Goal: Communication & Community: Answer question/provide support

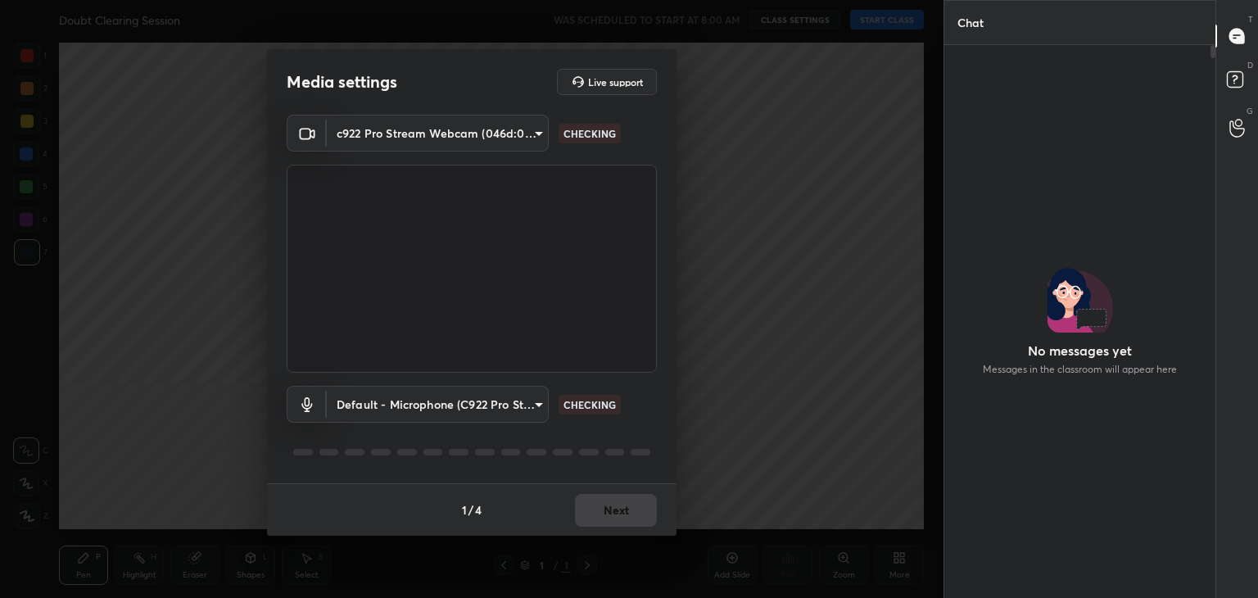
type input "a9fd4f38f379304b0caa4a79f2b732e989e7111bbf315c9f921f4749fc2d4ba3"
type input "default"
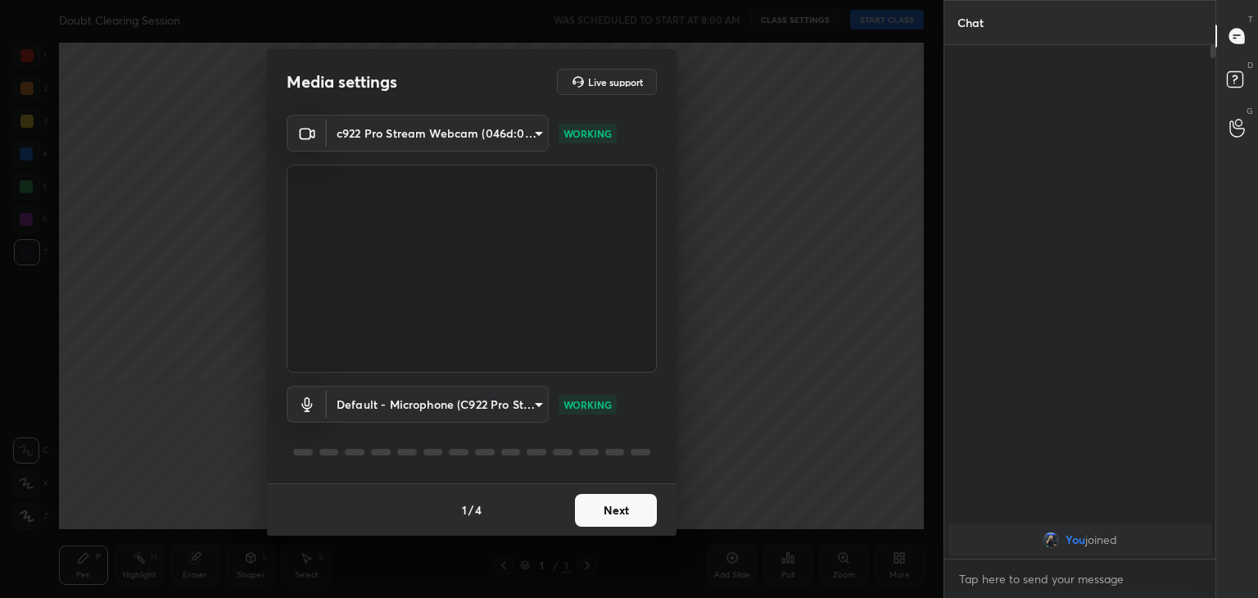
click at [642, 508] on button "Next" at bounding box center [616, 510] width 82 height 33
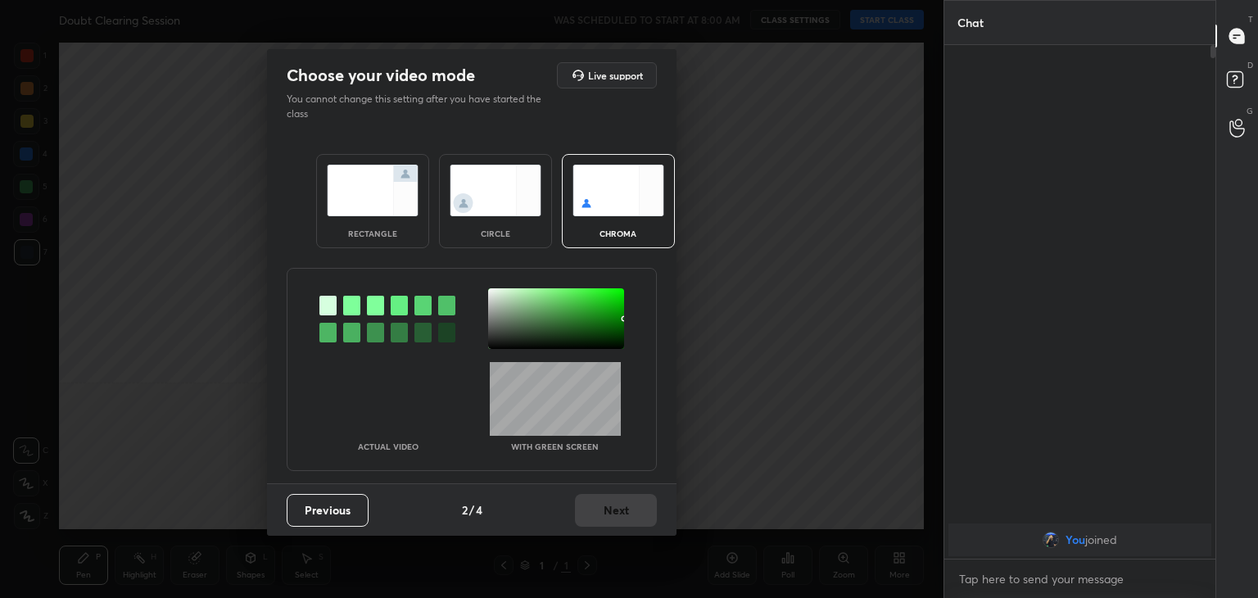
click at [472, 227] on div "circle" at bounding box center [495, 201] width 113 height 94
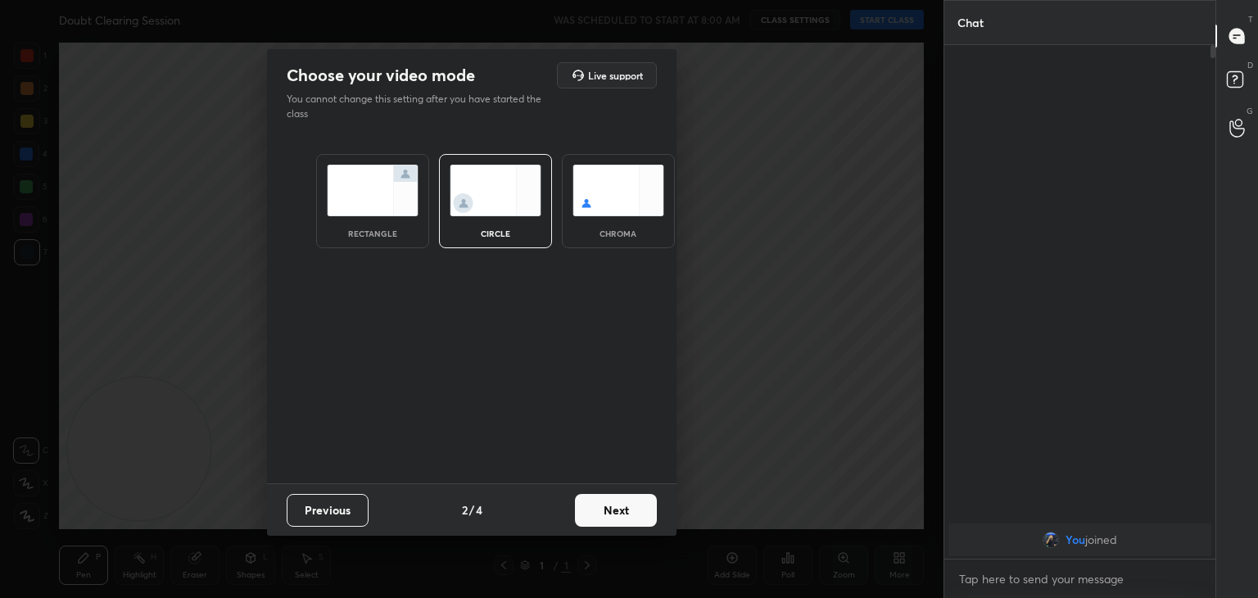
click at [633, 510] on button "Next" at bounding box center [616, 510] width 82 height 33
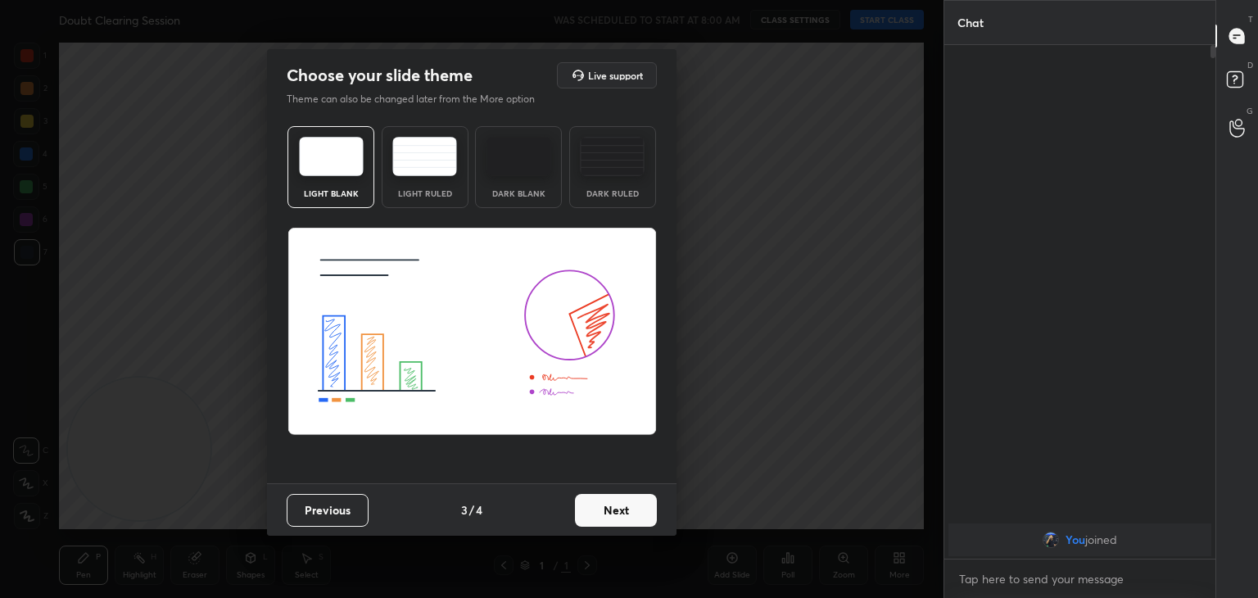
click at [636, 509] on button "Next" at bounding box center [616, 510] width 82 height 33
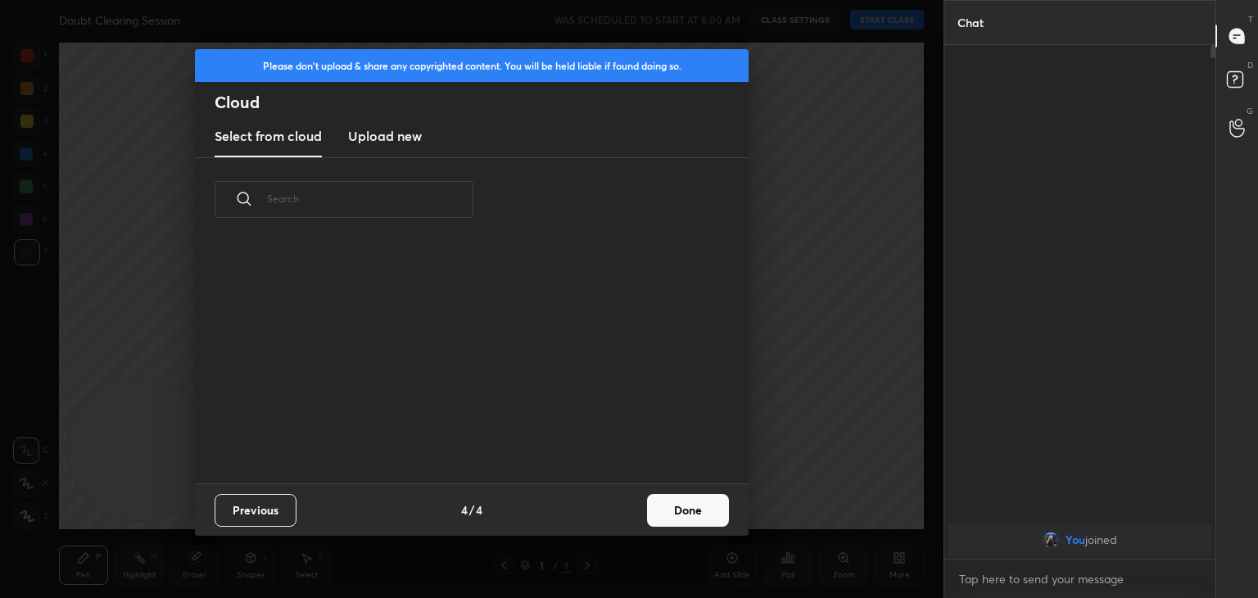
click at [670, 511] on button "Done" at bounding box center [688, 510] width 82 height 33
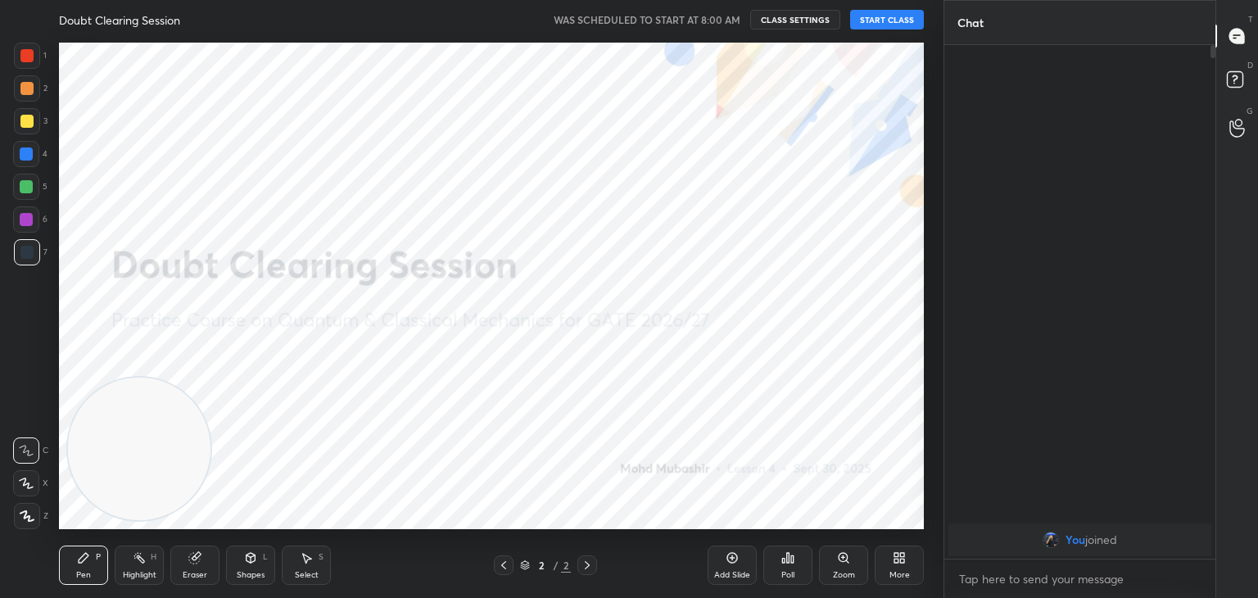
click at [26, 483] on icon at bounding box center [26, 483] width 15 height 11
drag, startPoint x: 296, startPoint y: 390, endPoint x: 665, endPoint y: 128, distance: 453.0
click at [362, 322] on video at bounding box center [291, 393] width 143 height 143
drag, startPoint x: 790, startPoint y: 144, endPoint x: 967, endPoint y: 70, distance: 191.7
click at [967, 70] on div "1 2 3 4 5 6 7 C X Z C X Z E E Erase all H H Doubt Clearing Session WAS SCHEDULE…" at bounding box center [629, 299] width 1258 height 598
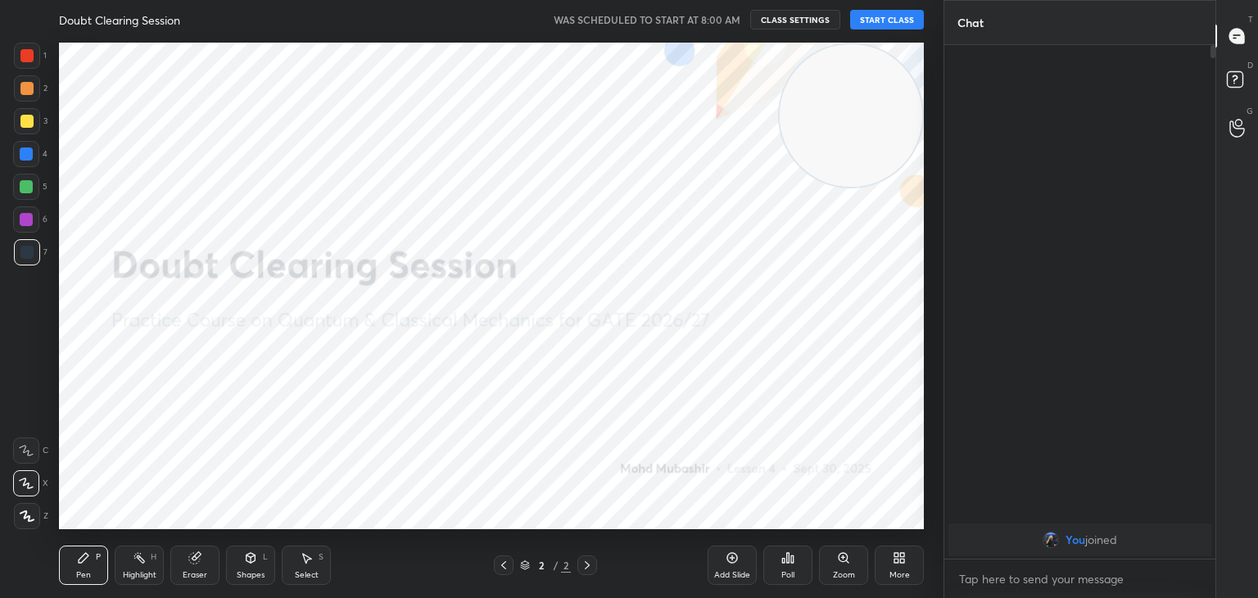
click at [891, 20] on button "START CLASS" at bounding box center [887, 20] width 74 height 20
click at [732, 23] on span "mute" at bounding box center [725, 19] width 23 height 11
click at [734, 14] on span "unmute" at bounding box center [724, 19] width 35 height 11
drag, startPoint x: 888, startPoint y: 138, endPoint x: 913, endPoint y: 116, distance: 32.5
click at [914, 118] on video at bounding box center [851, 115] width 143 height 143
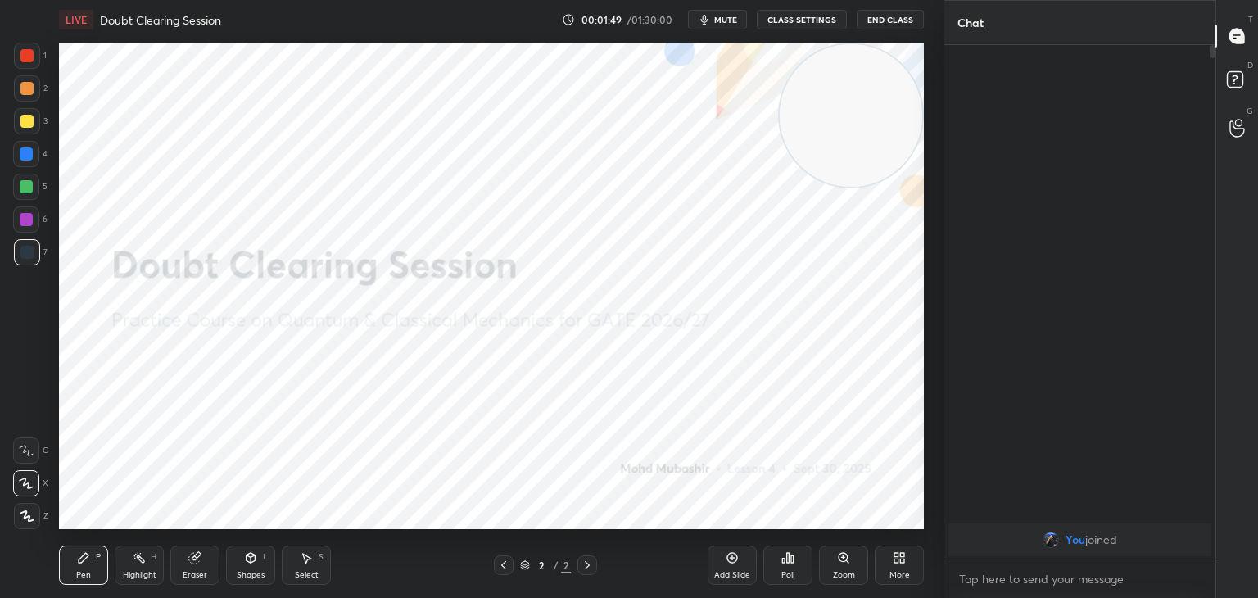
click at [703, 23] on icon "button" at bounding box center [704, 19] width 13 height 13
click at [714, 18] on span "unmute" at bounding box center [724, 19] width 35 height 11
click at [725, 11] on button "mute" at bounding box center [717, 20] width 59 height 20
click at [898, 564] on icon at bounding box center [899, 557] width 13 height 13
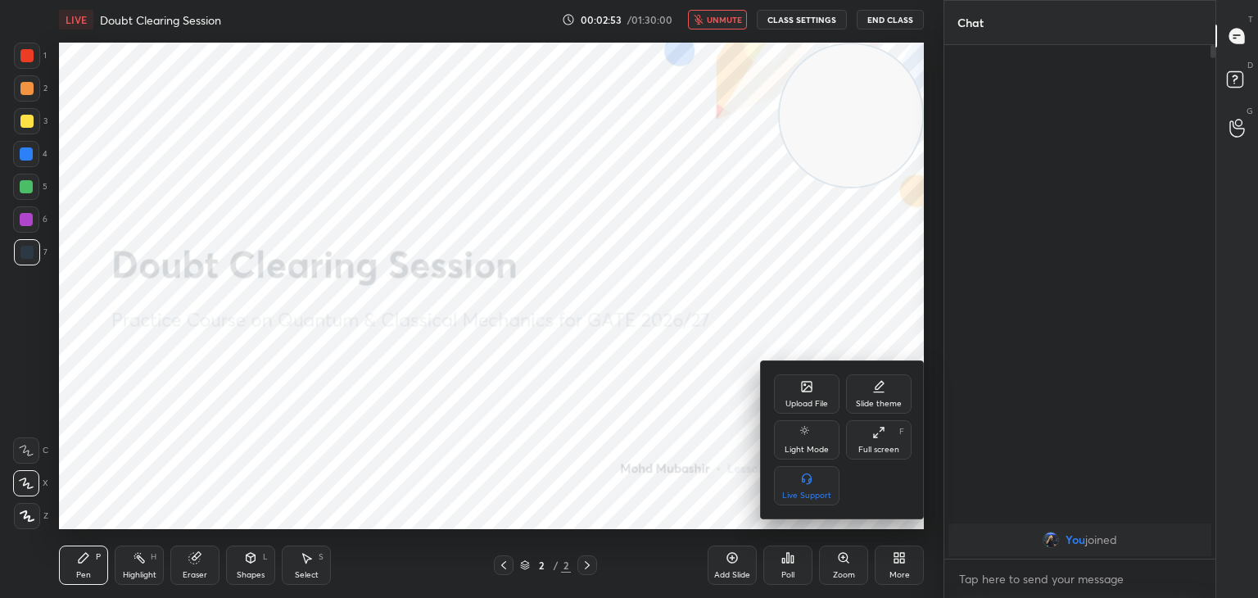
click at [801, 394] on div "Upload File" at bounding box center [807, 393] width 66 height 39
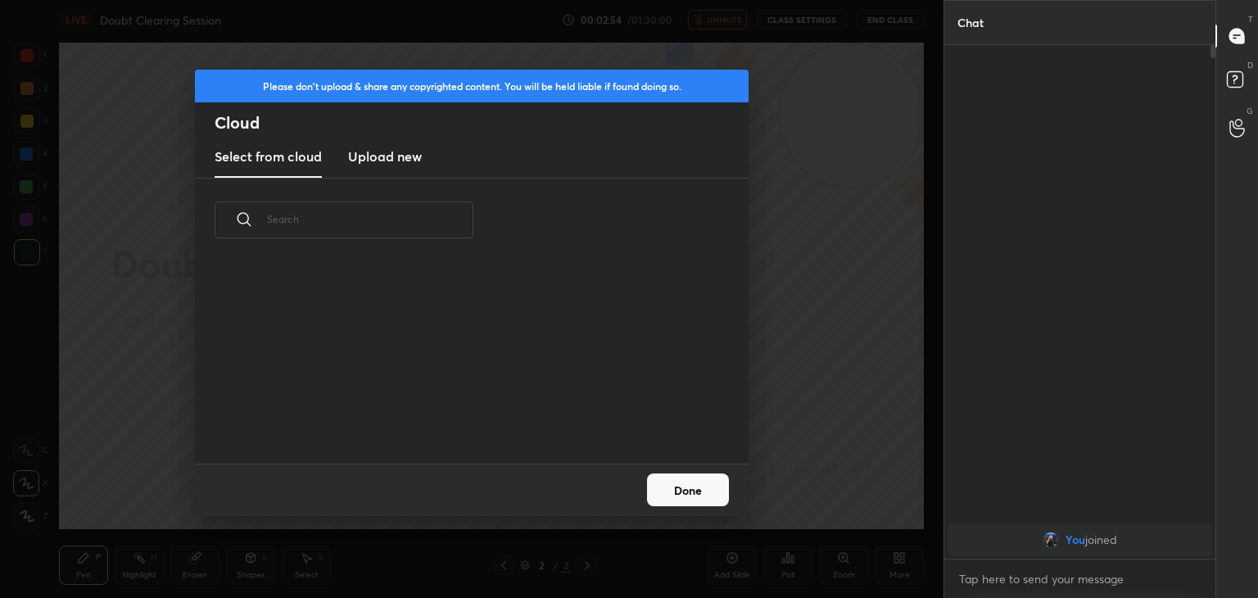
scroll to position [202, 526]
click at [403, 161] on h3 "Upload new" at bounding box center [385, 157] width 74 height 20
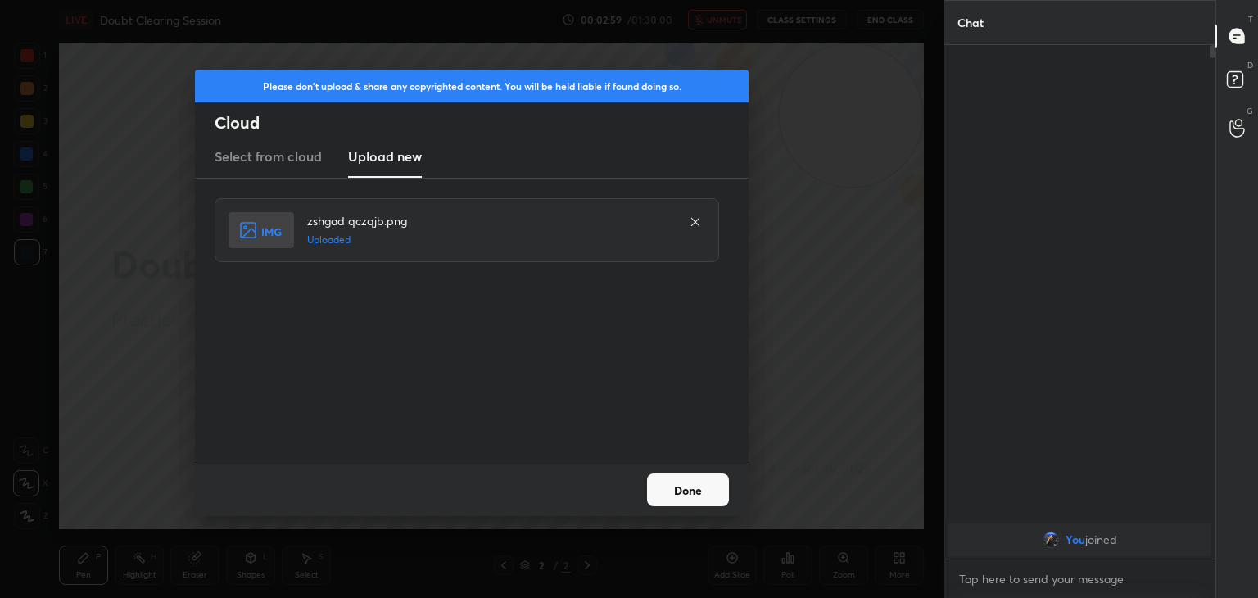
click at [668, 502] on button "Done" at bounding box center [688, 489] width 82 height 33
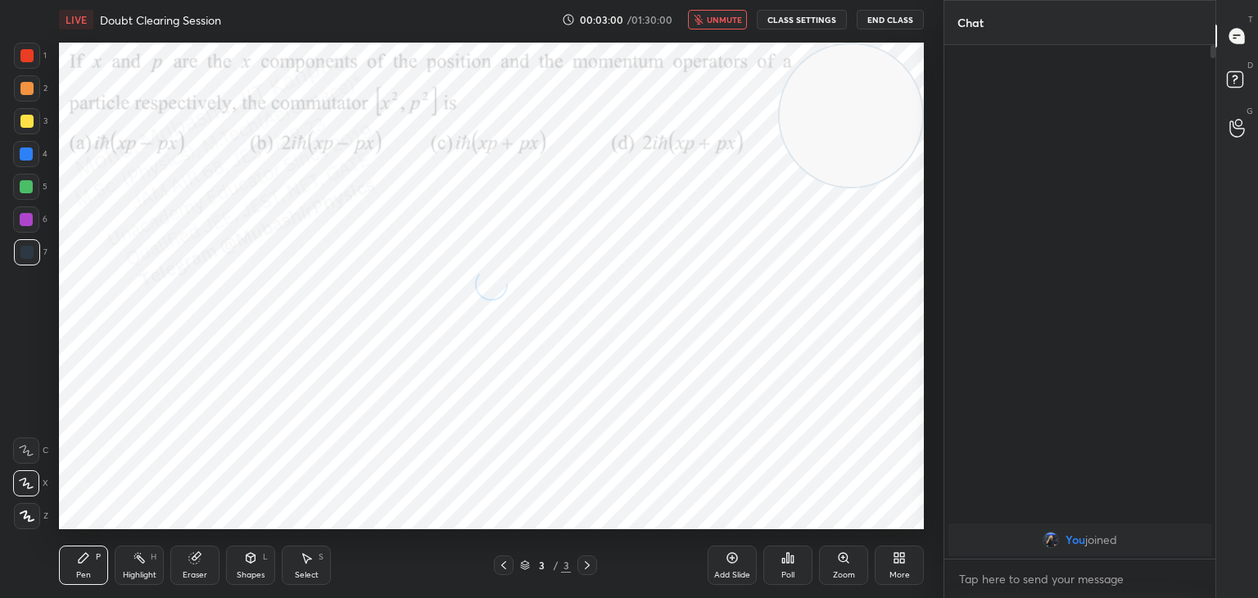
click at [728, 14] on span "unmute" at bounding box center [724, 19] width 35 height 11
click at [724, 14] on span "mute" at bounding box center [725, 19] width 23 height 11
click at [721, 17] on span "unmute" at bounding box center [724, 19] width 35 height 11
drag, startPoint x: 882, startPoint y: 119, endPoint x: 975, endPoint y: 505, distance: 397.6
click at [991, 514] on div "1 2 3 4 5 6 7 C X Z C X Z E E Erase all H H LIVE Doubt Clearing Session 00:05:0…" at bounding box center [629, 299] width 1258 height 598
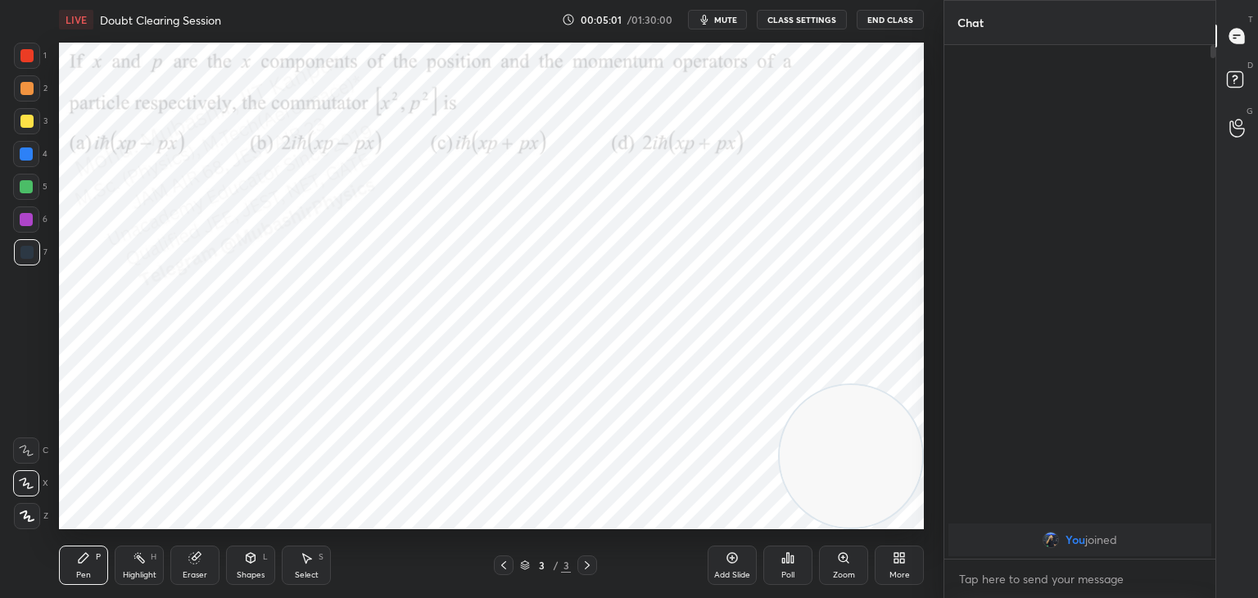
drag, startPoint x: 17, startPoint y: 143, endPoint x: 24, endPoint y: 161, distance: 19.9
click at [17, 148] on div at bounding box center [26, 154] width 26 height 26
click at [30, 160] on div at bounding box center [26, 153] width 13 height 13
drag, startPoint x: 833, startPoint y: 351, endPoint x: 798, endPoint y: 99, distance: 254.8
click at [804, 385] on video at bounding box center [851, 456] width 143 height 143
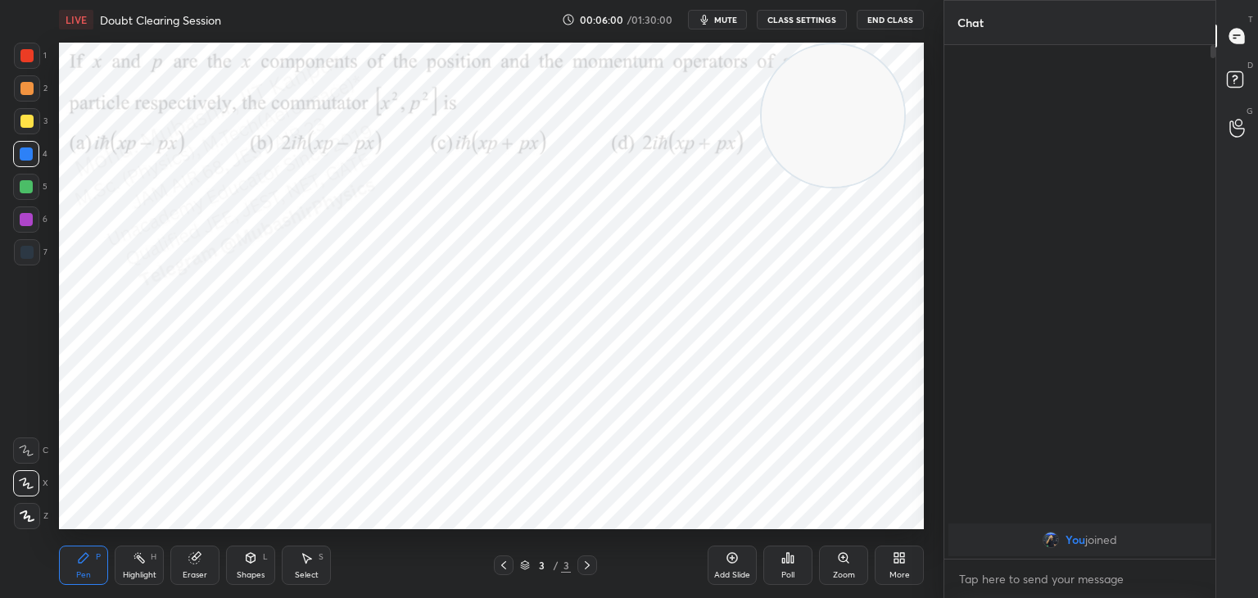
drag, startPoint x: 29, startPoint y: 194, endPoint x: 46, endPoint y: 202, distance: 18.0
click at [29, 193] on div at bounding box center [26, 187] width 26 height 26
click at [133, 559] on icon at bounding box center [139, 557] width 13 height 13
click at [302, 556] on icon at bounding box center [306, 557] width 13 height 13
drag, startPoint x: 359, startPoint y: 448, endPoint x: 374, endPoint y: 477, distance: 32.2
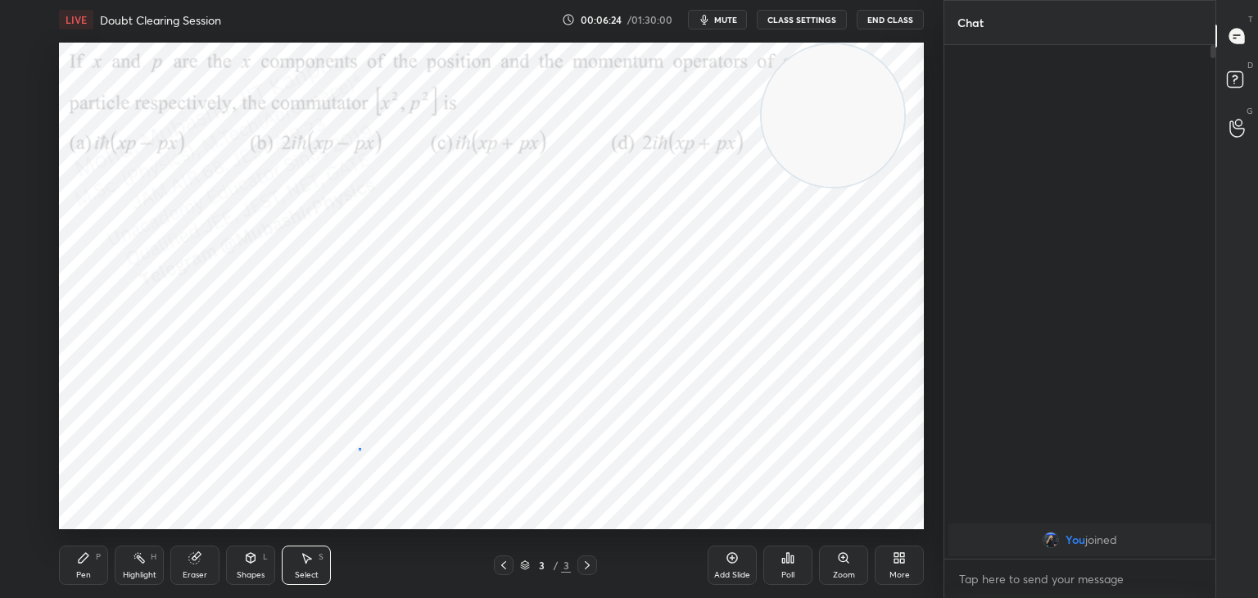
click at [371, 470] on div "0 ° Undo Copy Duplicate Duplicate to new slide Delete" at bounding box center [491, 286] width 865 height 487
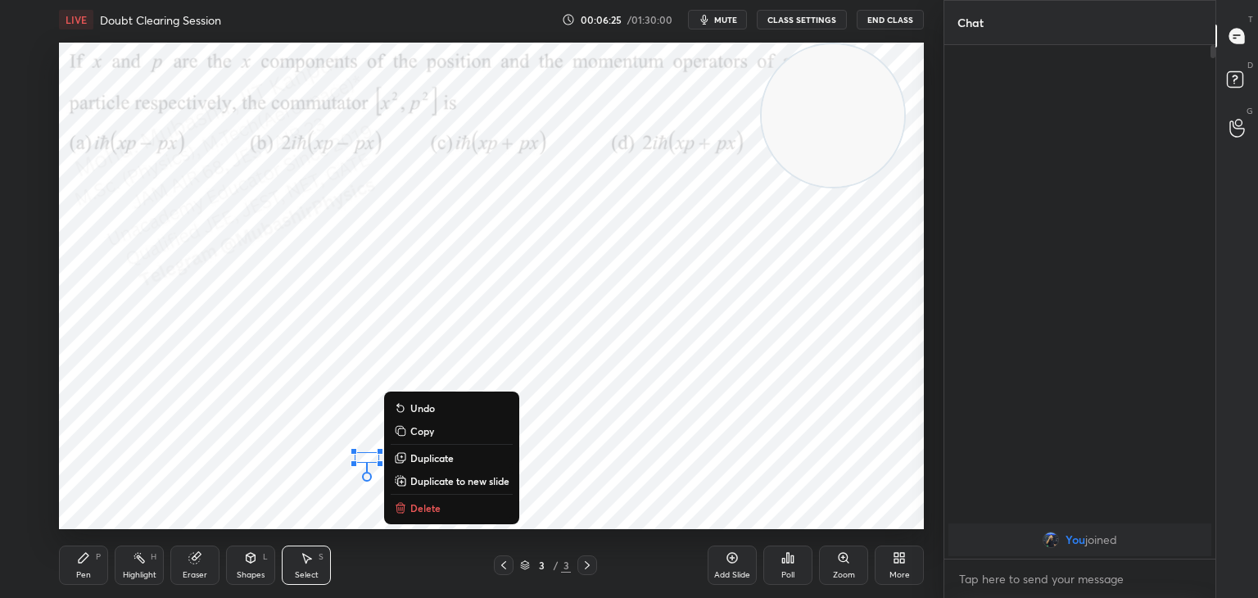
click at [413, 503] on p "Delete" at bounding box center [425, 507] width 30 height 13
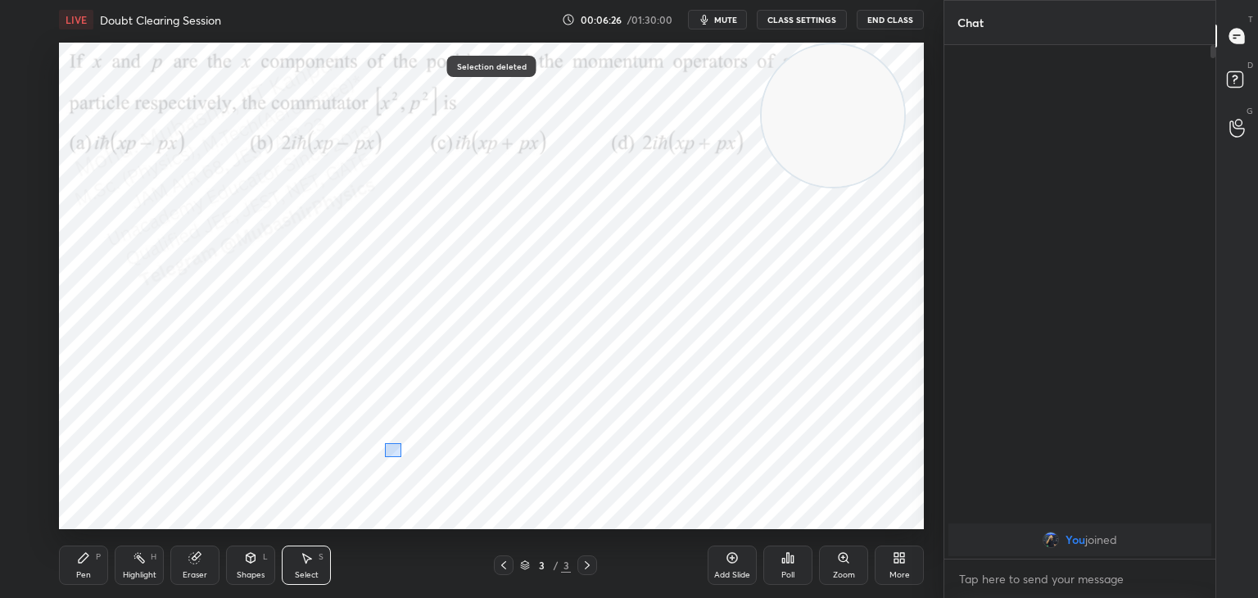
drag, startPoint x: 385, startPoint y: 443, endPoint x: 403, endPoint y: 468, distance: 30.5
click at [406, 467] on div "0 ° Undo Copy Duplicate Duplicate to new slide Delete" at bounding box center [491, 286] width 865 height 487
drag, startPoint x: 391, startPoint y: 460, endPoint x: 298, endPoint y: 482, distance: 95.4
click at [362, 464] on div "0 ° Undo Copy Duplicate Duplicate to new slide Delete" at bounding box center [491, 286] width 865 height 487
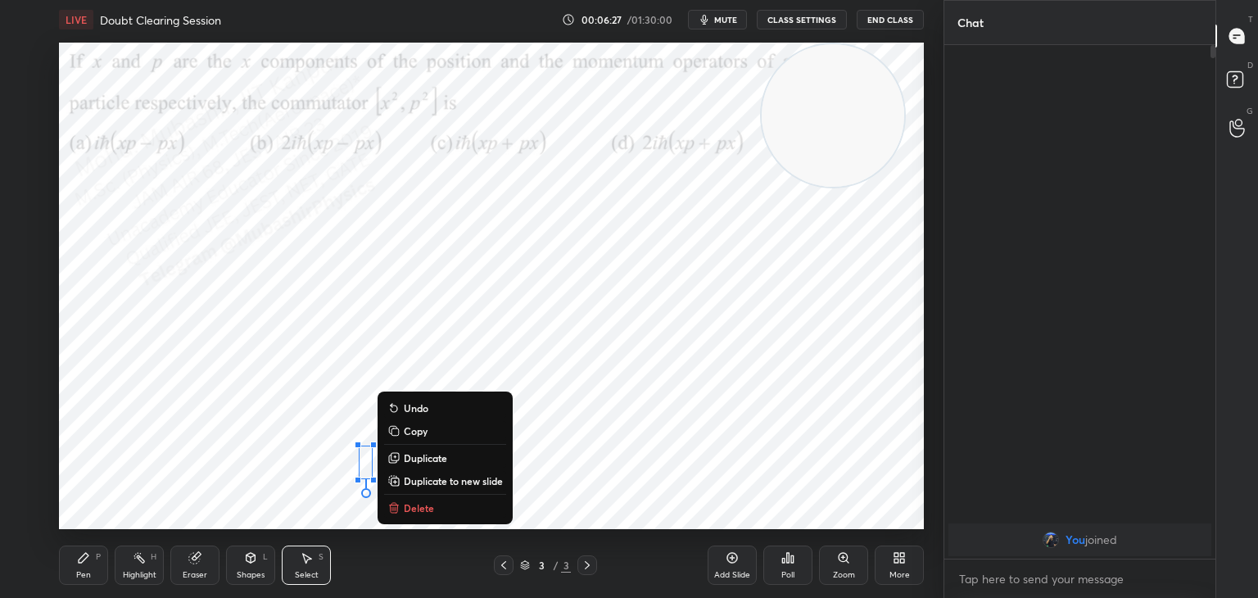
drag, startPoint x: 66, startPoint y: 574, endPoint x: 82, endPoint y: 569, distance: 16.3
click at [69, 573] on div "Pen P" at bounding box center [83, 565] width 49 height 39
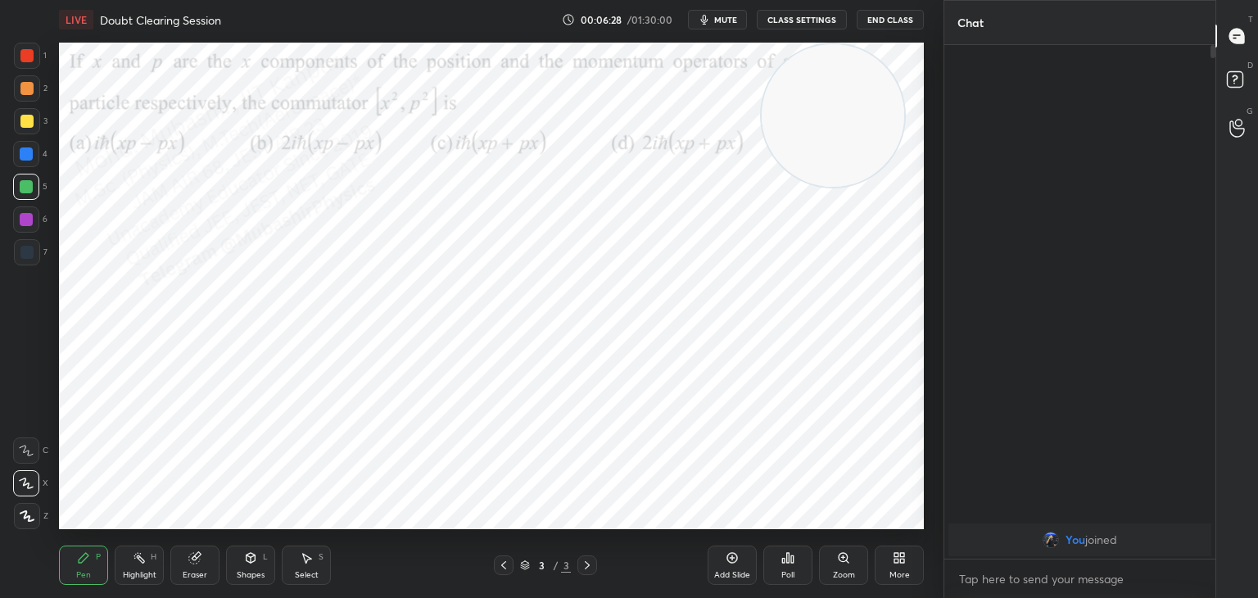
drag, startPoint x: 26, startPoint y: 156, endPoint x: 36, endPoint y: 159, distance: 10.4
click at [27, 158] on div at bounding box center [26, 153] width 13 height 13
drag, startPoint x: 800, startPoint y: 84, endPoint x: 358, endPoint y: 512, distance: 615.2
click at [323, 546] on div "LIVE Doubt Clearing Session 00:06:31 / 01:30:00 mute CLASS SETTINGS End Class S…" at bounding box center [491, 299] width 878 height 598
drag, startPoint x: 17, startPoint y: 75, endPoint x: 46, endPoint y: 93, distance: 33.9
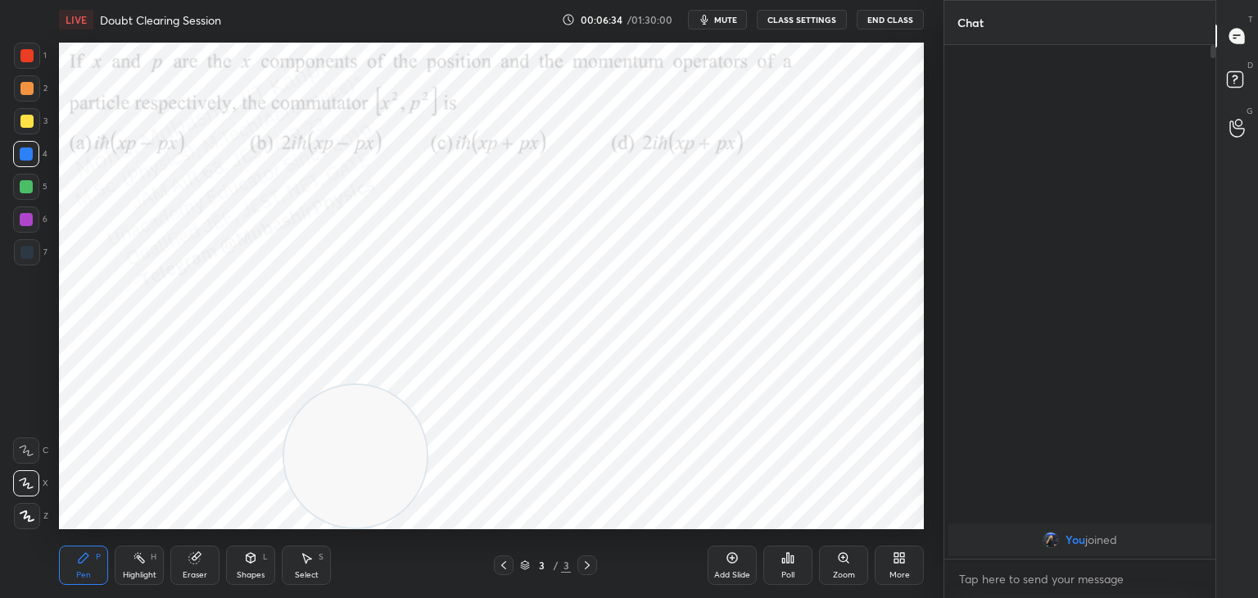
click at [23, 79] on div "1 2 3 4 5 6 7" at bounding box center [30, 157] width 34 height 229
click at [33, 87] on div at bounding box center [27, 88] width 26 height 26
drag, startPoint x: 31, startPoint y: 222, endPoint x: 56, endPoint y: 224, distance: 24.7
click at [31, 224] on div at bounding box center [26, 219] width 13 height 13
click at [34, 94] on div at bounding box center [27, 88] width 26 height 26
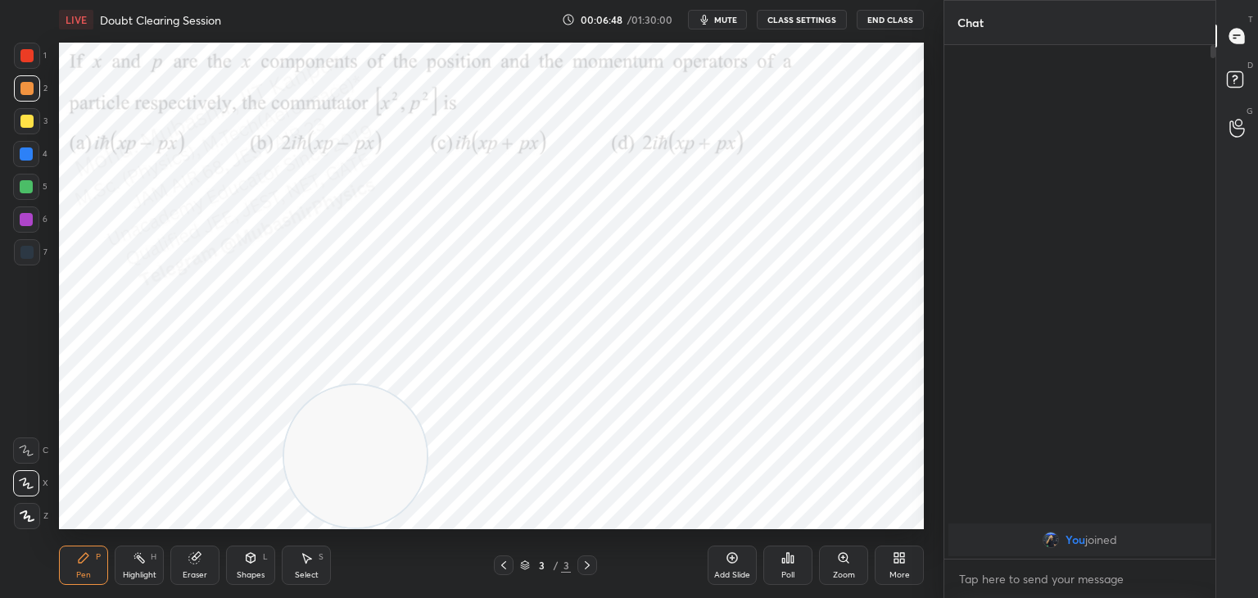
click at [142, 559] on icon at bounding box center [139, 557] width 13 height 13
click at [711, 18] on icon "button" at bounding box center [704, 19] width 13 height 13
click at [727, 21] on span "unmute" at bounding box center [724, 19] width 35 height 11
click at [893, 559] on icon at bounding box center [899, 557] width 13 height 13
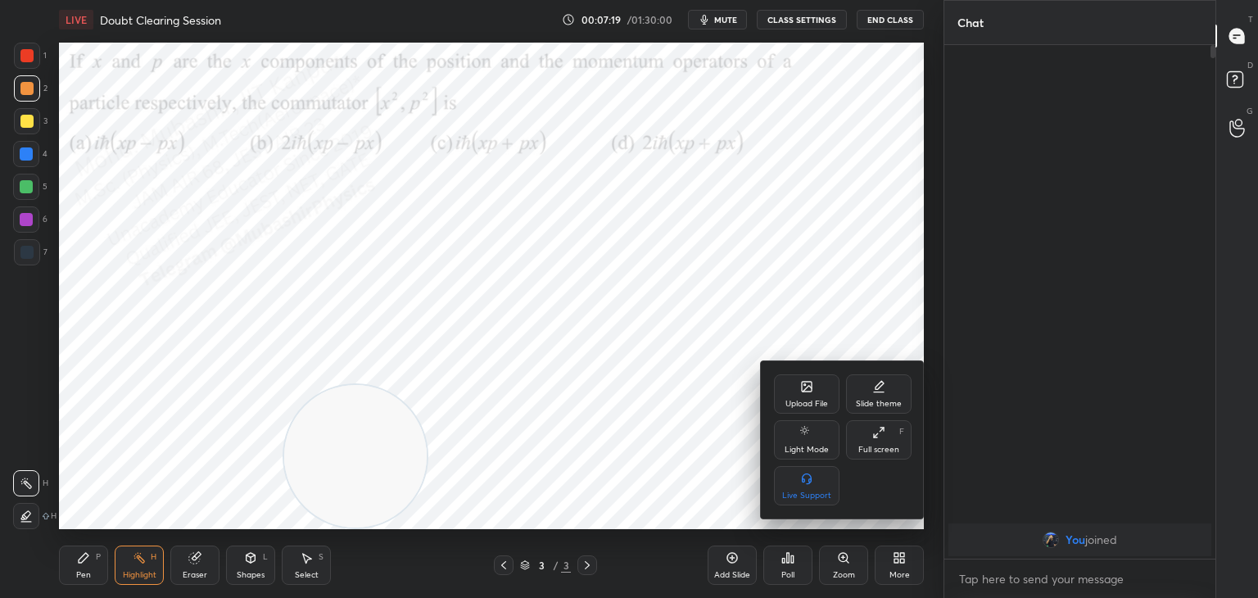
click at [813, 400] on div "Upload File" at bounding box center [807, 404] width 43 height 8
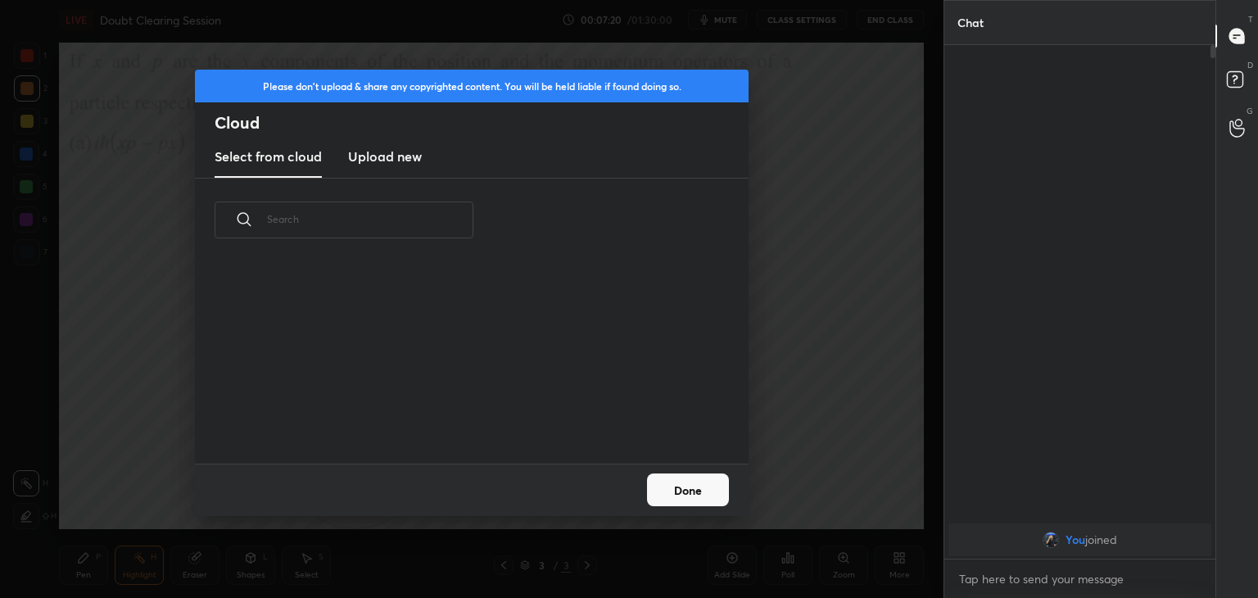
click at [383, 147] on h3 "Upload new" at bounding box center [385, 157] width 74 height 20
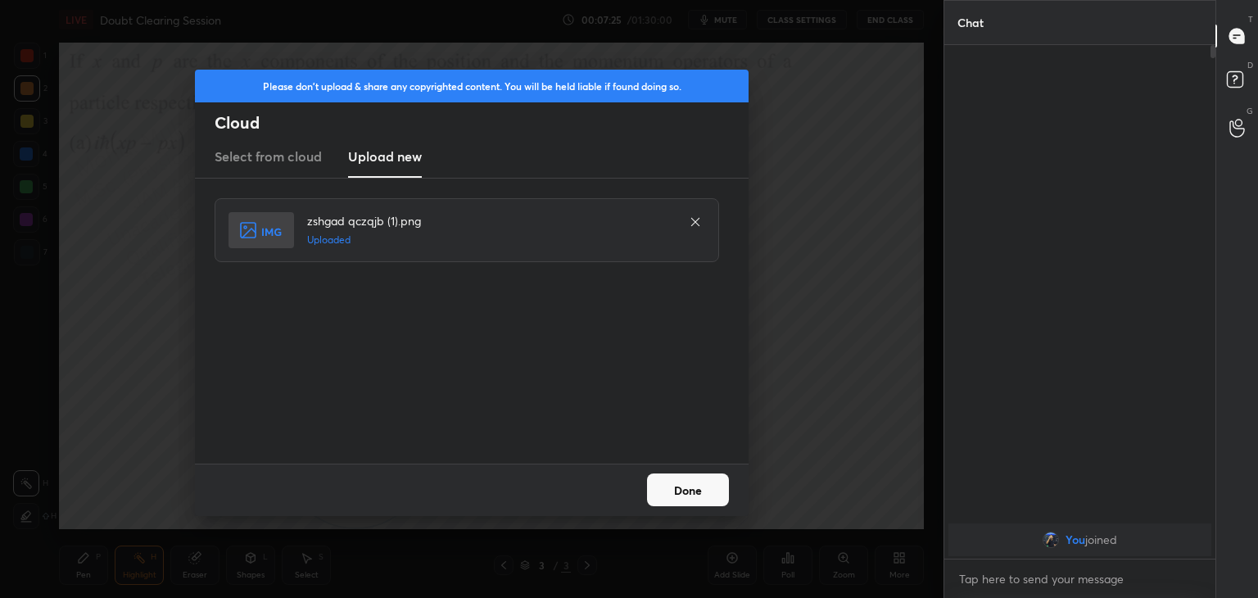
click at [677, 476] on div "Done" at bounding box center [472, 490] width 554 height 52
click at [679, 490] on button "Done" at bounding box center [688, 489] width 82 height 33
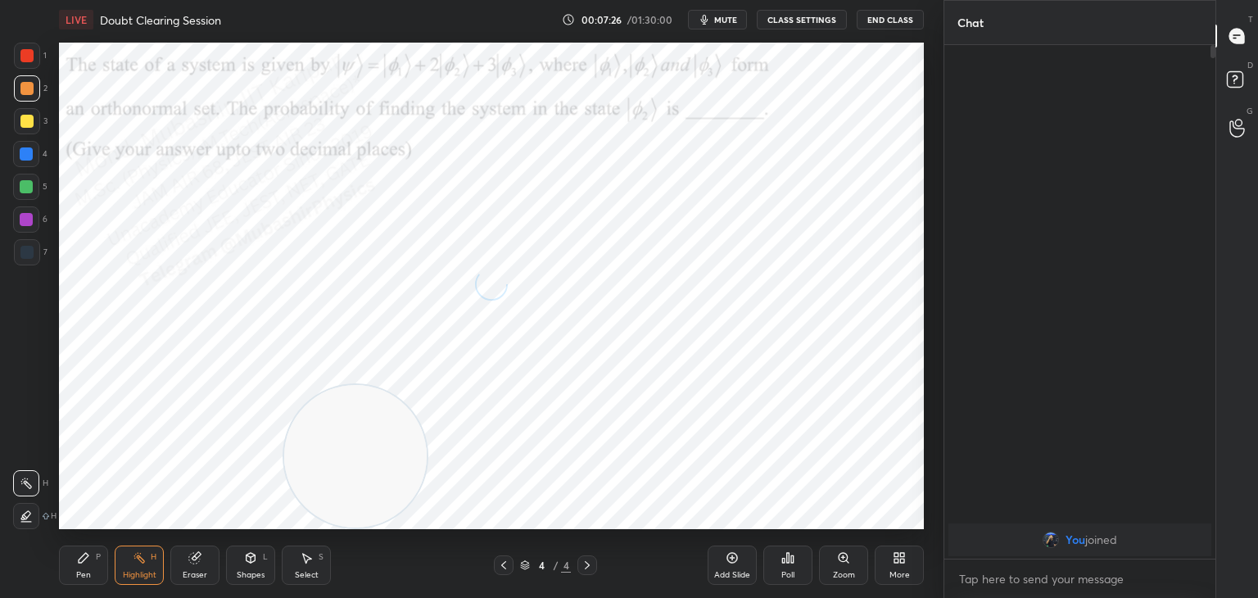
click at [708, 21] on icon "button" at bounding box center [704, 20] width 7 height 10
click at [721, 22] on span "unmute" at bounding box center [724, 19] width 35 height 11
click at [95, 568] on div "Pen P" at bounding box center [83, 565] width 49 height 39
drag, startPoint x: 369, startPoint y: 424, endPoint x: 903, endPoint y: 394, distance: 534.9
click at [942, 414] on div "1 2 3 4 5 6 7 C X Z C X Z E E Erase all H H LIVE Doubt Clearing Session 00:10:0…" at bounding box center [472, 299] width 944 height 598
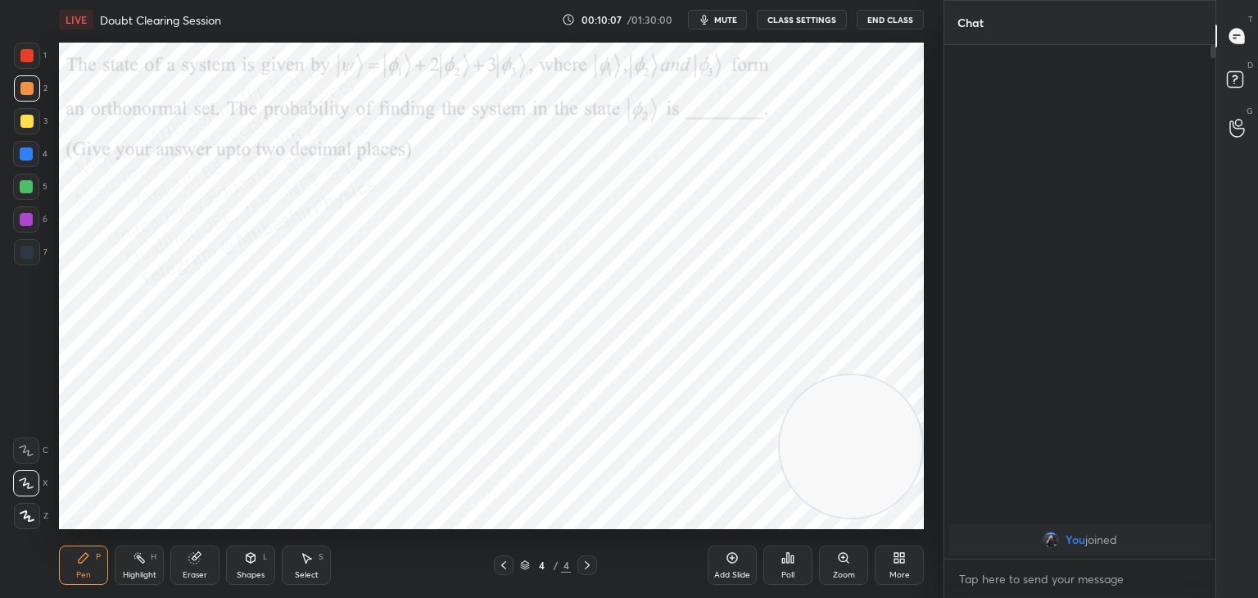
drag, startPoint x: 29, startPoint y: 156, endPoint x: 52, endPoint y: 161, distance: 23.6
click at [34, 156] on div at bounding box center [26, 154] width 26 height 26
click at [18, 93] on div at bounding box center [27, 88] width 26 height 26
drag, startPoint x: 29, startPoint y: 189, endPoint x: 49, endPoint y: 197, distance: 21.3
click at [30, 191] on div at bounding box center [26, 186] width 13 height 13
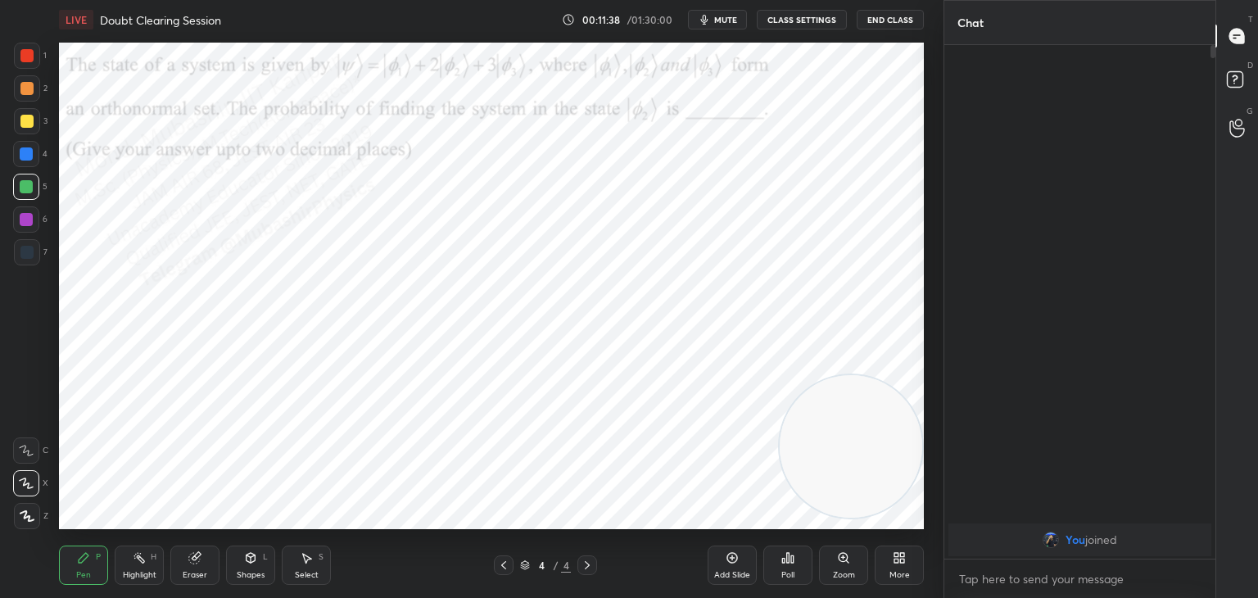
click at [901, 553] on icon at bounding box center [899, 557] width 13 height 13
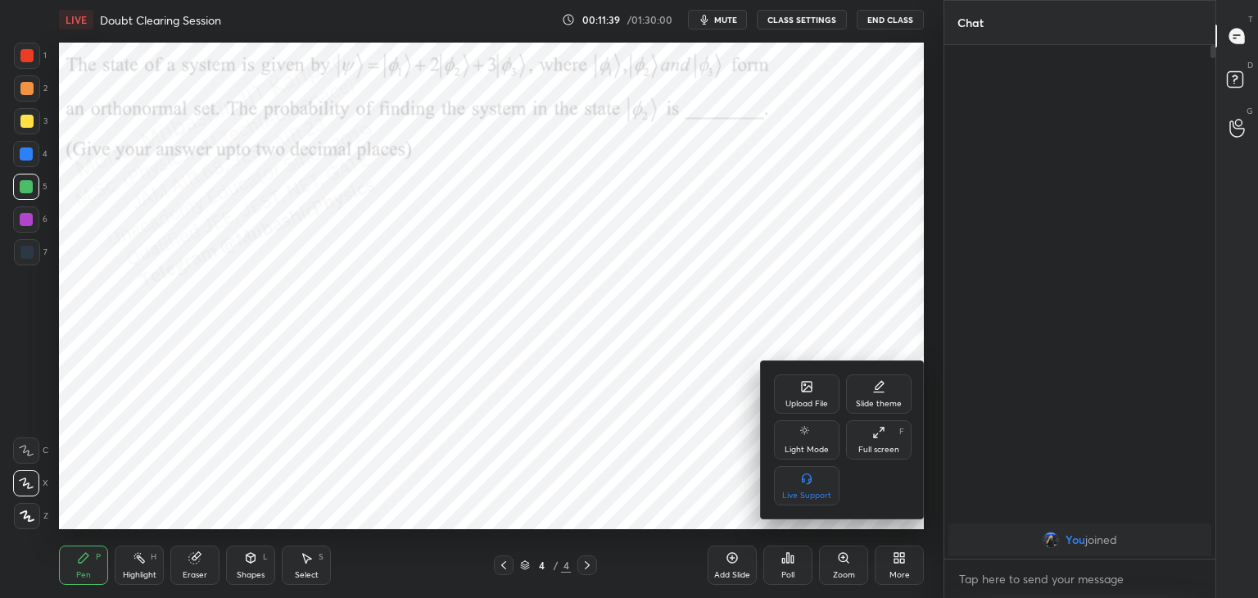
click at [809, 392] on icon at bounding box center [806, 386] width 13 height 13
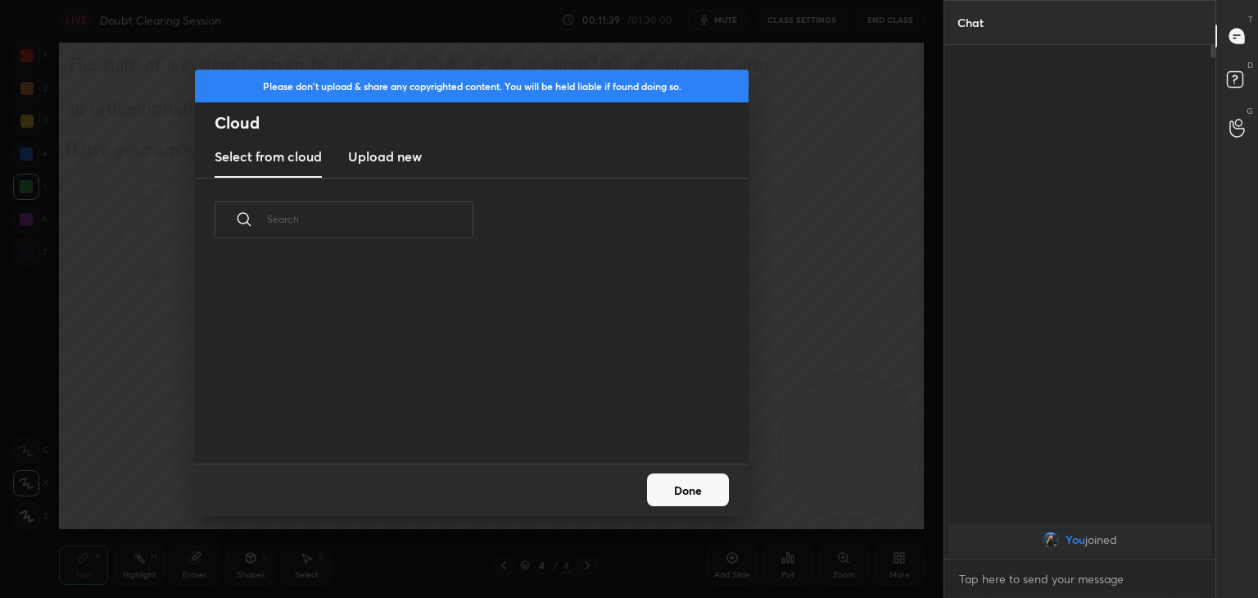
click at [406, 147] on h3 "Upload new" at bounding box center [385, 157] width 74 height 20
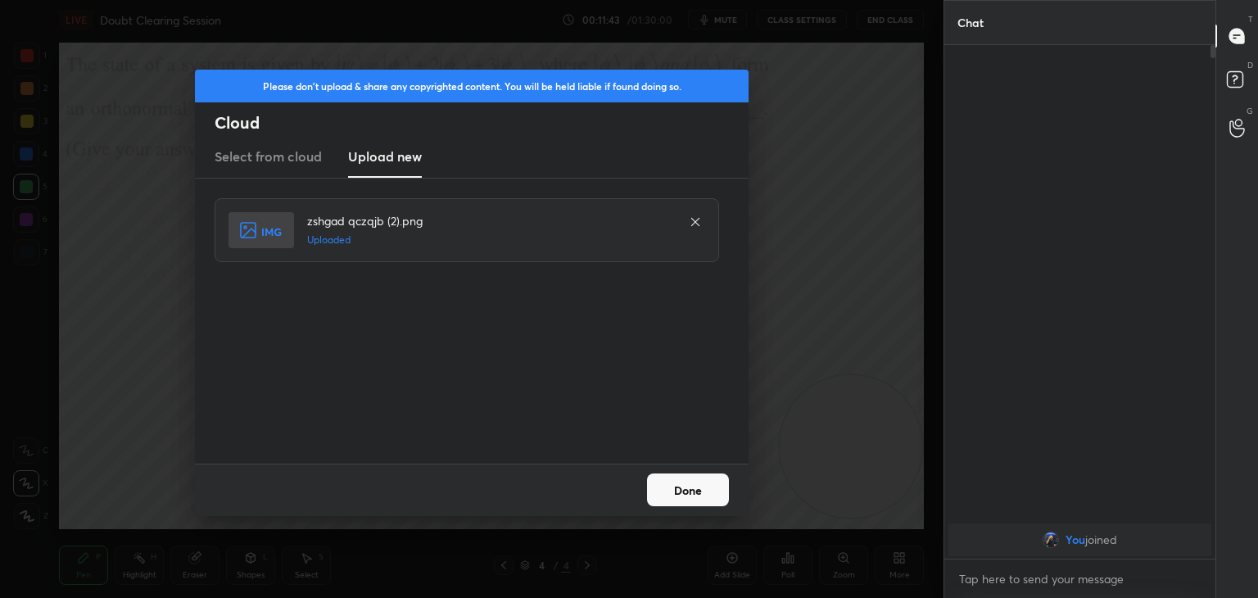
click at [686, 492] on button "Done" at bounding box center [688, 489] width 82 height 33
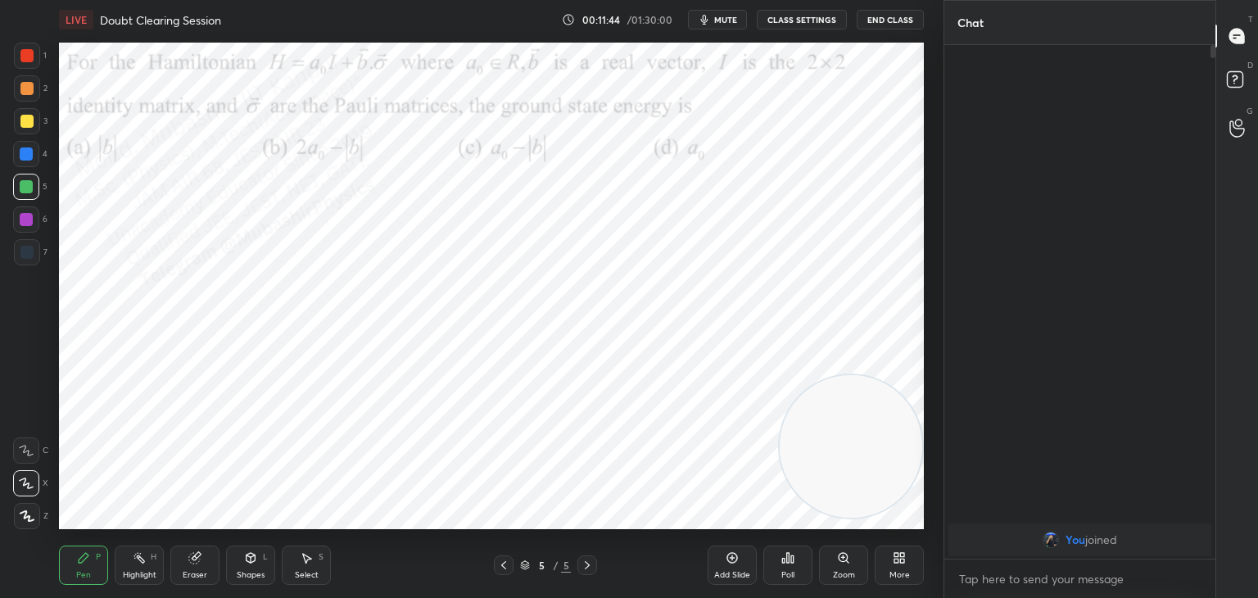
drag, startPoint x: 724, startPoint y: 19, endPoint x: 706, endPoint y: 30, distance: 21.4
click at [724, 20] on span "mute" at bounding box center [725, 19] width 23 height 11
click at [731, 14] on span "unmute" at bounding box center [724, 19] width 35 height 11
click at [25, 163] on div at bounding box center [26, 154] width 26 height 26
click at [315, 568] on div "Select S" at bounding box center [306, 565] width 49 height 39
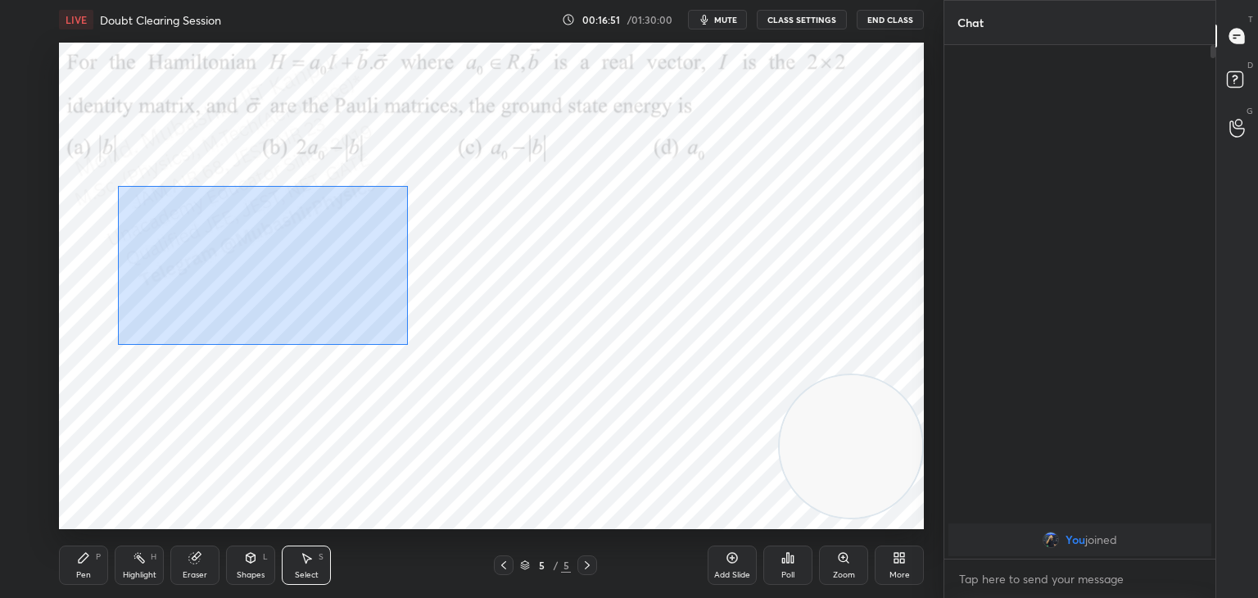
drag, startPoint x: 118, startPoint y: 186, endPoint x: 407, endPoint y: 345, distance: 330.0
click at [407, 345] on div "0 ° Undo Copy Duplicate Duplicate to new slide Delete" at bounding box center [491, 286] width 865 height 487
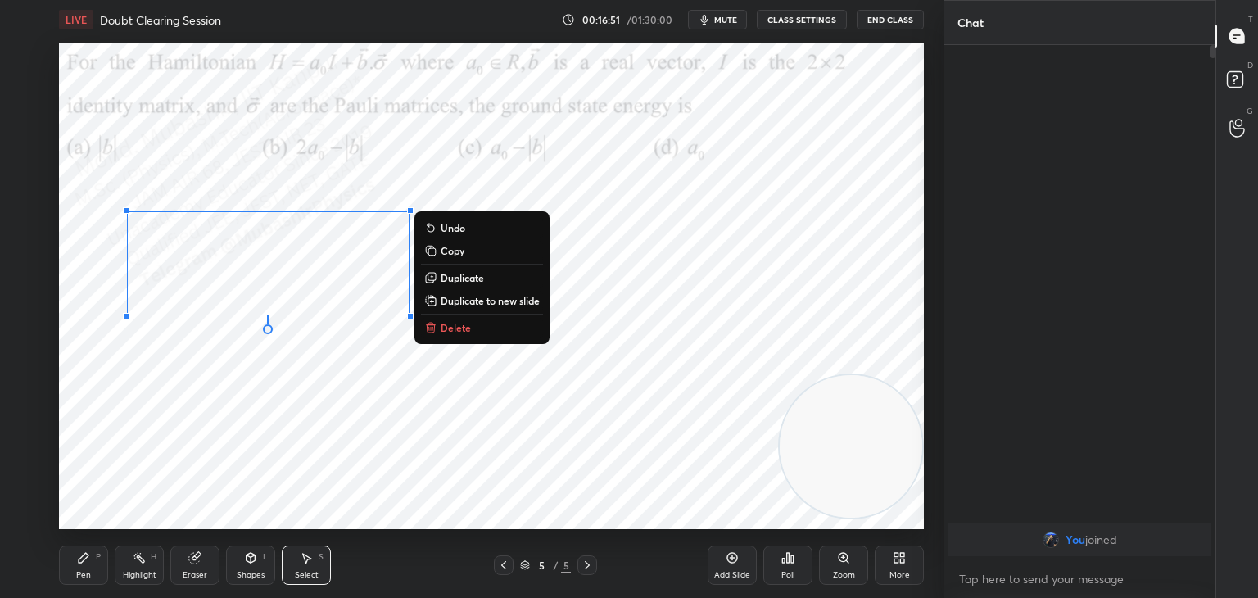
click at [469, 276] on p "Duplicate" at bounding box center [462, 277] width 43 height 13
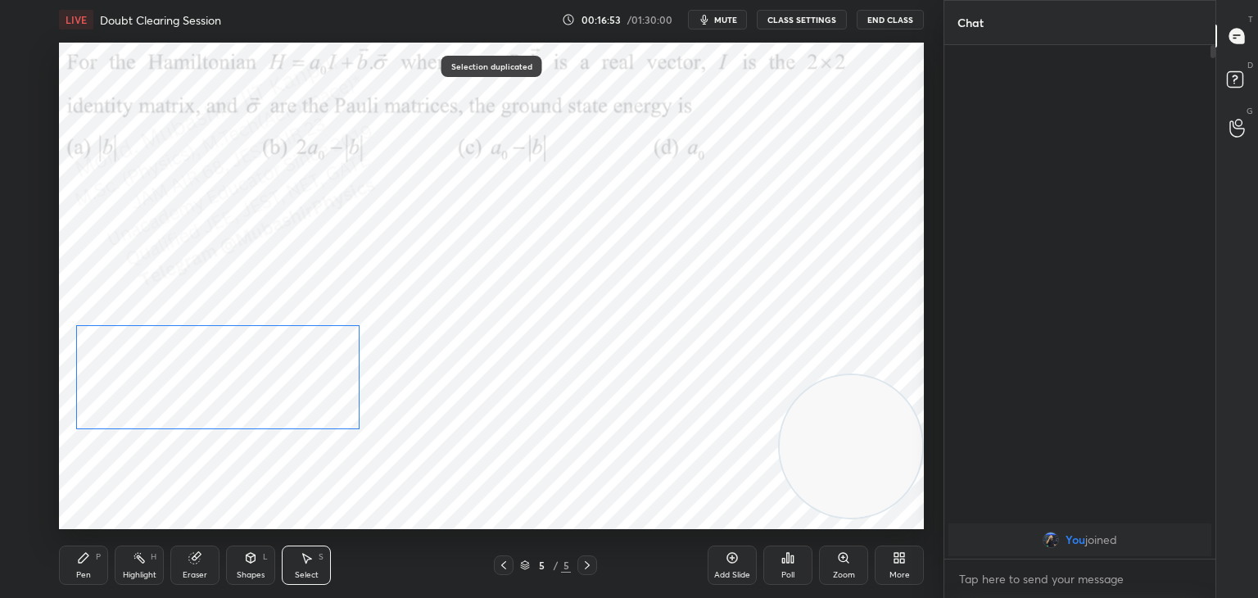
drag, startPoint x: 328, startPoint y: 284, endPoint x: 256, endPoint y: 378, distance: 118.6
click at [256, 378] on div "0 ° Undo Copy Duplicate Duplicate to new slide Delete" at bounding box center [491, 286] width 865 height 487
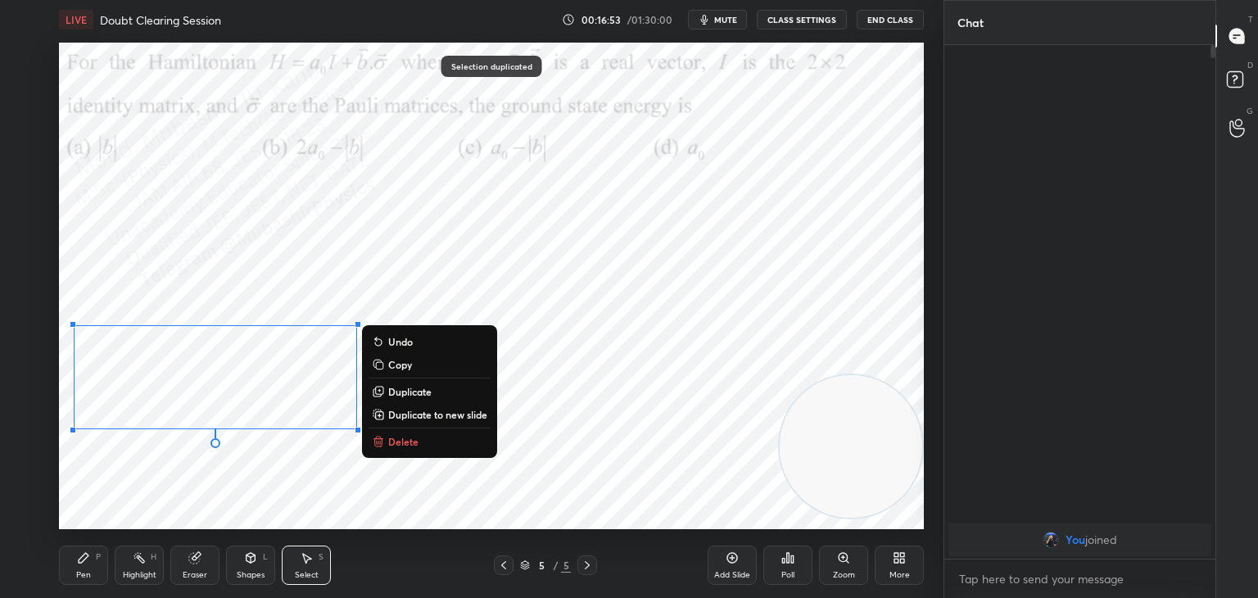
drag, startPoint x: 59, startPoint y: 582, endPoint x: 70, endPoint y: 578, distance: 11.7
click at [62, 579] on div "Pen P" at bounding box center [83, 565] width 49 height 39
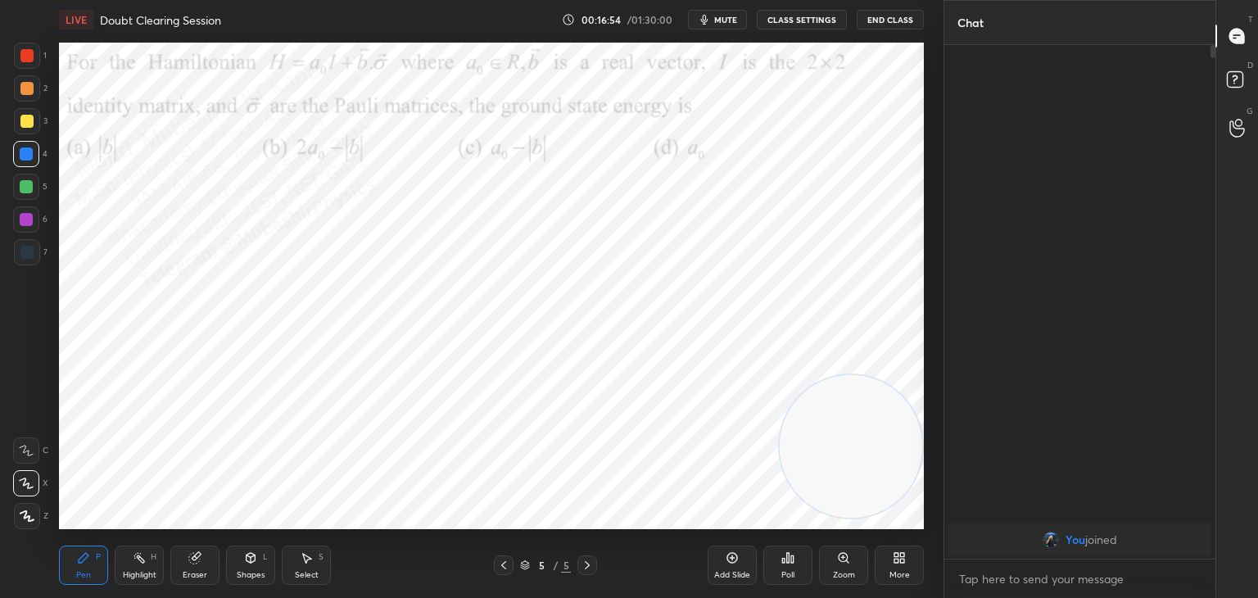
click at [79, 575] on div "Pen" at bounding box center [83, 575] width 15 height 8
click at [306, 565] on div "Select S" at bounding box center [306, 565] width 49 height 39
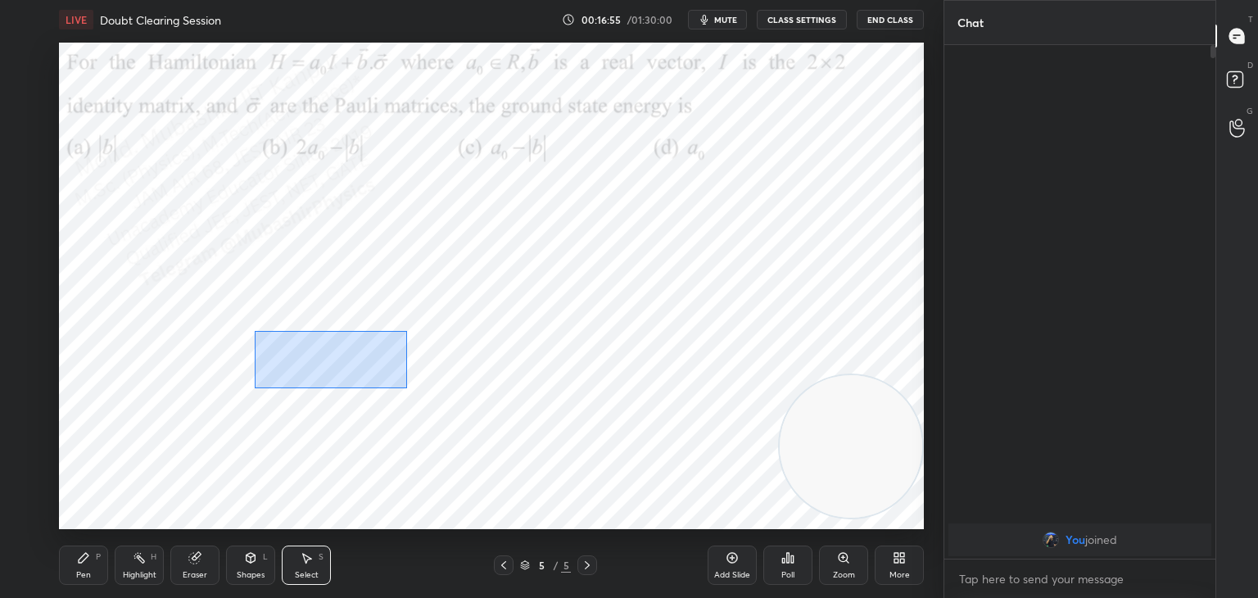
drag, startPoint x: 279, startPoint y: 351, endPoint x: 334, endPoint y: 378, distance: 60.8
click at [396, 394] on div "0 ° Undo Copy Duplicate Duplicate to new slide Delete" at bounding box center [491, 286] width 865 height 487
drag, startPoint x: 315, startPoint y: 368, endPoint x: 297, endPoint y: 381, distance: 22.3
click at [298, 376] on div "0 ° Undo Copy Duplicate Duplicate to new slide Delete" at bounding box center [491, 286] width 865 height 487
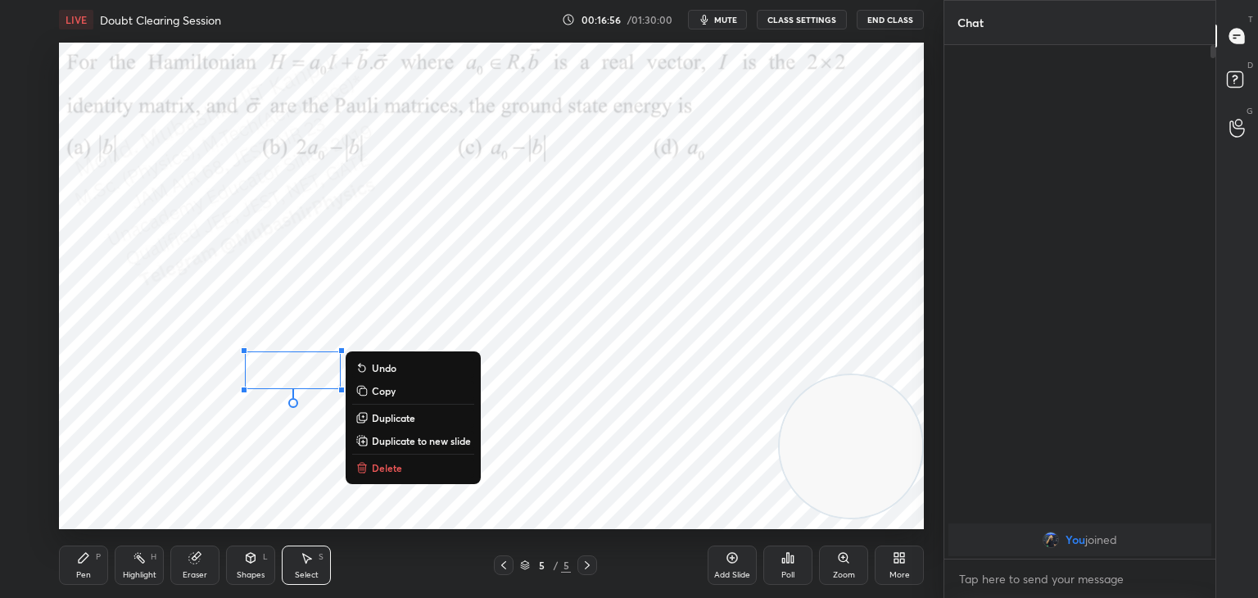
drag, startPoint x: 287, startPoint y: 444, endPoint x: 312, endPoint y: 401, distance: 50.3
click at [288, 443] on div "0 ° Undo Copy Duplicate Duplicate to new slide Delete" at bounding box center [491, 286] width 865 height 487
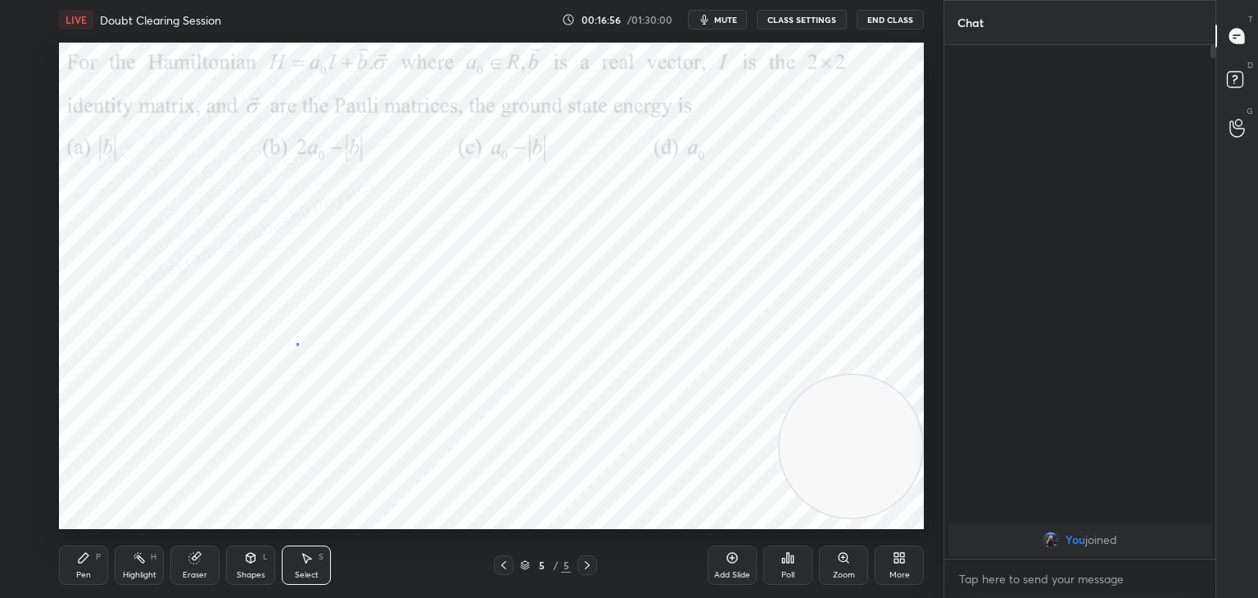
drag, startPoint x: 297, startPoint y: 343, endPoint x: 383, endPoint y: 410, distance: 109.8
click at [383, 410] on div "0 ° Undo Copy Duplicate Duplicate to new slide Delete" at bounding box center [491, 286] width 865 height 487
drag, startPoint x: 319, startPoint y: 379, endPoint x: 303, endPoint y: 388, distance: 18.7
click at [305, 382] on div "0 ° Undo Copy Duplicate Duplicate to new slide Delete" at bounding box center [491, 286] width 865 height 487
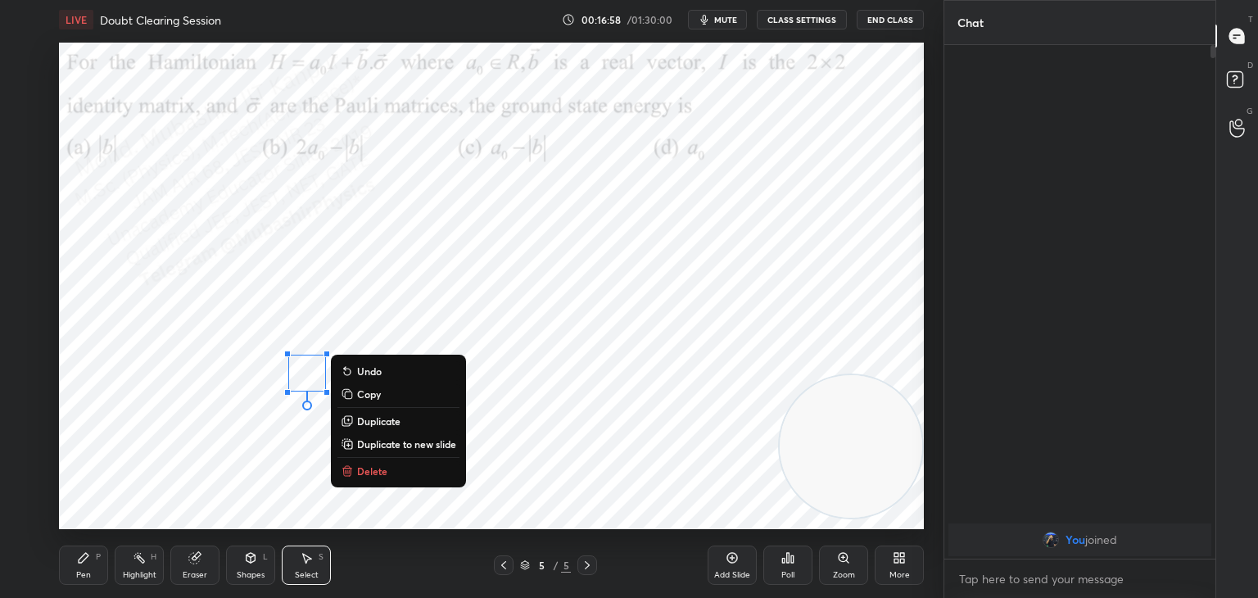
click at [100, 553] on div "P" at bounding box center [98, 557] width 5 height 8
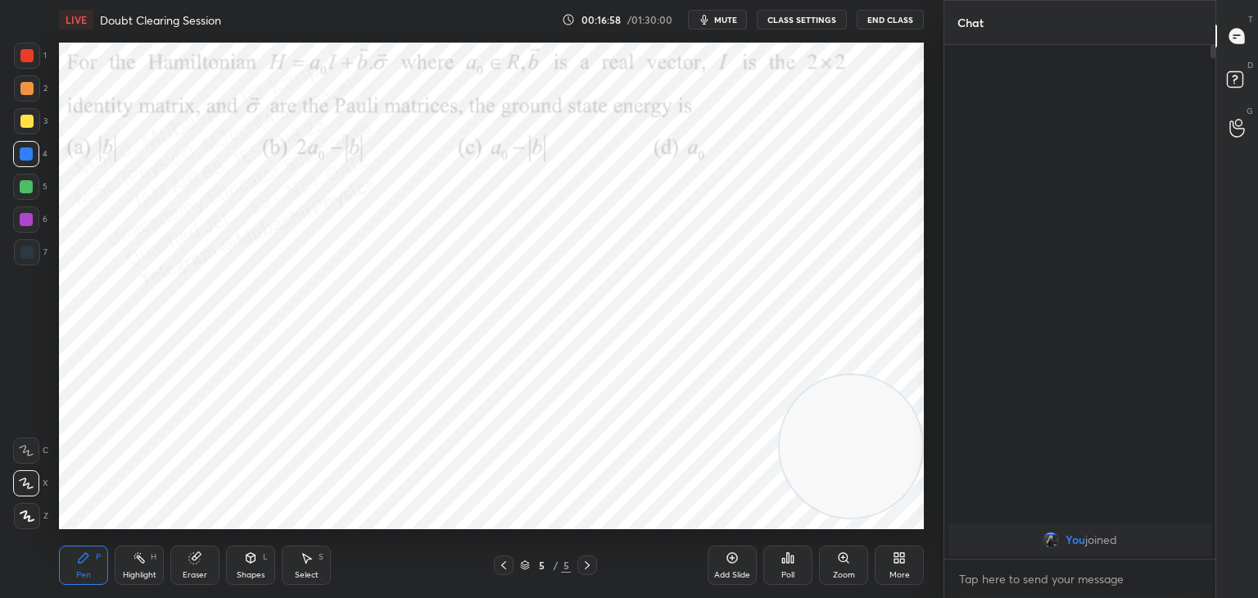
click at [98, 558] on div "P" at bounding box center [98, 557] width 5 height 8
drag, startPoint x: 831, startPoint y: 306, endPoint x: 704, endPoint y: 158, distance: 194.1
click at [751, 51] on video at bounding box center [822, 115] width 143 height 143
click at [308, 578] on div "Select" at bounding box center [307, 575] width 24 height 8
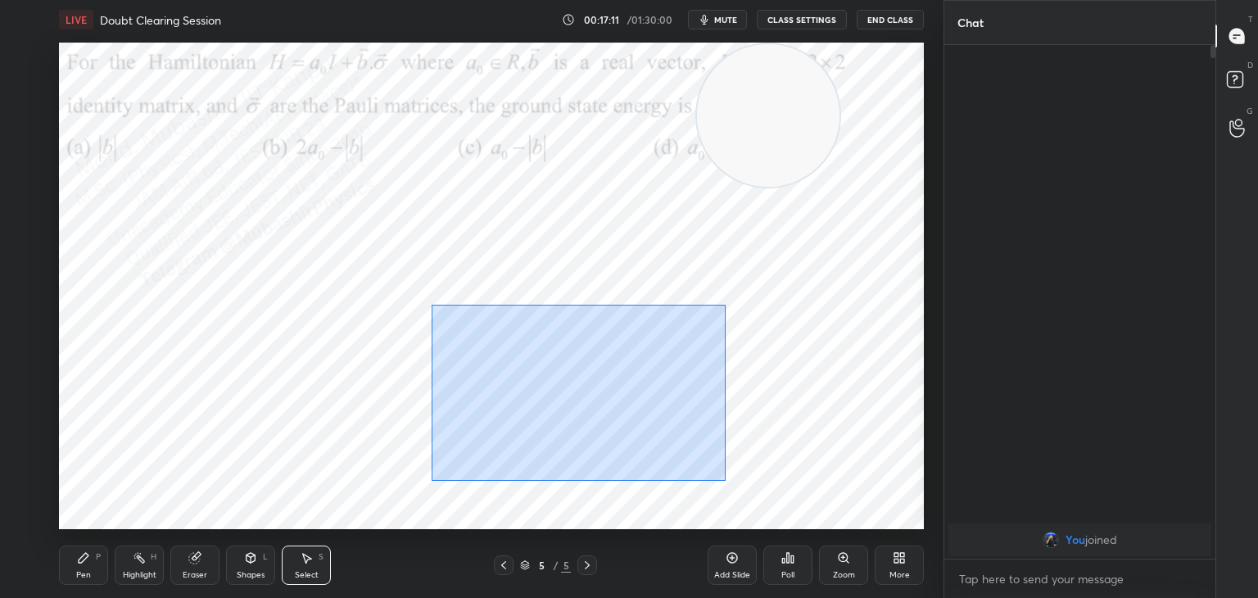
drag, startPoint x: 433, startPoint y: 306, endPoint x: 569, endPoint y: 417, distance: 175.8
click at [713, 473] on div "0 ° Undo Copy Duplicate Duplicate to new slide Delete" at bounding box center [491, 286] width 865 height 487
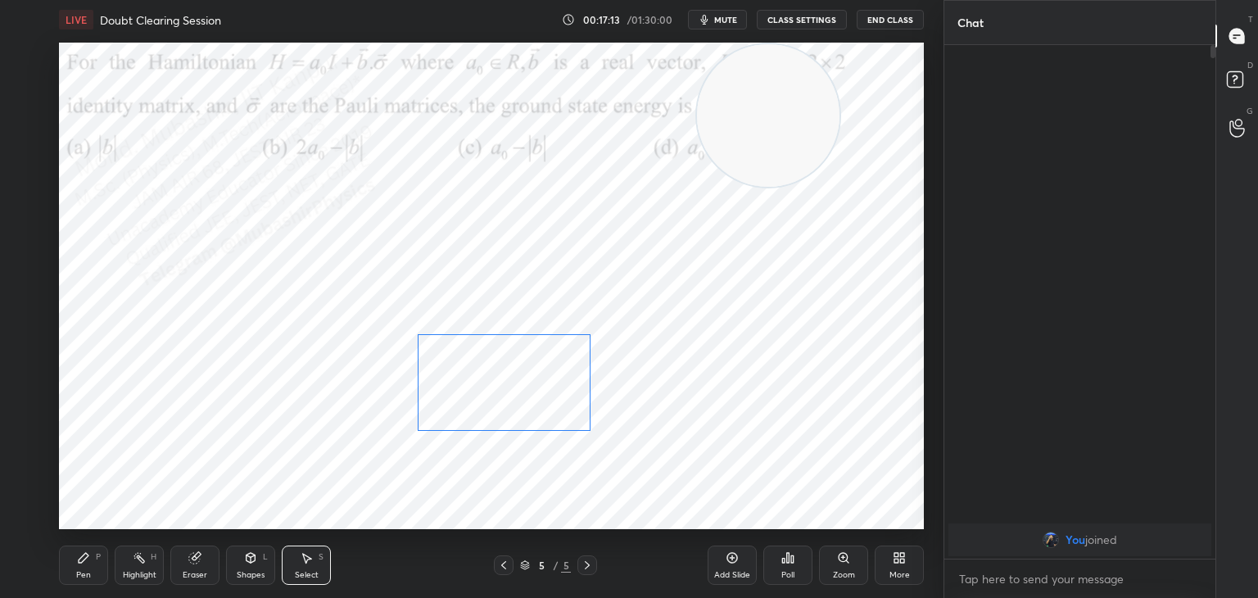
drag, startPoint x: 552, startPoint y: 394, endPoint x: 519, endPoint y: 430, distance: 48.7
click at [532, 396] on div "0 ° Undo Copy Duplicate Duplicate to new slide Delete" at bounding box center [491, 286] width 865 height 487
drag, startPoint x: 519, startPoint y: 480, endPoint x: 539, endPoint y: 369, distance: 112.5
click at [519, 479] on div "0 ° Undo Copy Duplicate Duplicate to new slide Delete" at bounding box center [491, 286] width 865 height 487
drag, startPoint x: 470, startPoint y: 378, endPoint x: 492, endPoint y: 446, distance: 72.0
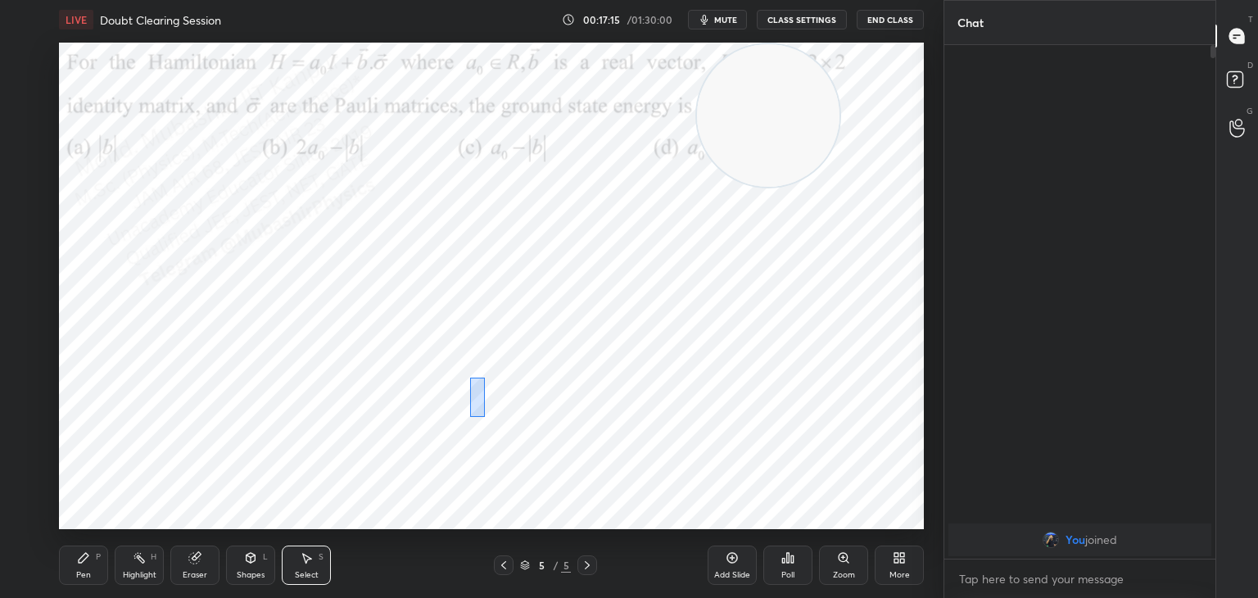
click at [489, 447] on div "0 ° Undo Copy Duplicate Duplicate to new slide Delete" at bounding box center [491, 286] width 865 height 487
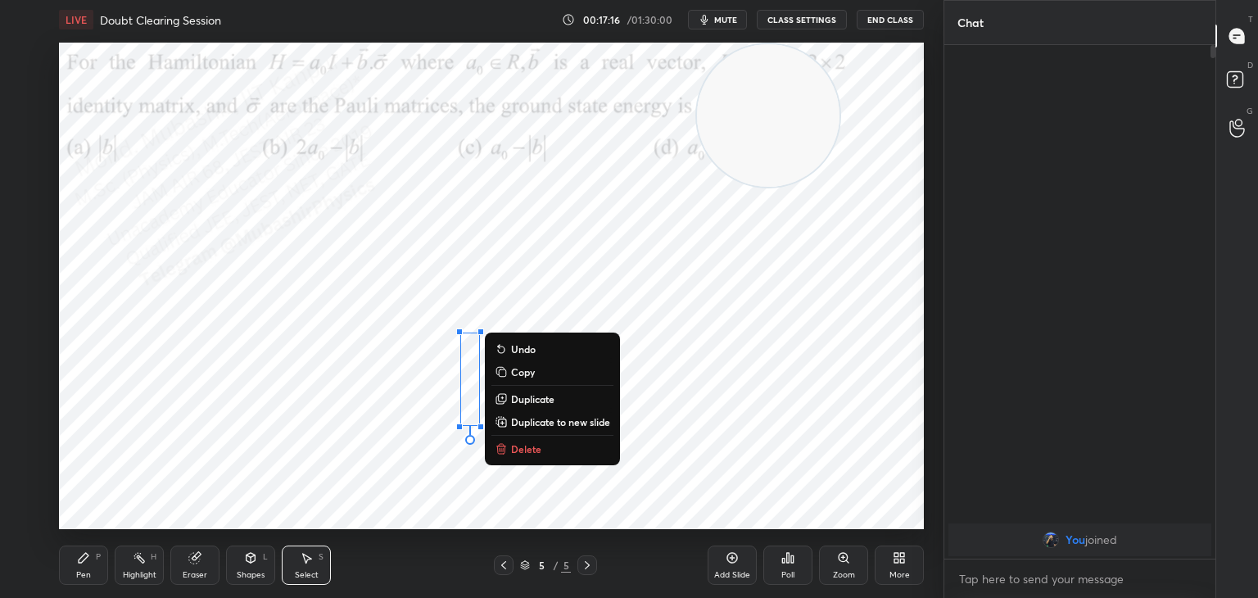
click at [478, 425] on div at bounding box center [481, 427] width 7 height 7
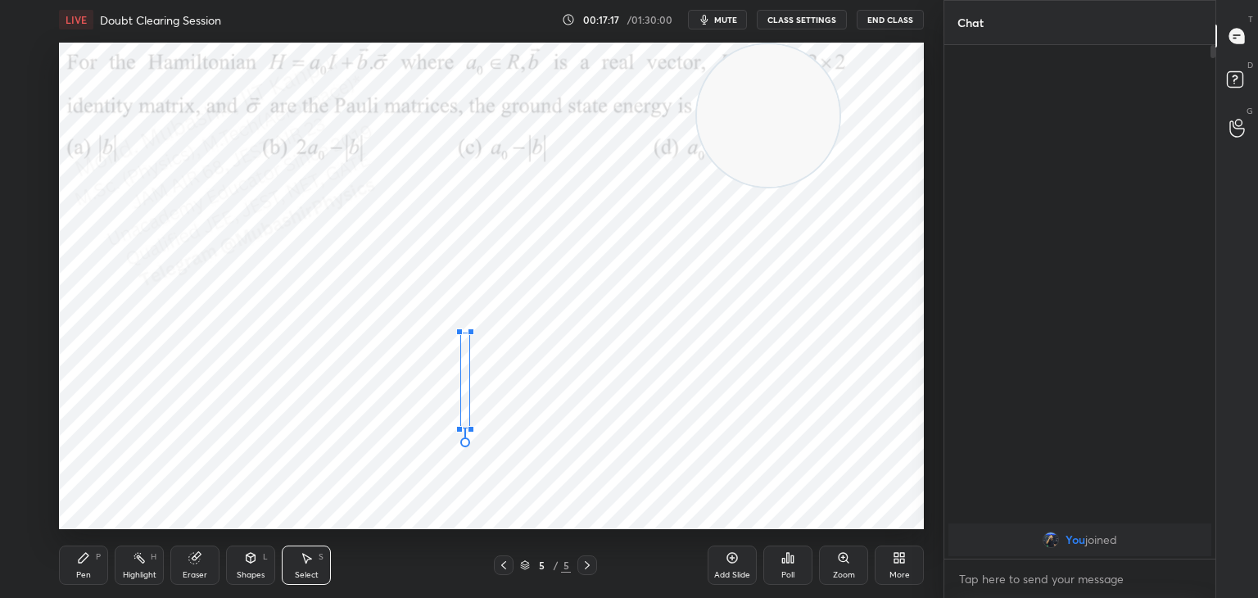
drag, startPoint x: 478, startPoint y: 425, endPoint x: 469, endPoint y: 428, distance: 9.3
click at [469, 428] on div at bounding box center [471, 429] width 7 height 7
drag, startPoint x: 465, startPoint y: 414, endPoint x: 454, endPoint y: 414, distance: 11.5
click at [454, 414] on div "0 ° Undo Copy Duplicate Duplicate to new slide Delete" at bounding box center [491, 286] width 865 height 487
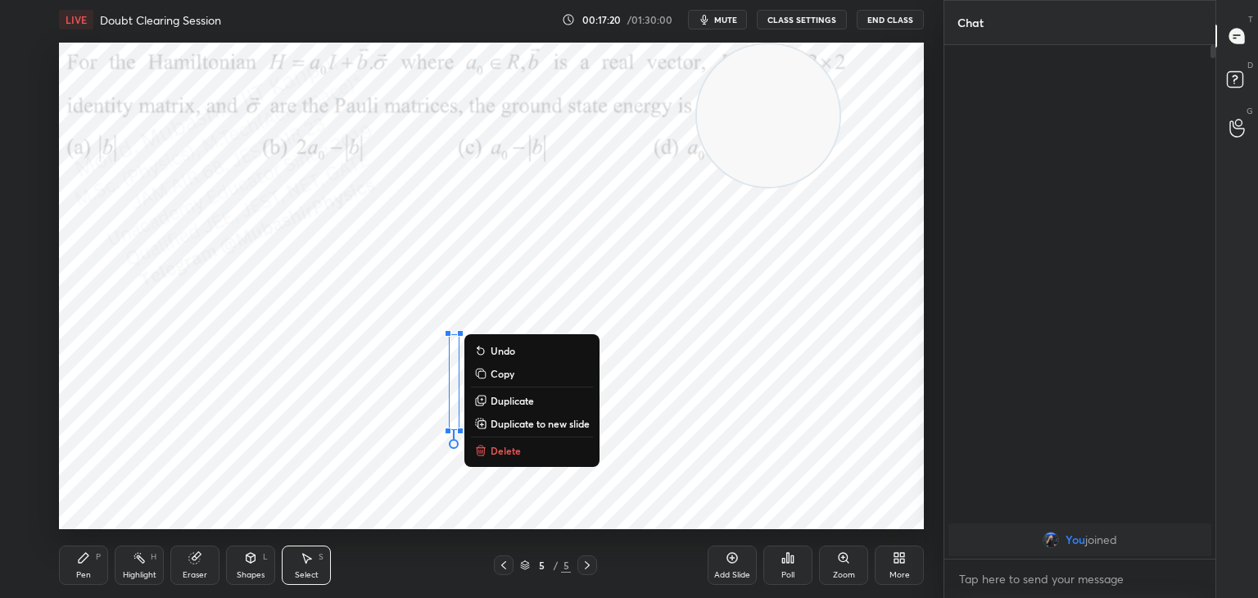
click at [492, 270] on div "0 ° Undo Copy Duplicate Duplicate to new slide Delete" at bounding box center [491, 286] width 865 height 487
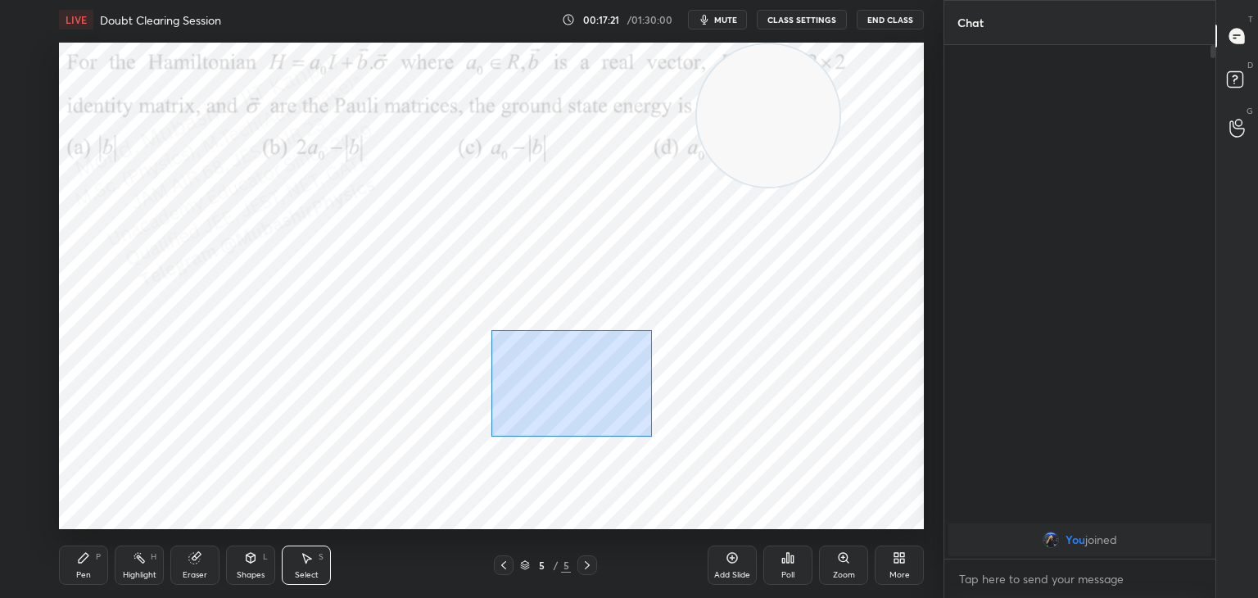
drag, startPoint x: 492, startPoint y: 333, endPoint x: 595, endPoint y: 404, distance: 125.4
click at [650, 435] on div "0 ° Undo Copy Duplicate Duplicate to new slide Delete" at bounding box center [491, 286] width 865 height 487
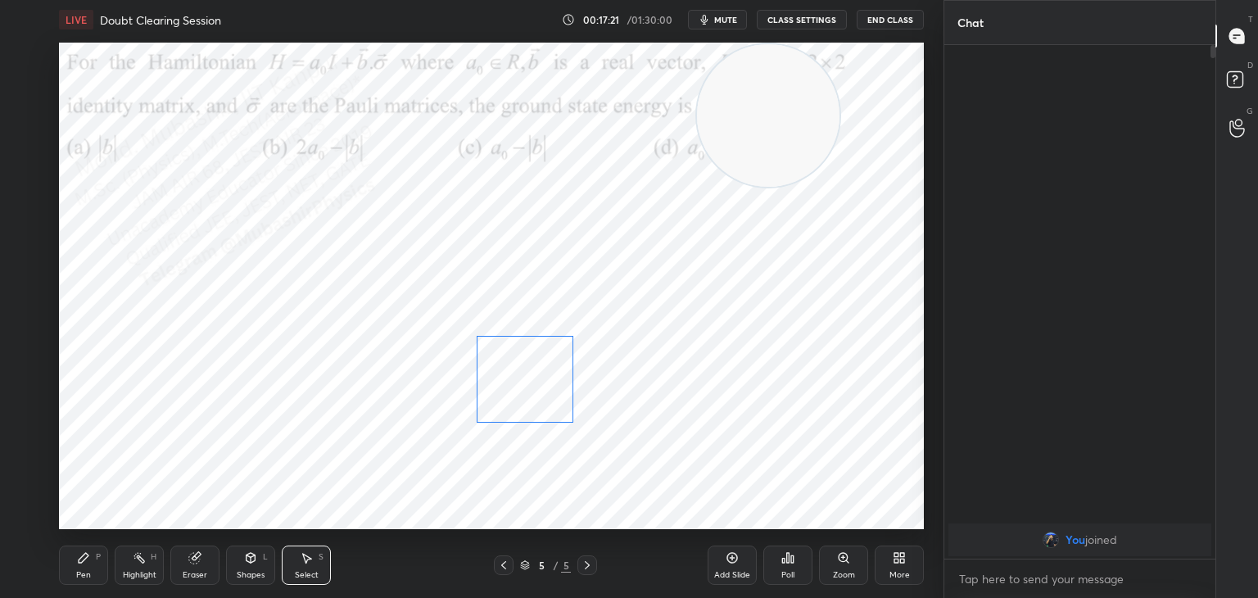
click at [539, 381] on div "0 ° Undo Copy Duplicate Duplicate to new slide Delete" at bounding box center [491, 286] width 865 height 487
drag, startPoint x: 516, startPoint y: 387, endPoint x: 514, endPoint y: 401, distance: 14.0
click at [514, 401] on div "0 ° Undo Copy Duplicate Duplicate to new slide Delete" at bounding box center [491, 286] width 865 height 487
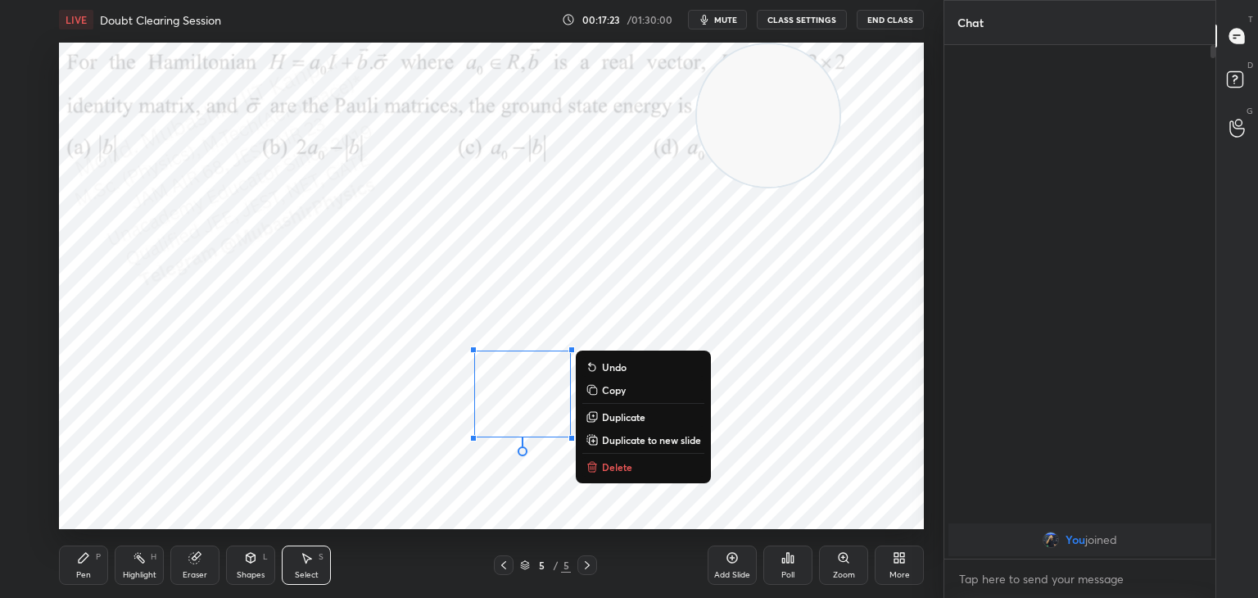
click at [511, 288] on div "0 ° Undo Copy Duplicate Duplicate to new slide Delete" at bounding box center [491, 286] width 865 height 487
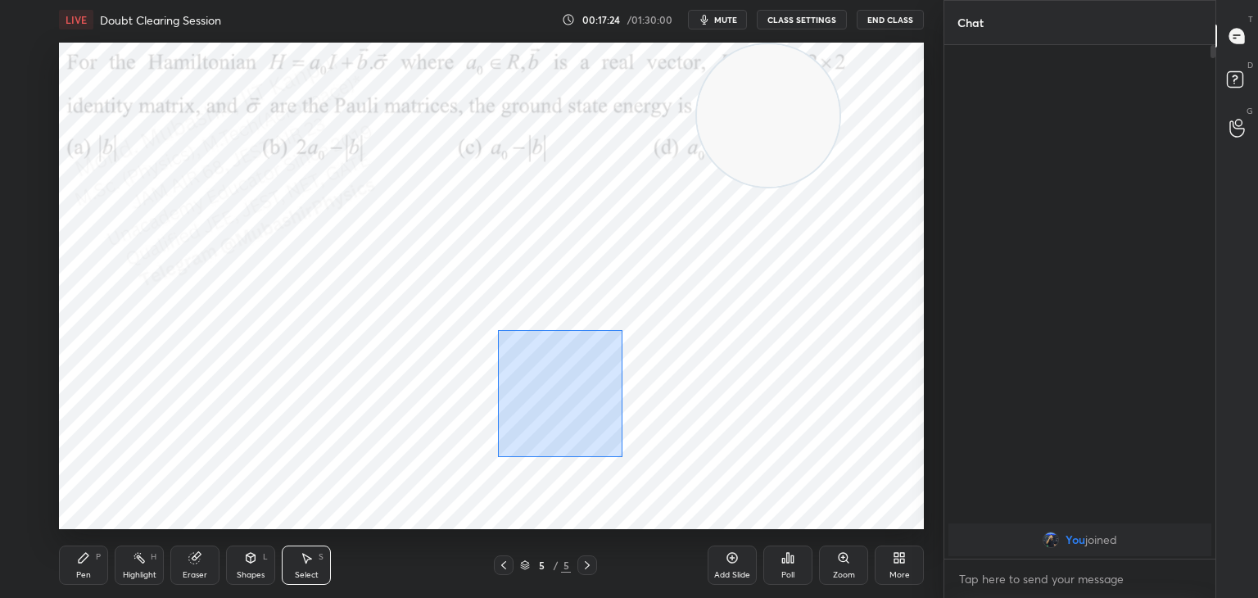
drag, startPoint x: 498, startPoint y: 330, endPoint x: 616, endPoint y: 466, distance: 180.0
click at [619, 467] on div "0 ° Undo Copy Duplicate Duplicate to new slide Delete" at bounding box center [491, 286] width 865 height 487
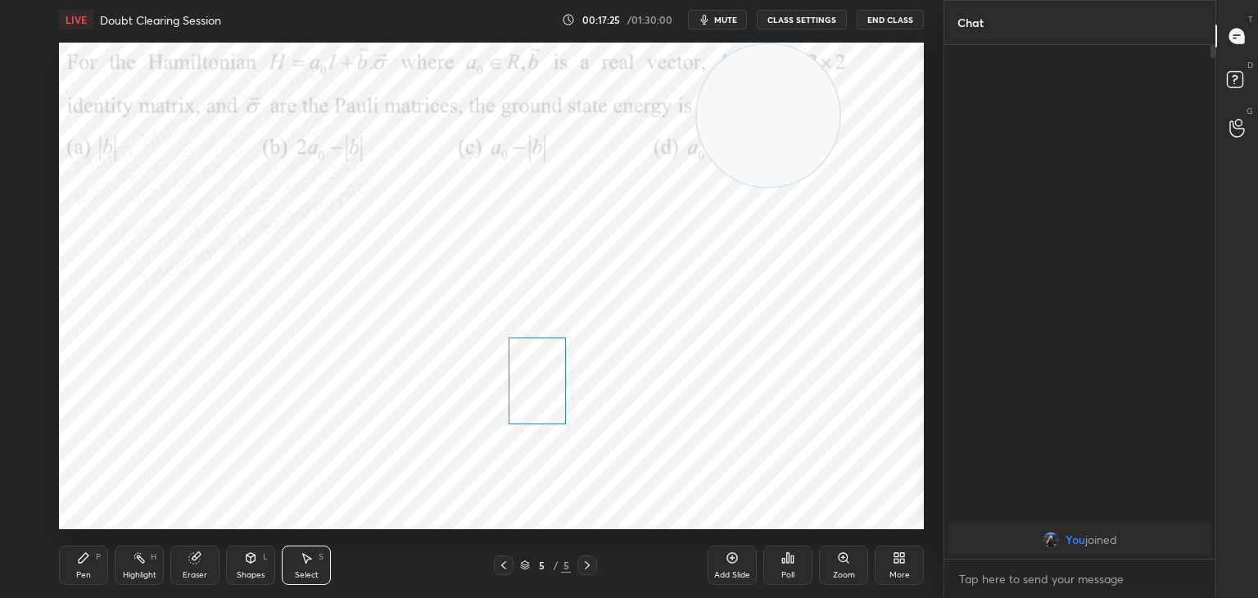
drag, startPoint x: 542, startPoint y: 404, endPoint x: 537, endPoint y: 391, distance: 14.0
click at [537, 391] on div "0 ° Undo Copy Duplicate Duplicate to new slide Delete" at bounding box center [491, 286] width 865 height 487
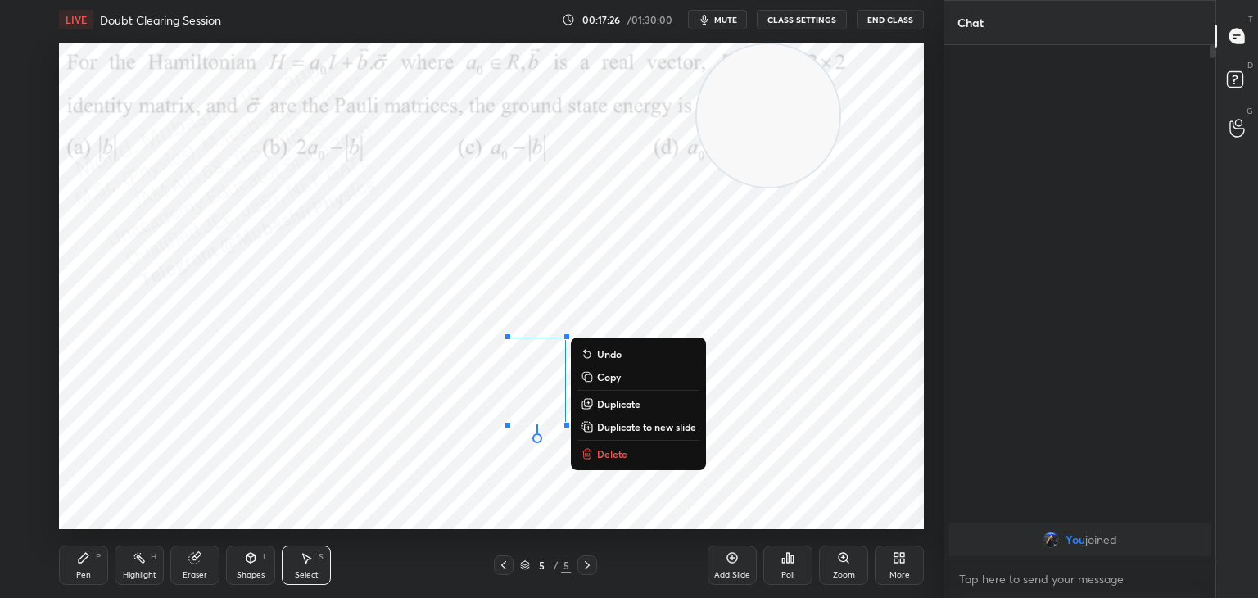
click at [79, 569] on div "Pen P" at bounding box center [83, 565] width 49 height 39
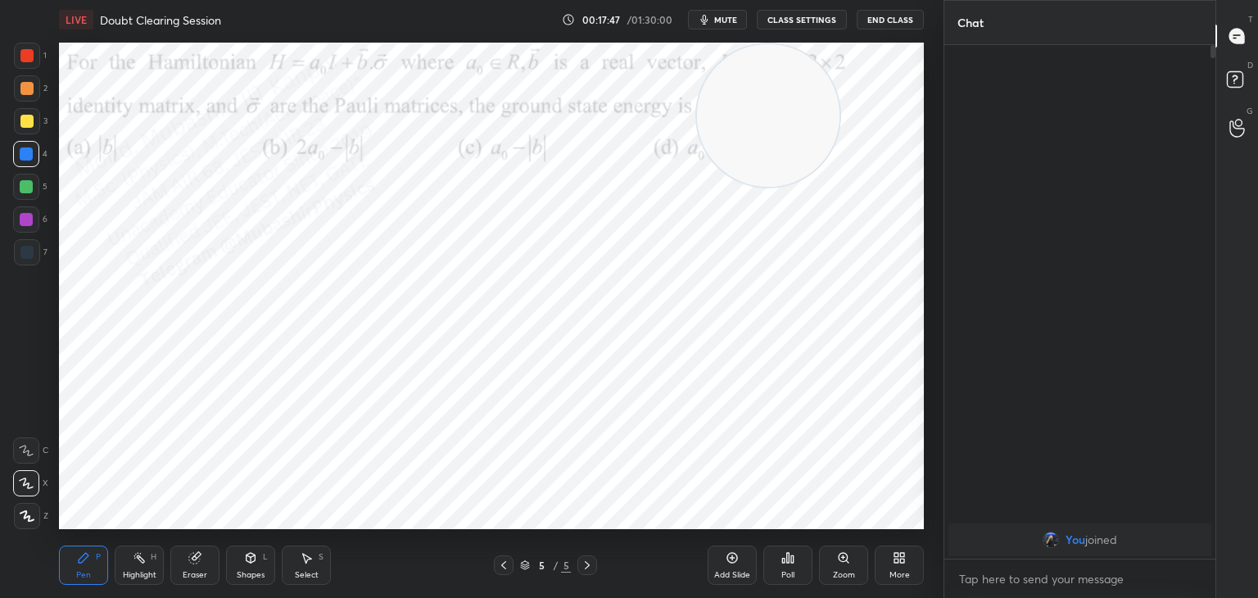
click at [311, 571] on div "Select" at bounding box center [307, 575] width 24 height 8
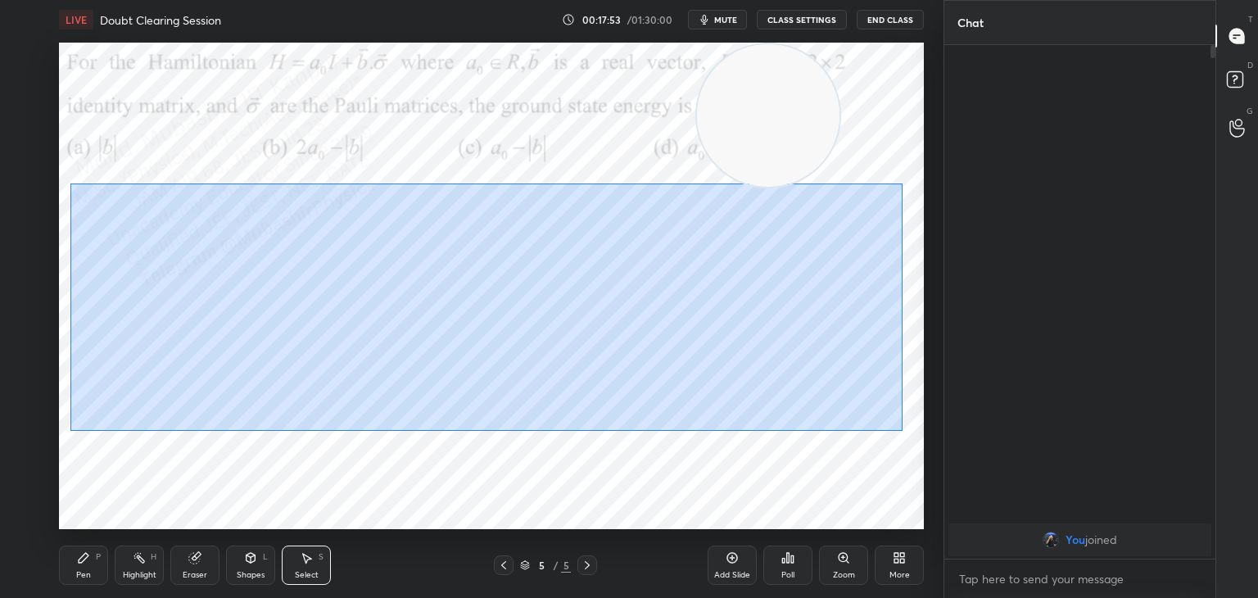
drag, startPoint x: 70, startPoint y: 183, endPoint x: 902, endPoint y: 430, distance: 868.0
click at [902, 430] on div "0 ° Undo Copy Duplicate Duplicate to new slide Delete" at bounding box center [491, 286] width 865 height 487
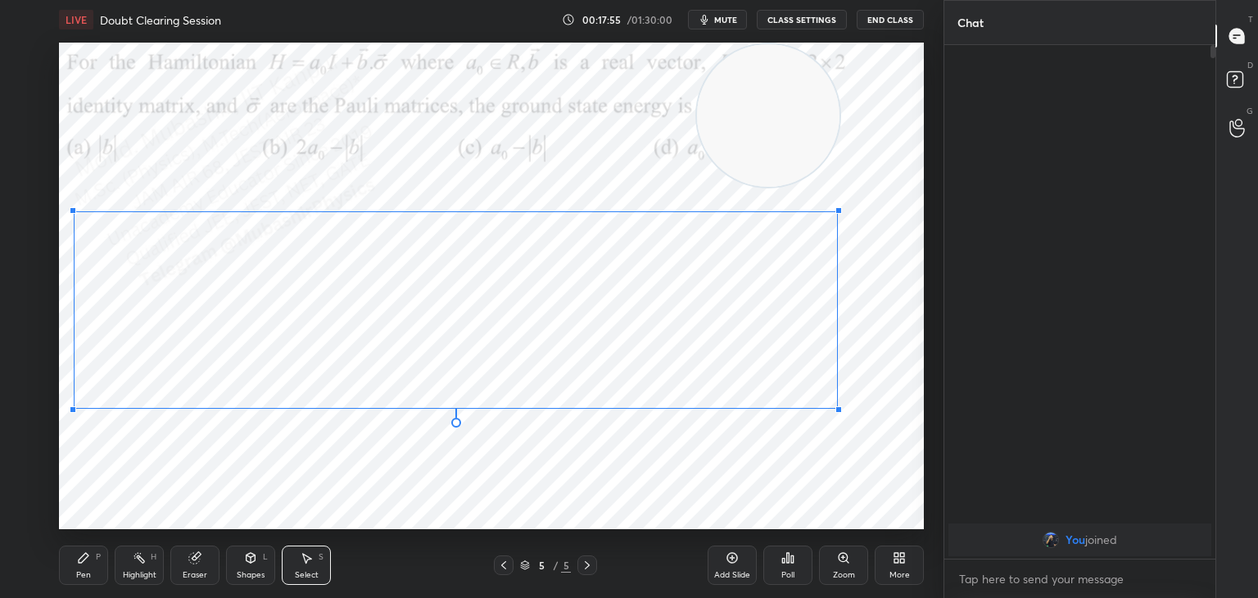
drag, startPoint x: 898, startPoint y: 437, endPoint x: 808, endPoint y: 401, distance: 96.7
click at [836, 406] on div at bounding box center [839, 409] width 7 height 7
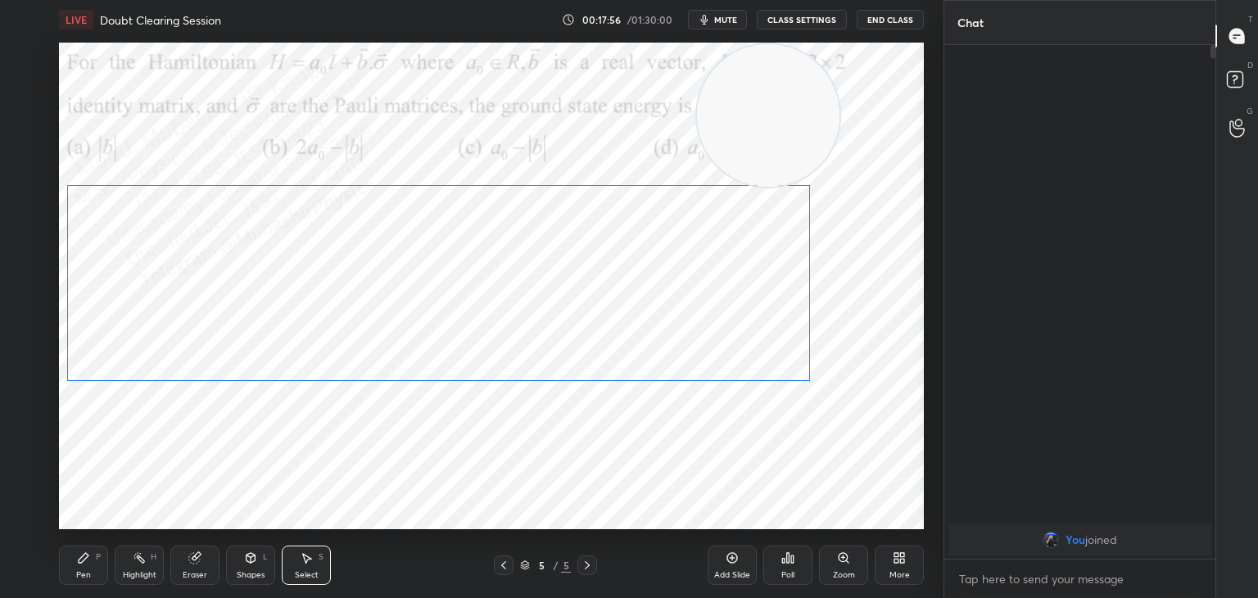
click at [629, 342] on div "0 ° Undo Copy Duplicate Duplicate to new slide Delete" at bounding box center [491, 286] width 865 height 487
drag, startPoint x: 598, startPoint y: 318, endPoint x: 596, endPoint y: 306, distance: 11.6
click at [597, 308] on div "0 ° Undo Copy Duplicate Duplicate to new slide Delete" at bounding box center [491, 286] width 865 height 487
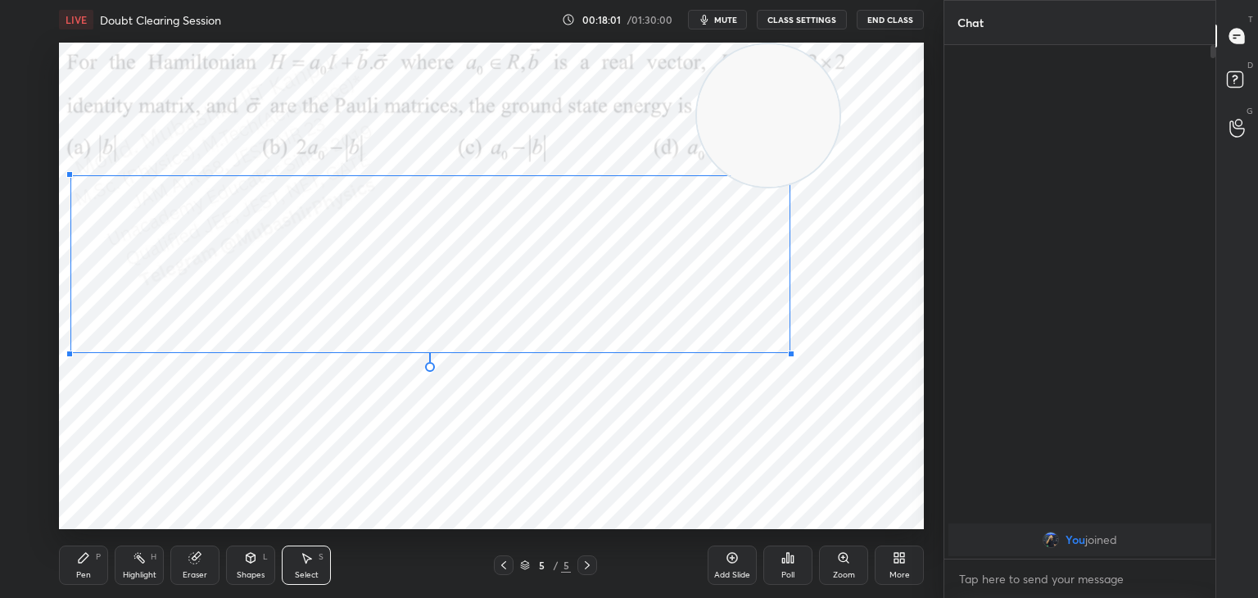
drag, startPoint x: 809, startPoint y: 370, endPoint x: 760, endPoint y: 370, distance: 49.2
click at [788, 352] on div at bounding box center [791, 354] width 7 height 7
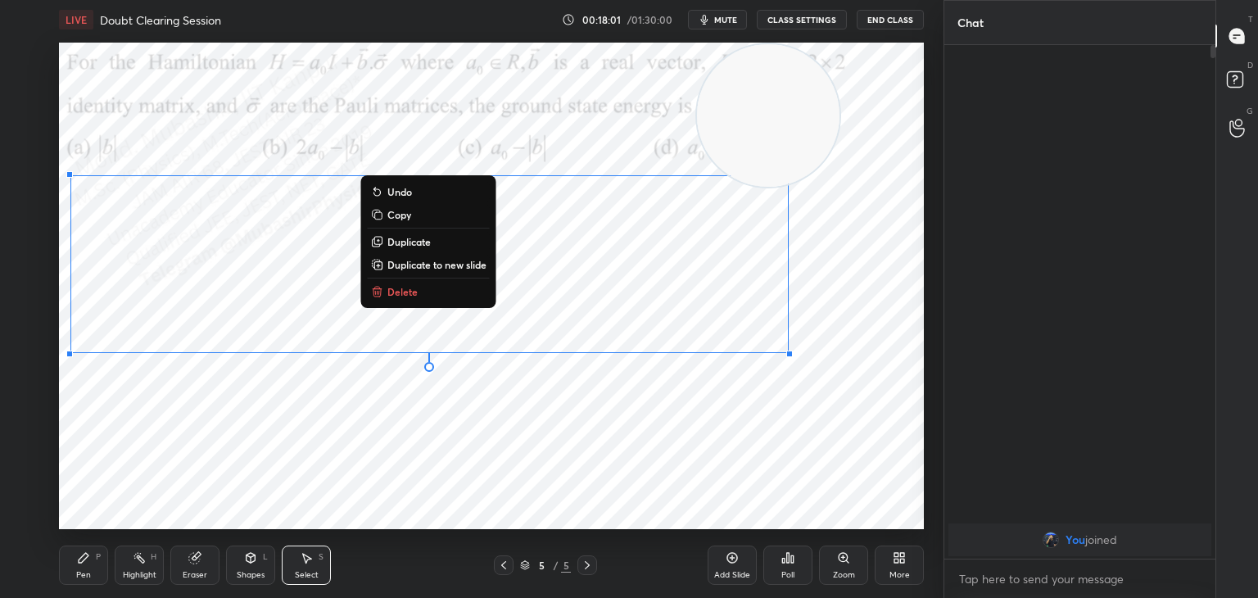
drag, startPoint x: 672, startPoint y: 427, endPoint x: 598, endPoint y: 440, distance: 74.9
click at [667, 427] on div "0 ° Undo Copy Duplicate Duplicate to new slide Delete" at bounding box center [491, 286] width 865 height 487
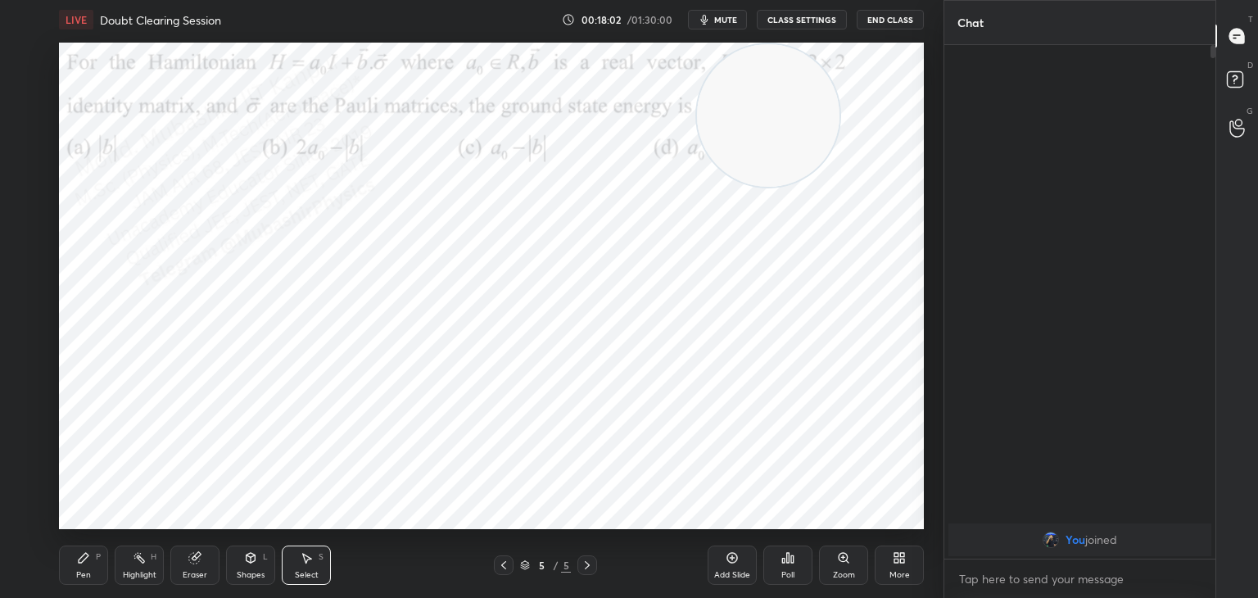
drag, startPoint x: 82, startPoint y: 569, endPoint x: 83, endPoint y: 536, distance: 32.8
click at [84, 565] on div "Pen P" at bounding box center [83, 565] width 49 height 39
drag, startPoint x: 23, startPoint y: 223, endPoint x: 29, endPoint y: 233, distance: 11.8
click at [23, 224] on div at bounding box center [26, 219] width 13 height 13
drag, startPoint x: 787, startPoint y: 148, endPoint x: 875, endPoint y: 170, distance: 90.4
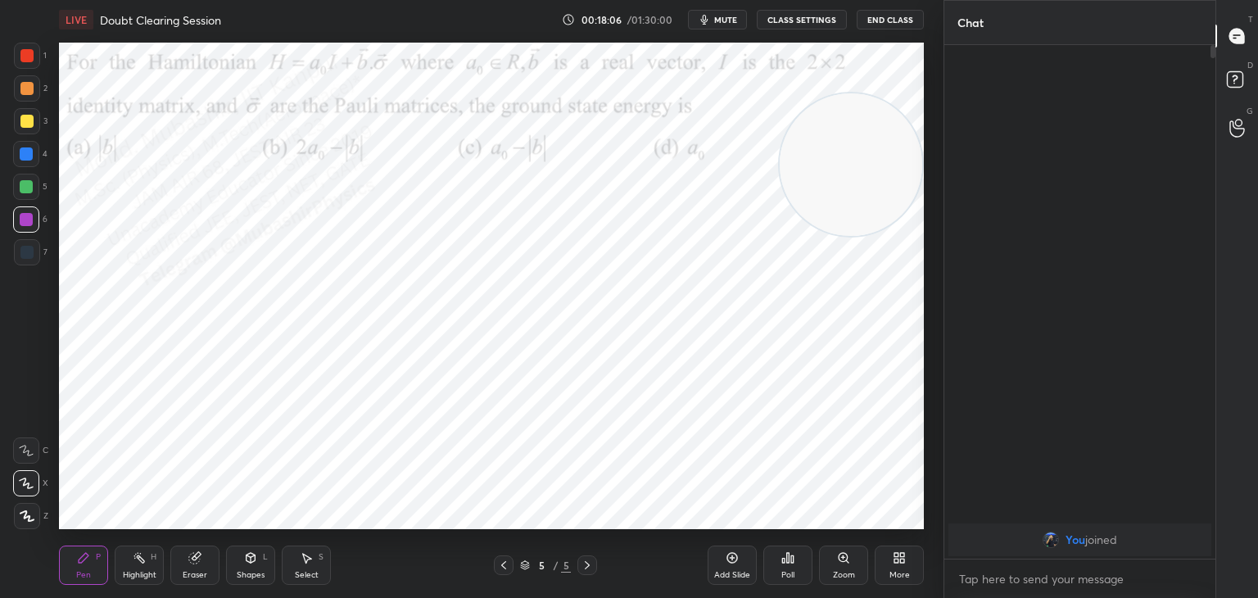
click at [875, 170] on video at bounding box center [851, 164] width 143 height 143
drag, startPoint x: 813, startPoint y: 177, endPoint x: 800, endPoint y: 115, distance: 63.8
click at [811, 115] on video at bounding box center [851, 164] width 143 height 143
click at [26, 194] on div at bounding box center [26, 187] width 26 height 26
drag, startPoint x: 315, startPoint y: 570, endPoint x: 358, endPoint y: 546, distance: 49.9
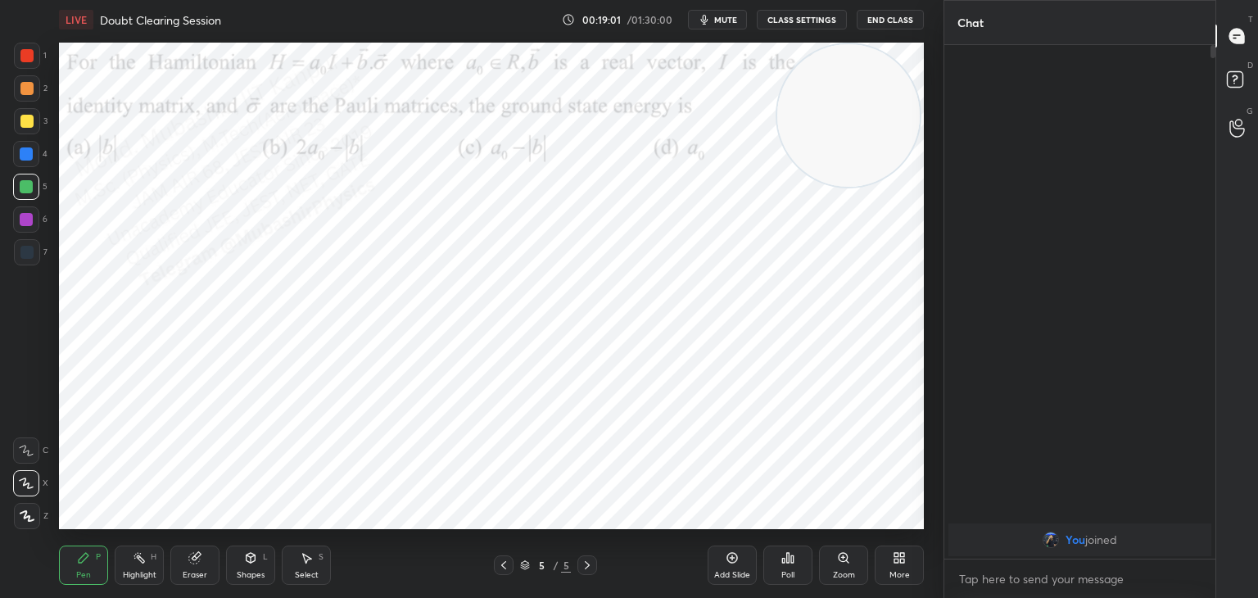
click at [315, 571] on div "Select" at bounding box center [307, 575] width 24 height 8
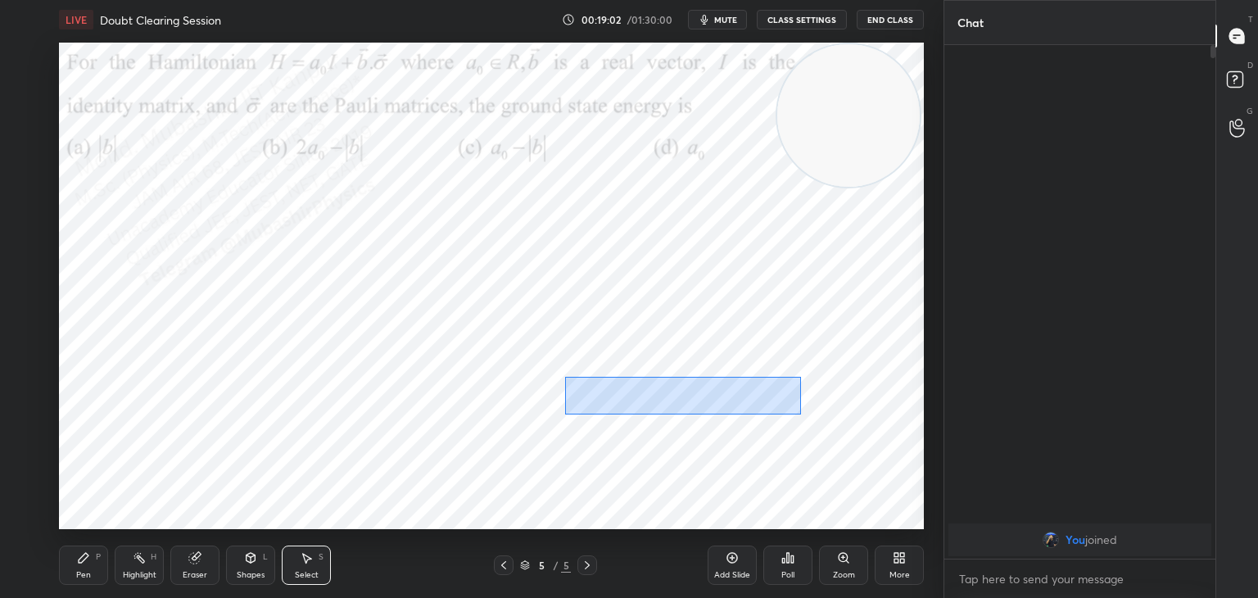
drag, startPoint x: 564, startPoint y: 377, endPoint x: 701, endPoint y: 406, distance: 139.9
click at [808, 419] on div "0 ° Undo Copy Duplicate Duplicate to new slide Delete" at bounding box center [491, 286] width 865 height 487
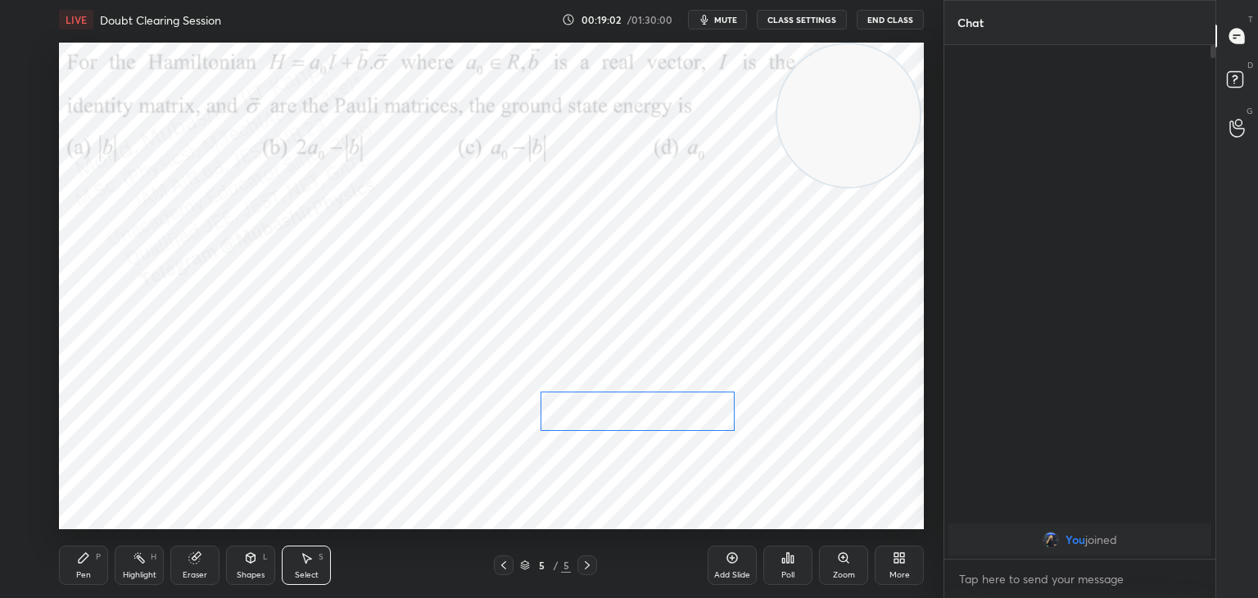
drag, startPoint x: 657, startPoint y: 403, endPoint x: 642, endPoint y: 410, distance: 16.1
click at [642, 410] on div "0 ° Undo Copy Duplicate Duplicate to new slide Delete" at bounding box center [491, 286] width 865 height 487
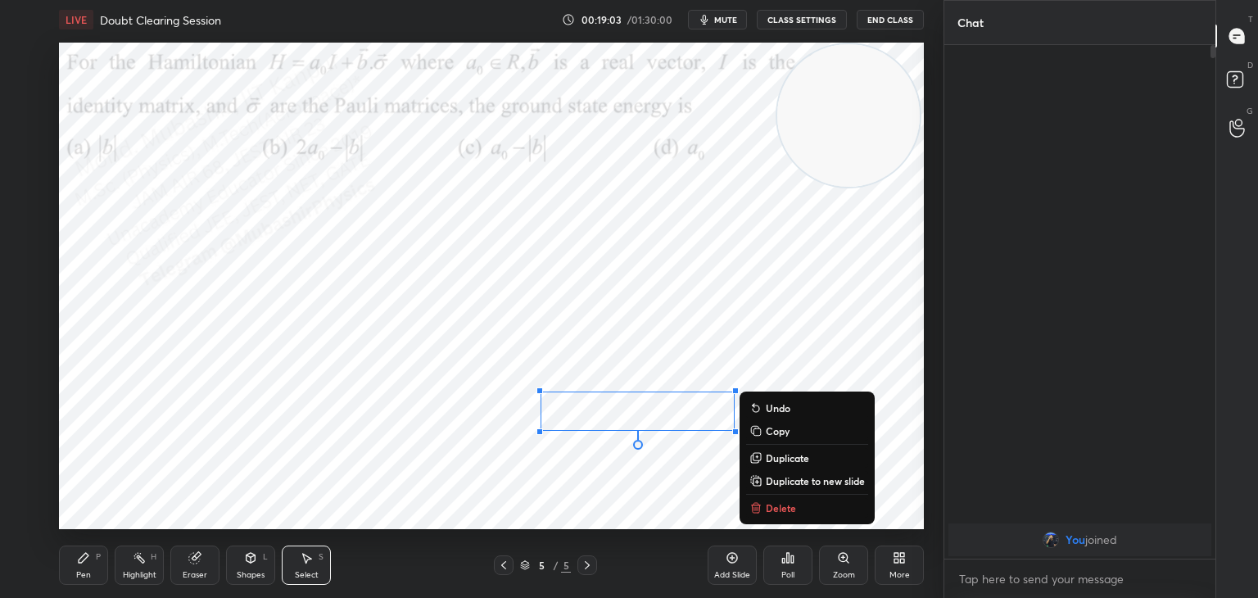
drag, startPoint x: 80, startPoint y: 567, endPoint x: 102, endPoint y: 560, distance: 22.3
click at [83, 567] on div "Pen P" at bounding box center [83, 565] width 49 height 39
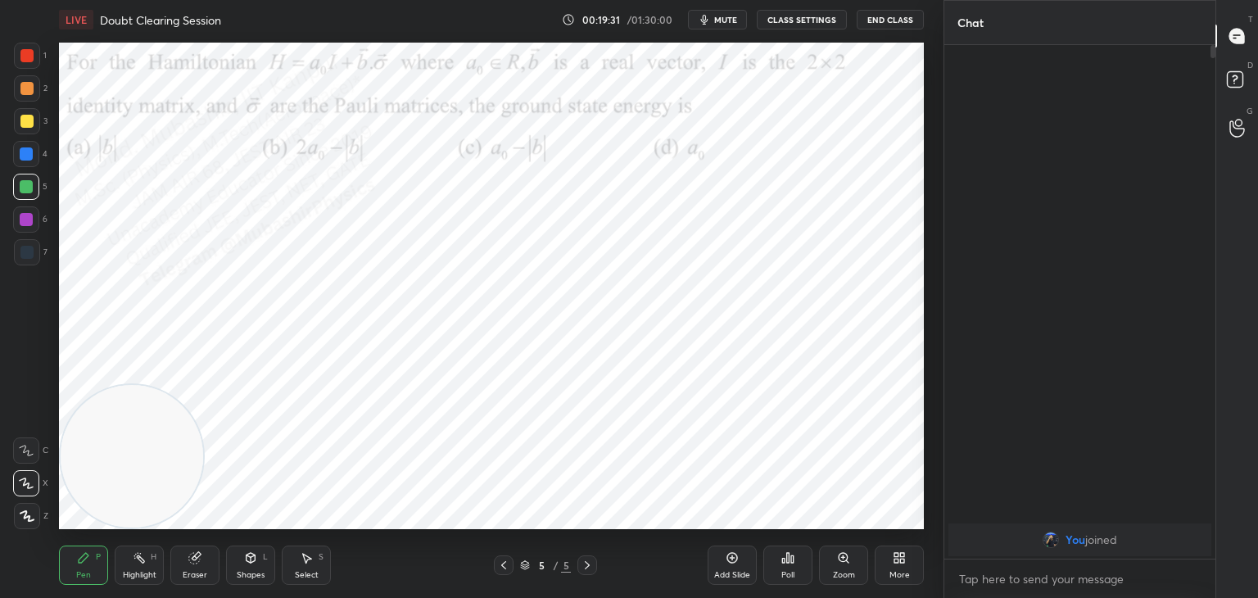
drag, startPoint x: 821, startPoint y: 86, endPoint x: 16, endPoint y: 419, distance: 870.8
click at [0, 583] on div "1 2 3 4 5 6 7 C X Z C X Z E E Erase all H H LIVE Doubt Clearing Session 00:19:3…" at bounding box center [465, 299] width 931 height 598
click at [20, 86] on div at bounding box center [27, 88] width 26 height 26
drag, startPoint x: 27, startPoint y: 116, endPoint x: 53, endPoint y: 115, distance: 26.2
click at [29, 118] on div at bounding box center [26, 121] width 13 height 13
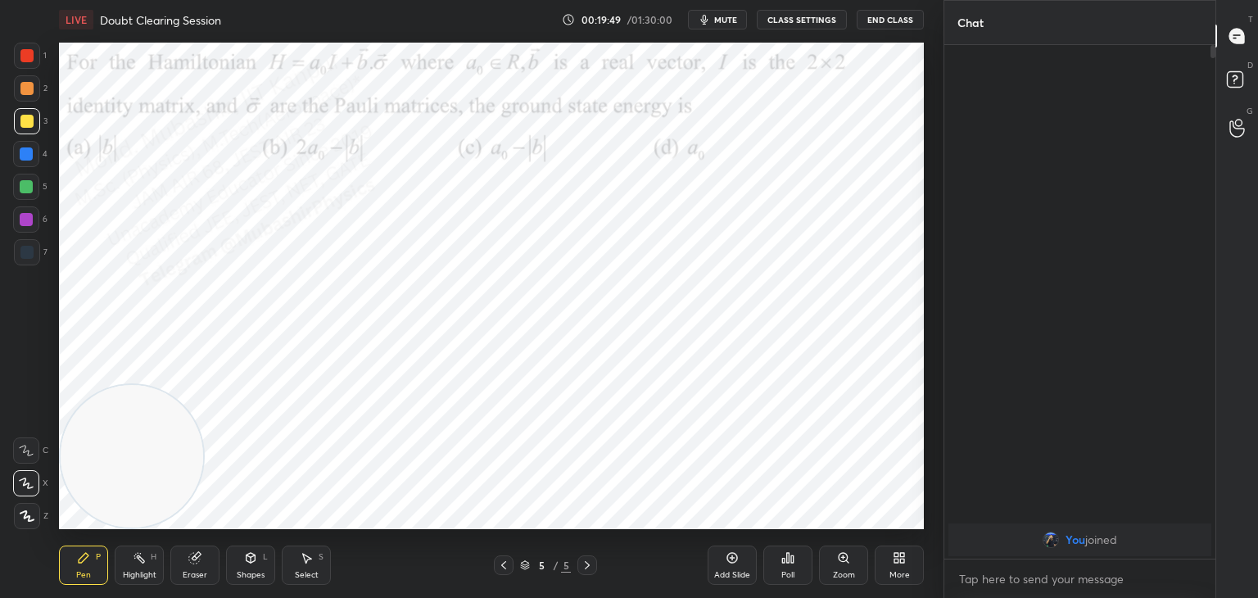
click at [29, 61] on div at bounding box center [26, 55] width 13 height 13
click at [140, 560] on icon at bounding box center [139, 557] width 13 height 13
click at [892, 577] on div "More" at bounding box center [900, 575] width 20 height 8
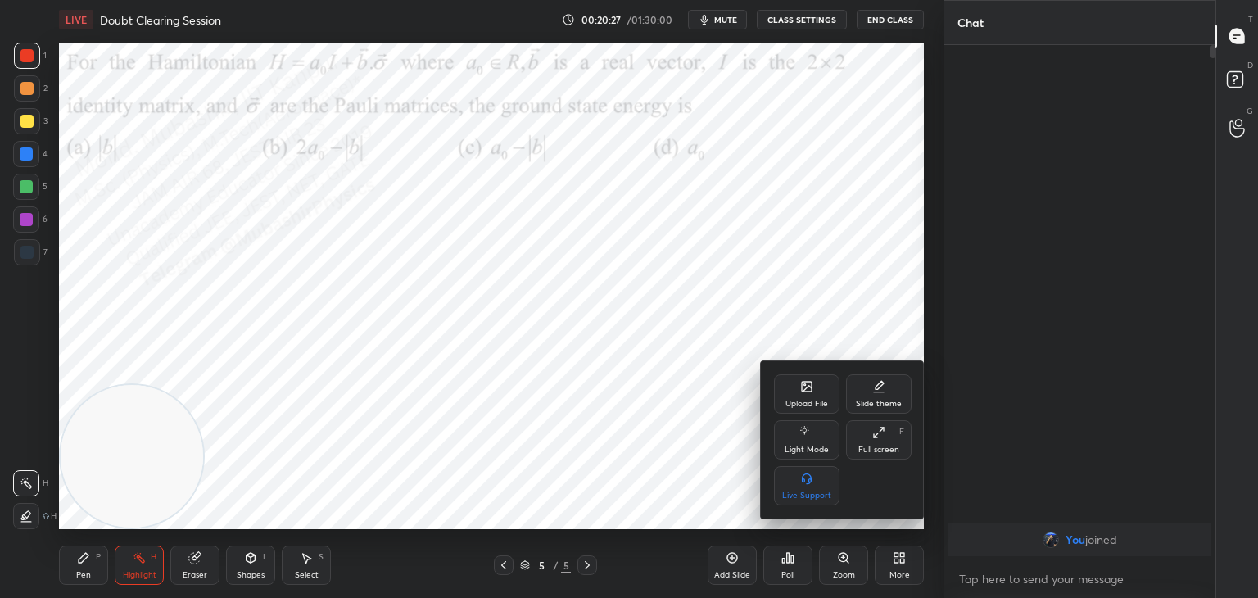
click at [806, 390] on icon at bounding box center [807, 389] width 9 height 6
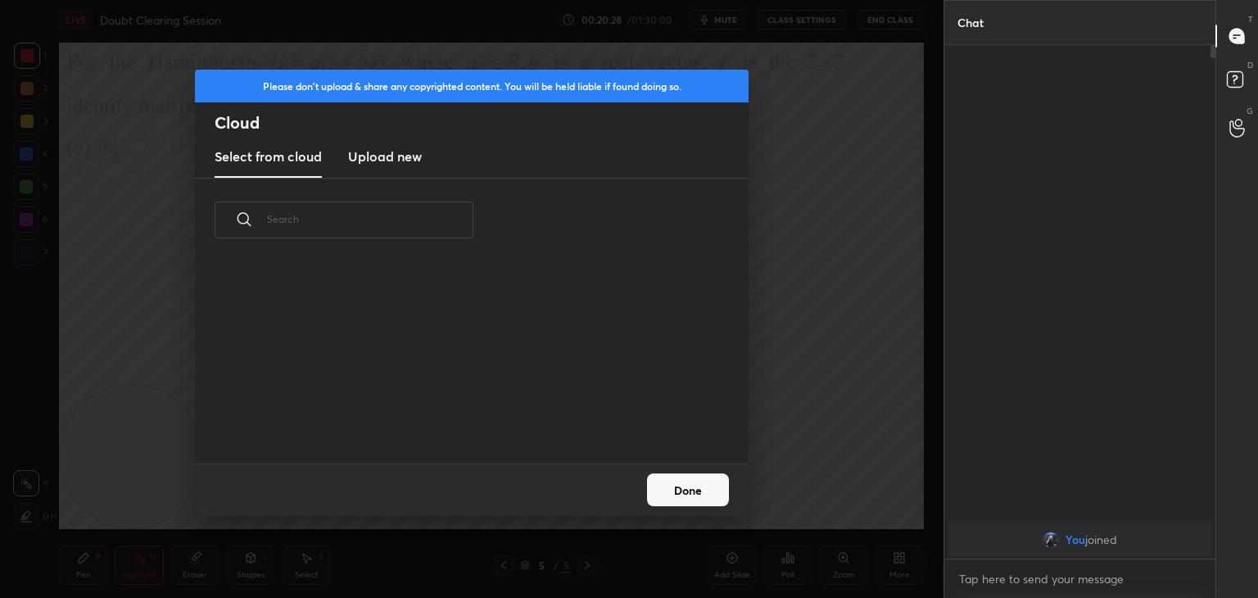
click at [383, 156] on h3 "Upload new" at bounding box center [385, 157] width 74 height 20
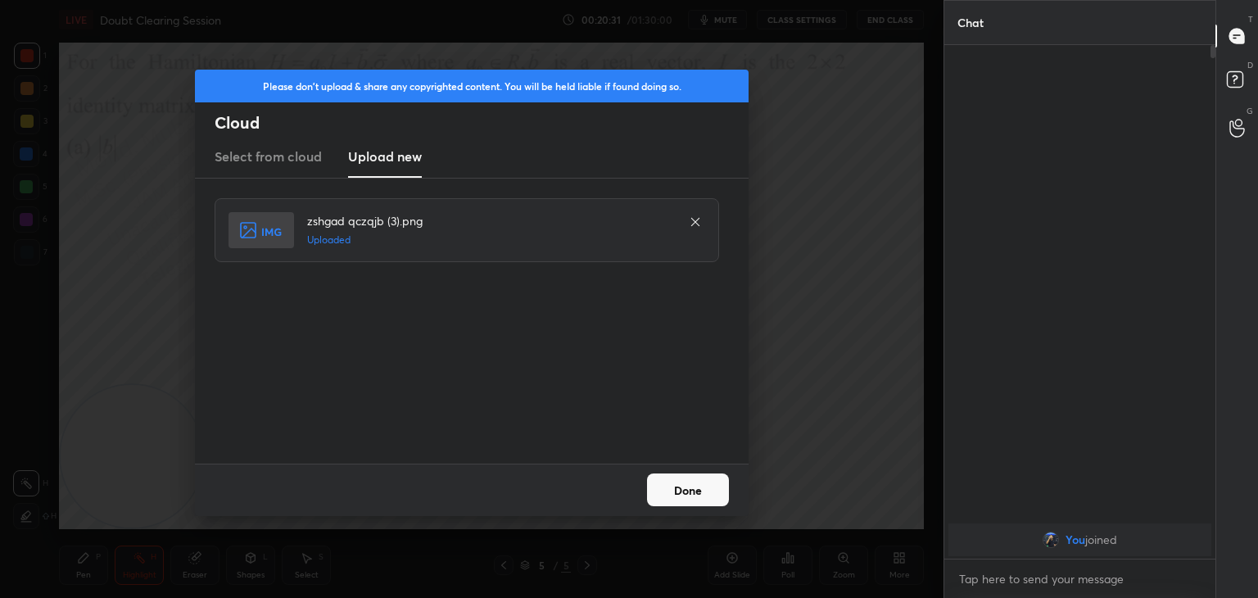
drag, startPoint x: 689, startPoint y: 505, endPoint x: 679, endPoint y: 502, distance: 10.1
click at [686, 505] on button "Done" at bounding box center [688, 489] width 82 height 33
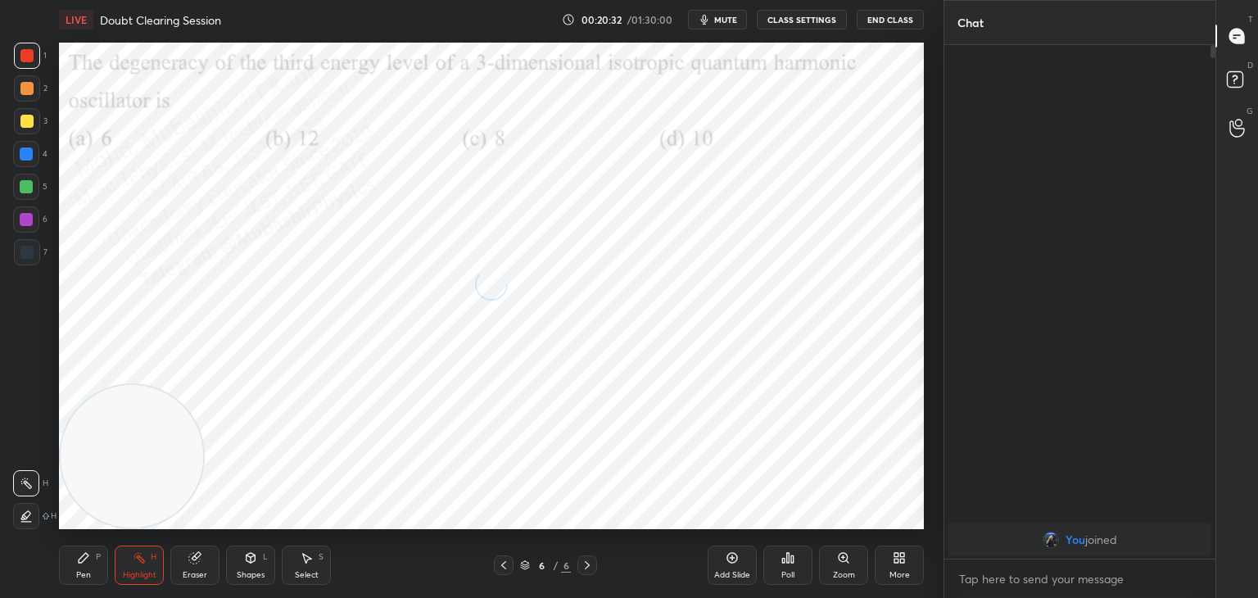
click at [720, 21] on span "mute" at bounding box center [725, 19] width 23 height 11
drag, startPoint x: 714, startPoint y: 5, endPoint x: 714, endPoint y: 15, distance: 9.8
click at [714, 7] on div "LIVE Doubt Clearing Session 00:24:11 / 01:30:00 unmute CLASS SETTINGS End Class" at bounding box center [491, 19] width 865 height 39
click at [718, 15] on span "unmute" at bounding box center [724, 19] width 35 height 11
click at [77, 559] on icon at bounding box center [83, 557] width 13 height 13
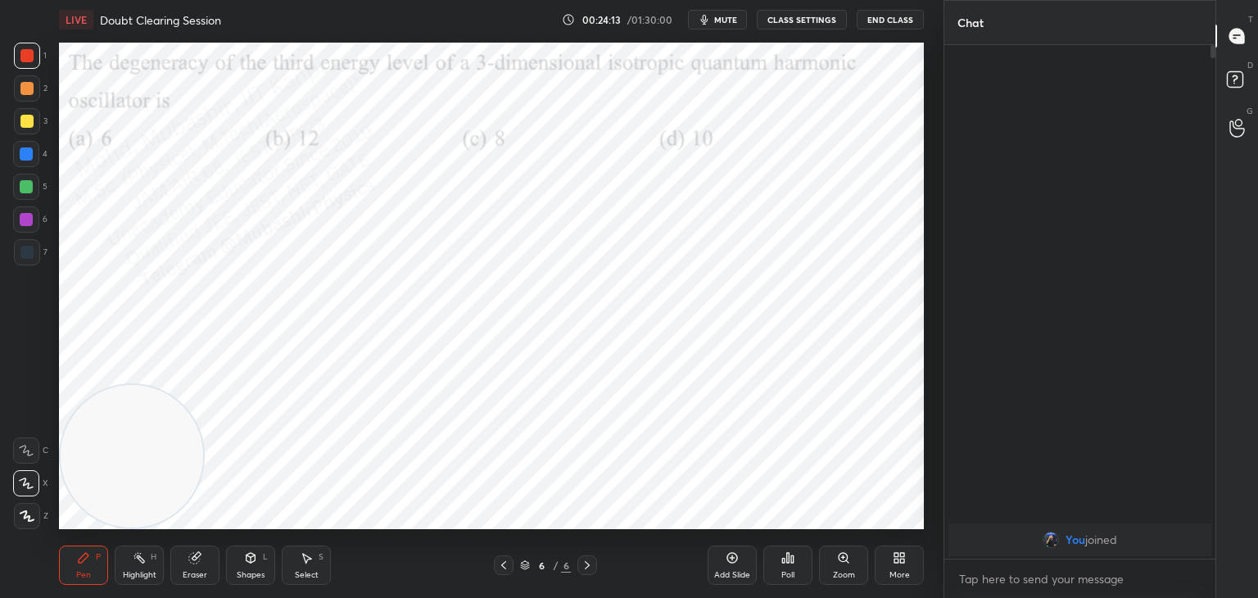
click at [37, 156] on div at bounding box center [26, 154] width 26 height 26
click at [305, 565] on div "Select S" at bounding box center [306, 565] width 49 height 39
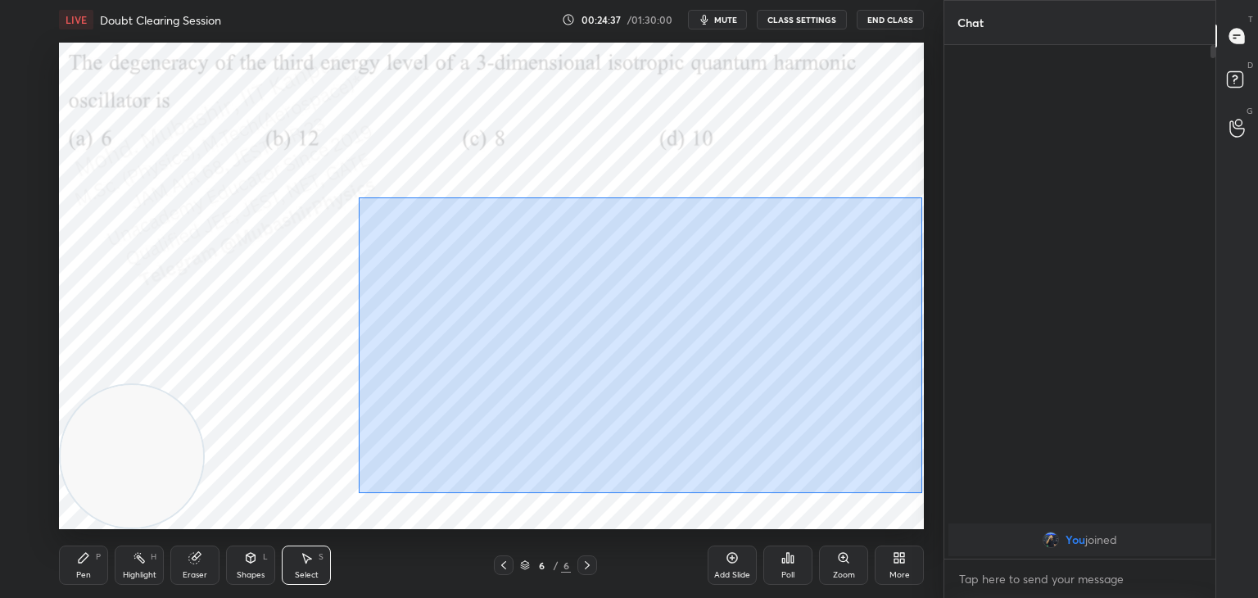
drag, startPoint x: 384, startPoint y: 216, endPoint x: 854, endPoint y: 444, distance: 521.7
click at [917, 493] on div "0 ° Undo Copy Duplicate Duplicate to new slide Delete" at bounding box center [491, 286] width 865 height 487
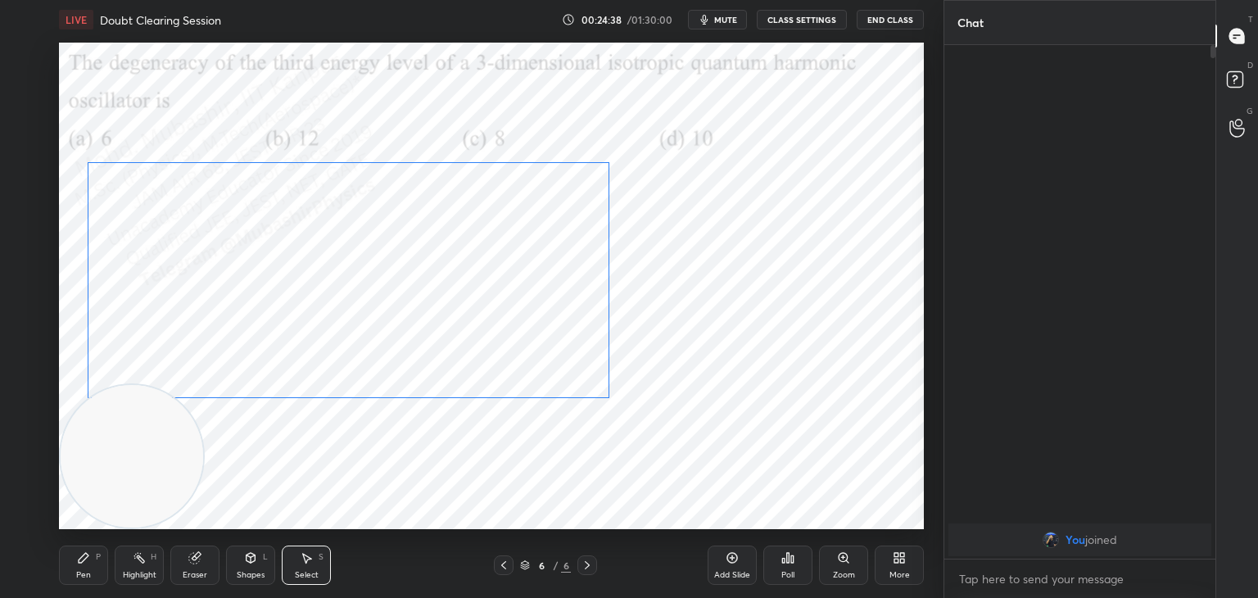
drag, startPoint x: 826, startPoint y: 388, endPoint x: 511, endPoint y: 365, distance: 315.4
click at [526, 336] on div "0 ° Undo Copy Duplicate Duplicate to new slide Delete" at bounding box center [491, 286] width 865 height 487
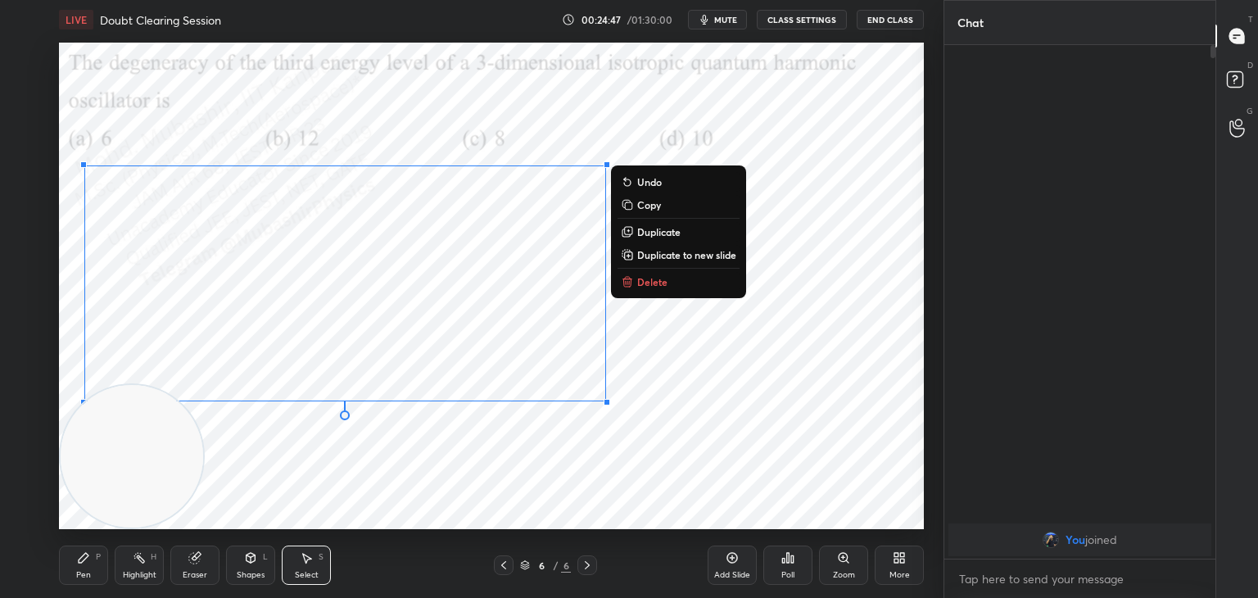
click at [705, 451] on div "0 ° Undo Copy Duplicate Duplicate to new slide Delete" at bounding box center [491, 286] width 865 height 487
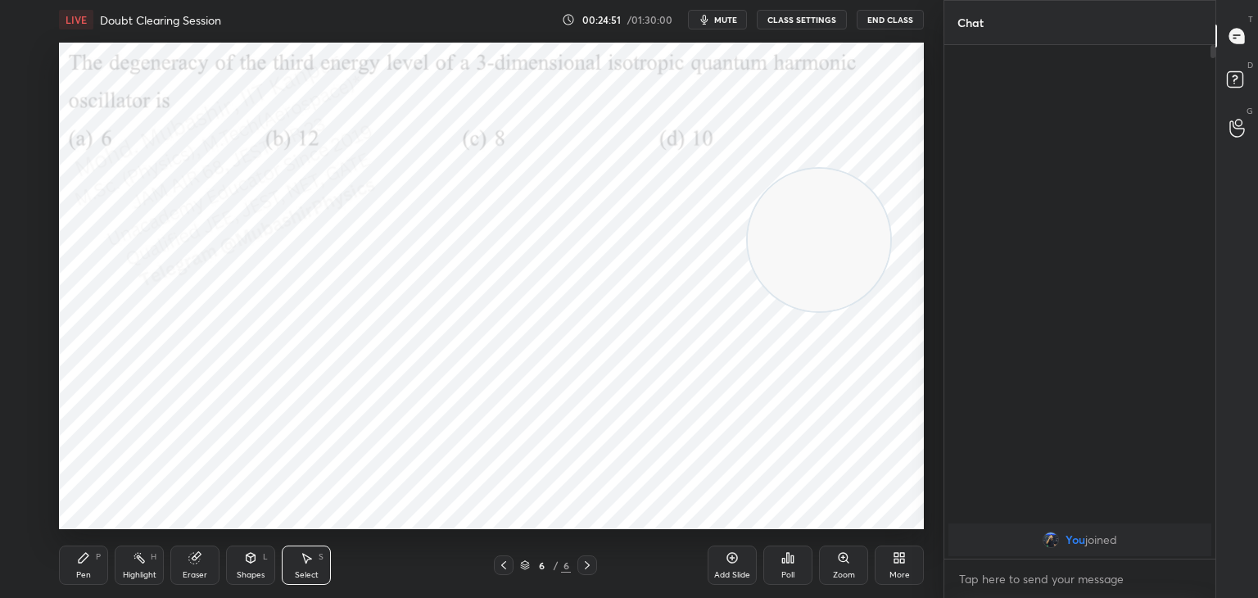
drag, startPoint x: 170, startPoint y: 464, endPoint x: 827, endPoint y: 240, distance: 694.0
click at [857, 247] on video at bounding box center [819, 240] width 143 height 143
click at [92, 319] on div "0 ° Undo Copy Duplicate Duplicate to new slide Delete" at bounding box center [491, 286] width 865 height 487
drag, startPoint x: 120, startPoint y: 336, endPoint x: 122, endPoint y: 362, distance: 26.3
click at [121, 359] on div "0 ° Undo Copy Duplicate Duplicate to new slide Delete" at bounding box center [491, 286] width 865 height 487
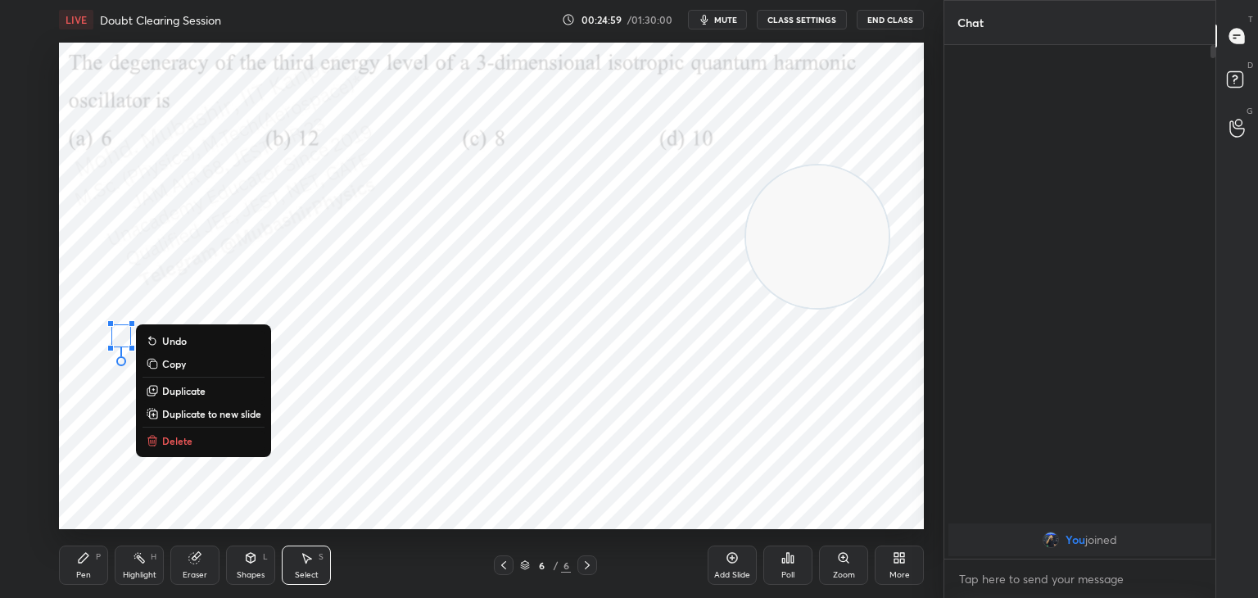
click at [192, 443] on button "Delete" at bounding box center [204, 441] width 122 height 20
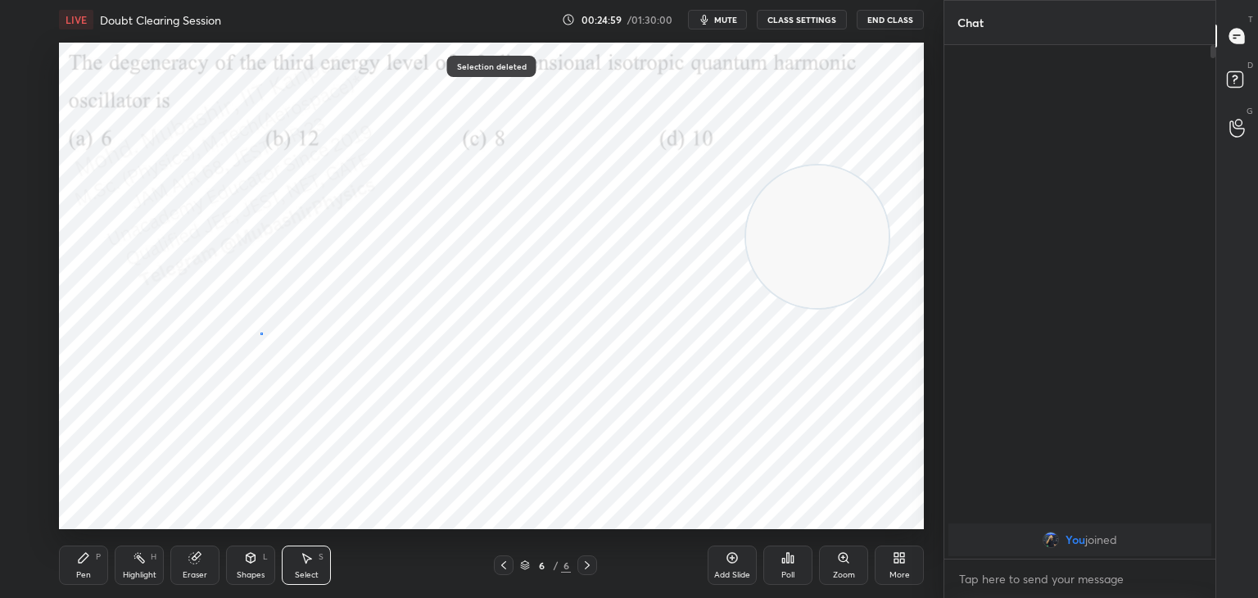
drag, startPoint x: 260, startPoint y: 333, endPoint x: 286, endPoint y: 378, distance: 52.4
click at [266, 351] on div "0 ° Undo Copy Duplicate Duplicate to new slide Delete" at bounding box center [491, 286] width 865 height 487
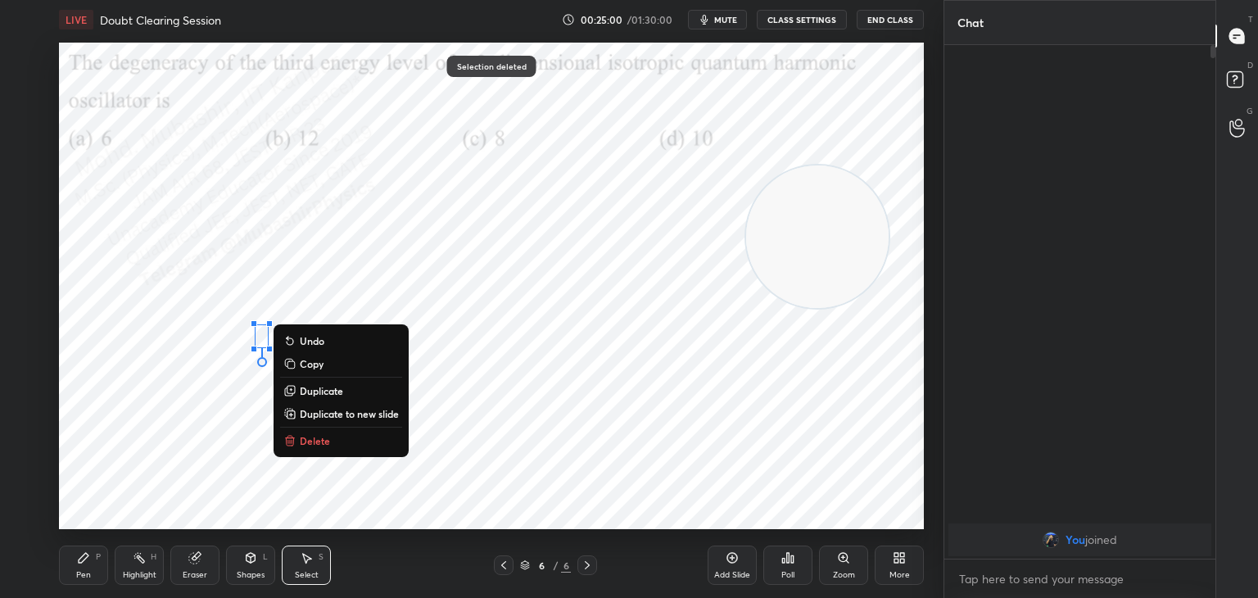
click at [308, 444] on p "Delete" at bounding box center [315, 440] width 30 height 13
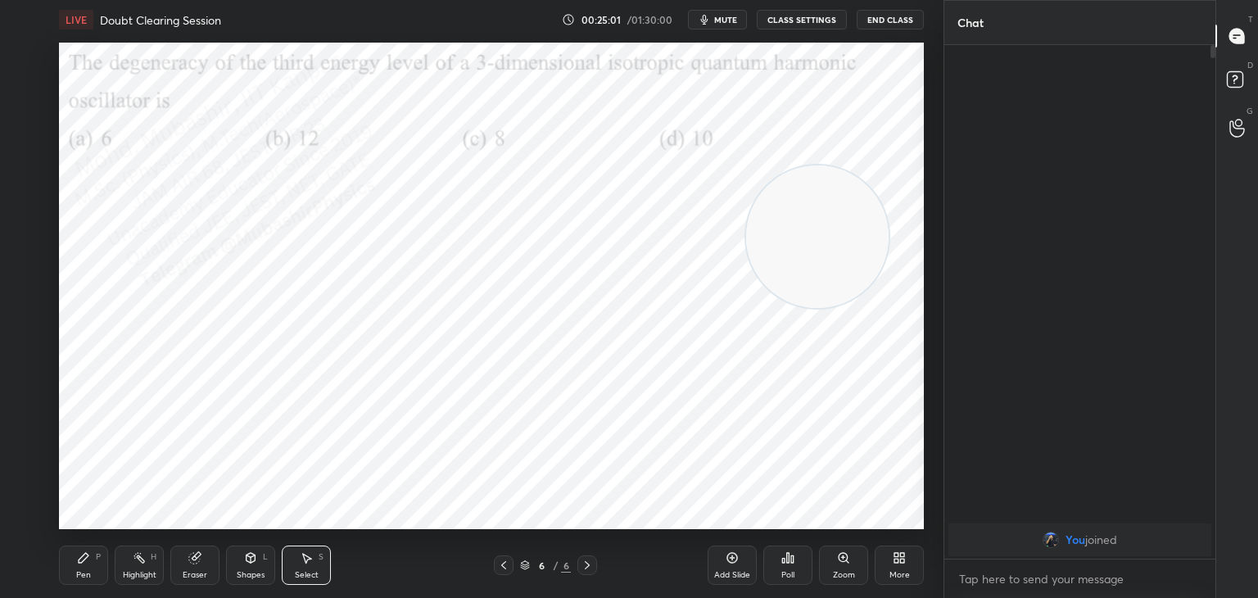
click at [84, 560] on icon at bounding box center [84, 558] width 10 height 10
drag, startPoint x: 24, startPoint y: 213, endPoint x: 46, endPoint y: 220, distance: 23.1
click at [23, 216] on div at bounding box center [26, 219] width 13 height 13
drag, startPoint x: 303, startPoint y: 562, endPoint x: 321, endPoint y: 538, distance: 29.8
click at [309, 552] on div "Select S" at bounding box center [306, 565] width 49 height 39
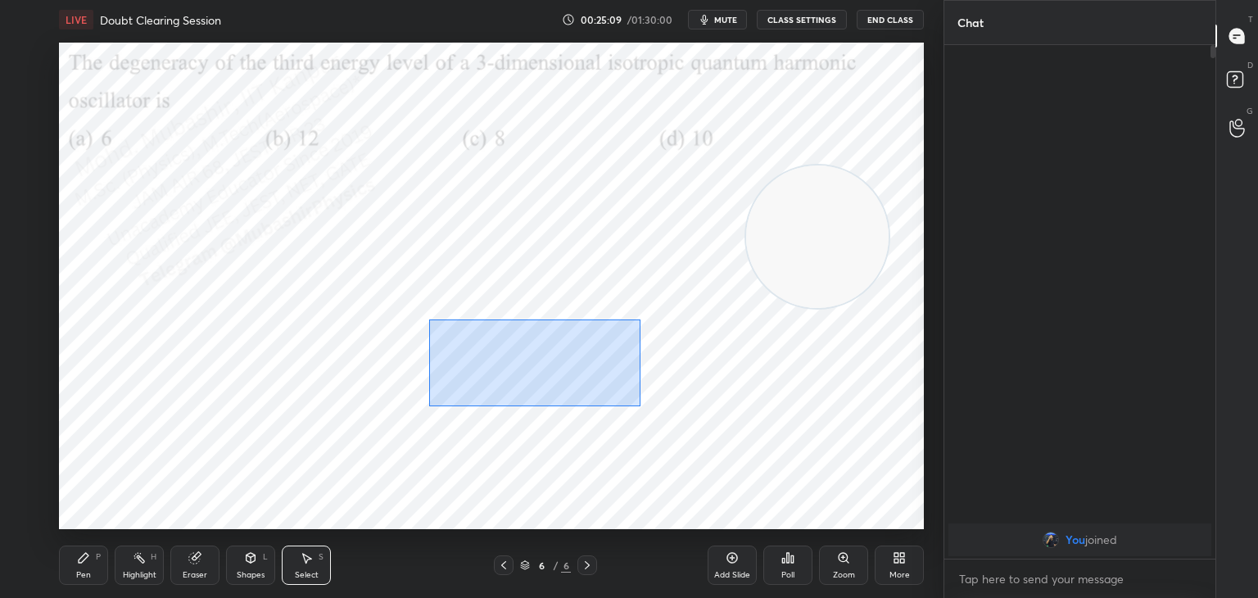
drag, startPoint x: 429, startPoint y: 319, endPoint x: 650, endPoint y: 408, distance: 238.2
click at [660, 410] on div "0 ° Undo Copy Duplicate Duplicate to new slide Delete" at bounding box center [491, 286] width 865 height 487
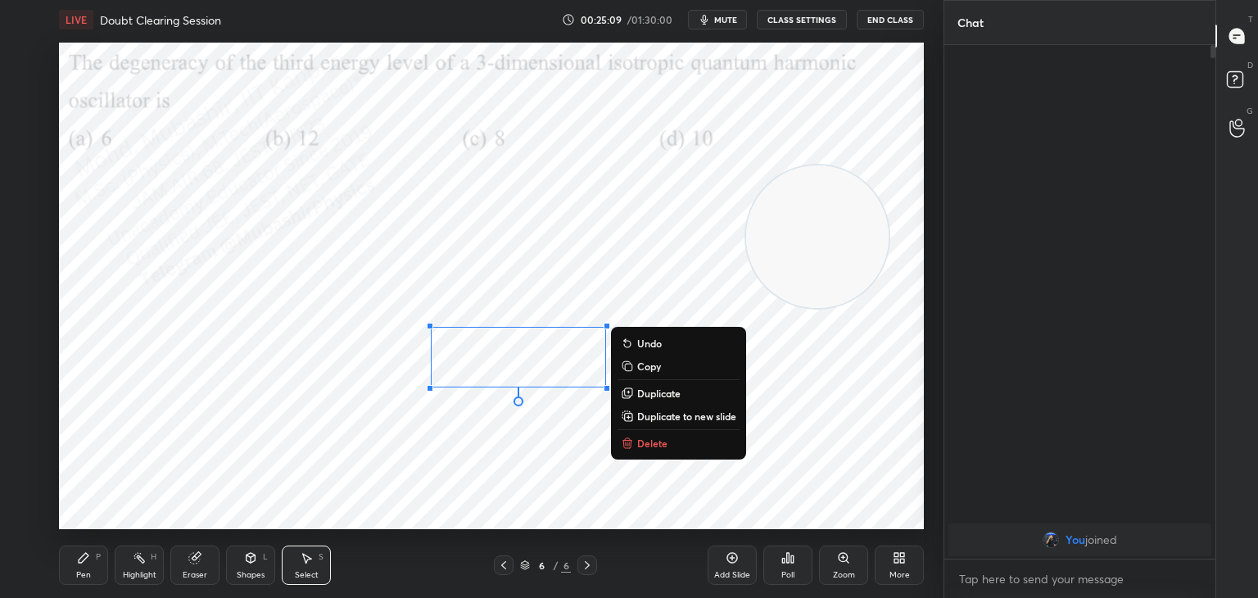
click at [639, 446] on p "Delete" at bounding box center [652, 443] width 30 height 13
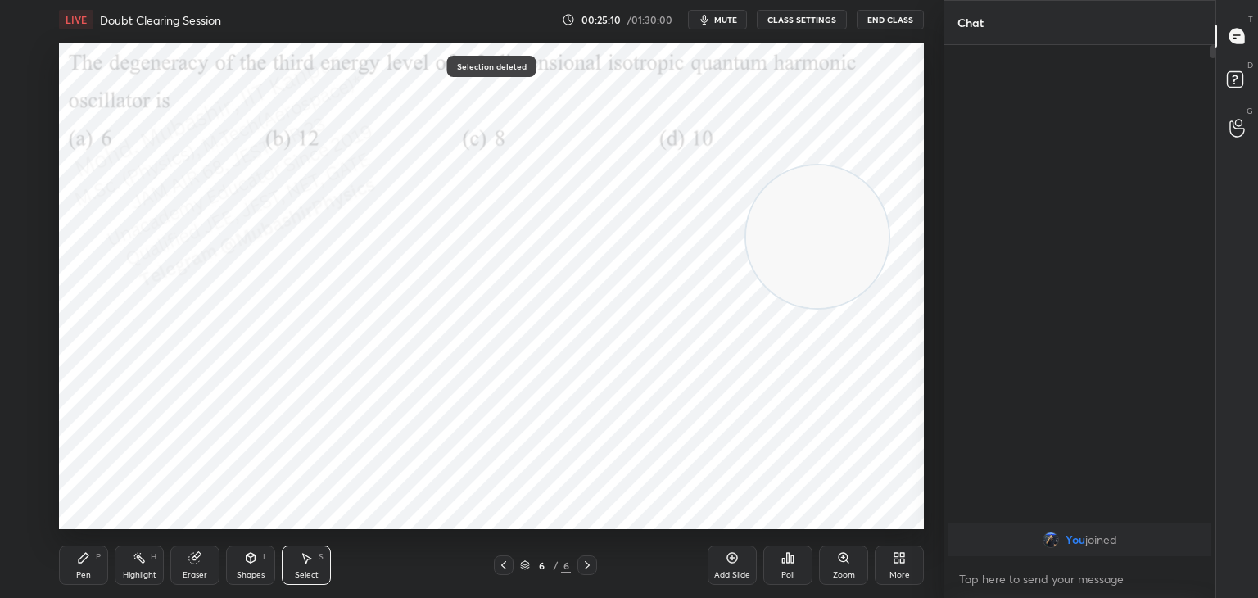
drag, startPoint x: 72, startPoint y: 573, endPoint x: 75, endPoint y: 552, distance: 21.5
click at [70, 572] on div "Pen P" at bounding box center [83, 565] width 49 height 39
drag, startPoint x: 25, startPoint y: 165, endPoint x: 43, endPoint y: 169, distance: 18.3
click at [26, 165] on div at bounding box center [26, 154] width 26 height 26
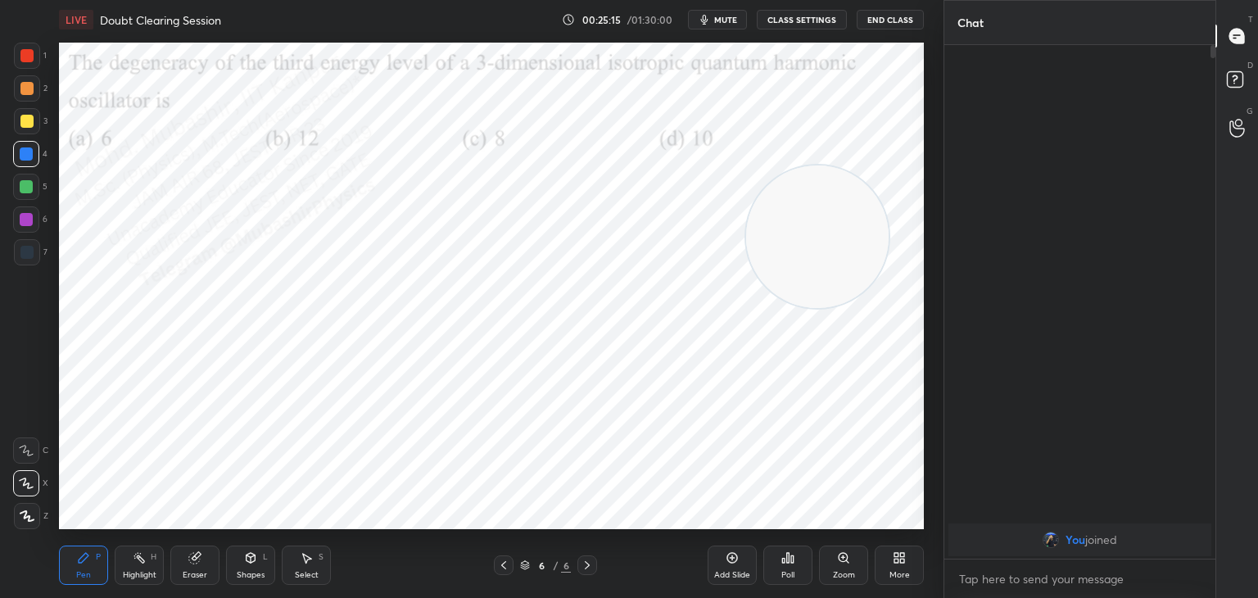
click at [305, 551] on icon at bounding box center [306, 557] width 13 height 13
click at [265, 354] on div "0 ° Undo Copy Duplicate Duplicate to new slide Delete" at bounding box center [491, 286] width 865 height 487
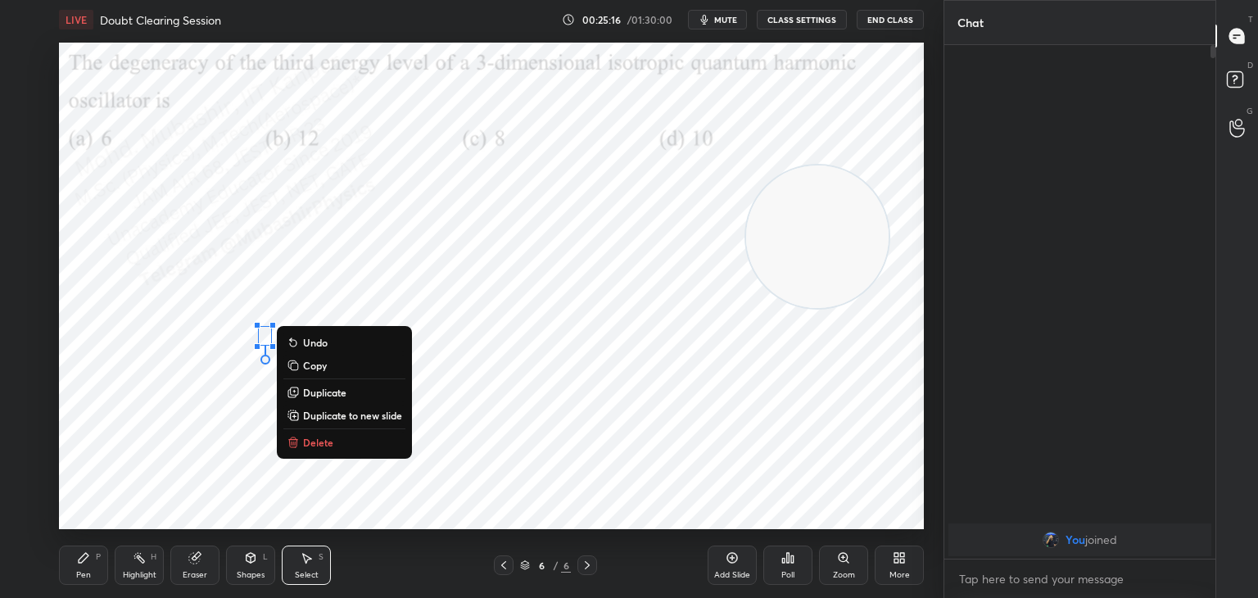
drag, startPoint x: 313, startPoint y: 441, endPoint x: 254, endPoint y: 411, distance: 65.9
click at [311, 440] on p "Delete" at bounding box center [318, 442] width 30 height 13
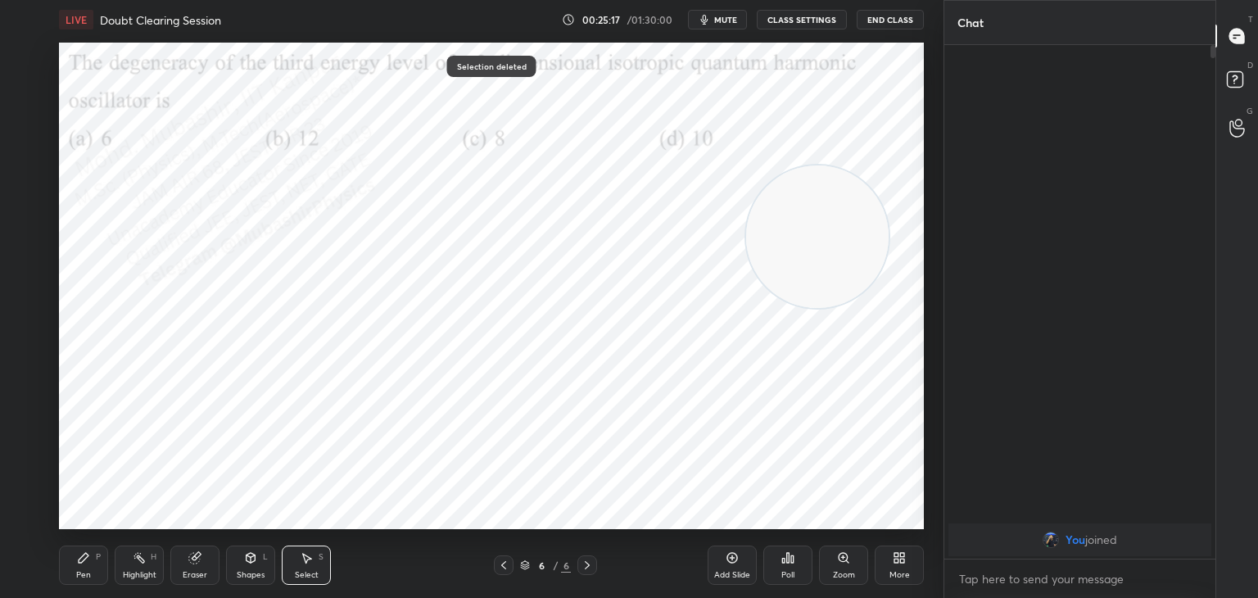
drag, startPoint x: 120, startPoint y: 336, endPoint x: 161, endPoint y: 370, distance: 53.5
click at [135, 351] on div "0 ° Undo Copy Duplicate Duplicate to new slide Delete" at bounding box center [491, 286] width 865 height 487
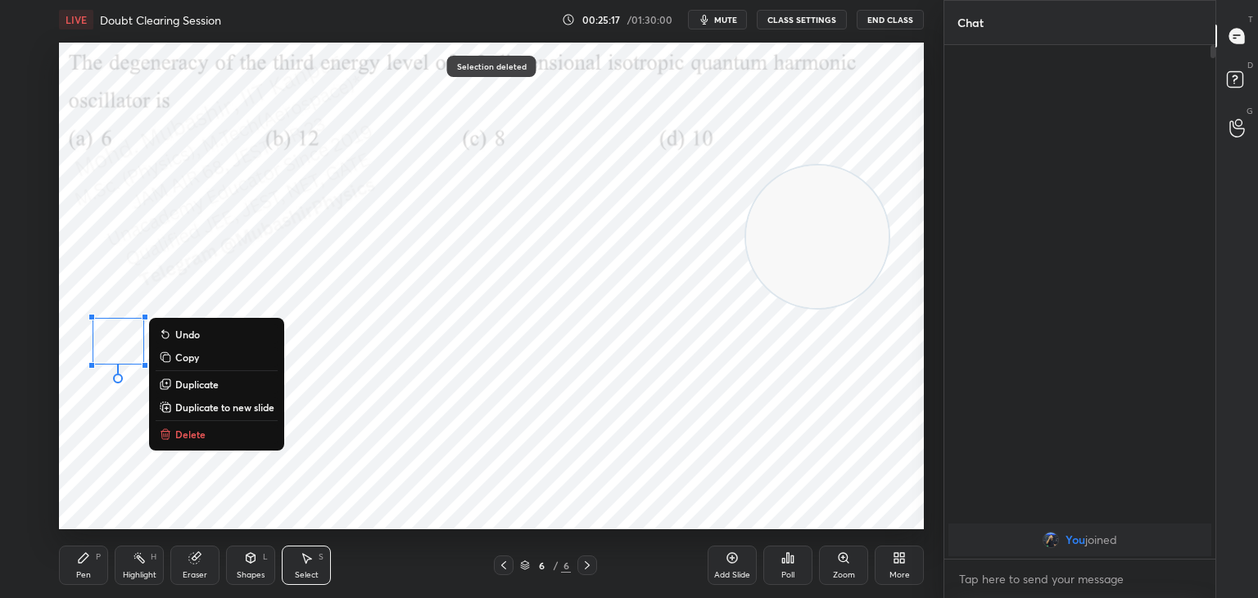
click at [90, 453] on div "0 ° Undo Copy Duplicate Duplicate to new slide Delete" at bounding box center [491, 286] width 865 height 487
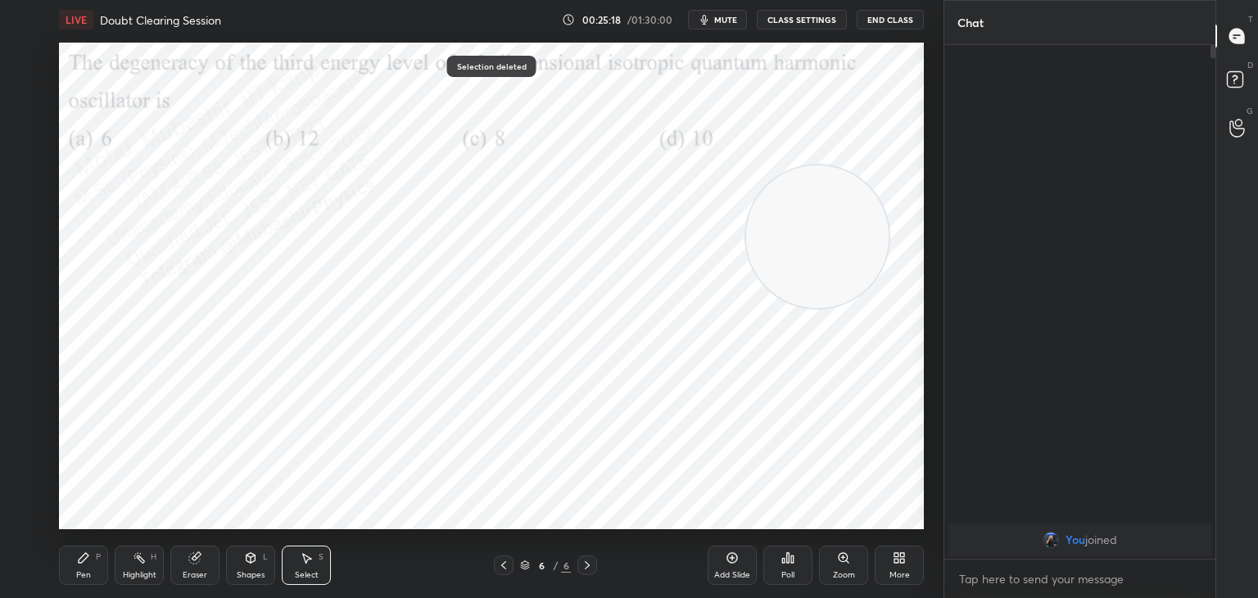
drag, startPoint x: 126, startPoint y: 339, endPoint x: 145, endPoint y: 364, distance: 31.0
click at [138, 357] on div "0 ° Undo Copy Duplicate Duplicate to new slide Delete" at bounding box center [491, 286] width 865 height 487
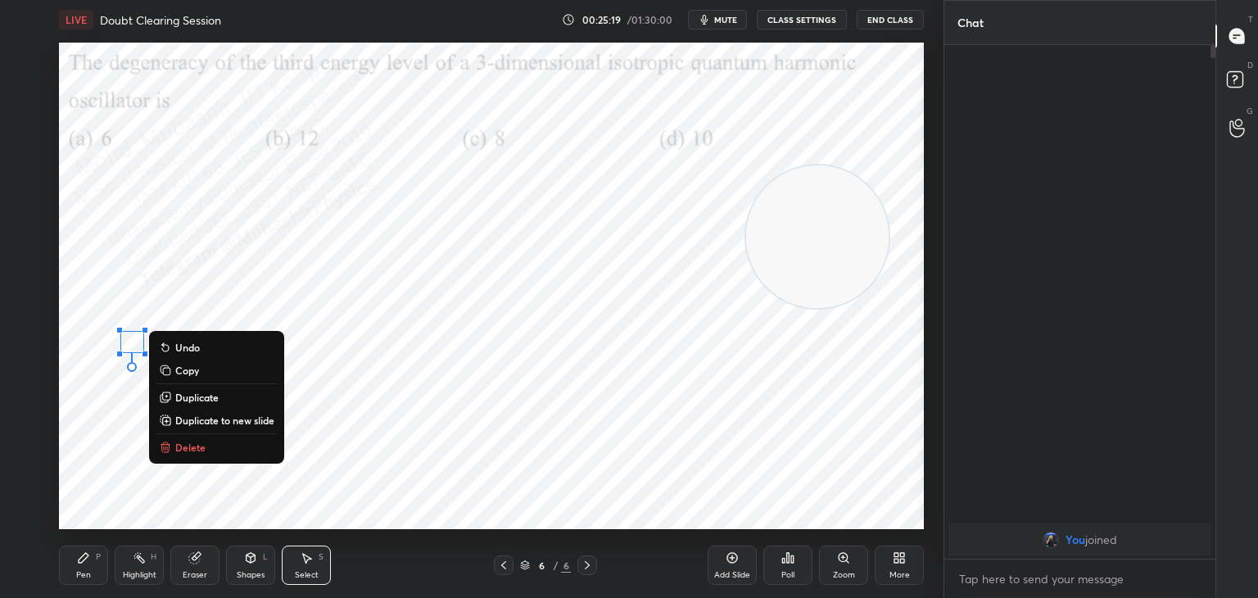
click at [197, 393] on p "Duplicate" at bounding box center [196, 397] width 43 height 13
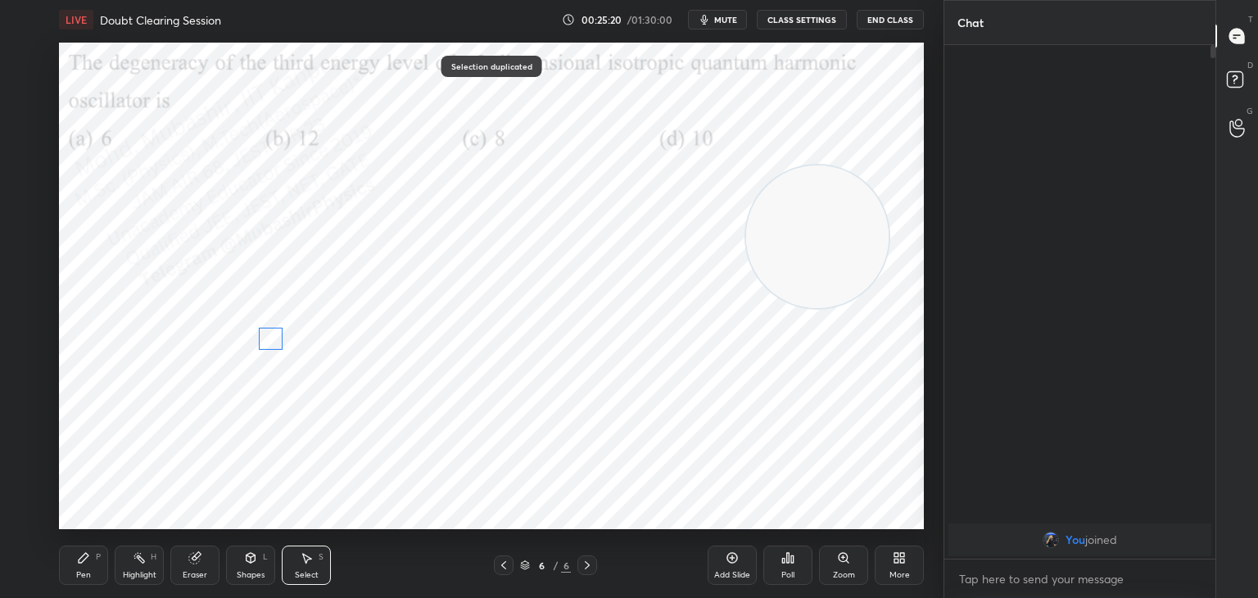
drag, startPoint x: 143, startPoint y: 362, endPoint x: 262, endPoint y: 339, distance: 121.8
click at [262, 339] on div "0 ° Undo Copy Duplicate Duplicate to new slide Delete" at bounding box center [491, 286] width 865 height 487
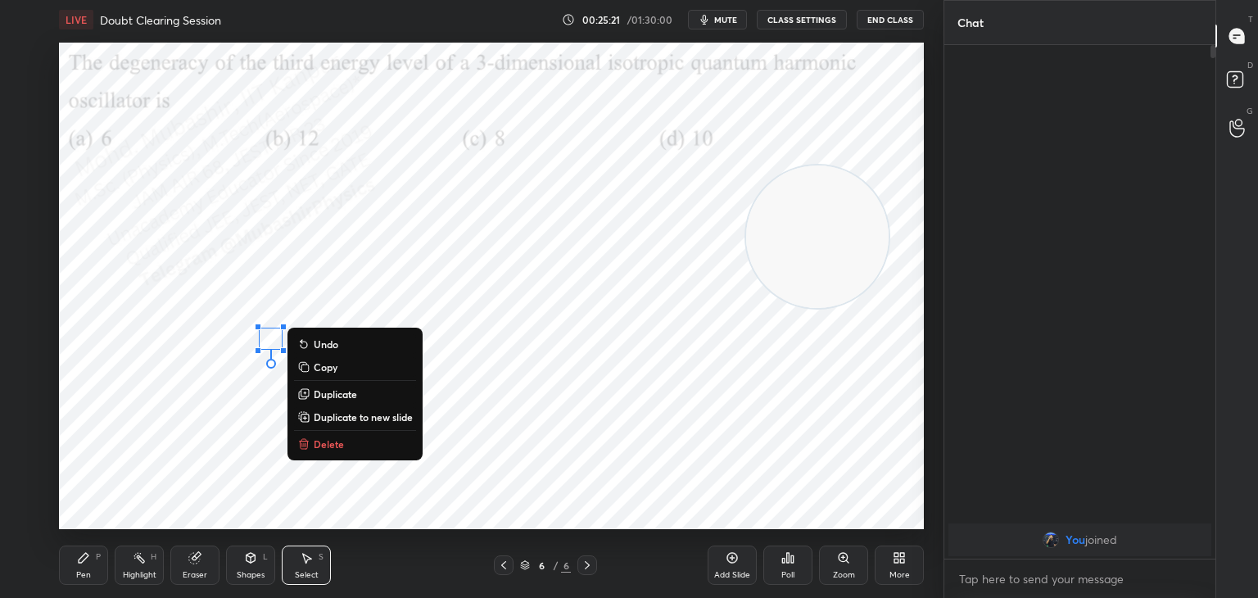
drag, startPoint x: 82, startPoint y: 565, endPoint x: 106, endPoint y: 549, distance: 28.9
click at [82, 564] on div "Pen P" at bounding box center [83, 565] width 49 height 39
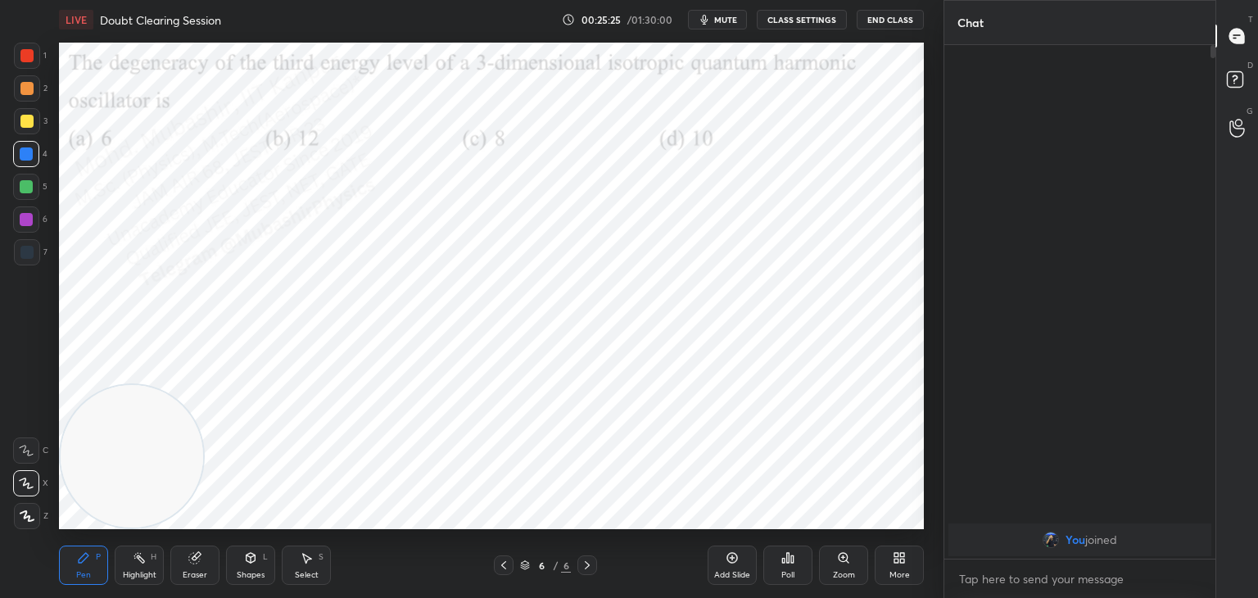
drag, startPoint x: 793, startPoint y: 241, endPoint x: 0, endPoint y: 490, distance: 831.1
click at [0, 519] on div "1 2 3 4 5 6 7 C X Z C X Z E E Erase all H H LIVE Doubt Clearing Session 00:25:2…" at bounding box center [465, 299] width 931 height 598
drag, startPoint x: 24, startPoint y: 183, endPoint x: 57, endPoint y: 193, distance: 34.2
click at [24, 187] on div at bounding box center [26, 186] width 13 height 13
click at [27, 88] on div at bounding box center [26, 88] width 13 height 13
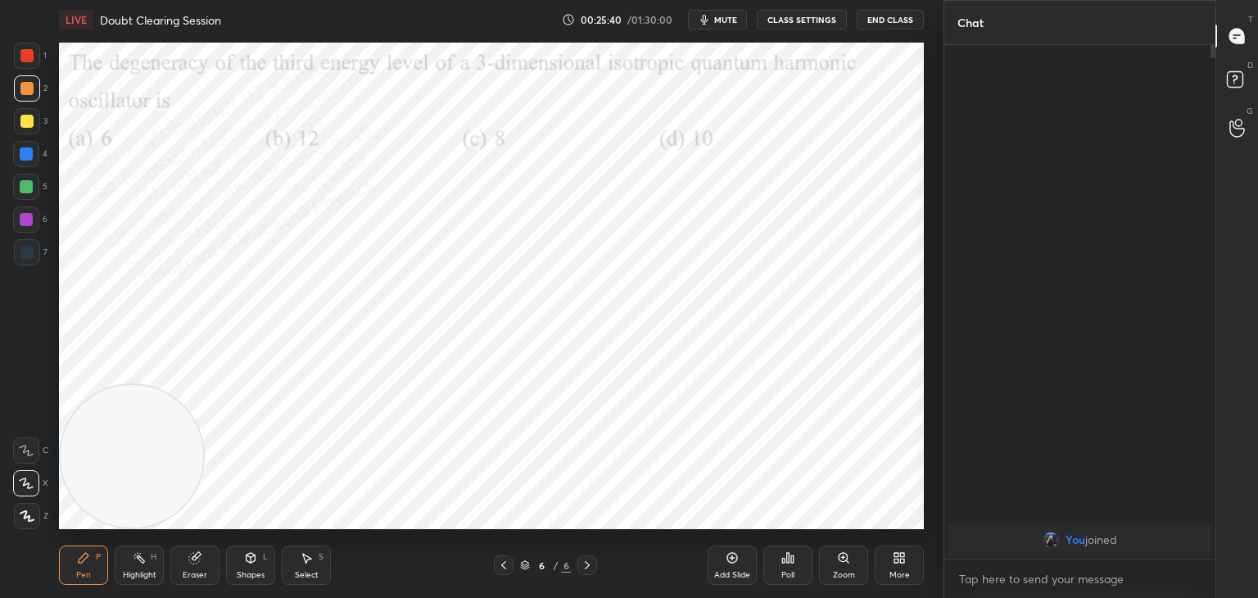
click at [20, 221] on div at bounding box center [26, 219] width 13 height 13
drag, startPoint x: 25, startPoint y: 60, endPoint x: 39, endPoint y: 59, distance: 14.8
click at [21, 57] on div at bounding box center [26, 55] width 13 height 13
drag, startPoint x: 24, startPoint y: 159, endPoint x: 42, endPoint y: 159, distance: 18.0
click at [24, 159] on div at bounding box center [26, 153] width 13 height 13
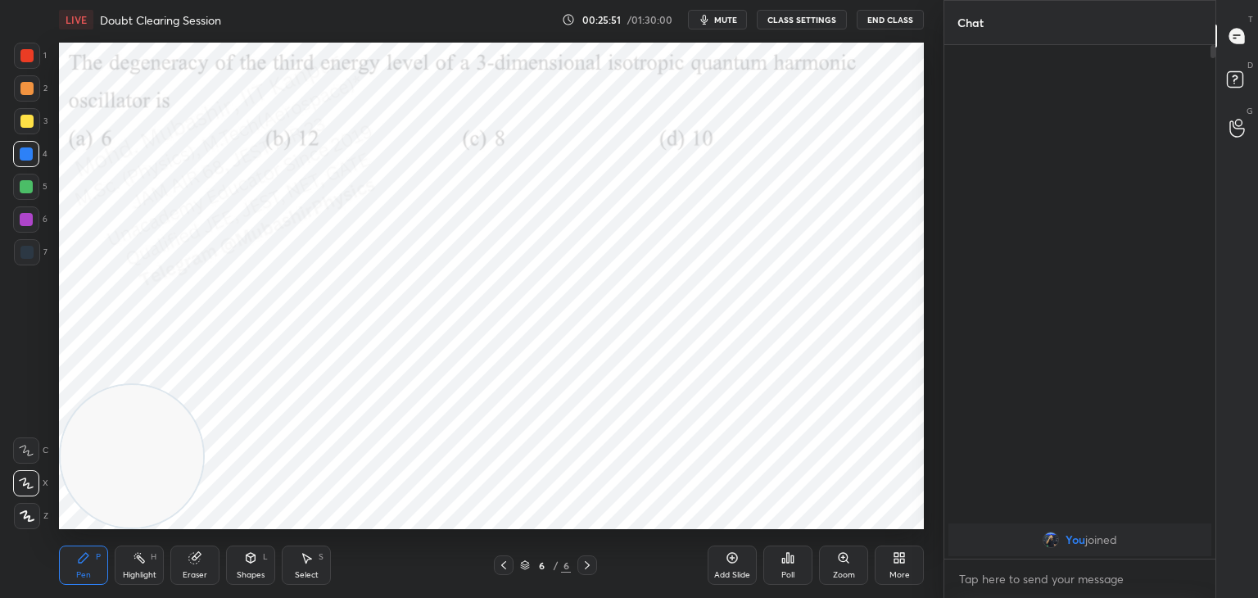
drag, startPoint x: 17, startPoint y: 113, endPoint x: 57, endPoint y: 113, distance: 39.3
click at [20, 115] on div at bounding box center [27, 121] width 26 height 26
click at [731, 519] on div "LIVE Doubt Clearing Session 00:26:11 / 01:30:00 mute CLASS SETTINGS End Class S…" at bounding box center [491, 299] width 878 height 598
click at [732, 519] on div "LIVE Doubt Clearing Session 00:26:15 / 01:30:00 mute CLASS SETTINGS End Class S…" at bounding box center [491, 299] width 878 height 598
click at [292, 567] on div "Select S" at bounding box center [306, 565] width 49 height 39
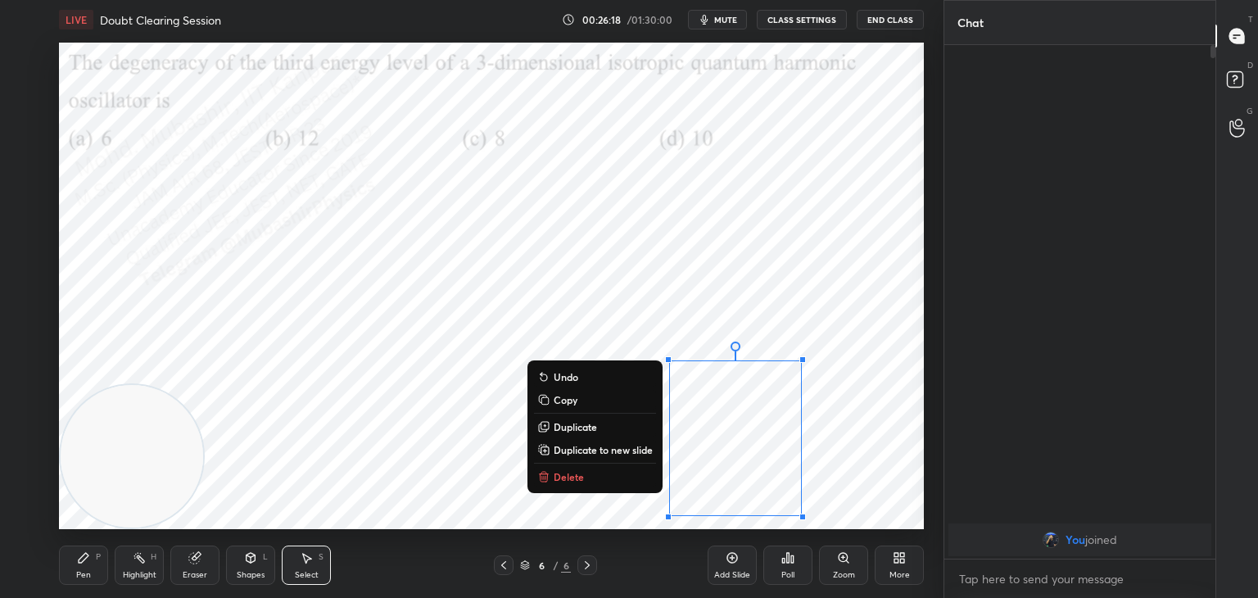
drag, startPoint x: 658, startPoint y: 346, endPoint x: 767, endPoint y: 490, distance: 180.7
click at [839, 526] on div "LIVE Doubt Clearing Session 00:26:18 / 01:30:00 mute CLASS SETTINGS End Class 0…" at bounding box center [491, 299] width 878 height 598
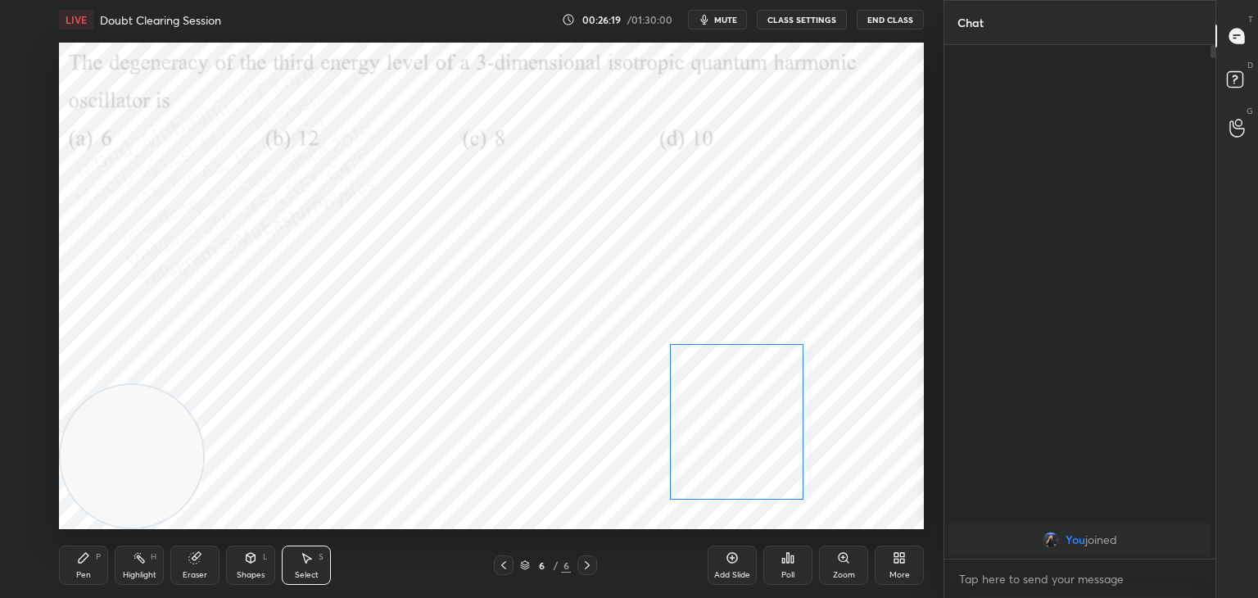
drag, startPoint x: 760, startPoint y: 470, endPoint x: 761, endPoint y: 453, distance: 17.2
click at [761, 453] on div "0 ° Undo Copy Duplicate Duplicate to new slide Delete" at bounding box center [491, 286] width 865 height 487
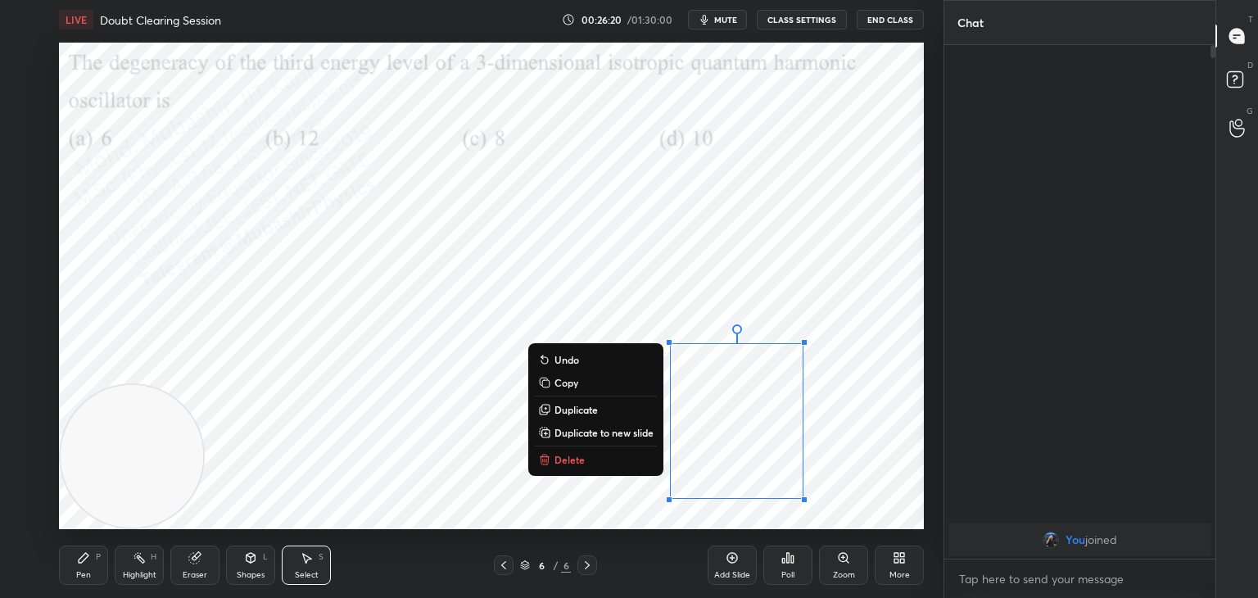
click at [71, 573] on div "Pen P" at bounding box center [83, 565] width 49 height 39
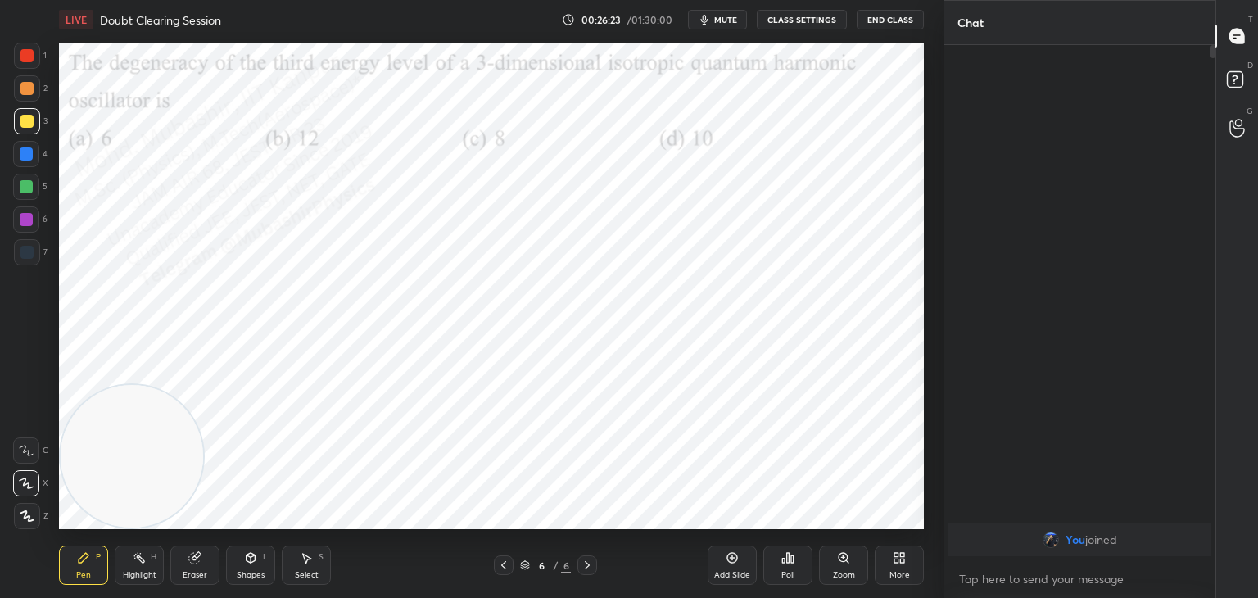
click at [133, 561] on icon at bounding box center [139, 557] width 13 height 13
click at [882, 558] on div "More" at bounding box center [899, 565] width 49 height 39
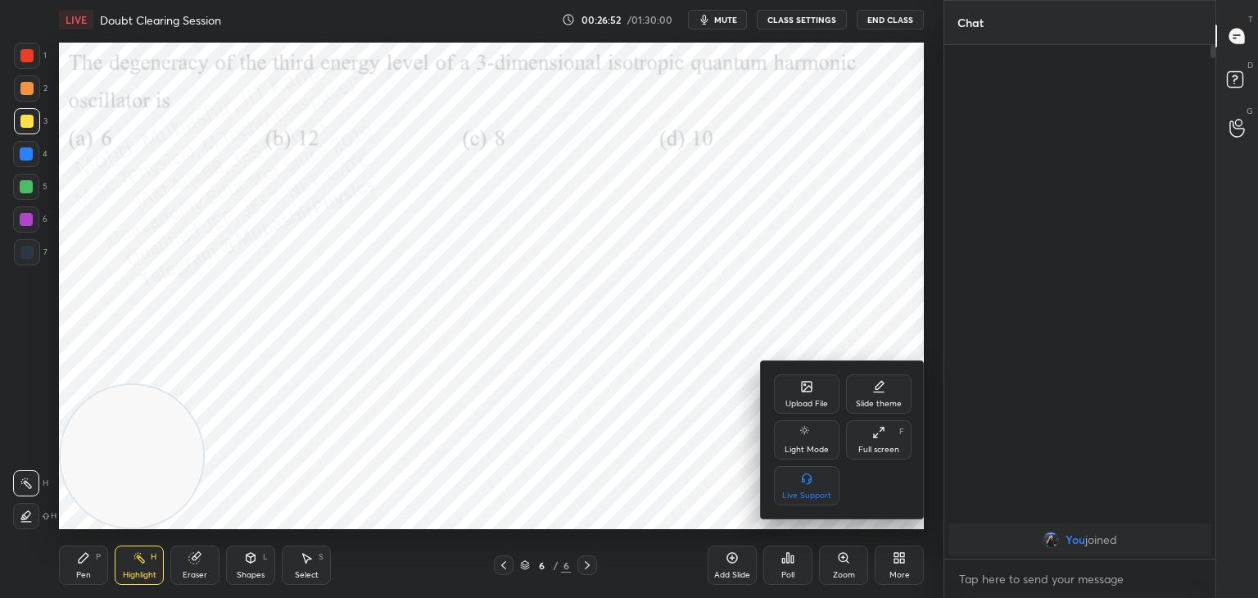
click at [804, 394] on div "Upload File" at bounding box center [807, 393] width 66 height 39
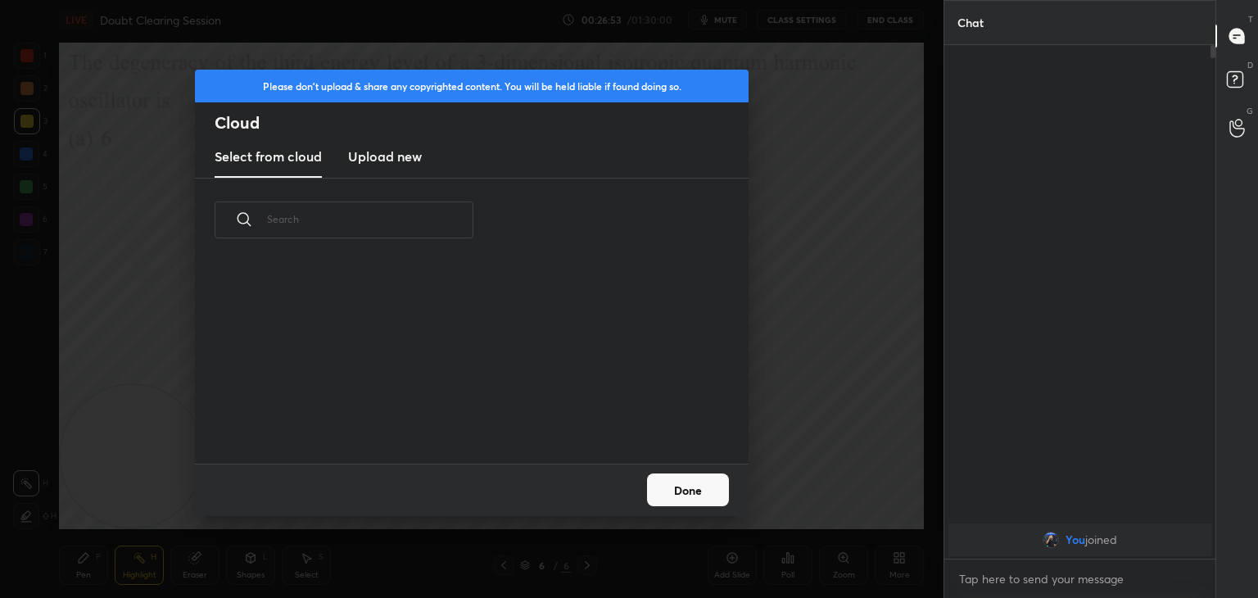
click at [387, 152] on h3 "Upload new" at bounding box center [385, 157] width 74 height 20
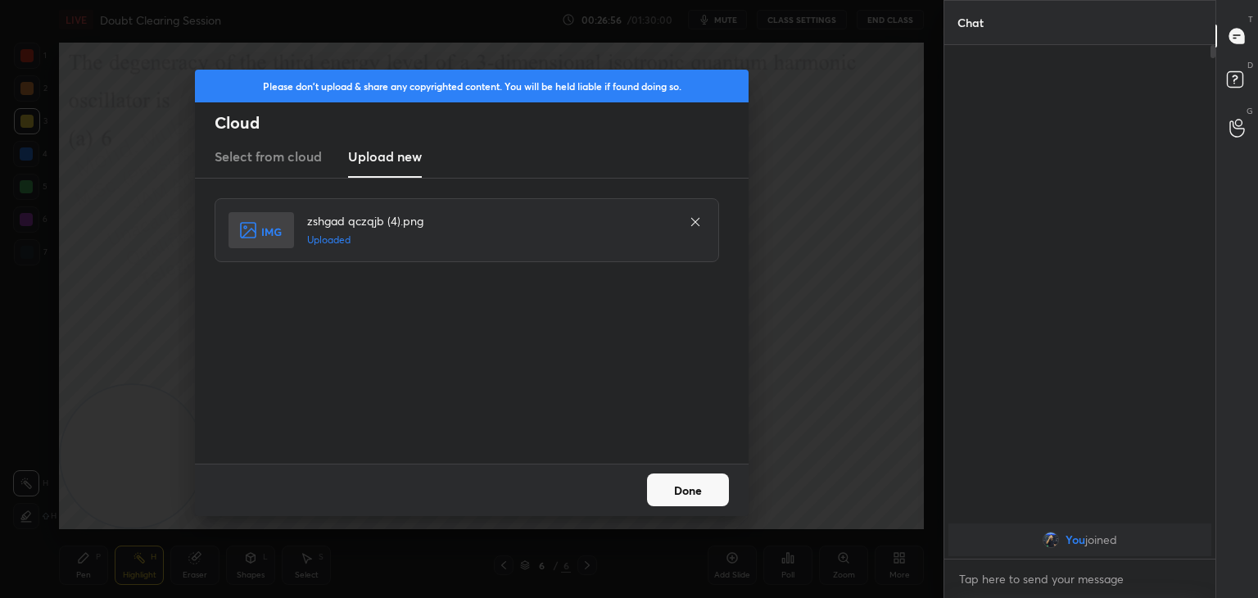
click at [699, 493] on button "Done" at bounding box center [688, 489] width 82 height 33
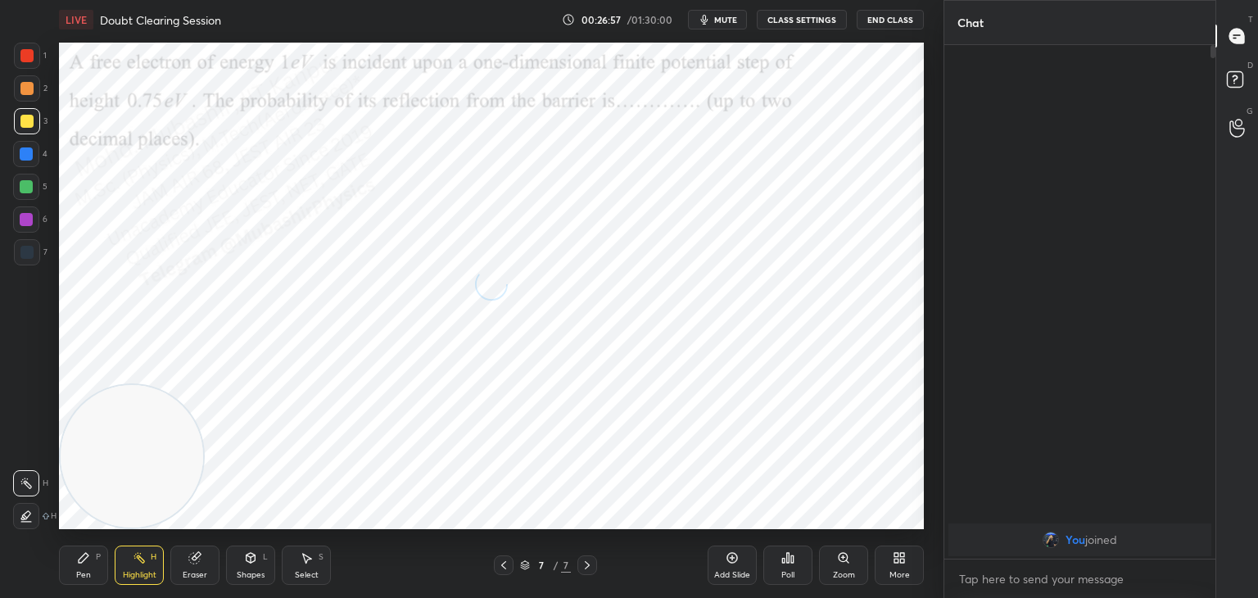
click at [732, 21] on span "mute" at bounding box center [725, 19] width 23 height 11
click at [86, 572] on div "Pen P" at bounding box center [83, 565] width 49 height 39
drag, startPoint x: 36, startPoint y: 152, endPoint x: 47, endPoint y: 162, distance: 15.1
click at [36, 152] on div at bounding box center [26, 154] width 26 height 26
click at [712, 17] on span "unmute" at bounding box center [724, 19] width 35 height 11
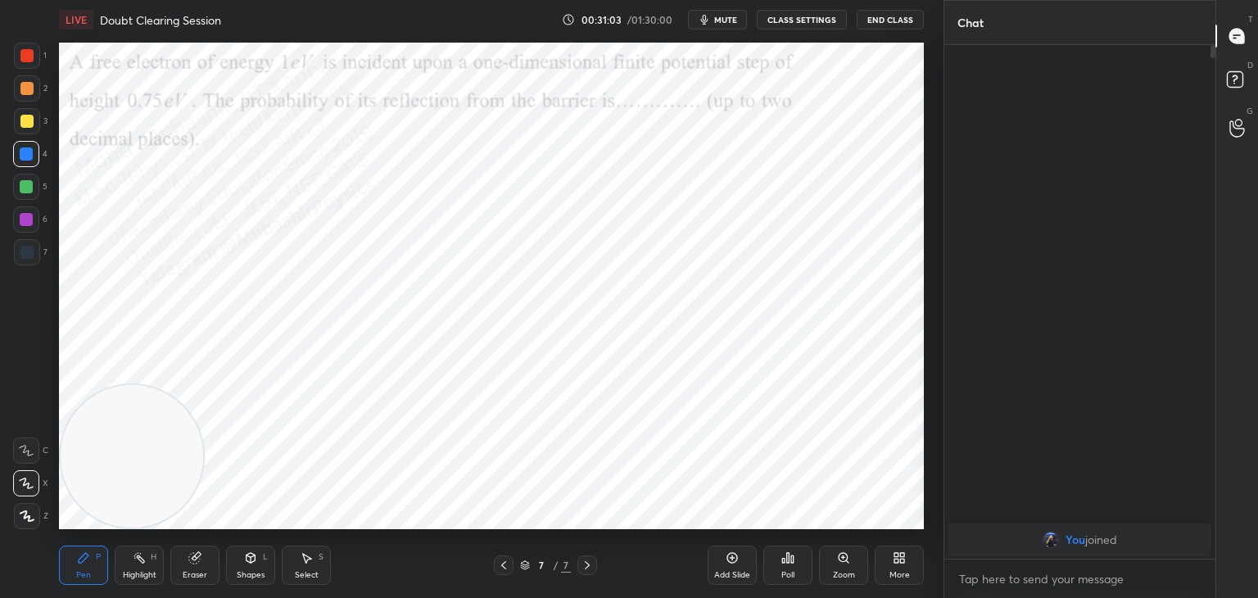
click at [300, 558] on icon at bounding box center [306, 557] width 13 height 13
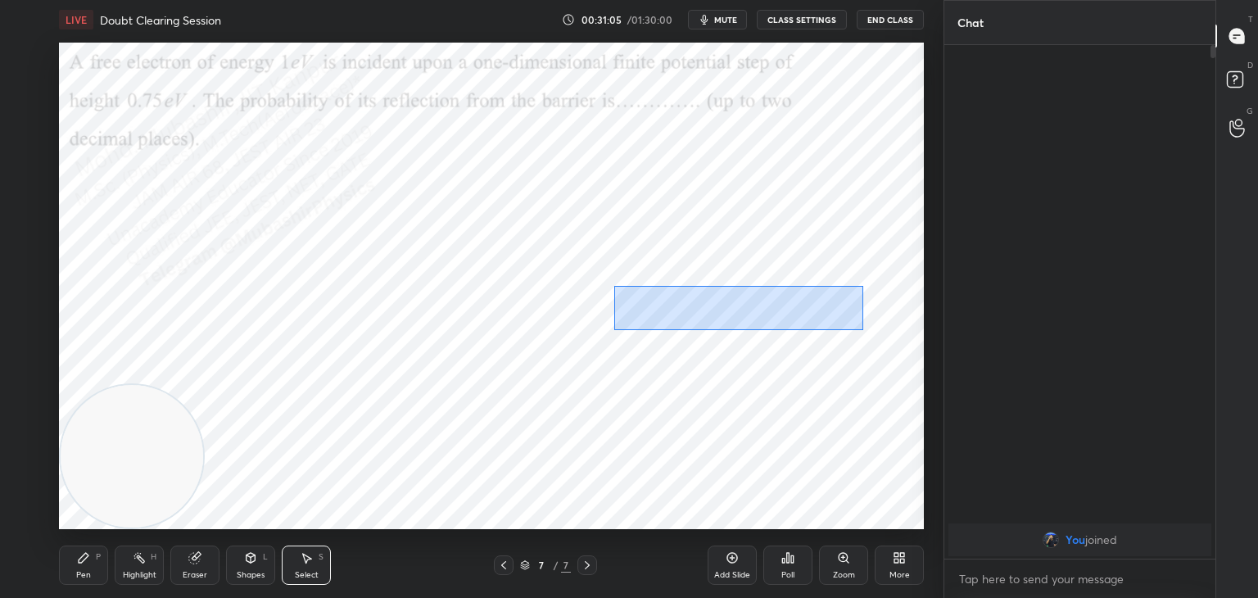
drag, startPoint x: 614, startPoint y: 286, endPoint x: 863, endPoint y: 330, distance: 252.9
click at [863, 330] on div "0 ° Undo Copy Duplicate Duplicate to new slide Delete" at bounding box center [491, 286] width 865 height 487
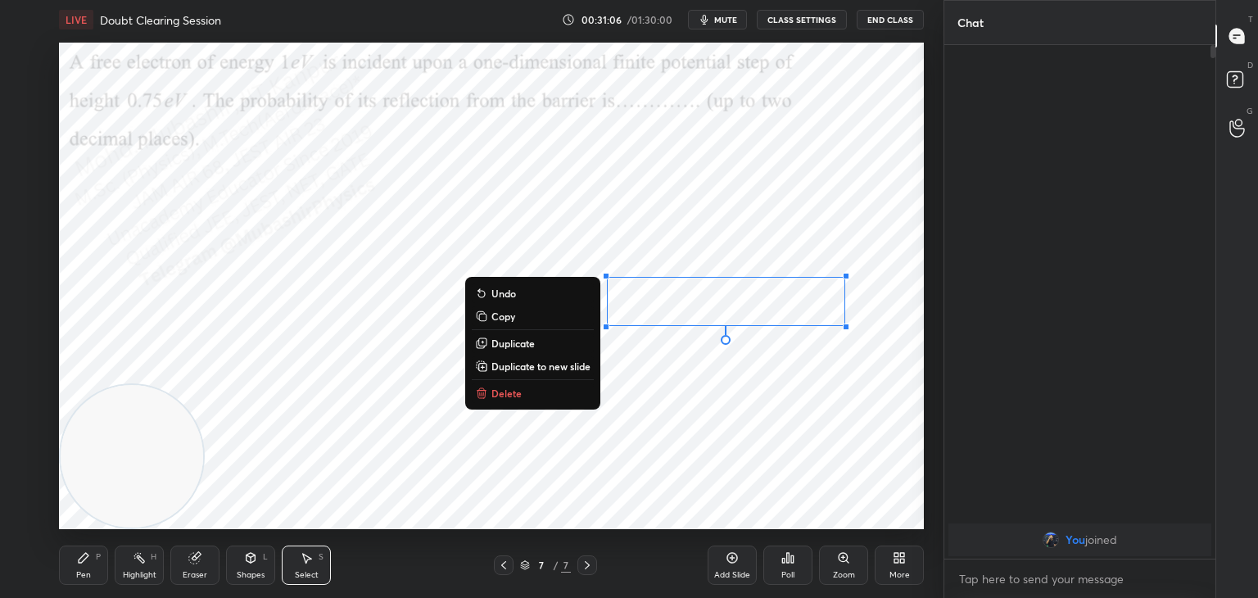
click at [812, 378] on div "0 ° Undo Copy Duplicate Duplicate to new slide Delete" at bounding box center [491, 286] width 865 height 487
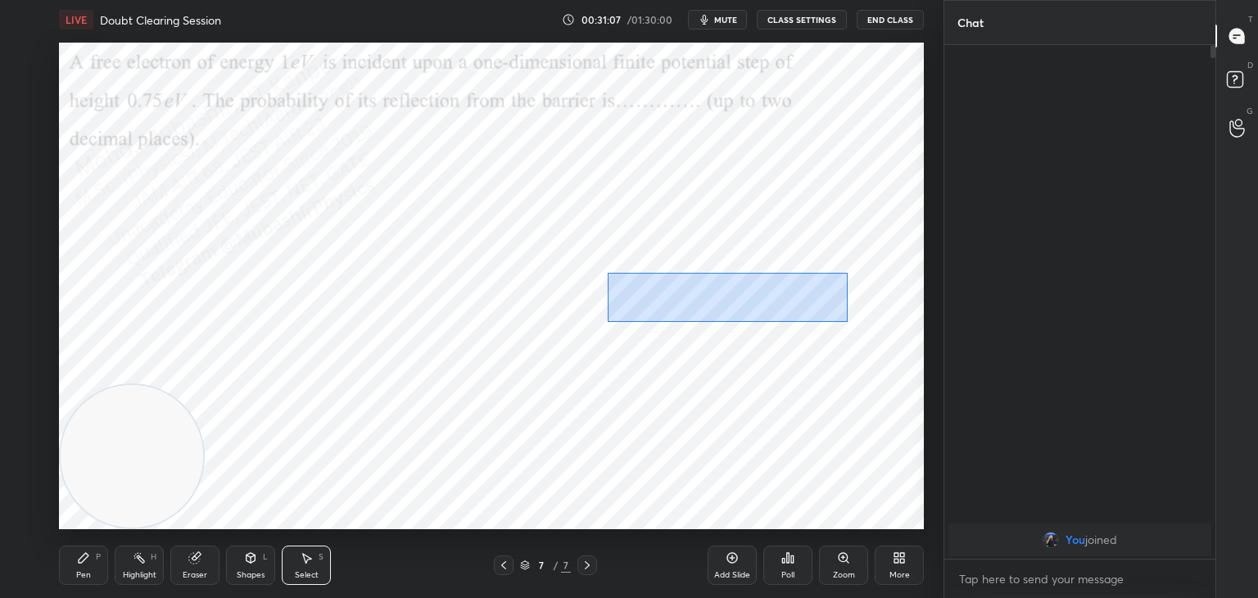
drag, startPoint x: 607, startPoint y: 273, endPoint x: 851, endPoint y: 328, distance: 250.4
click at [846, 323] on div "0 ° Undo Copy Duplicate Duplicate to new slide Delete" at bounding box center [491, 286] width 865 height 487
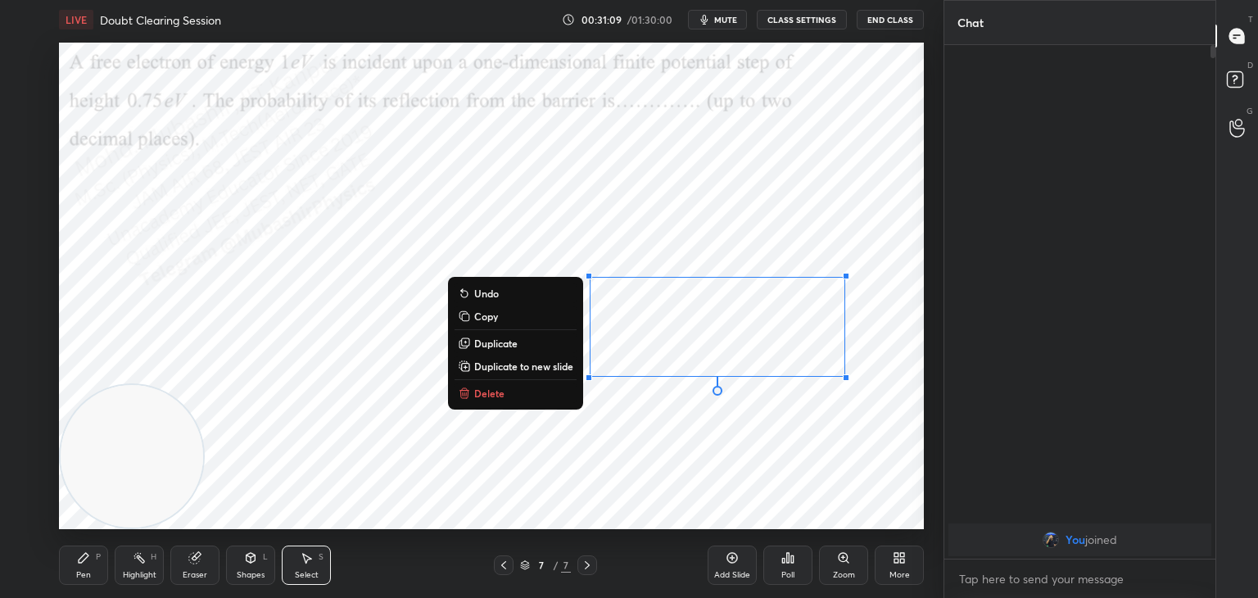
click at [509, 345] on p "Duplicate" at bounding box center [495, 343] width 43 height 13
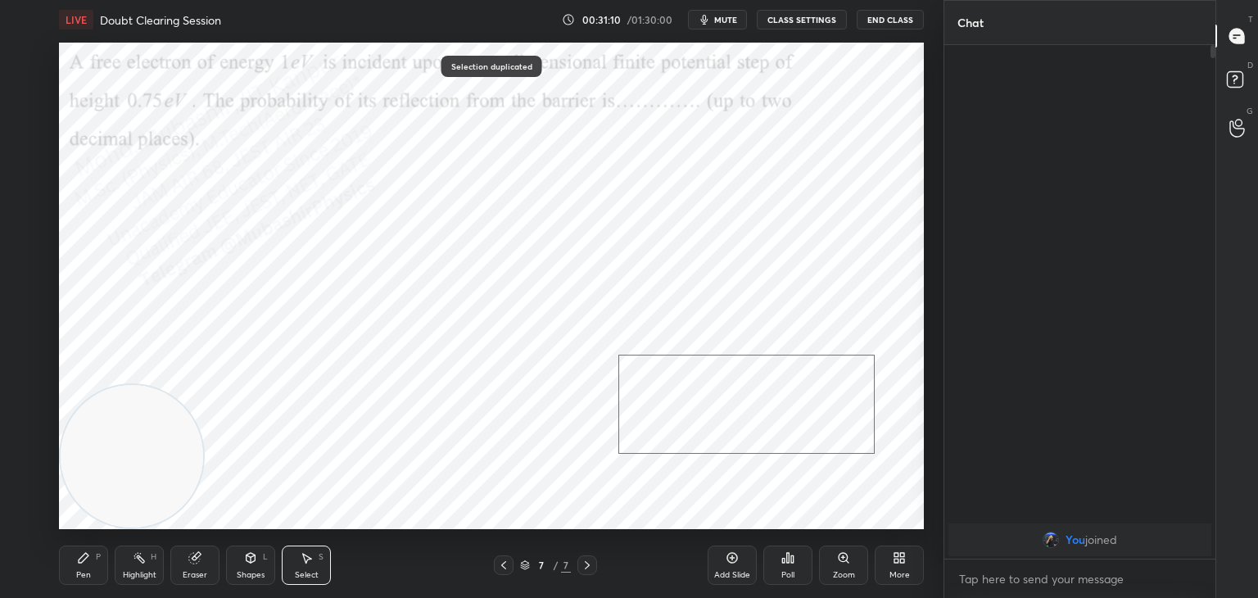
drag, startPoint x: 741, startPoint y: 335, endPoint x: 734, endPoint y: 388, distance: 53.8
click at [747, 387] on div "0 ° Undo Copy Duplicate Duplicate to new slide Delete" at bounding box center [491, 286] width 865 height 487
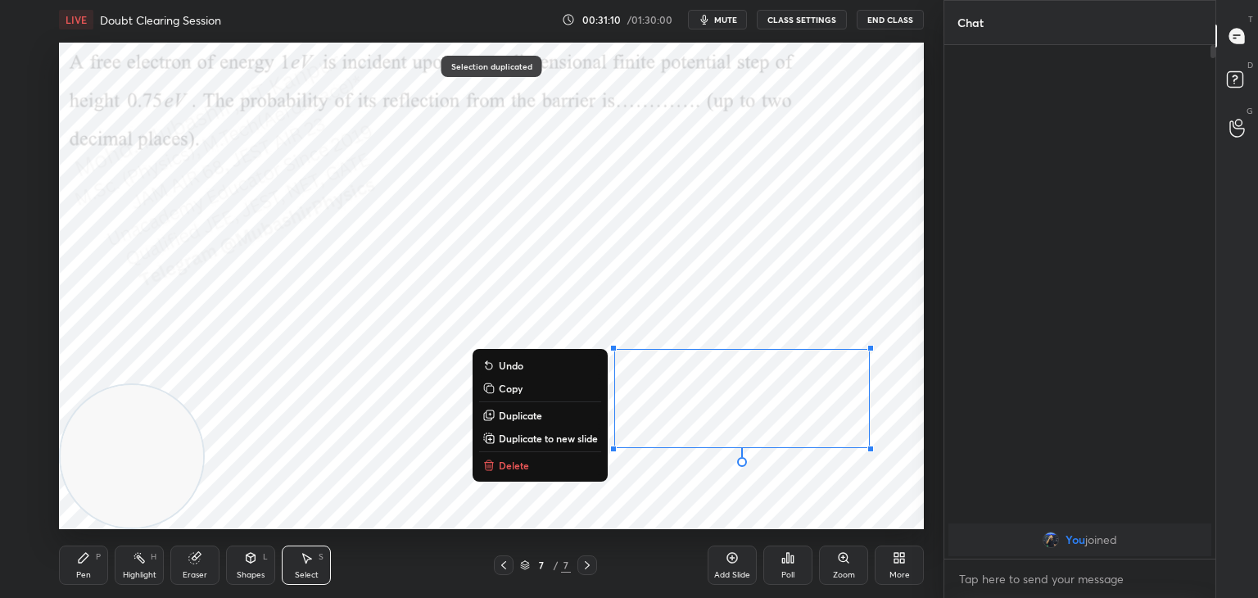
click at [436, 496] on div "0 ° Undo Copy Duplicate Duplicate to new slide Delete" at bounding box center [491, 286] width 865 height 487
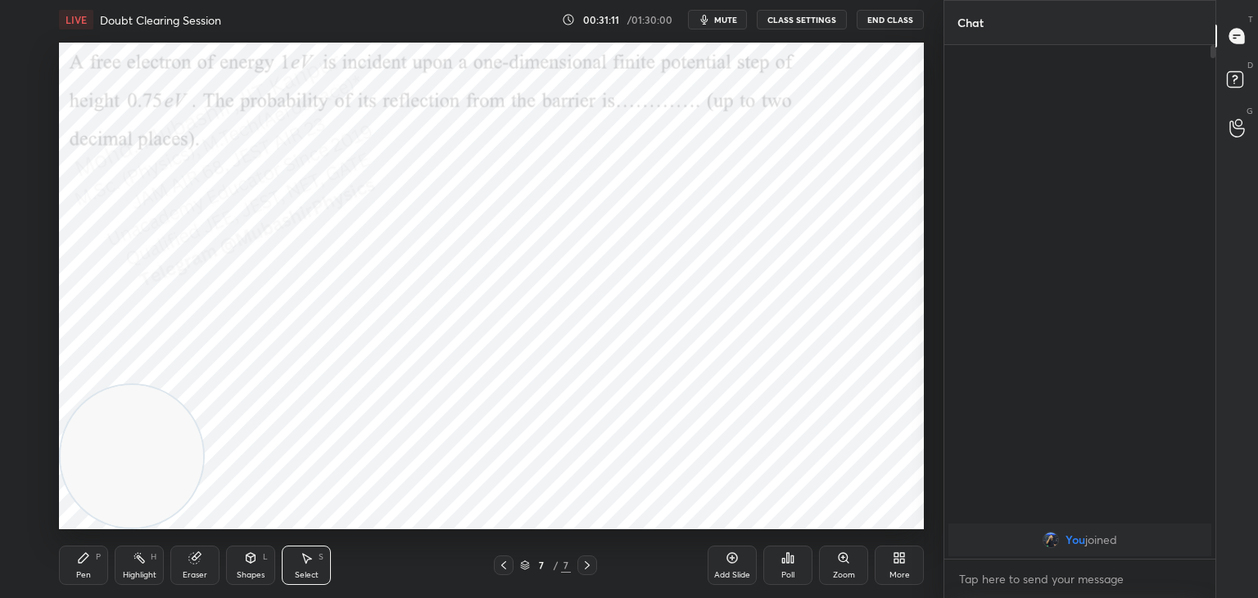
drag, startPoint x: 617, startPoint y: 444, endPoint x: 600, endPoint y: 454, distance: 19.1
click at [600, 454] on div "0 ° Undo Copy Duplicate Duplicate to new slide Delete" at bounding box center [491, 286] width 865 height 487
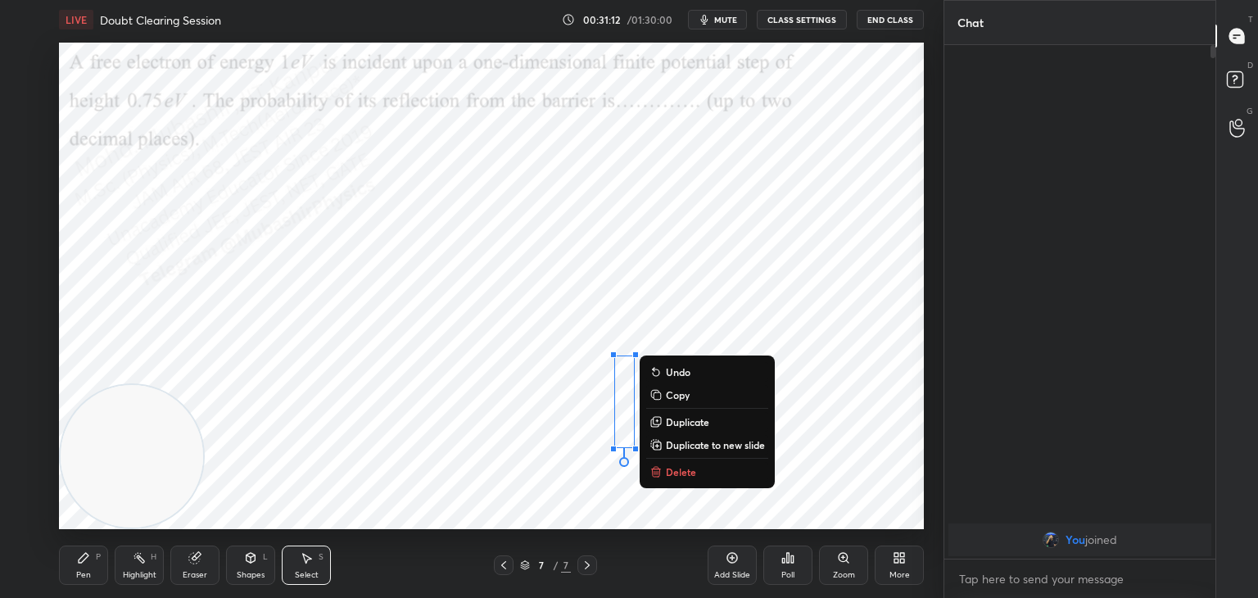
click at [656, 473] on icon at bounding box center [655, 472] width 7 height 7
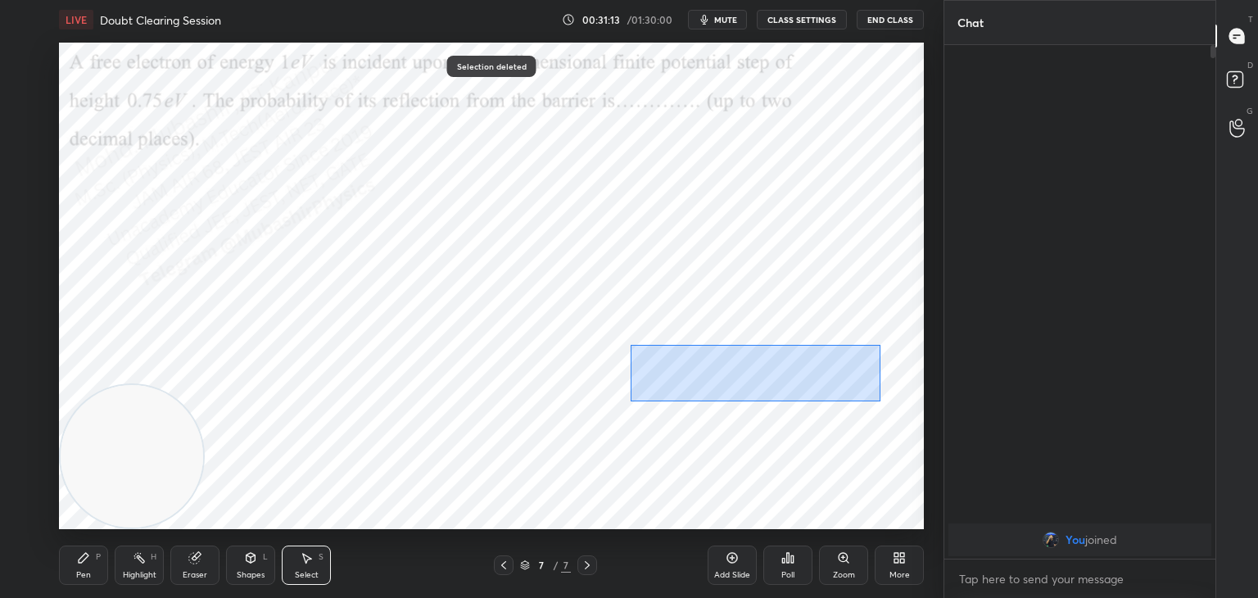
drag, startPoint x: 640, startPoint y: 345, endPoint x: 875, endPoint y: 407, distance: 243.2
click at [885, 408] on div "0 ° Undo Copy Duplicate Duplicate to new slide Delete" at bounding box center [491, 286] width 865 height 487
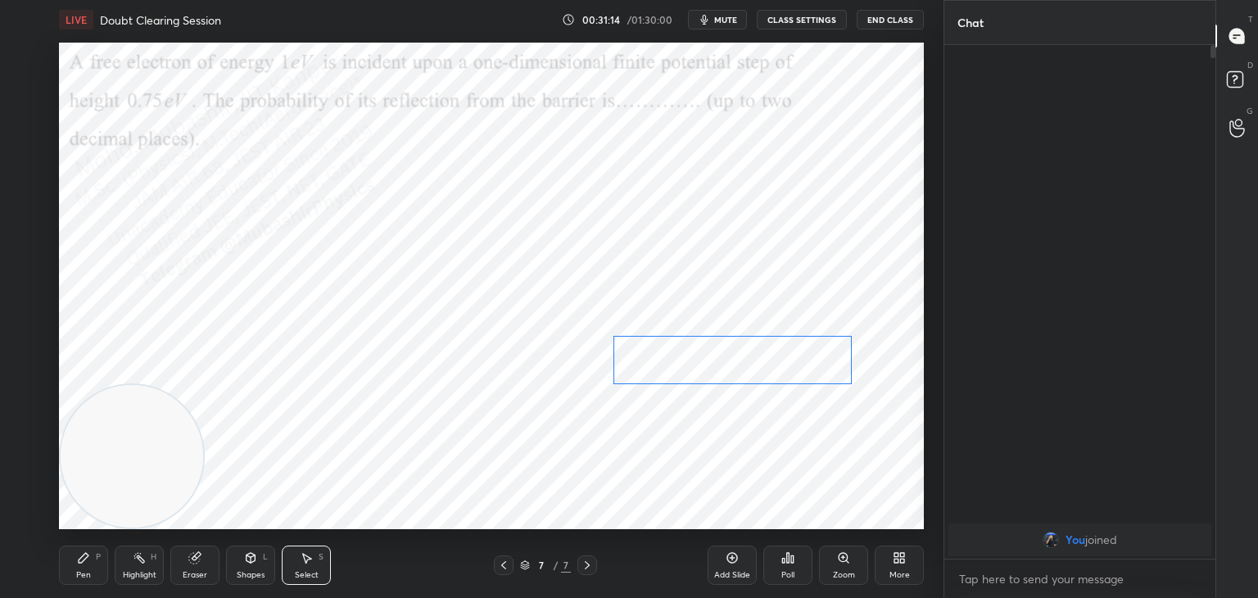
drag, startPoint x: 787, startPoint y: 366, endPoint x: 770, endPoint y: 358, distance: 19.1
click at [770, 355] on div "0 ° Undo Copy Duplicate Duplicate to new slide Delete" at bounding box center [491, 286] width 865 height 487
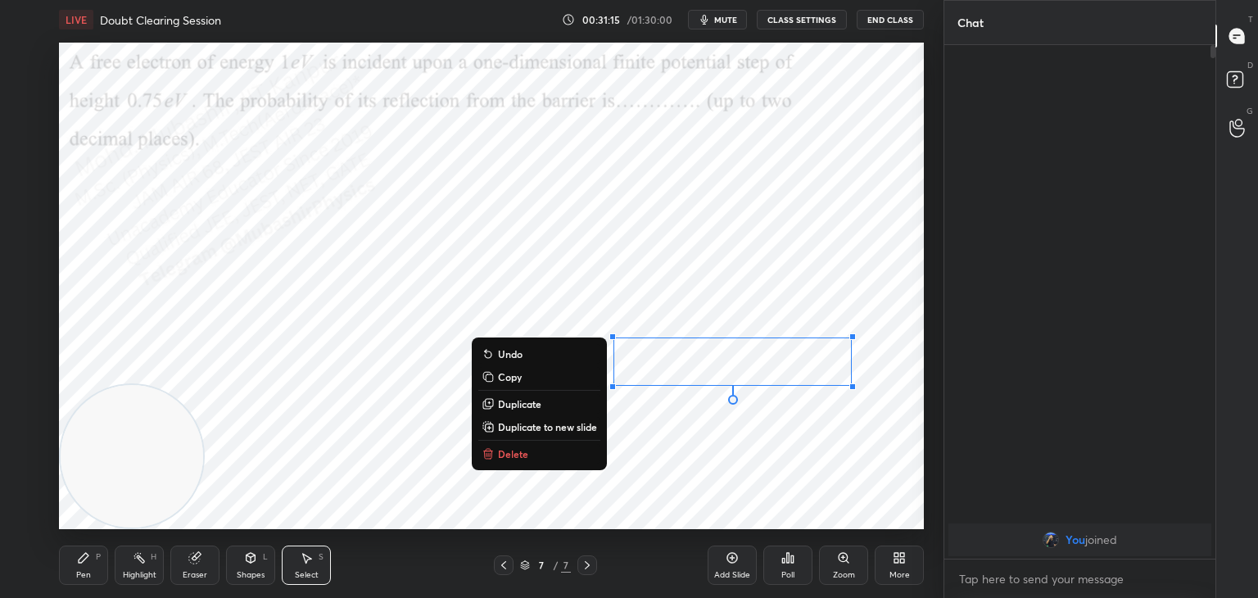
click at [70, 581] on div "Pen P" at bounding box center [83, 565] width 49 height 39
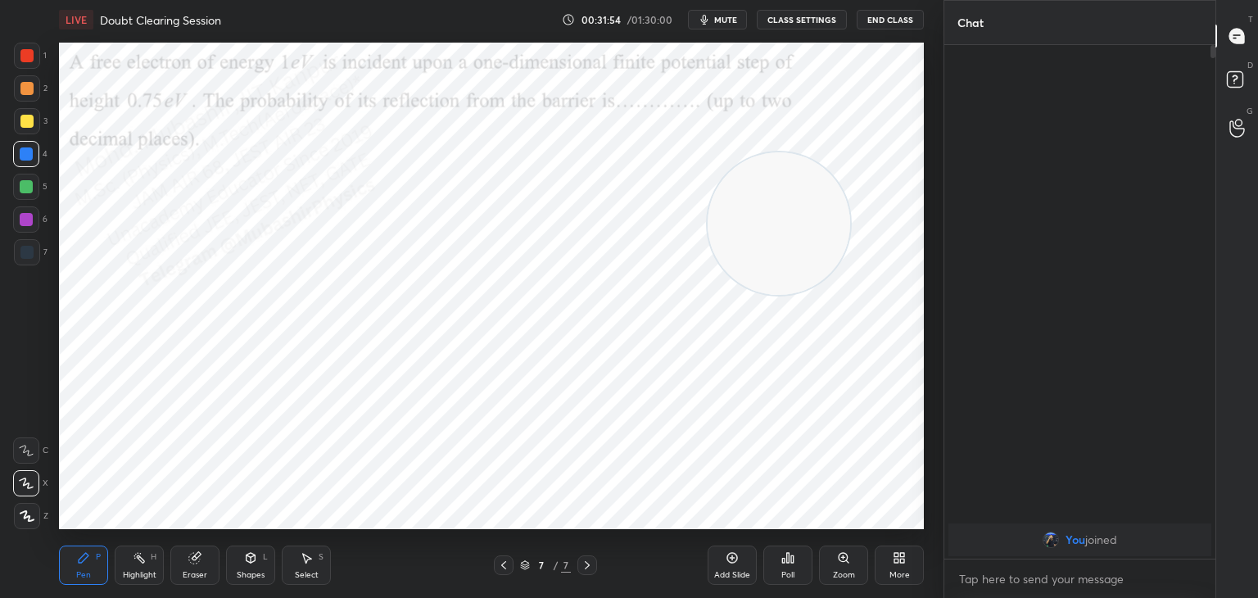
drag, startPoint x: 176, startPoint y: 435, endPoint x: 741, endPoint y: 212, distance: 606.8
click at [780, 219] on video at bounding box center [779, 223] width 143 height 143
click at [24, 224] on div at bounding box center [26, 219] width 26 height 26
drag, startPoint x: 23, startPoint y: 91, endPoint x: 37, endPoint y: 93, distance: 14.0
click at [27, 93] on div at bounding box center [26, 88] width 13 height 13
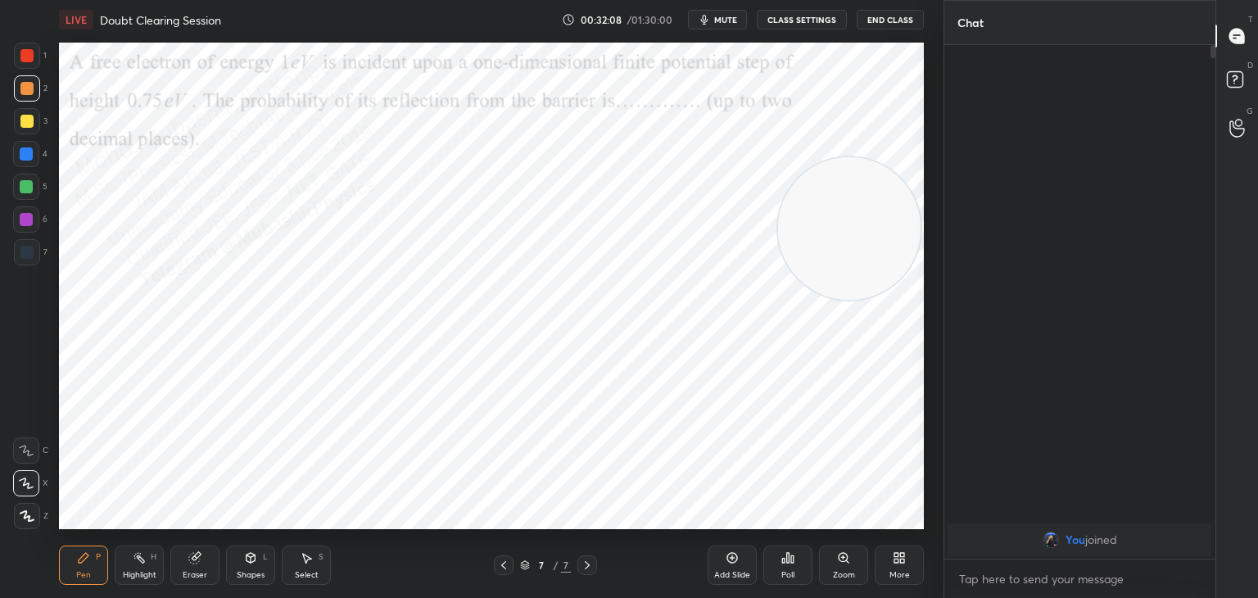
drag, startPoint x: 853, startPoint y: 224, endPoint x: 853, endPoint y: 287, distance: 63.1
click at [886, 244] on video at bounding box center [849, 228] width 143 height 143
drag, startPoint x: 866, startPoint y: 244, endPoint x: 387, endPoint y: 378, distance: 496.7
click at [780, 320] on video at bounding box center [851, 249] width 143 height 143
click at [26, 63] on div at bounding box center [27, 56] width 26 height 26
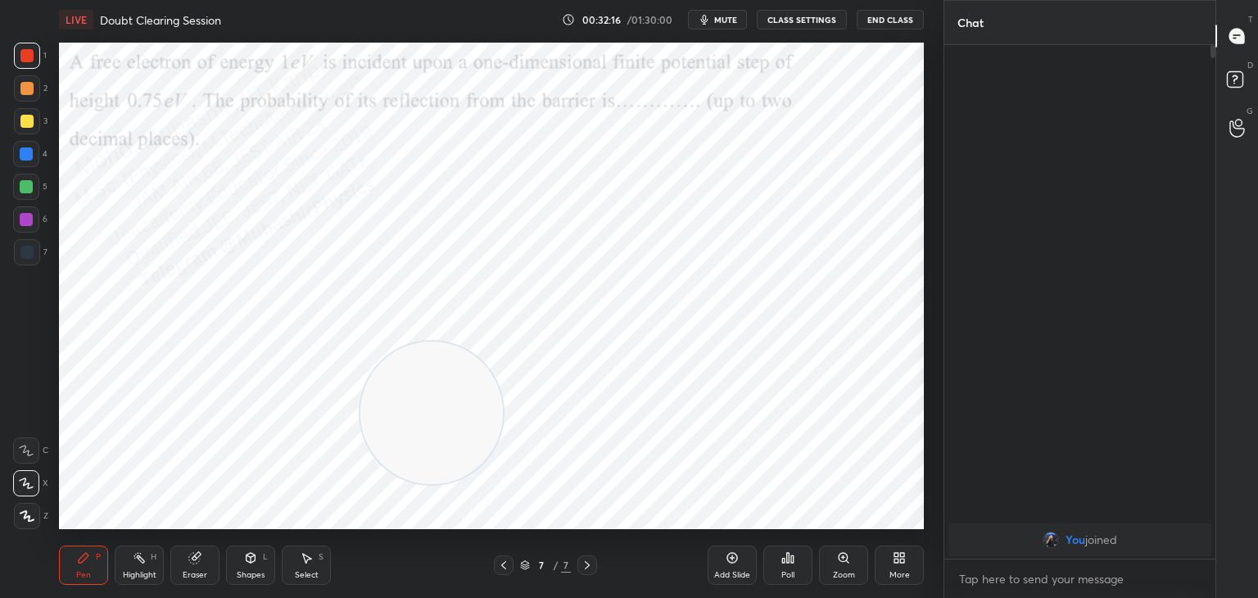
click at [145, 568] on div "Highlight H" at bounding box center [139, 565] width 49 height 39
drag, startPoint x: 455, startPoint y: 394, endPoint x: 449, endPoint y: 168, distance: 226.2
click at [449, 342] on video at bounding box center [431, 413] width 143 height 143
click at [732, 20] on span "mute" at bounding box center [725, 19] width 23 height 11
click at [904, 561] on icon at bounding box center [902, 561] width 4 height 4
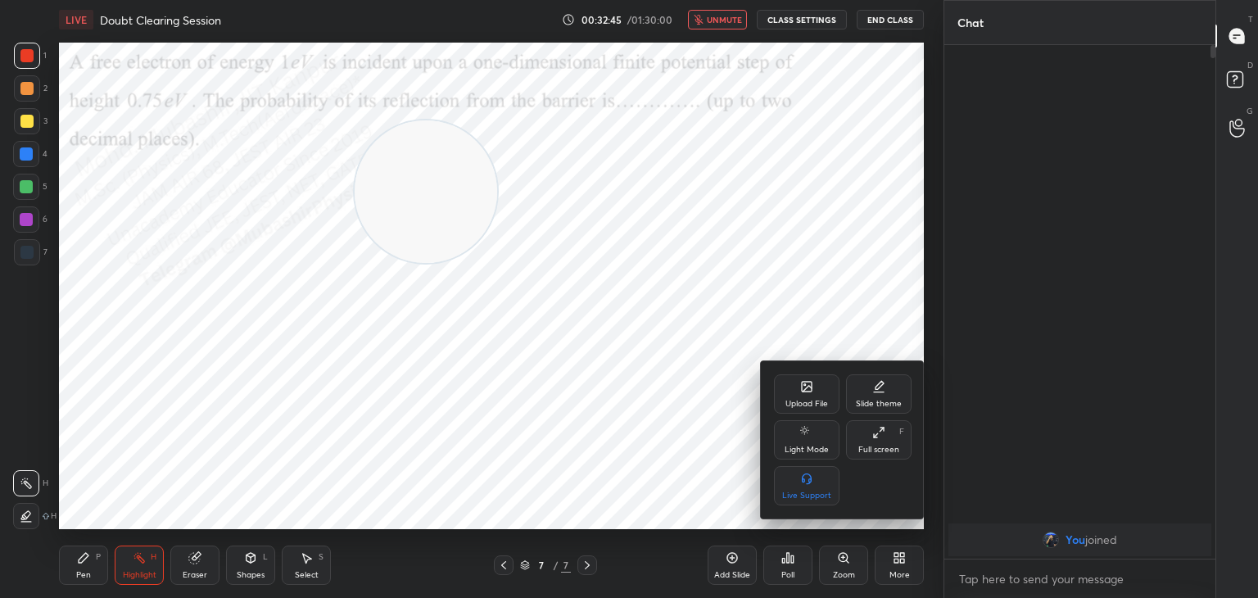
click at [819, 392] on div "Upload File" at bounding box center [807, 393] width 66 height 39
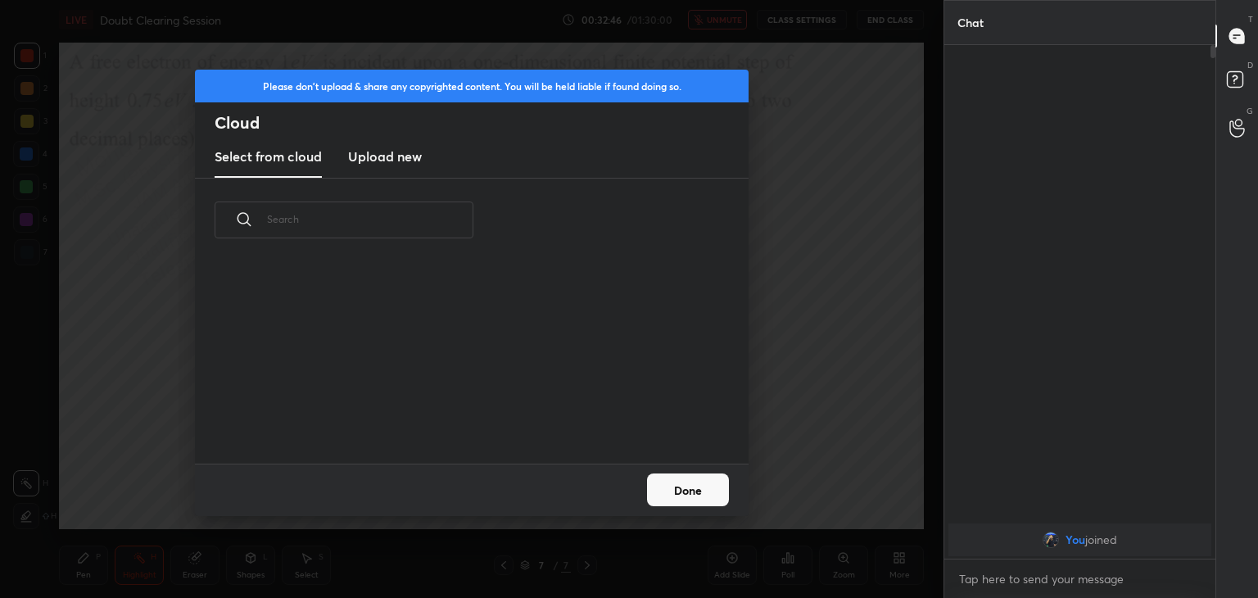
drag, startPoint x: 364, startPoint y: 159, endPoint x: 374, endPoint y: 158, distance: 10.7
click at [365, 159] on h3 "Upload new" at bounding box center [385, 157] width 74 height 20
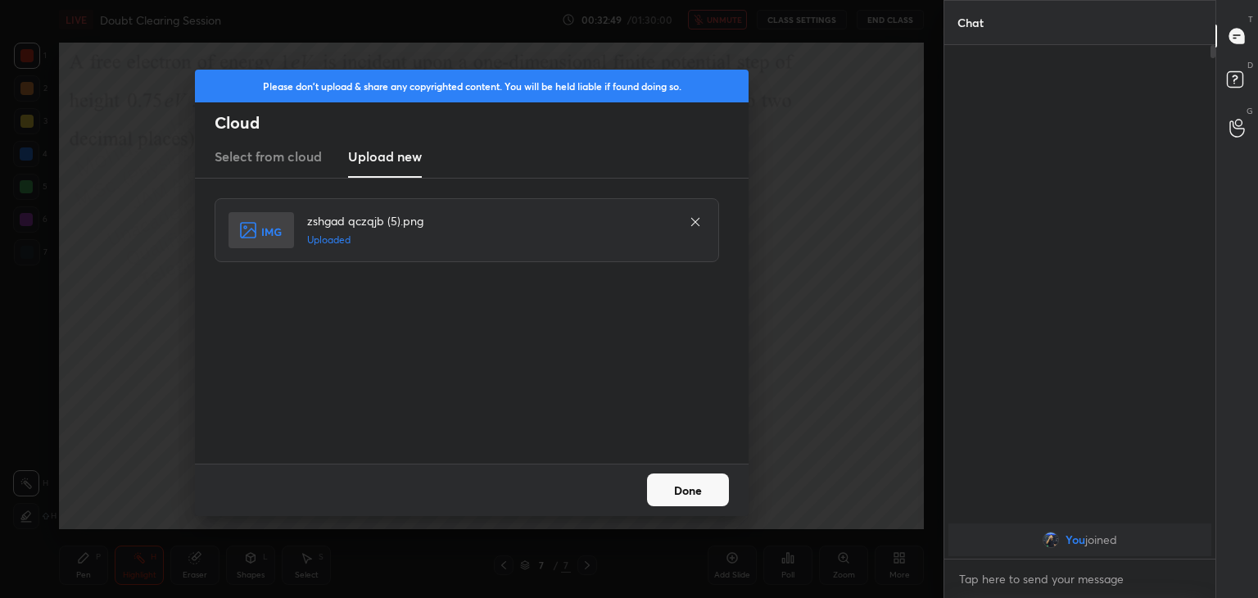
click at [695, 499] on button "Done" at bounding box center [688, 489] width 82 height 33
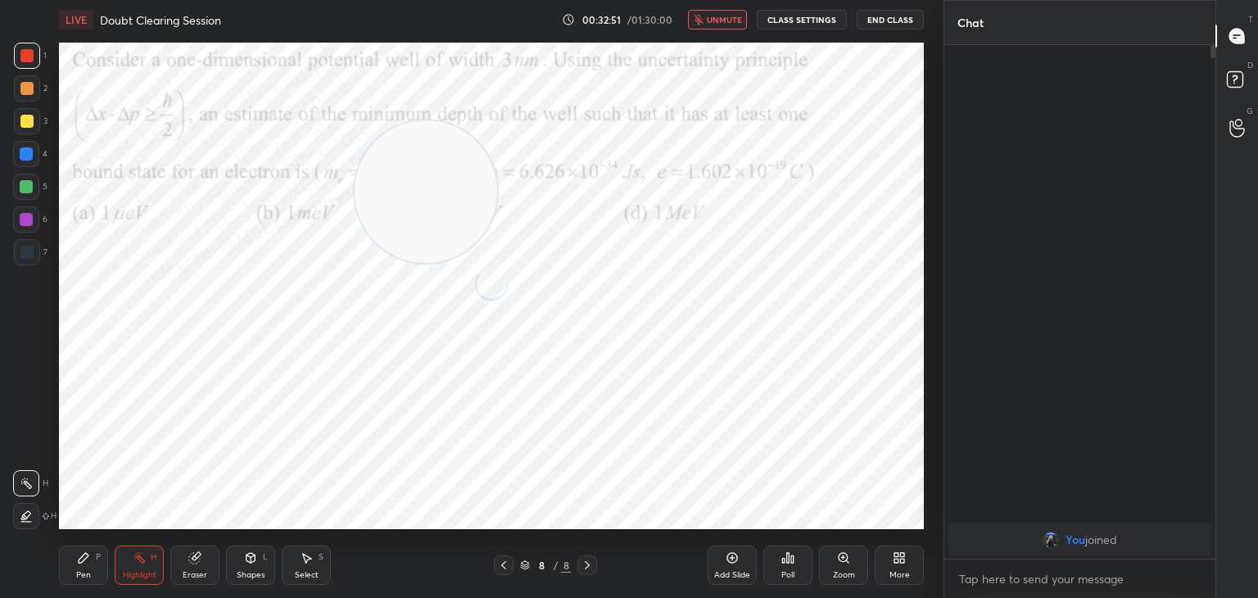
click at [713, 17] on span "unmute" at bounding box center [724, 19] width 35 height 11
drag, startPoint x: 452, startPoint y: 185, endPoint x: 904, endPoint y: 125, distance: 456.1
click at [938, 122] on div "1 2 3 4 5 6 7 C X Z C X Z E E Erase all H H LIVE Doubt Clearing Session 00:32:5…" at bounding box center [472, 299] width 944 height 598
drag, startPoint x: 882, startPoint y: 132, endPoint x: 927, endPoint y: 233, distance: 111.1
click at [937, 238] on div "1 2 3 4 5 6 7 C X Z C X Z E E Erase all H H LIVE Doubt Clearing Session 00:32:5…" at bounding box center [472, 299] width 944 height 598
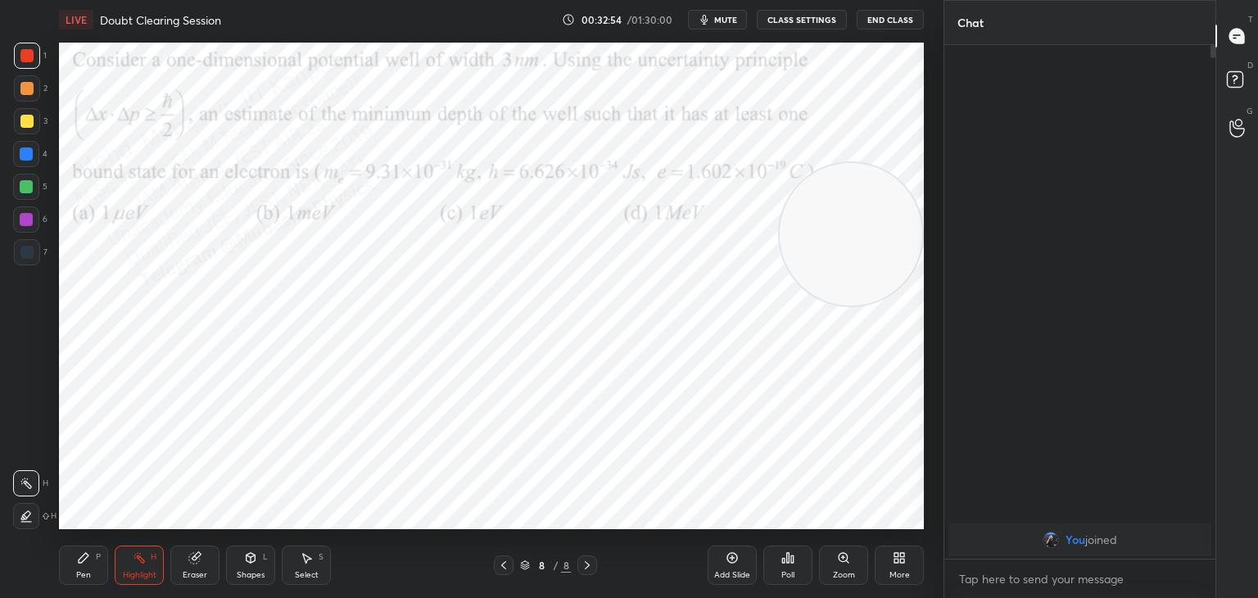
click at [723, 18] on span "mute" at bounding box center [725, 19] width 23 height 11
click at [732, 17] on span "unmute" at bounding box center [724, 19] width 35 height 11
click at [92, 558] on div "Pen P" at bounding box center [83, 565] width 49 height 39
drag, startPoint x: 24, startPoint y: 155, endPoint x: 47, endPoint y: 161, distance: 23.9
click at [23, 156] on div at bounding box center [26, 153] width 13 height 13
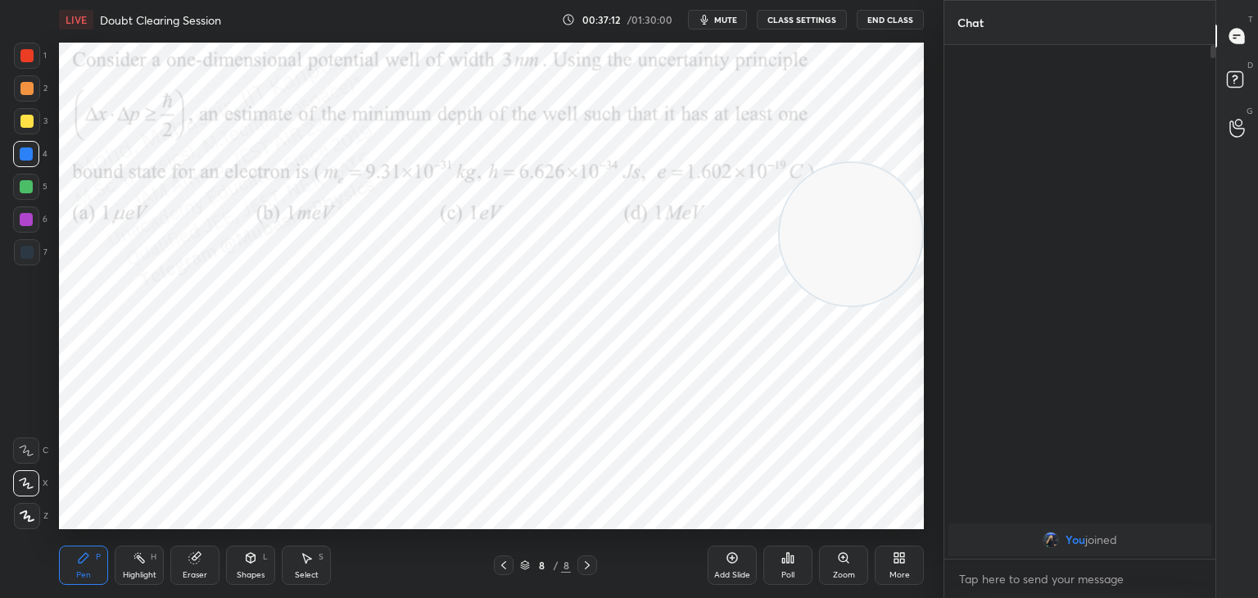
drag, startPoint x: 27, startPoint y: 130, endPoint x: 42, endPoint y: 130, distance: 14.7
click at [32, 130] on div at bounding box center [27, 121] width 26 height 26
click at [27, 161] on div at bounding box center [26, 154] width 26 height 26
drag, startPoint x: 19, startPoint y: 215, endPoint x: 57, endPoint y: 221, distance: 38.2
click at [19, 217] on div at bounding box center [26, 219] width 26 height 26
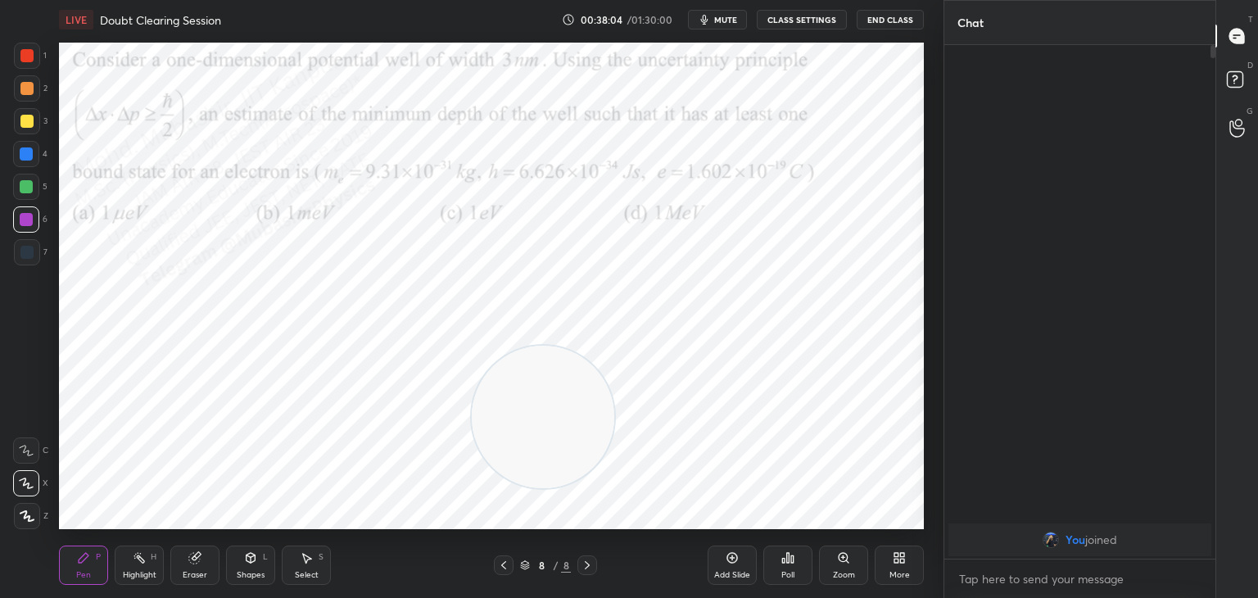
drag, startPoint x: 790, startPoint y: 257, endPoint x: 478, endPoint y: 399, distance: 343.5
click at [472, 476] on video at bounding box center [543, 417] width 143 height 143
drag, startPoint x: 345, startPoint y: 437, endPoint x: 243, endPoint y: 486, distance: 112.5
click at [121, 513] on video at bounding box center [181, 456] width 143 height 143
drag, startPoint x: 203, startPoint y: 452, endPoint x: 869, endPoint y: 129, distance: 740.4
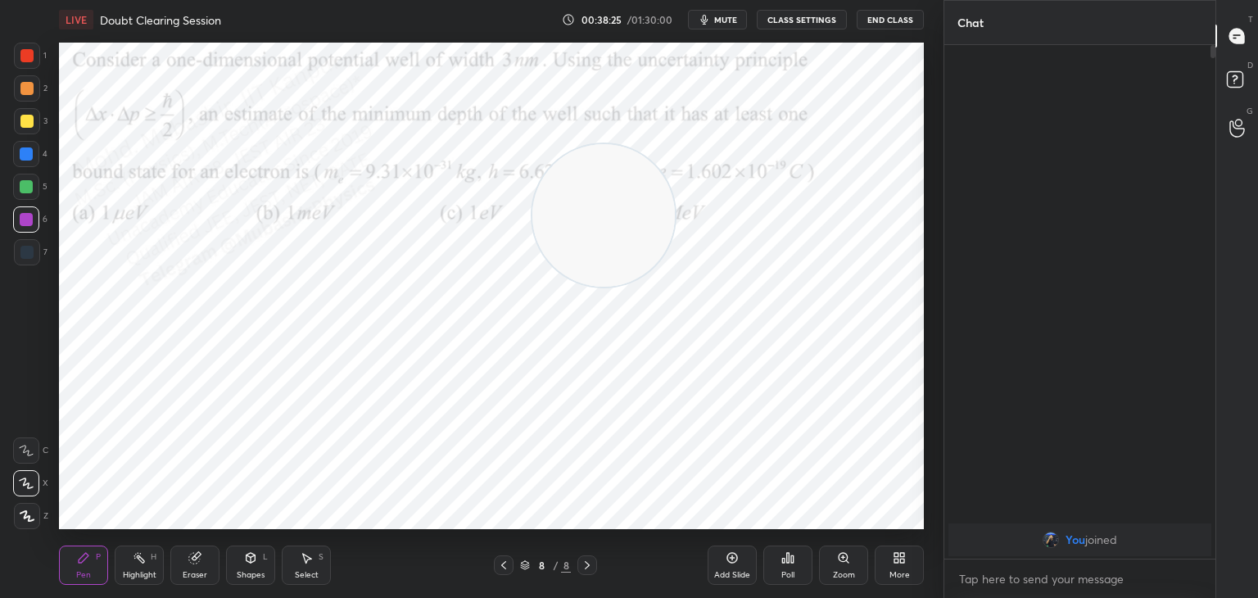
click at [675, 144] on video at bounding box center [603, 215] width 143 height 143
drag, startPoint x: 34, startPoint y: 184, endPoint x: 40, endPoint y: 197, distance: 14.3
click at [31, 191] on div at bounding box center [26, 187] width 26 height 26
click at [316, 557] on div "Select S" at bounding box center [306, 565] width 49 height 39
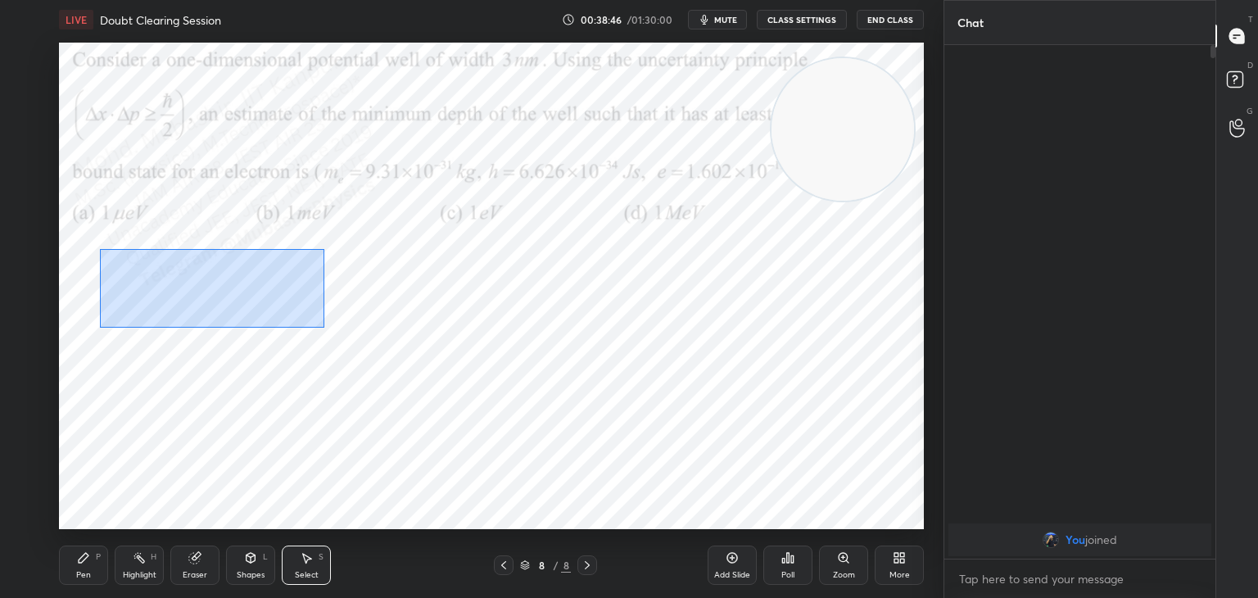
drag, startPoint x: 100, startPoint y: 249, endPoint x: 332, endPoint y: 341, distance: 249.3
click at [334, 338] on div "0 ° Undo Copy Duplicate Duplicate to new slide Delete" at bounding box center [491, 286] width 865 height 487
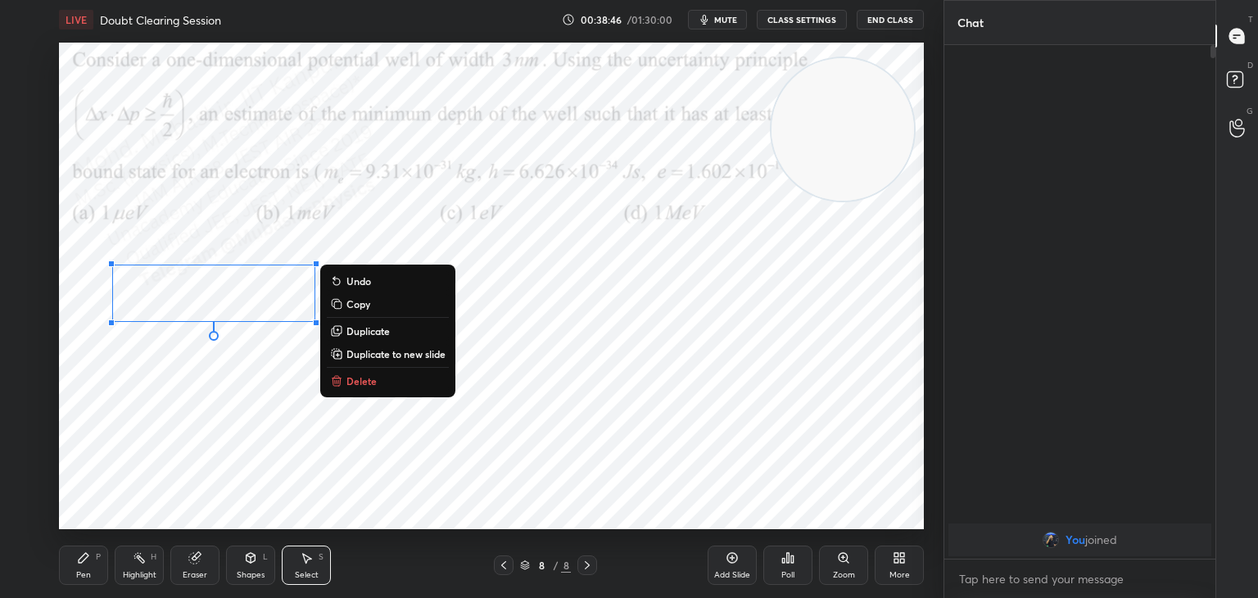
click at [351, 370] on div "0 ° Undo Copy Duplicate Duplicate to new slide Delete" at bounding box center [491, 286] width 865 height 487
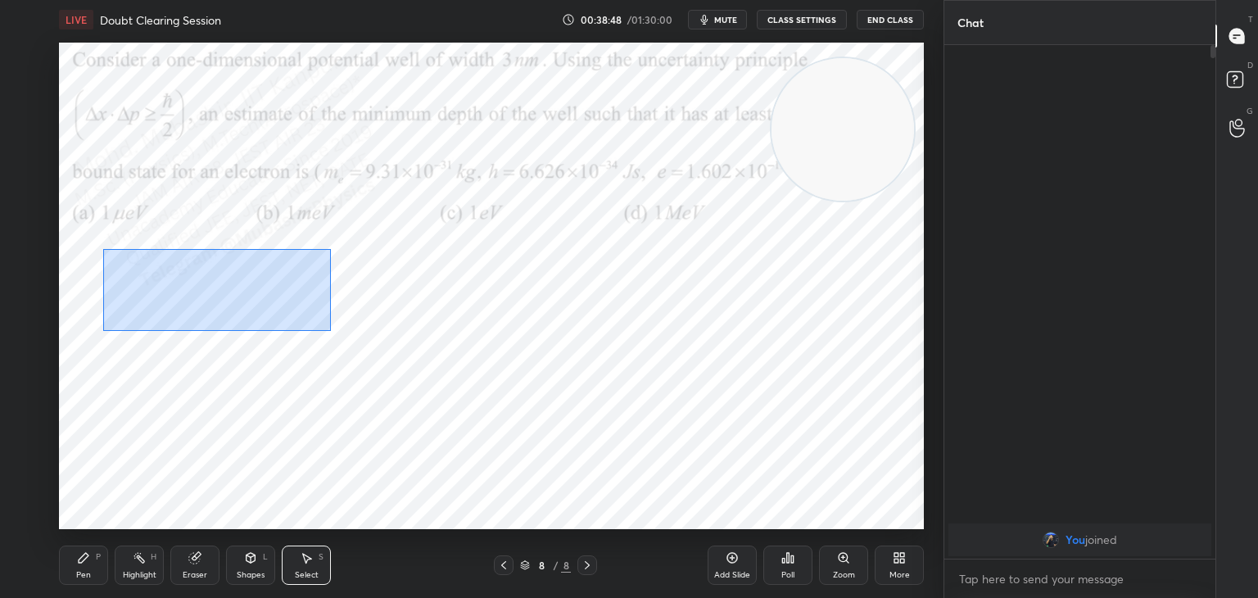
drag, startPoint x: 239, startPoint y: 302, endPoint x: 331, endPoint y: 334, distance: 97.1
click at [331, 334] on div "0 ° Undo Copy Duplicate Duplicate to new slide Delete" at bounding box center [491, 286] width 865 height 487
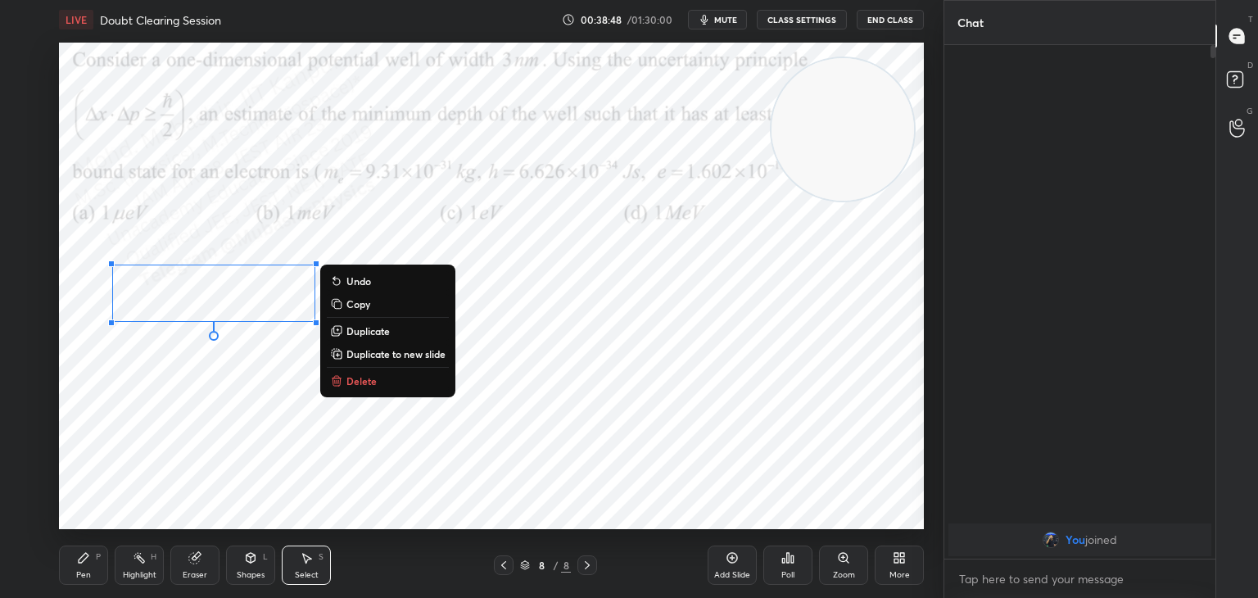
click at [347, 380] on p "Delete" at bounding box center [362, 380] width 30 height 13
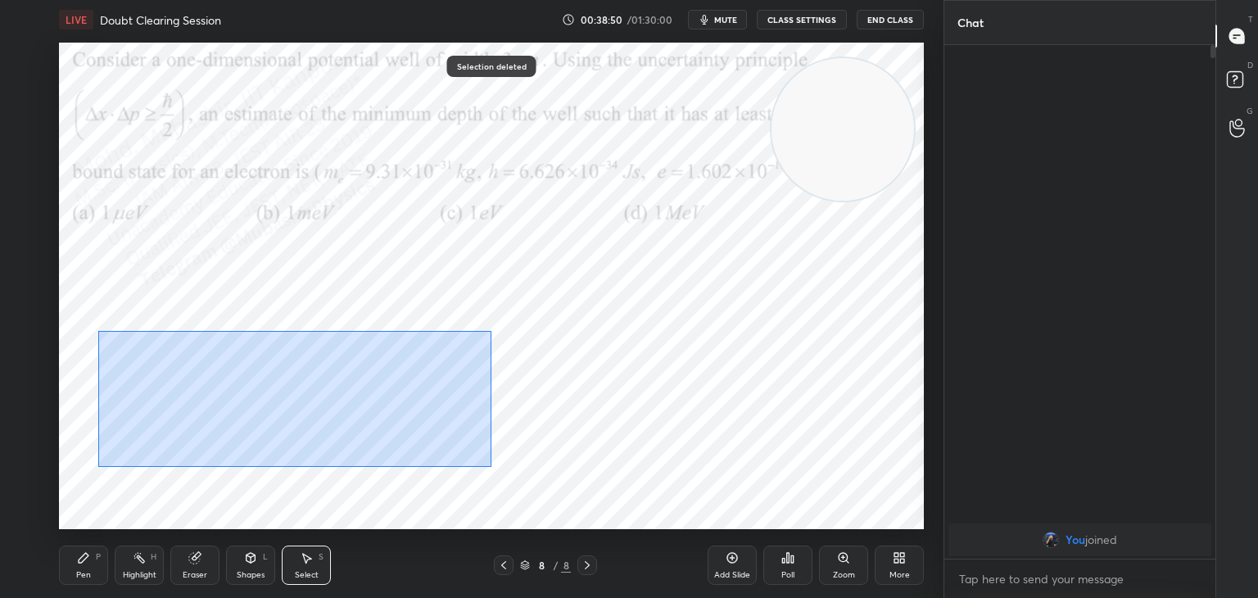
drag, startPoint x: 98, startPoint y: 331, endPoint x: 287, endPoint y: 418, distance: 207.5
click at [485, 465] on div "0 ° Undo Copy Duplicate Duplicate to new slide Delete" at bounding box center [491, 286] width 865 height 487
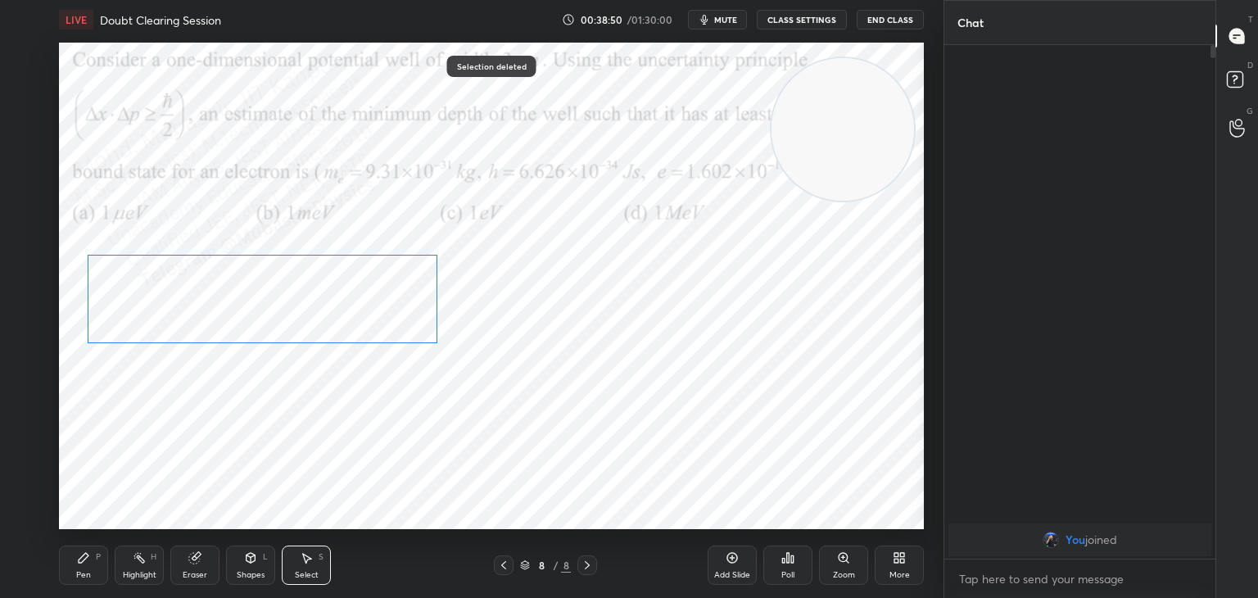
drag, startPoint x: 259, startPoint y: 374, endPoint x: 234, endPoint y: 306, distance: 71.5
click at [239, 312] on div "0 ° Undo Copy Duplicate Duplicate to new slide Delete" at bounding box center [491, 286] width 865 height 487
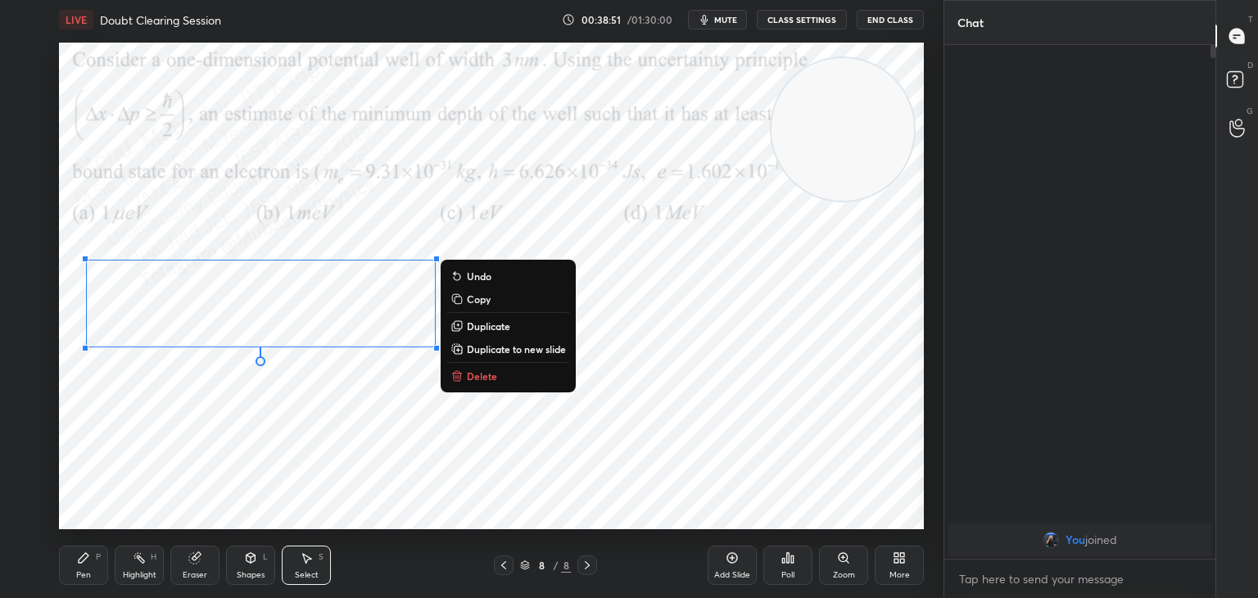
drag, startPoint x: 62, startPoint y: 555, endPoint x: 75, endPoint y: 554, distance: 13.1
click at [63, 557] on div "Pen P" at bounding box center [83, 565] width 49 height 39
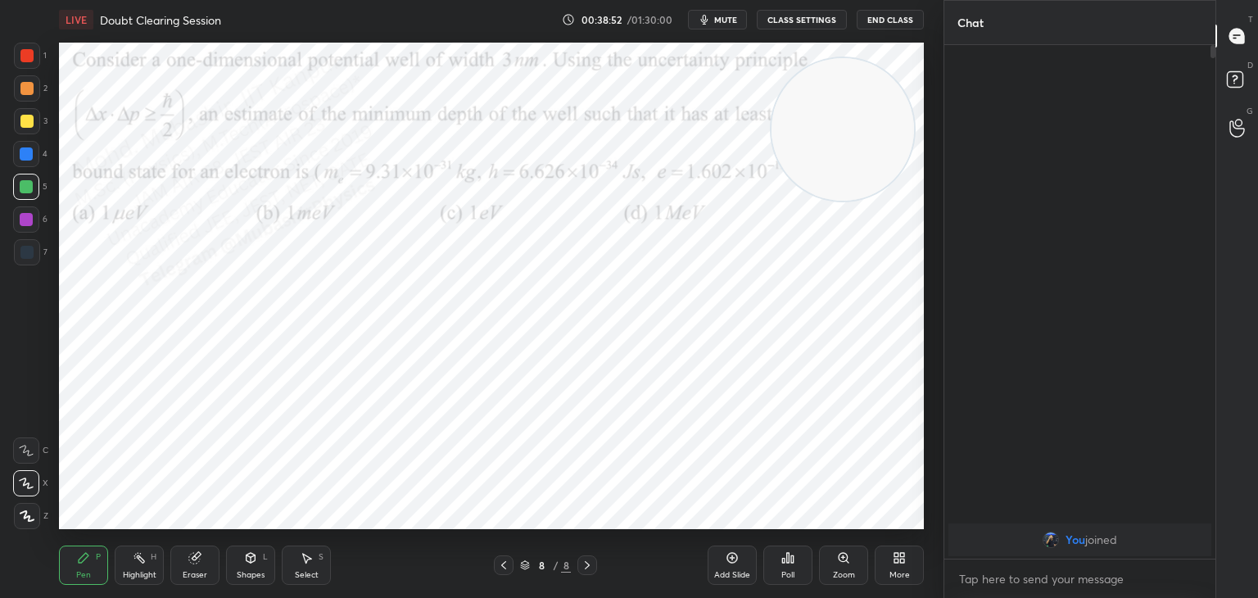
click at [29, 145] on div "1 2 3 4 5 6 7" at bounding box center [30, 157] width 34 height 229
click at [26, 161] on div at bounding box center [26, 154] width 26 height 26
drag, startPoint x: 860, startPoint y: 125, endPoint x: 852, endPoint y: 244, distance: 119.9
click at [929, 289] on div "Setting up your live class Poll for secs No correct answer Start poll" at bounding box center [491, 285] width 878 height 493
drag, startPoint x: 34, startPoint y: 93, endPoint x: 57, endPoint y: 116, distance: 31.3
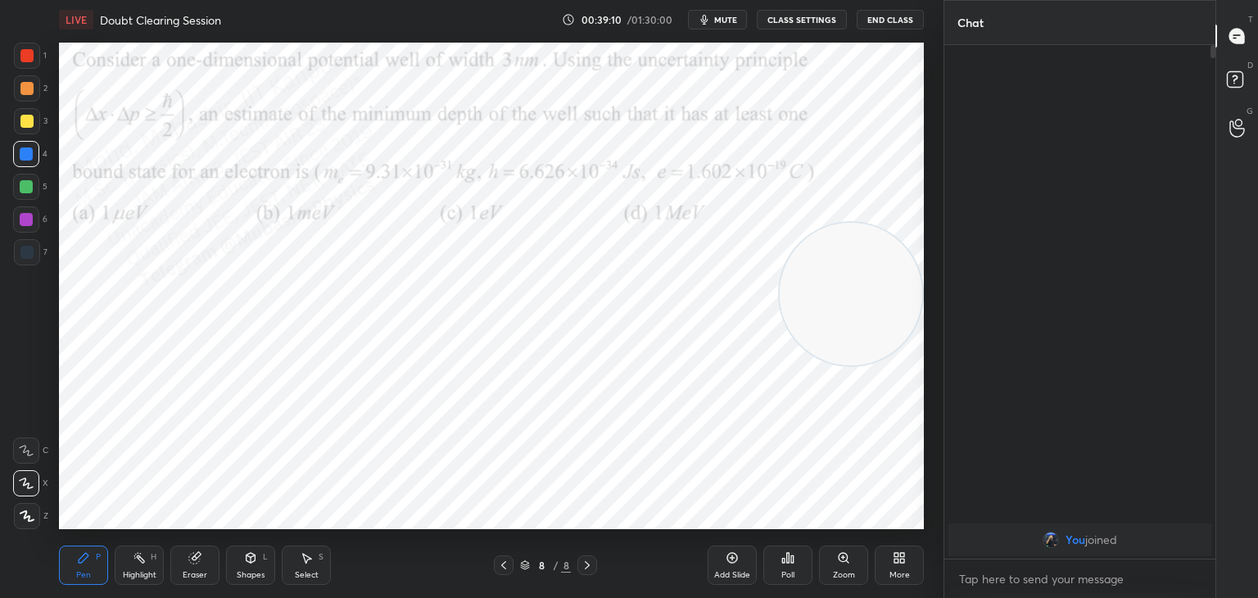
click at [34, 96] on div at bounding box center [27, 88] width 26 height 26
click at [147, 564] on div "Highlight H" at bounding box center [139, 565] width 49 height 39
click at [725, 20] on span "mute" at bounding box center [725, 19] width 23 height 11
click at [893, 555] on icon at bounding box center [899, 557] width 13 height 13
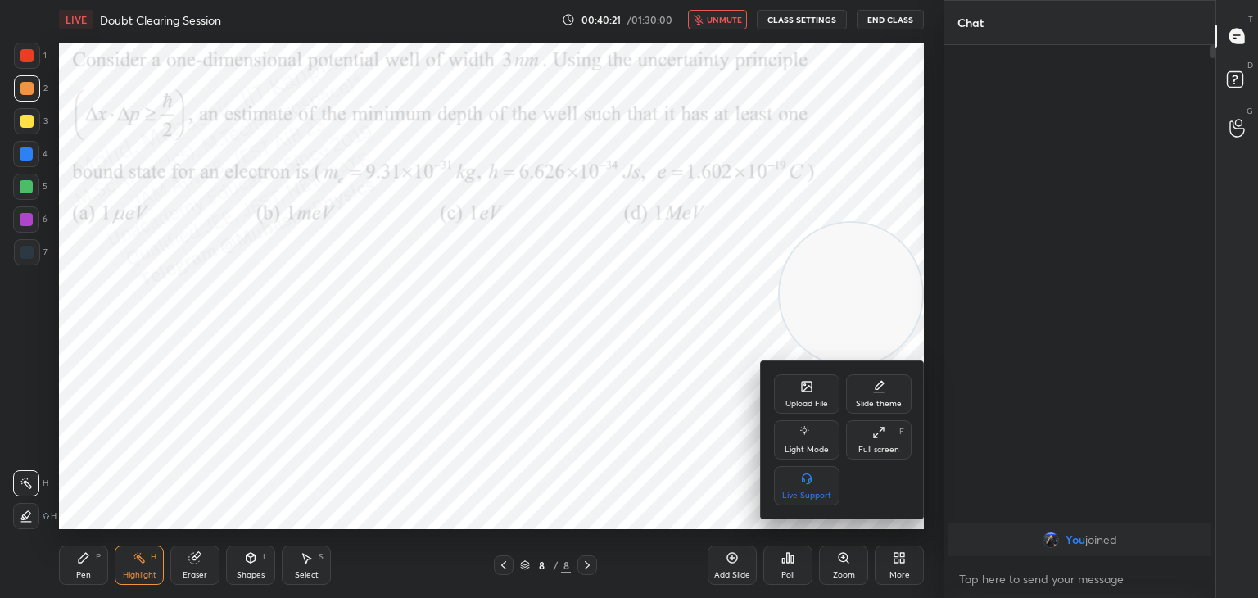
click at [796, 378] on div "Upload File" at bounding box center [807, 393] width 66 height 39
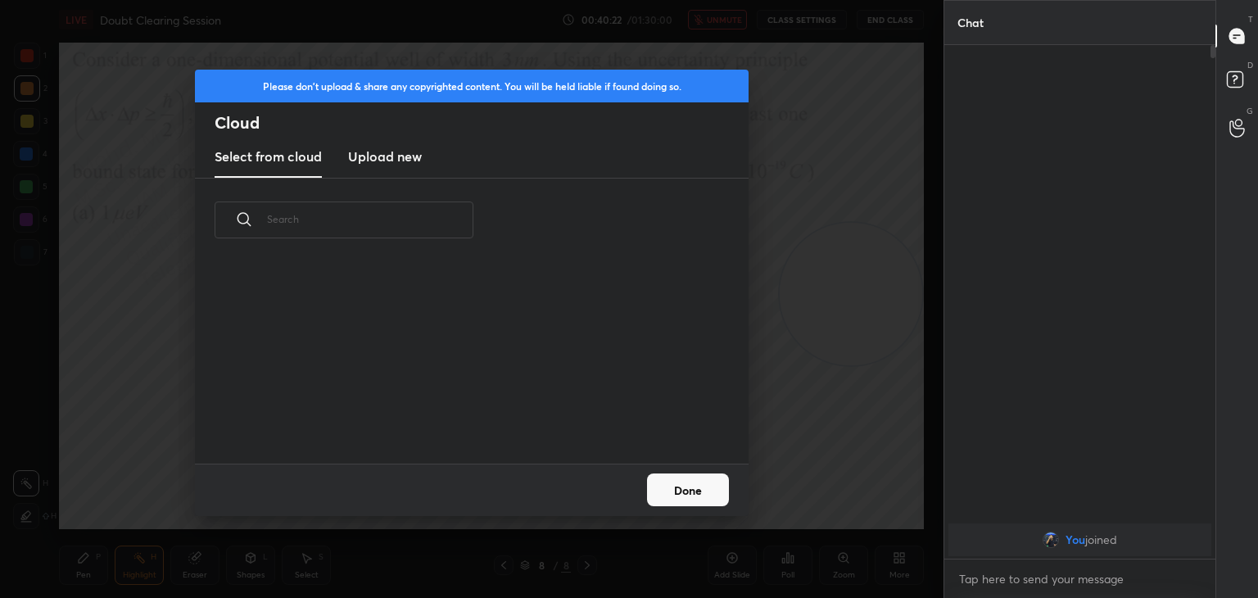
drag, startPoint x: 374, startPoint y: 165, endPoint x: 383, endPoint y: 163, distance: 10.0
click at [374, 165] on h3 "Upload new" at bounding box center [385, 157] width 74 height 20
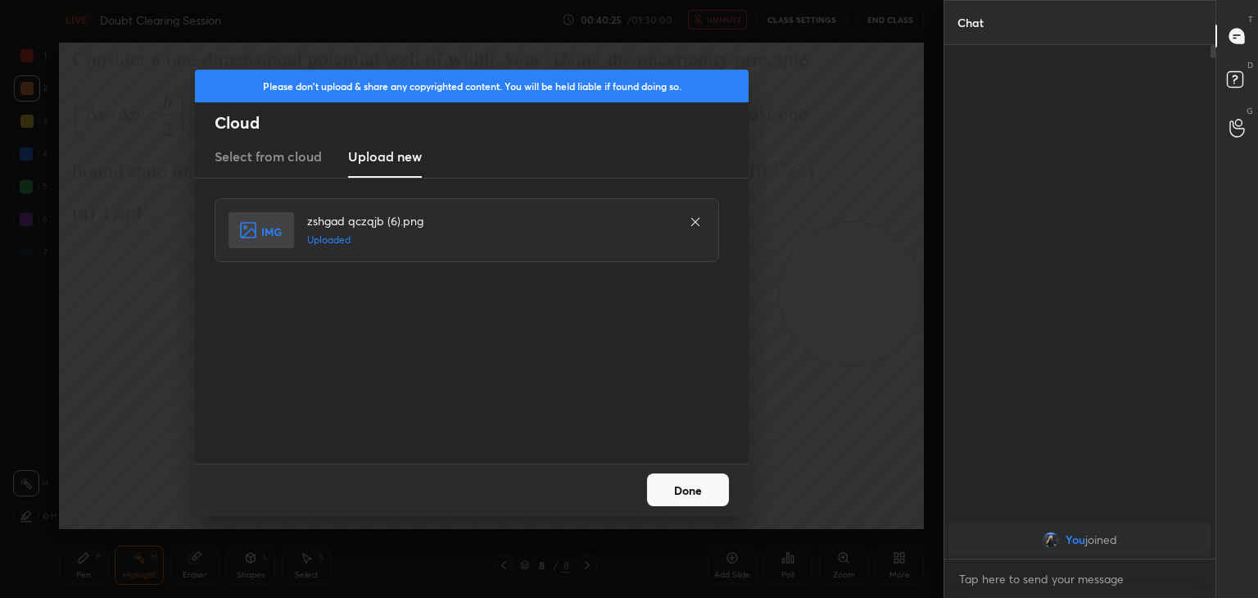
click at [692, 492] on button "Done" at bounding box center [688, 489] width 82 height 33
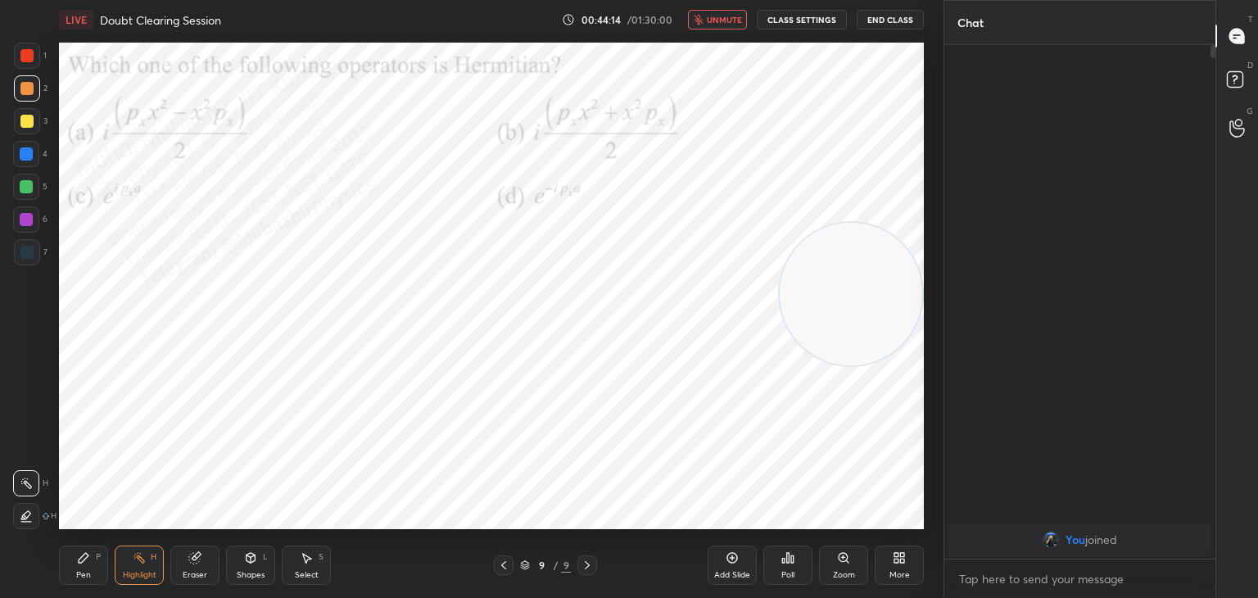
click at [718, 14] on span "unmute" at bounding box center [724, 19] width 35 height 11
drag, startPoint x: 87, startPoint y: 555, endPoint x: 79, endPoint y: 553, distance: 8.6
click at [85, 555] on icon at bounding box center [84, 558] width 10 height 10
click at [29, 145] on div at bounding box center [26, 154] width 26 height 26
drag, startPoint x: 306, startPoint y: 561, endPoint x: 305, endPoint y: 532, distance: 29.5
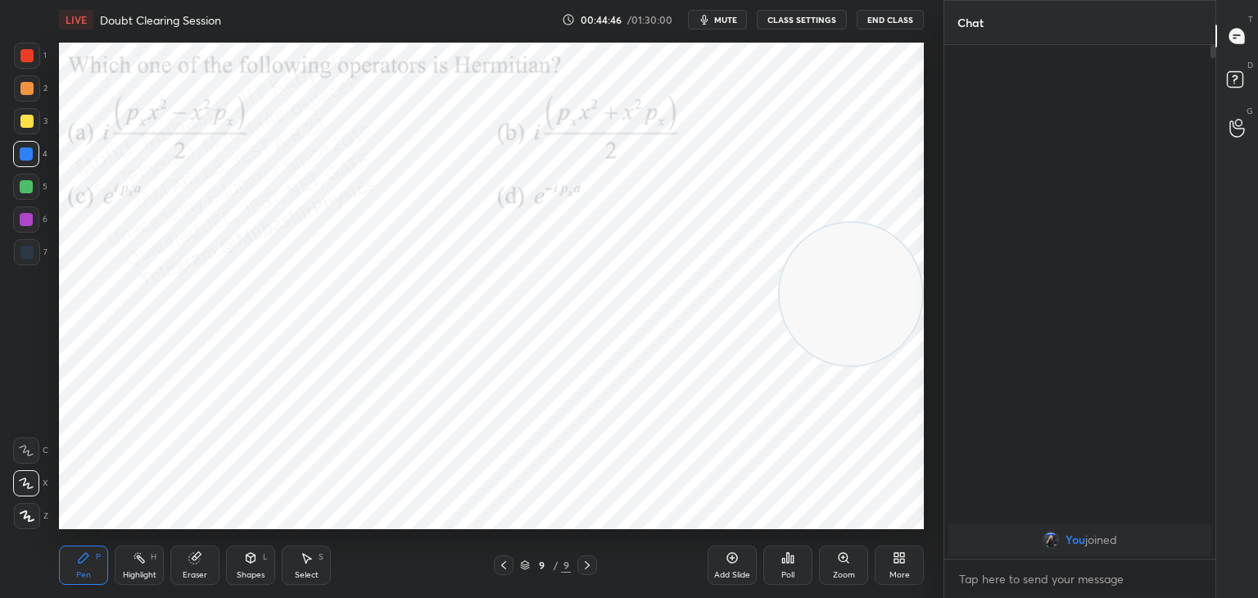
click at [306, 545] on div "Pen P Highlight H Eraser Shapes L Select S 9 / 9 Add Slide Poll Zoom More" at bounding box center [491, 565] width 865 height 66
drag, startPoint x: 313, startPoint y: 568, endPoint x: 319, endPoint y: 538, distance: 30.0
click at [313, 563] on div "Select S" at bounding box center [306, 565] width 49 height 39
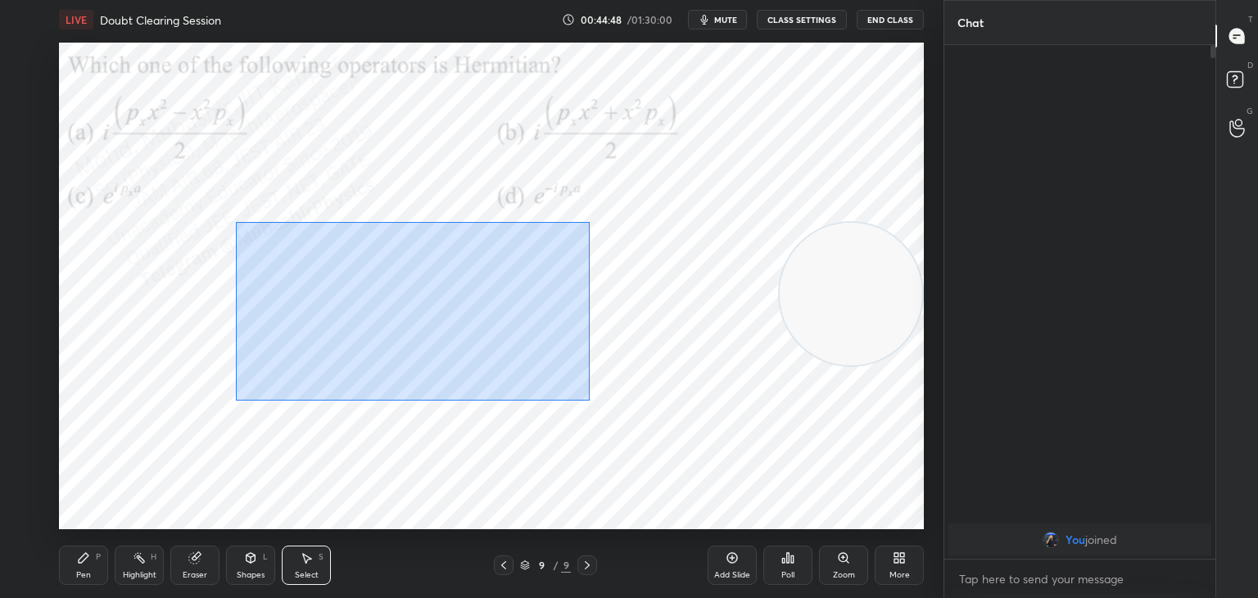
drag, startPoint x: 292, startPoint y: 247, endPoint x: 620, endPoint y: 399, distance: 362.1
click at [619, 414] on div "0 ° Undo Copy Duplicate Duplicate to new slide Delete" at bounding box center [491, 286] width 865 height 487
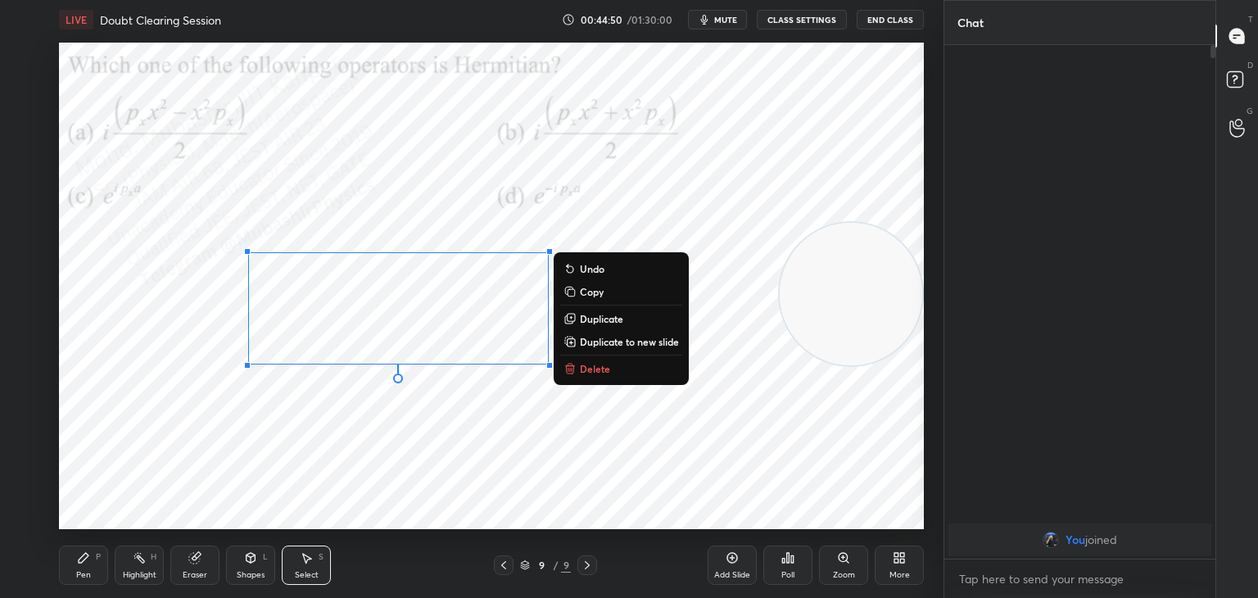
drag, startPoint x: 603, startPoint y: 323, endPoint x: 590, endPoint y: 320, distance: 13.3
click at [598, 323] on p "Duplicate" at bounding box center [601, 318] width 43 height 13
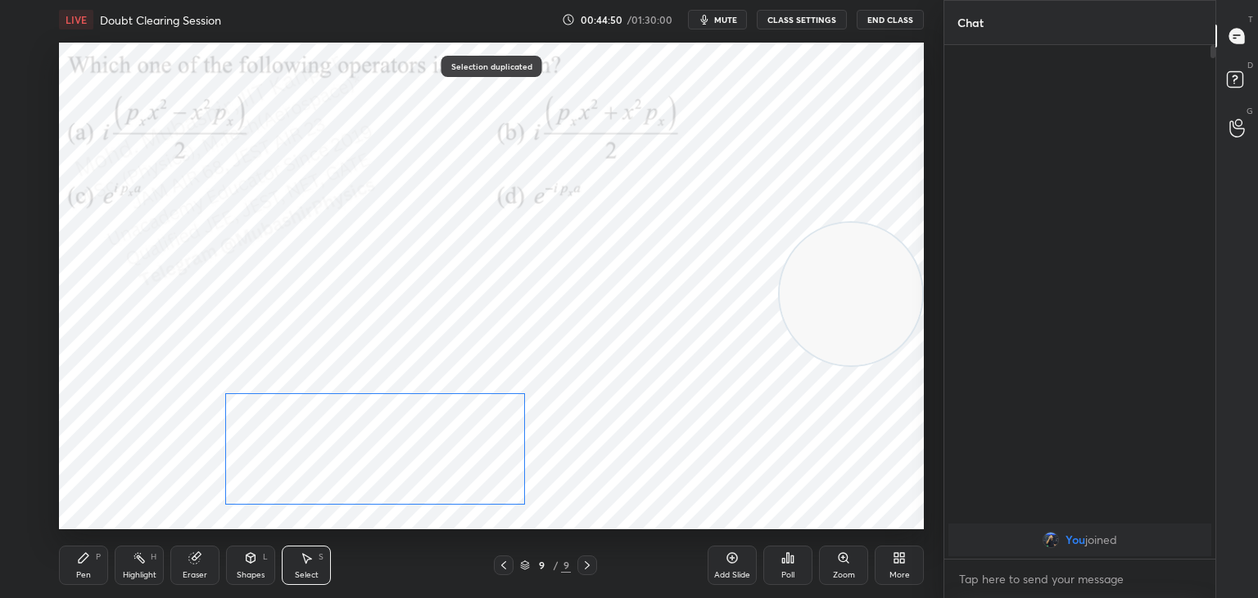
drag, startPoint x: 495, startPoint y: 302, endPoint x: 453, endPoint y: 419, distance: 123.6
click at [453, 419] on div "0 ° Undo Copy Duplicate Duplicate to new slide Delete" at bounding box center [491, 286] width 865 height 487
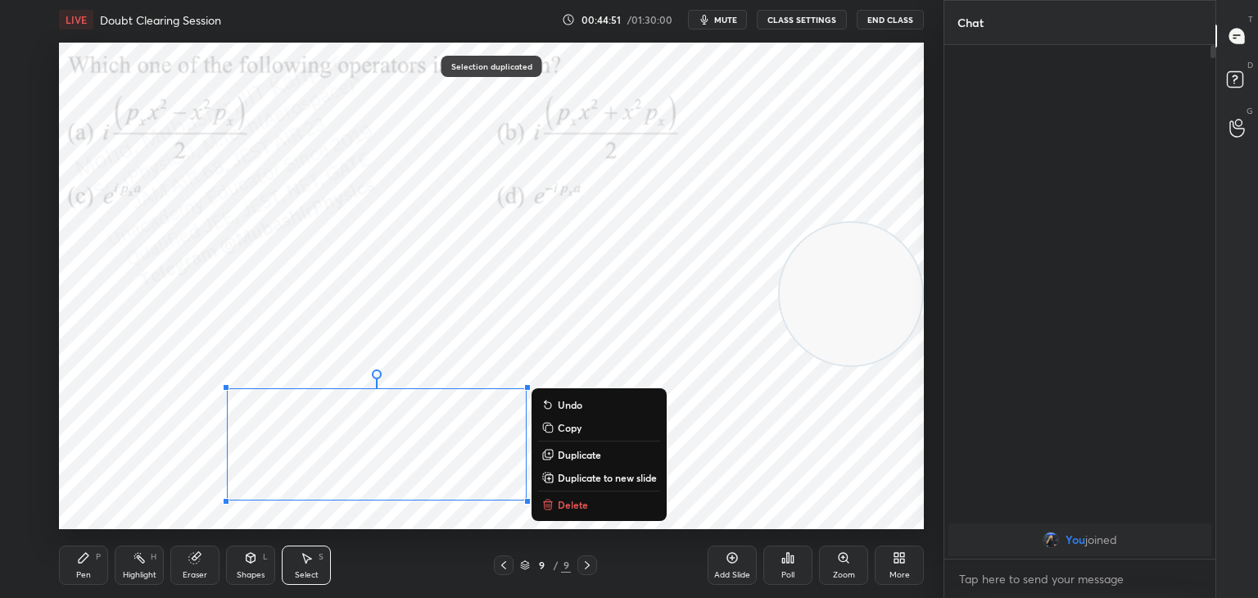
drag, startPoint x: 77, startPoint y: 562, endPoint x: 105, endPoint y: 543, distance: 33.6
click at [82, 559] on icon at bounding box center [84, 558] width 10 height 10
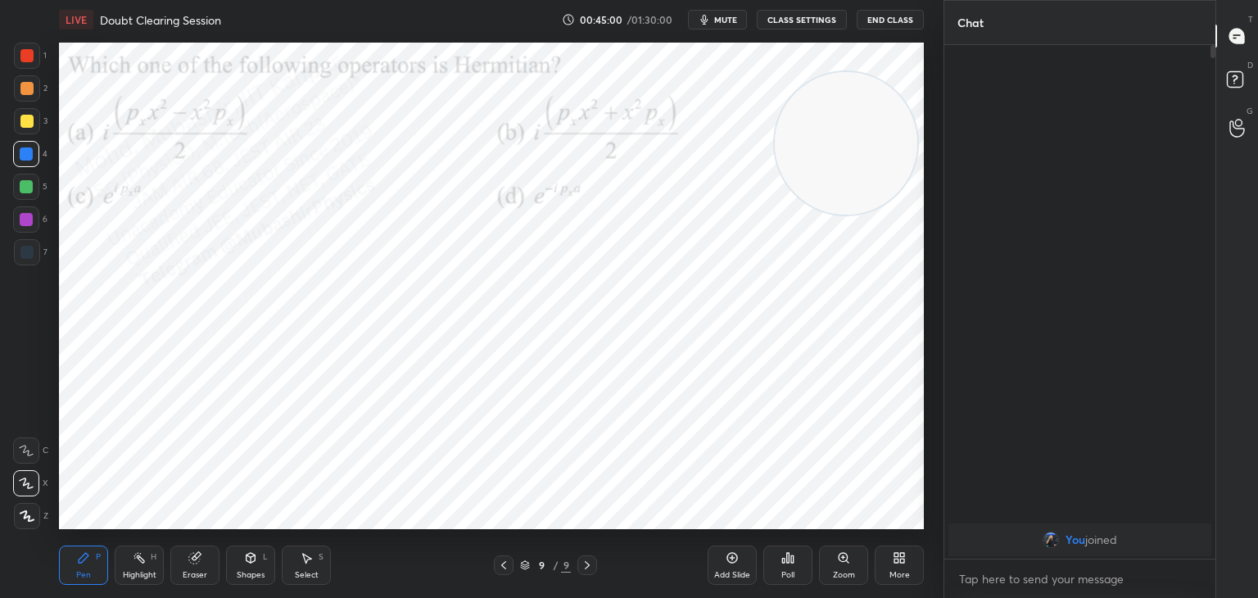
drag, startPoint x: 837, startPoint y: 188, endPoint x: 826, endPoint y: 158, distance: 31.6
click at [831, 163] on video at bounding box center [846, 143] width 143 height 143
drag, startPoint x: 146, startPoint y: 578, endPoint x: 213, endPoint y: 532, distance: 81.3
click at [148, 576] on div "Highlight" at bounding box center [140, 575] width 34 height 8
drag, startPoint x: 85, startPoint y: 559, endPoint x: 155, endPoint y: 535, distance: 73.8
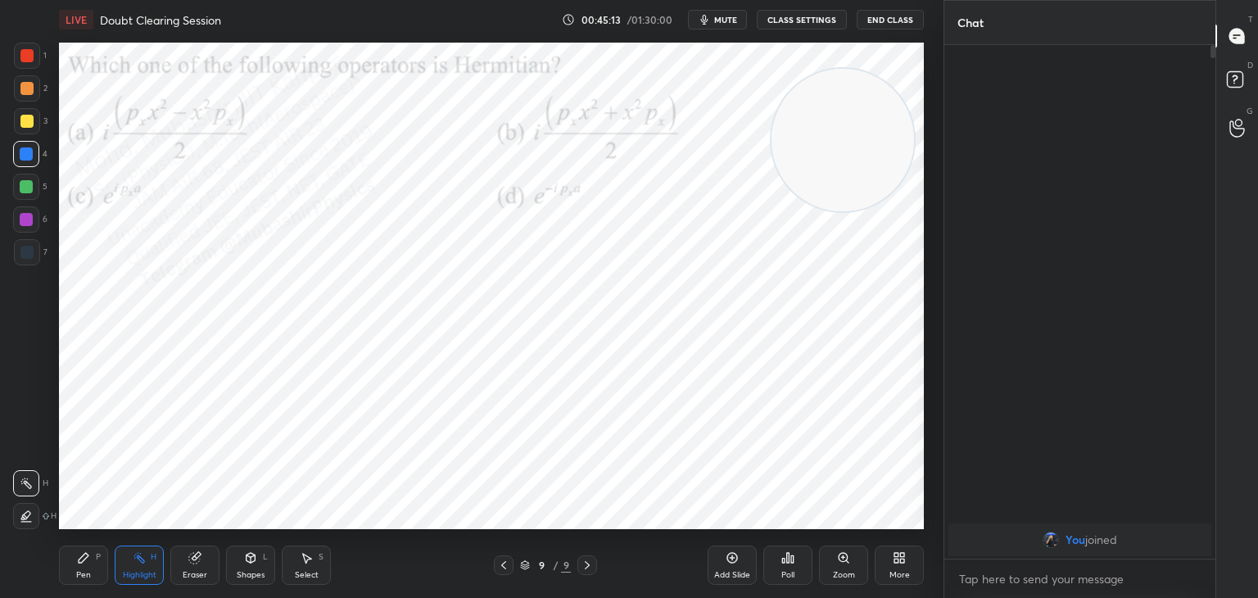
click at [84, 561] on icon at bounding box center [84, 558] width 10 height 10
drag, startPoint x: 781, startPoint y: 143, endPoint x: 434, endPoint y: 70, distance: 354.9
click at [575, 61] on video at bounding box center [646, 115] width 143 height 143
click at [306, 571] on div "Select" at bounding box center [307, 575] width 24 height 8
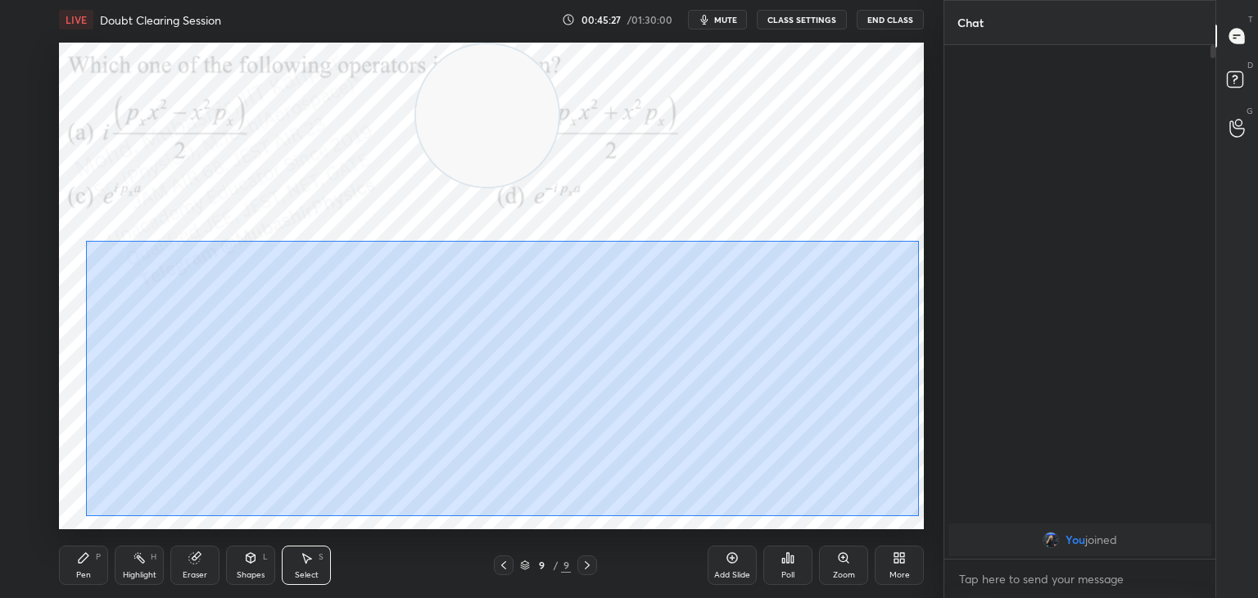
drag, startPoint x: 86, startPoint y: 242, endPoint x: 918, endPoint y: 515, distance: 876.1
click at [918, 515] on div "0 ° Undo Copy Duplicate Duplicate to new slide Delete" at bounding box center [491, 286] width 865 height 487
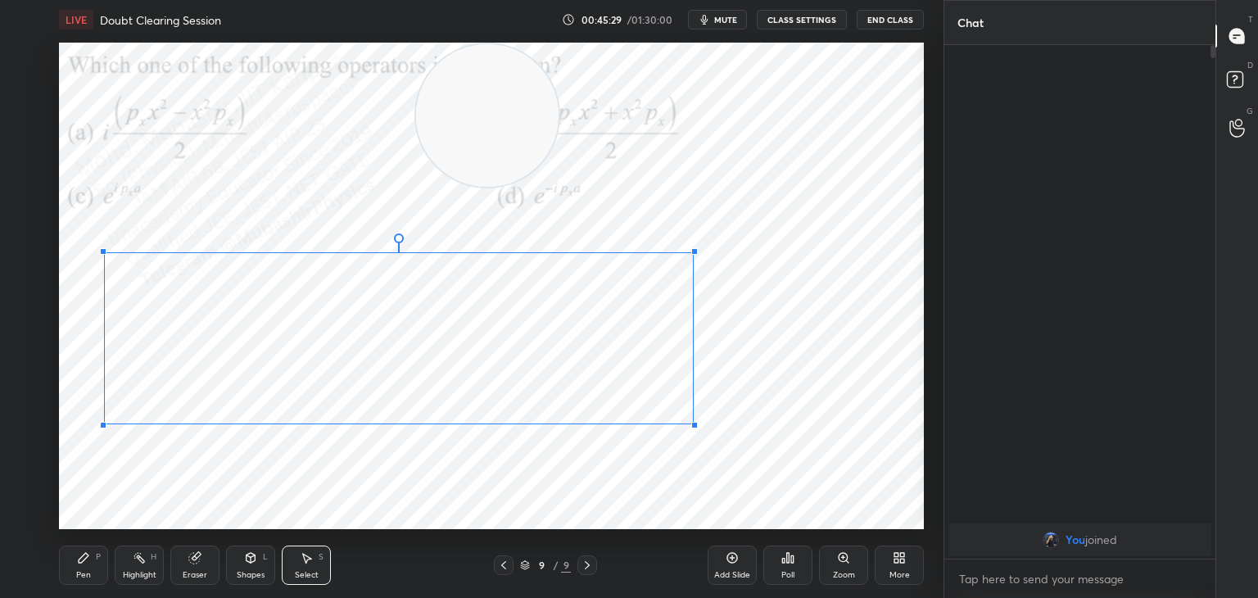
drag, startPoint x: 911, startPoint y: 507, endPoint x: 639, endPoint y: 401, distance: 292.1
click at [691, 422] on div at bounding box center [694, 425] width 7 height 7
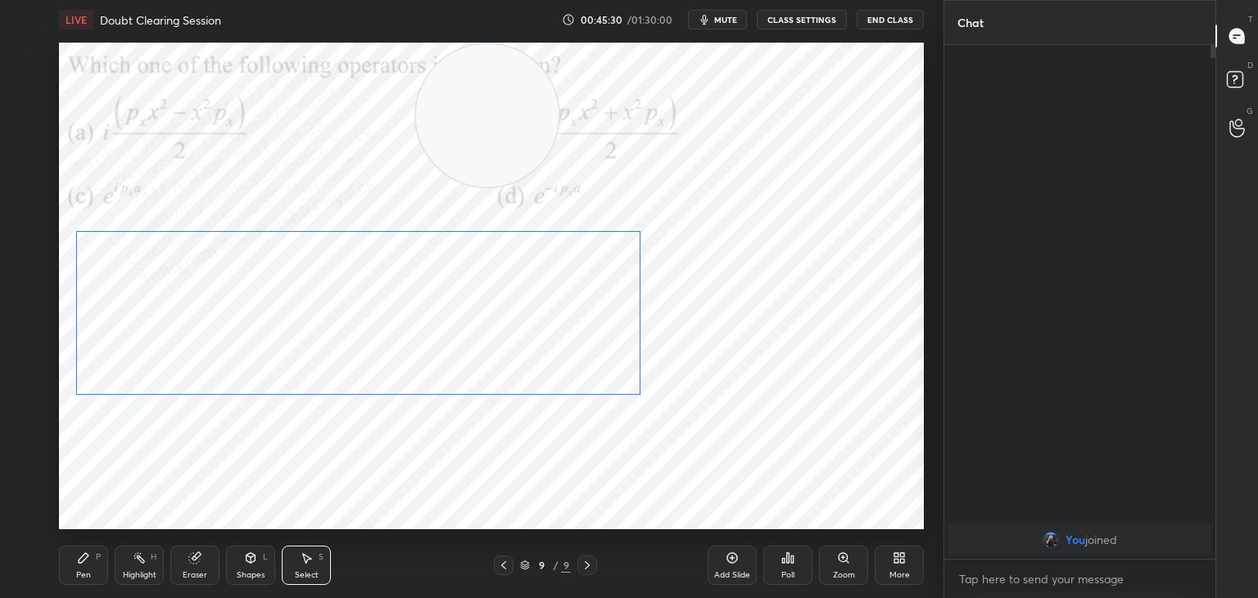
drag, startPoint x: 546, startPoint y: 366, endPoint x: 326, endPoint y: 441, distance: 231.8
click at [516, 345] on div "0 ° Undo Copy Duplicate Duplicate to new slide Delete" at bounding box center [491, 286] width 865 height 487
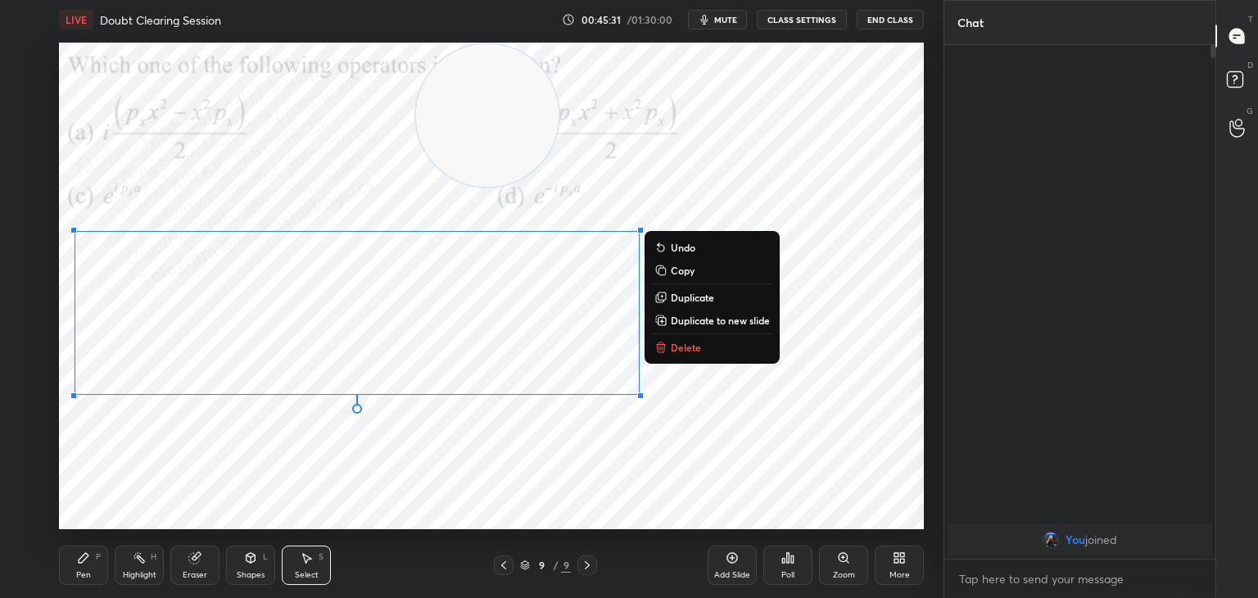
drag, startPoint x: 82, startPoint y: 568, endPoint x: 98, endPoint y: 533, distance: 38.1
click at [85, 559] on div "Pen P" at bounding box center [83, 565] width 49 height 39
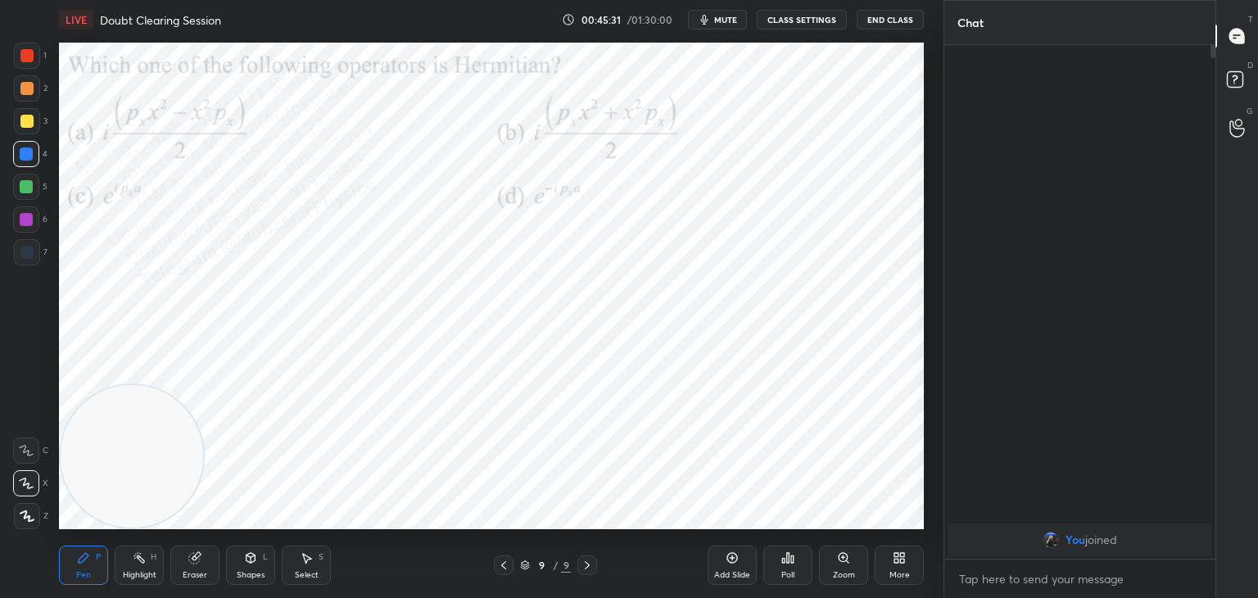
drag, startPoint x: 472, startPoint y: 120, endPoint x: 25, endPoint y: 461, distance: 562.3
click at [34, 548] on div "1 2 3 4 5 6 7 C X Z C X Z E E Erase all H H LIVE Doubt Clearing Session 00:45:3…" at bounding box center [465, 299] width 931 height 598
click at [17, 221] on div at bounding box center [26, 219] width 26 height 26
drag, startPoint x: 155, startPoint y: 438, endPoint x: 384, endPoint y: 129, distance: 385.3
click at [203, 385] on video at bounding box center [132, 456] width 143 height 143
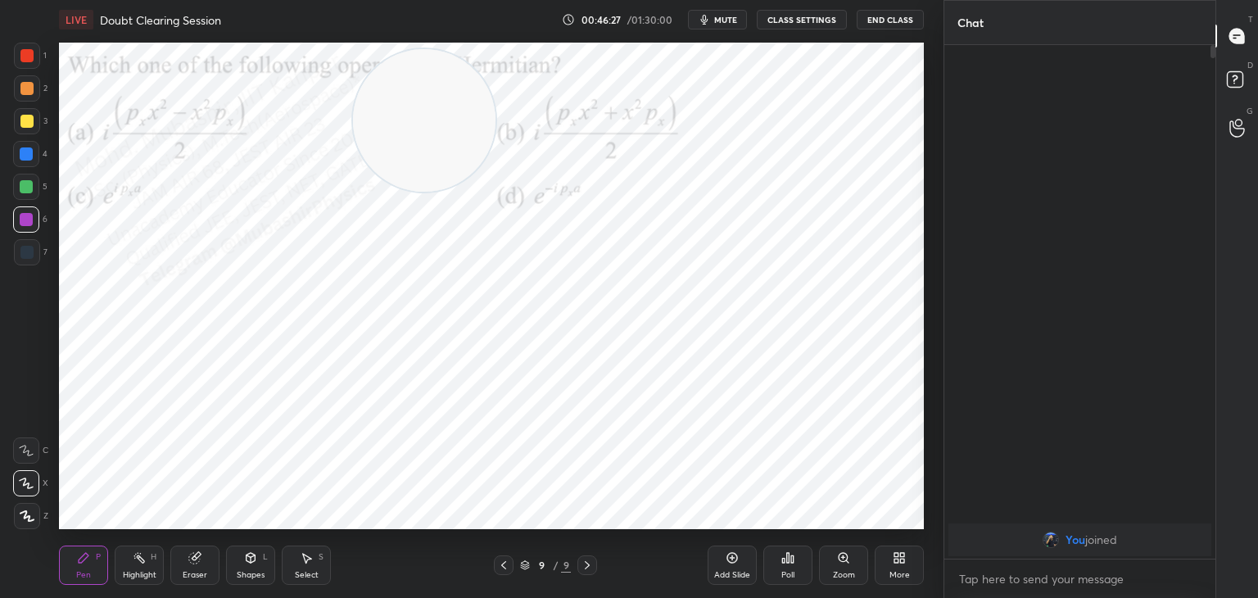
drag, startPoint x: 33, startPoint y: 191, endPoint x: 50, endPoint y: 211, distance: 26.7
click at [30, 195] on div at bounding box center [26, 187] width 26 height 26
drag, startPoint x: 400, startPoint y: 117, endPoint x: 863, endPoint y: 302, distance: 498.5
click at [866, 303] on video at bounding box center [851, 292] width 143 height 143
click at [27, 119] on div at bounding box center [26, 121] width 13 height 13
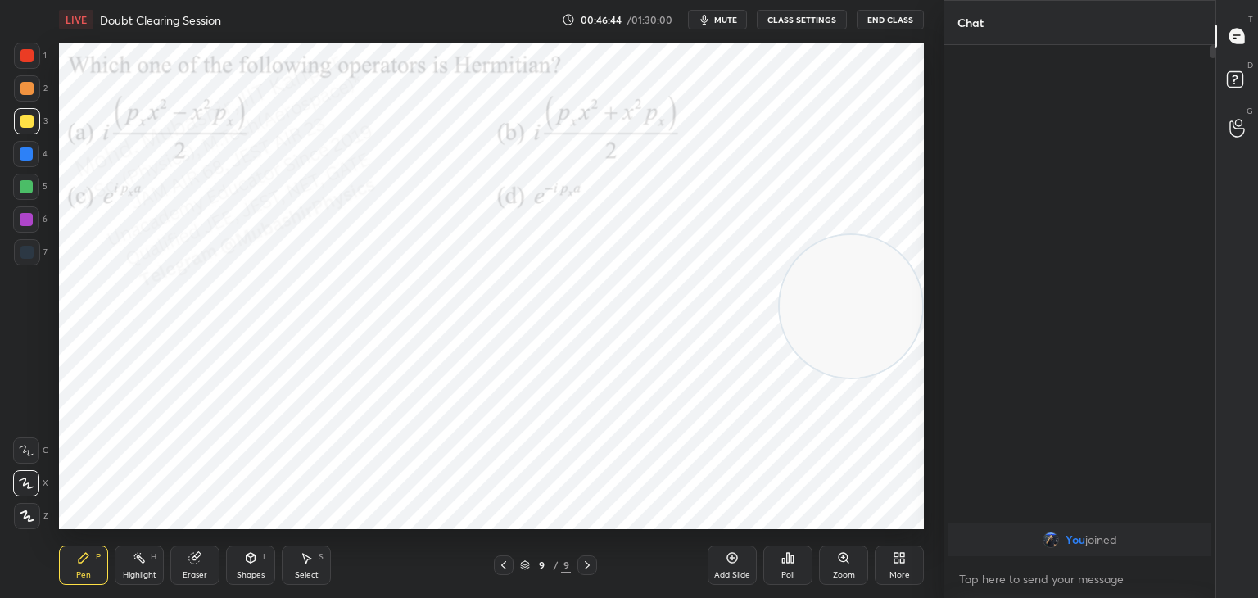
drag, startPoint x: 26, startPoint y: 91, endPoint x: 57, endPoint y: 96, distance: 30.7
click at [33, 93] on div at bounding box center [27, 88] width 26 height 26
drag, startPoint x: 26, startPoint y: 129, endPoint x: 39, endPoint y: 129, distance: 13.1
click at [26, 129] on div at bounding box center [27, 121] width 26 height 26
click at [151, 559] on div "H" at bounding box center [154, 557] width 6 height 8
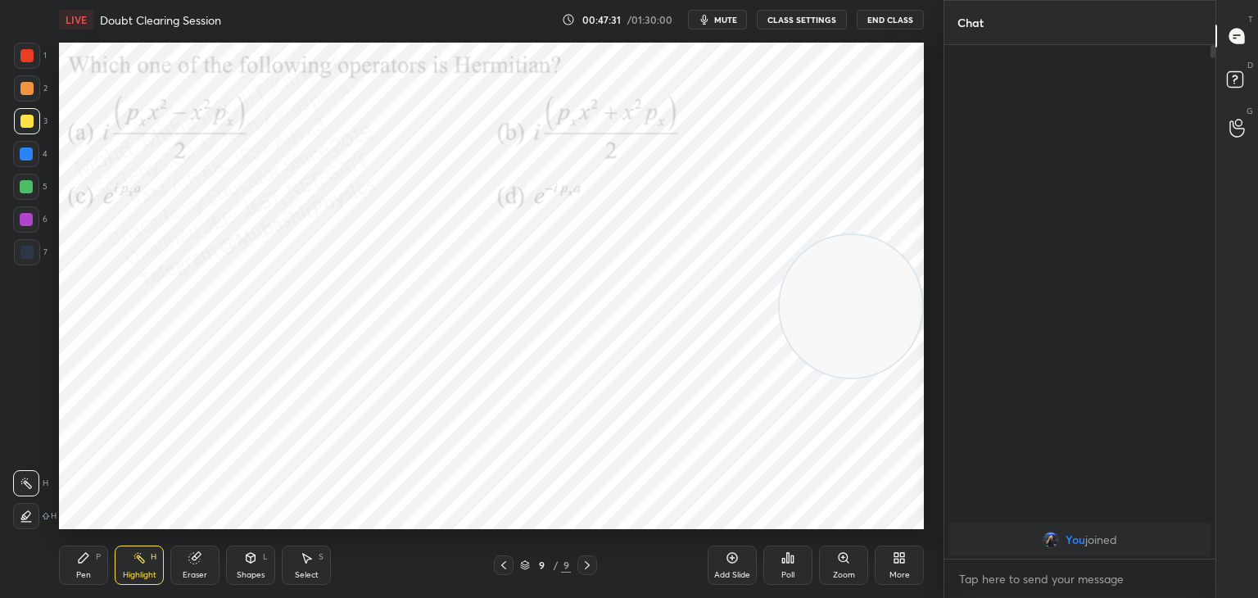
click at [906, 566] on div "More" at bounding box center [899, 565] width 49 height 39
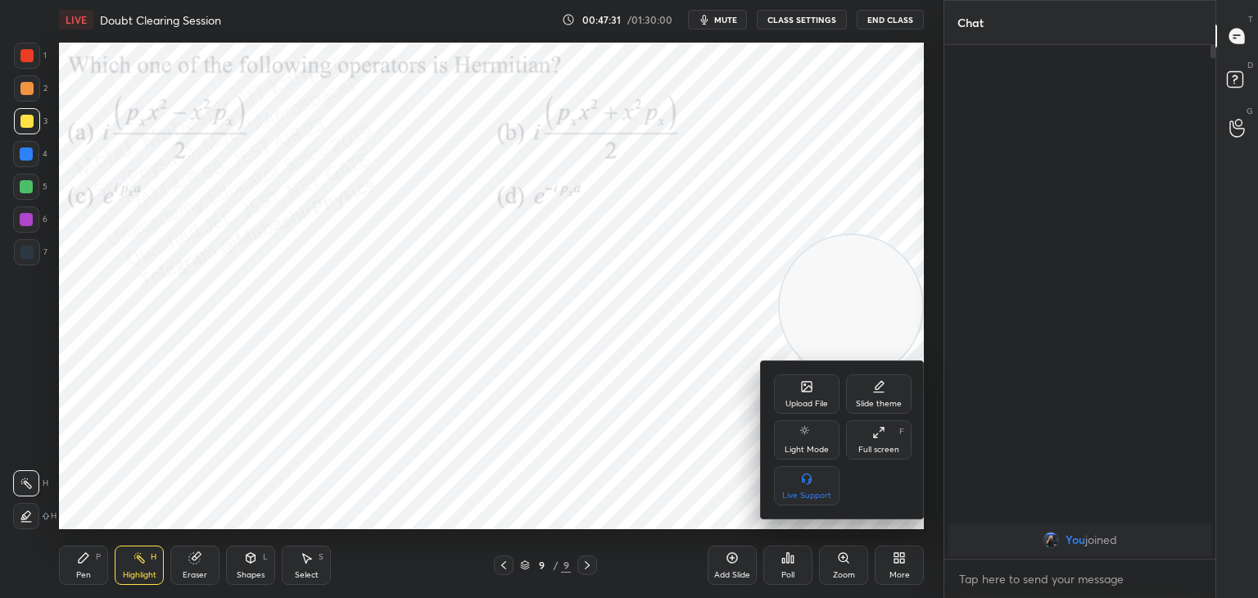
click at [800, 404] on div "Upload File" at bounding box center [807, 404] width 43 height 8
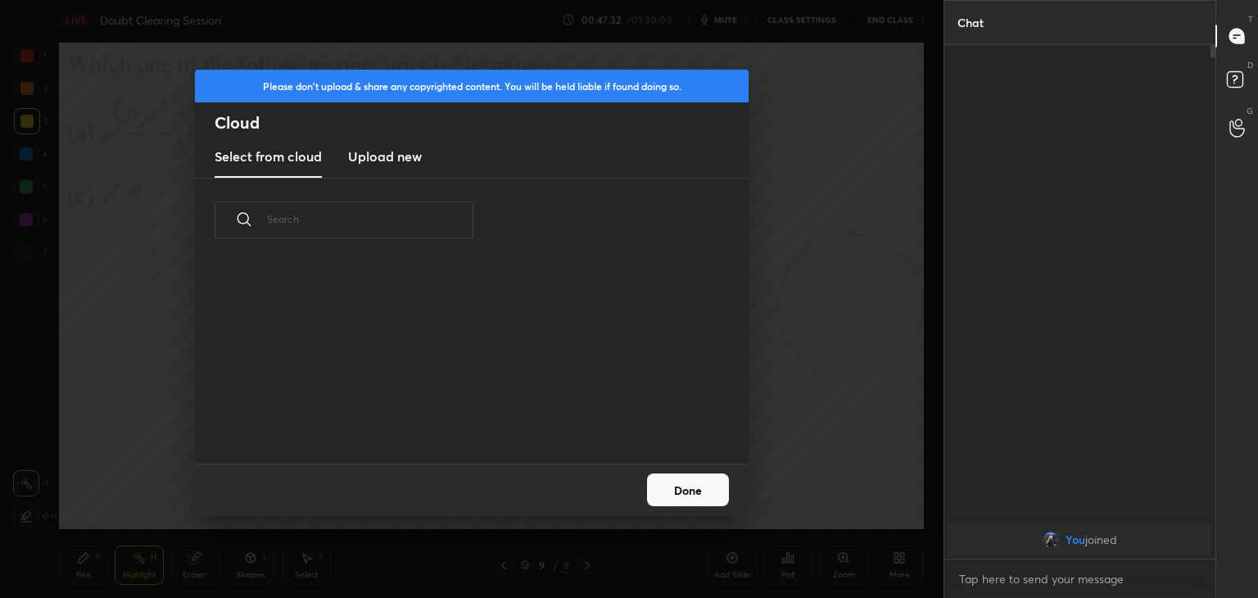
click at [403, 159] on h3 "Upload new" at bounding box center [385, 157] width 74 height 20
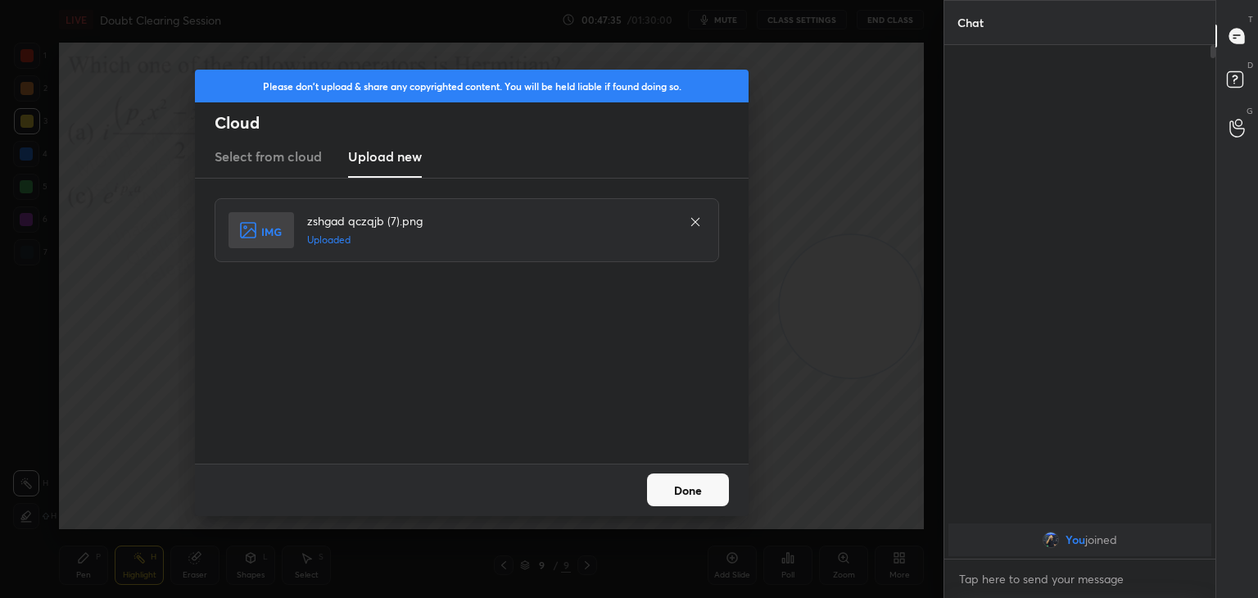
click at [699, 487] on button "Done" at bounding box center [688, 489] width 82 height 33
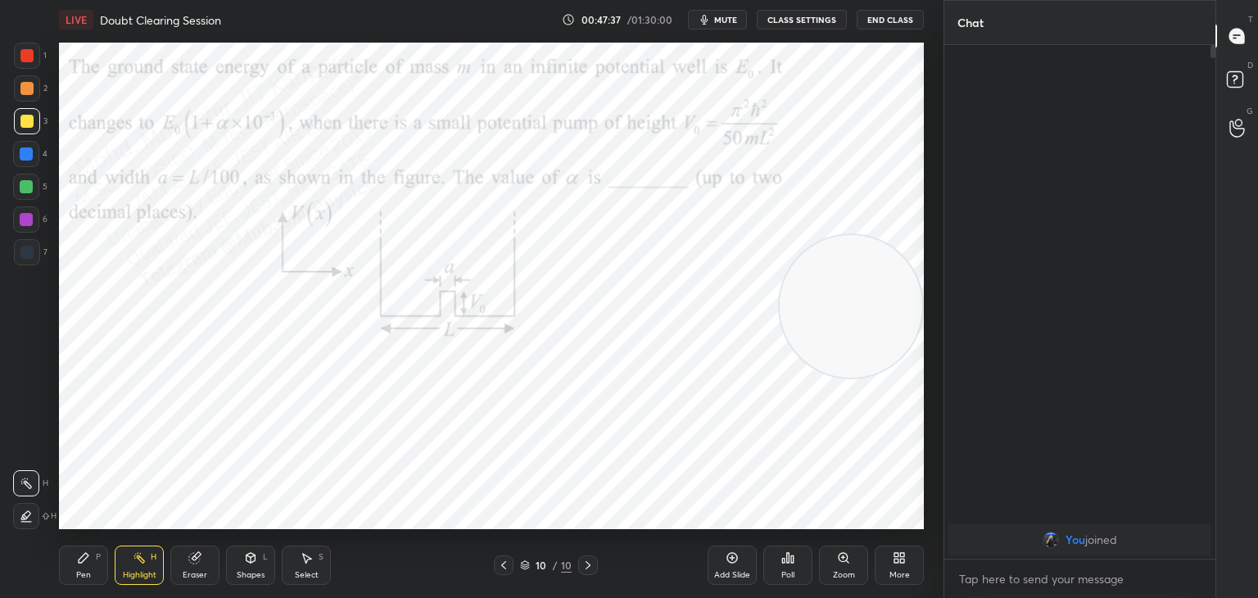
click at [716, 21] on button "mute" at bounding box center [717, 20] width 59 height 20
click at [723, 20] on span "unmute" at bounding box center [724, 19] width 35 height 11
drag, startPoint x: 831, startPoint y: 273, endPoint x: 829, endPoint y: 251, distance: 21.4
click at [847, 253] on video at bounding box center [851, 286] width 143 height 143
click at [736, 25] on button "mute" at bounding box center [717, 20] width 59 height 20
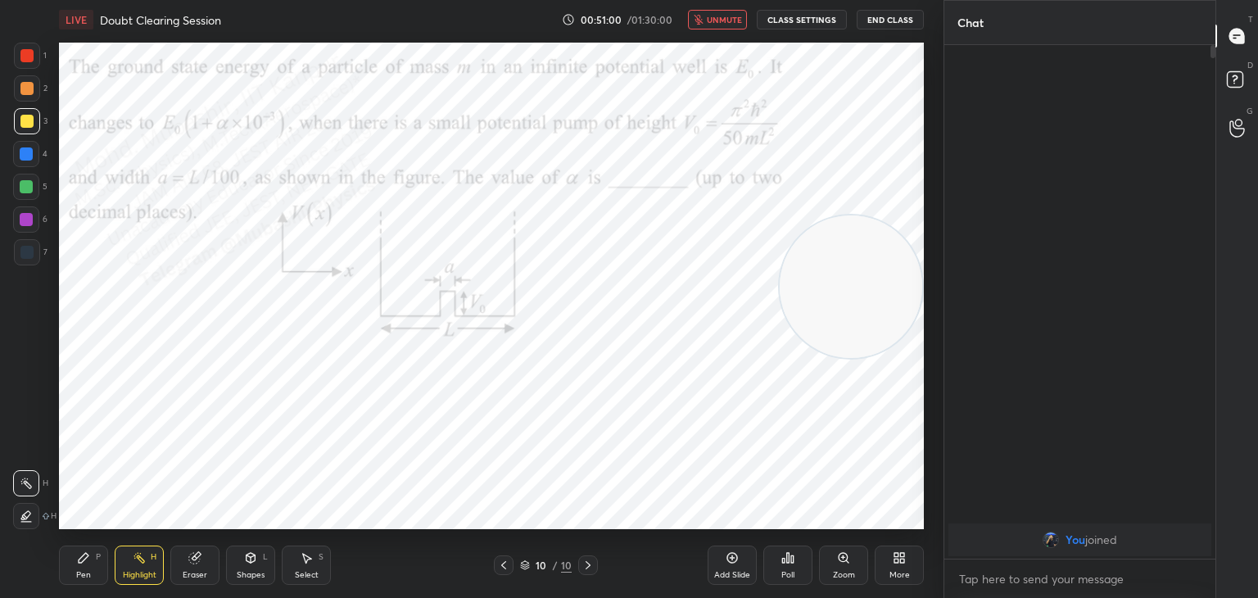
click at [893, 558] on icon at bounding box center [899, 557] width 13 height 13
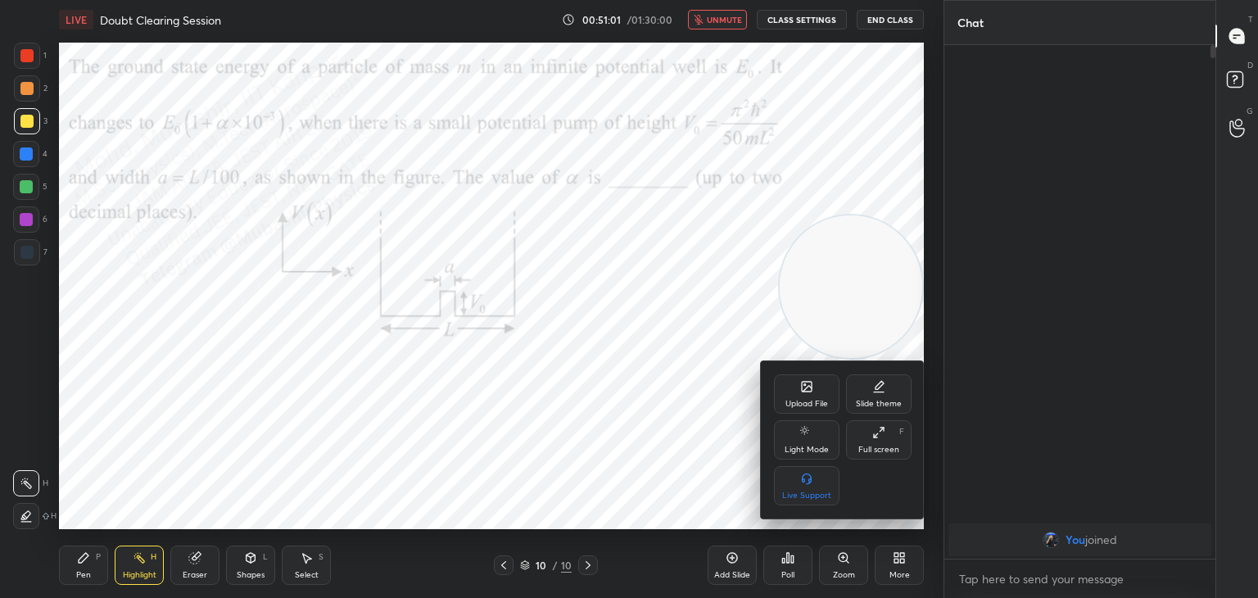
click at [804, 389] on icon at bounding box center [807, 389] width 9 height 6
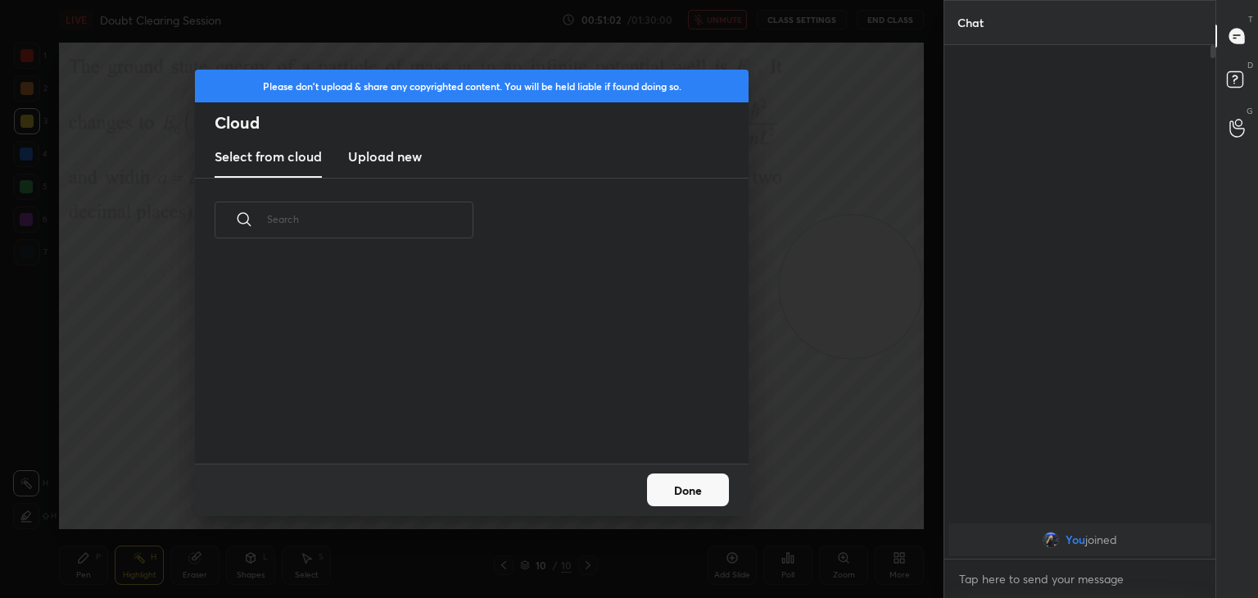
click at [388, 149] on h3 "Upload new" at bounding box center [385, 157] width 74 height 20
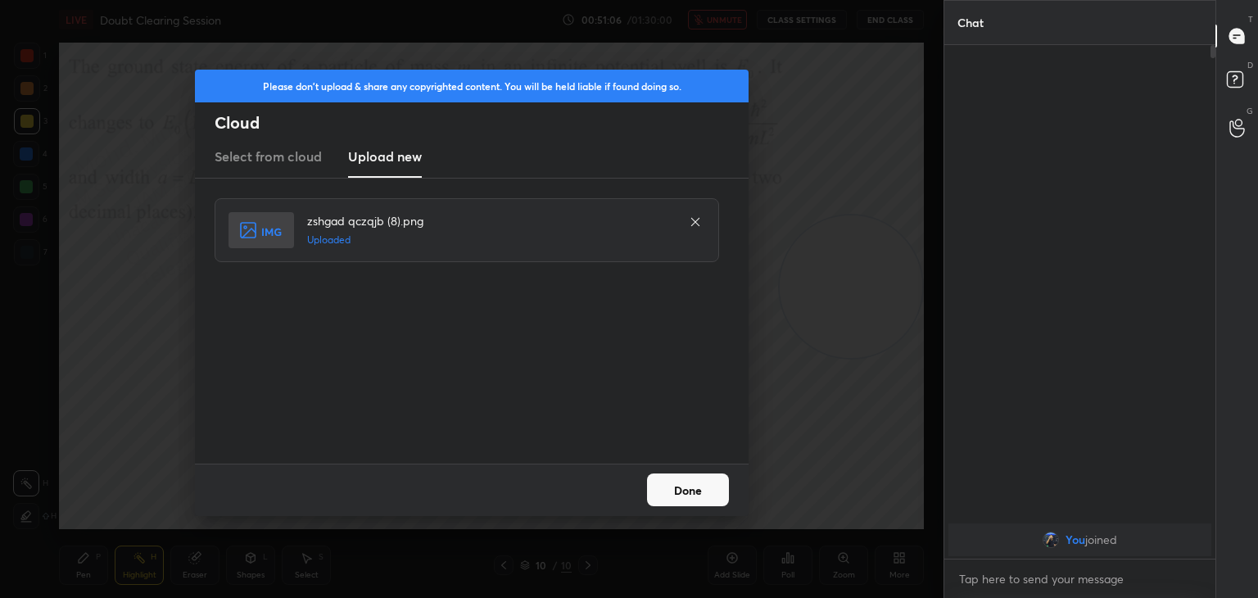
click at [693, 483] on button "Done" at bounding box center [688, 489] width 82 height 33
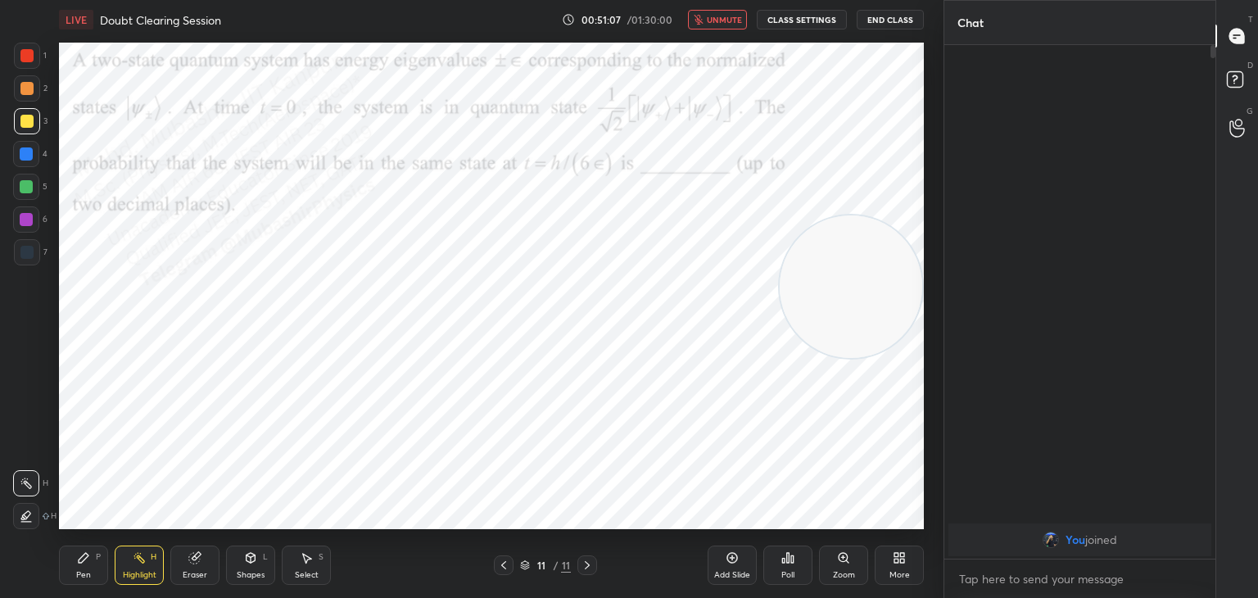
click at [498, 566] on icon at bounding box center [503, 565] width 13 height 13
click at [719, 20] on span "unmute" at bounding box center [724, 19] width 35 height 11
click at [588, 569] on icon at bounding box center [587, 565] width 13 height 13
click at [92, 563] on div "Pen P" at bounding box center [83, 565] width 49 height 39
click at [131, 561] on div "Highlight H" at bounding box center [139, 565] width 49 height 39
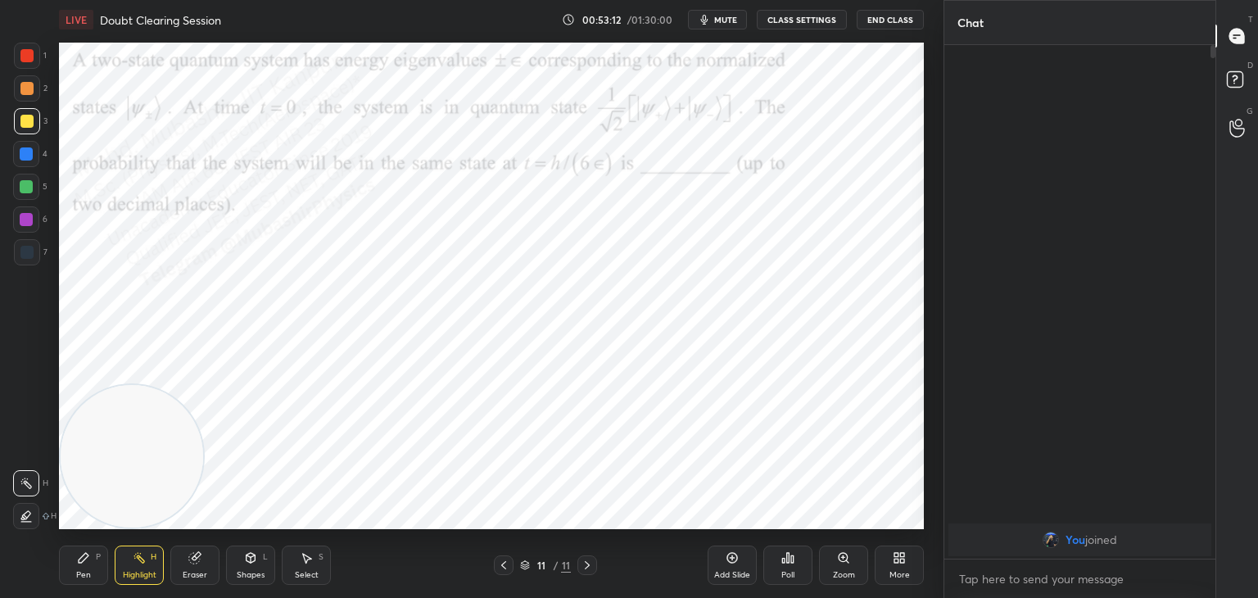
drag, startPoint x: 757, startPoint y: 306, endPoint x: 120, endPoint y: 505, distance: 667.7
click at [118, 496] on video at bounding box center [132, 456] width 143 height 143
click at [88, 558] on div "Pen P" at bounding box center [83, 565] width 49 height 39
click at [167, 548] on div "Pen P Highlight H Eraser Shapes L Select S" at bounding box center [221, 565] width 324 height 39
click at [133, 561] on icon at bounding box center [139, 557] width 13 height 13
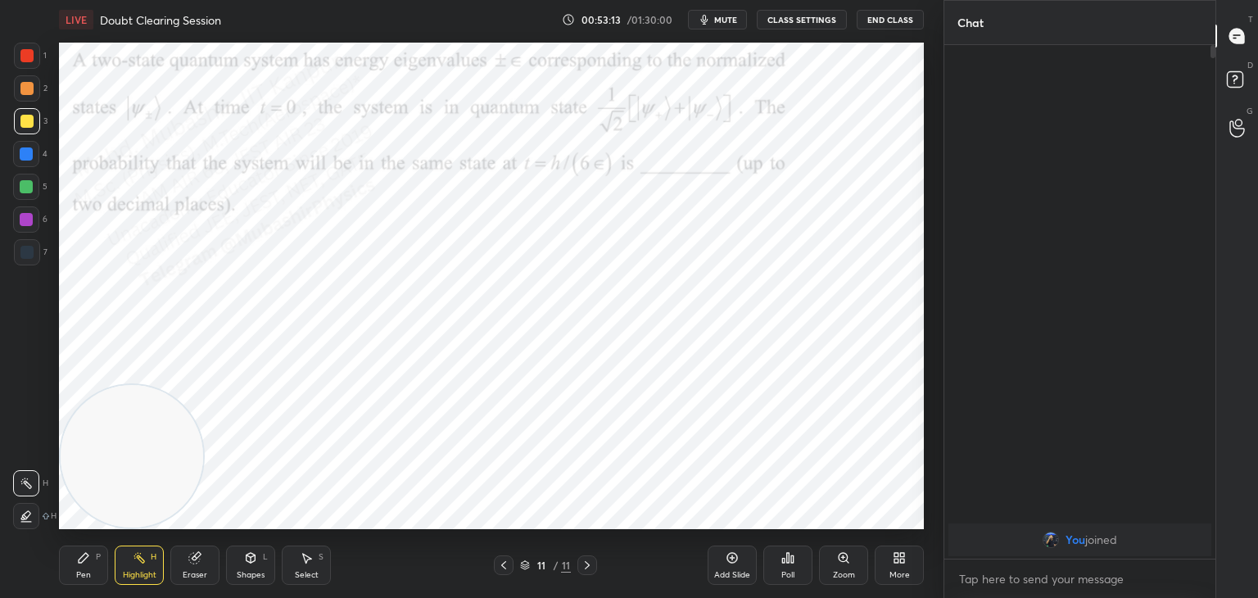
click at [72, 568] on div "Pen P" at bounding box center [83, 565] width 49 height 39
click at [128, 561] on div "Highlight H" at bounding box center [139, 565] width 49 height 39
click at [64, 566] on div "Pen P" at bounding box center [83, 565] width 49 height 39
click at [121, 563] on div "Highlight H" at bounding box center [139, 565] width 49 height 39
click at [85, 565] on div "Pen P" at bounding box center [83, 565] width 49 height 39
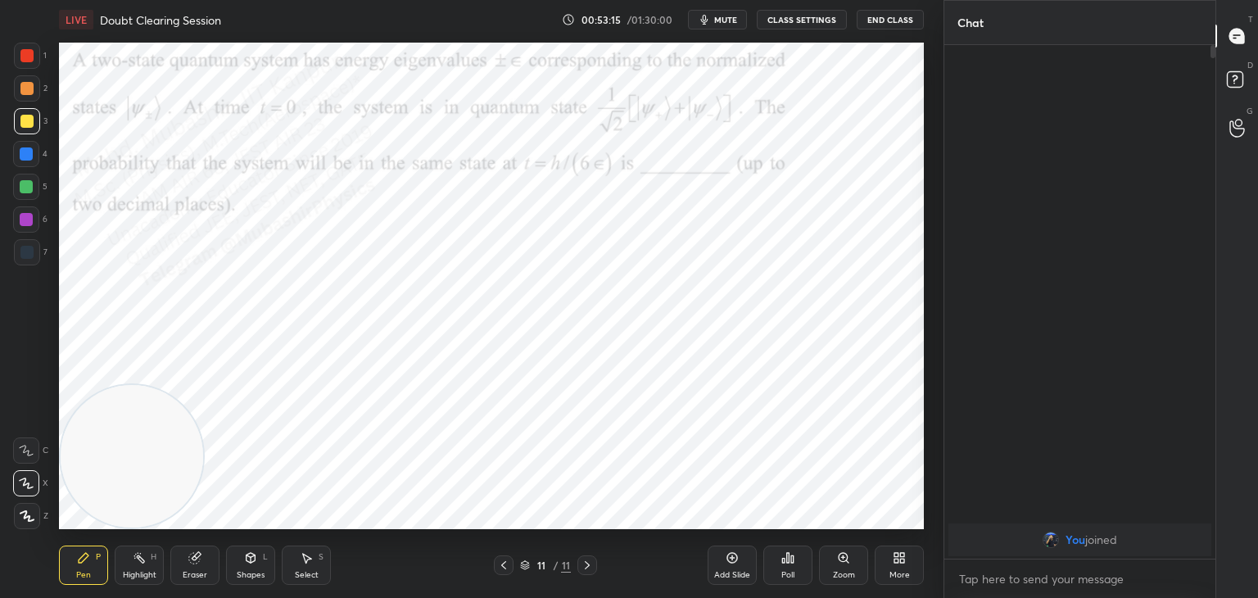
click at [131, 566] on div "Highlight H" at bounding box center [139, 565] width 49 height 39
click at [100, 568] on div "Pen P" at bounding box center [83, 565] width 49 height 39
click at [147, 568] on div "Highlight H" at bounding box center [139, 565] width 49 height 39
click at [98, 568] on div "Pen P" at bounding box center [83, 565] width 49 height 39
click at [156, 566] on div "Highlight H" at bounding box center [139, 565] width 49 height 39
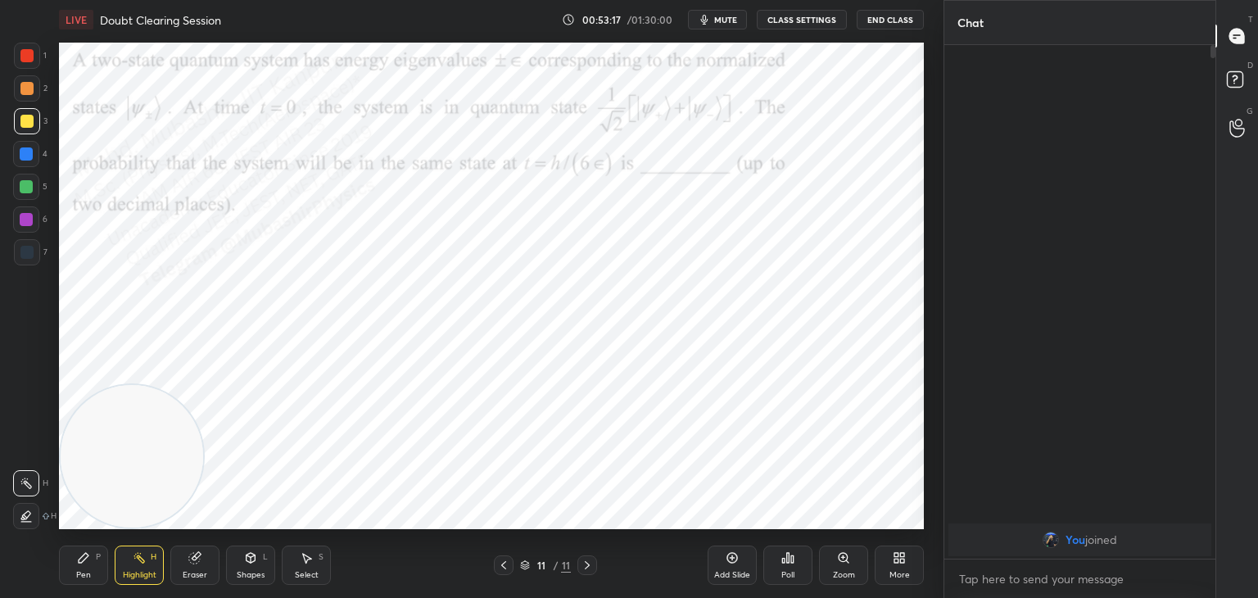
click at [95, 563] on div "Pen P" at bounding box center [83, 565] width 49 height 39
drag, startPoint x: 123, startPoint y: 571, endPoint x: 147, endPoint y: 572, distance: 24.6
click at [125, 571] on div "Highlight" at bounding box center [140, 575] width 34 height 8
click at [506, 568] on icon at bounding box center [503, 565] width 13 height 13
drag, startPoint x: 75, startPoint y: 556, endPoint x: 67, endPoint y: 389, distance: 167.3
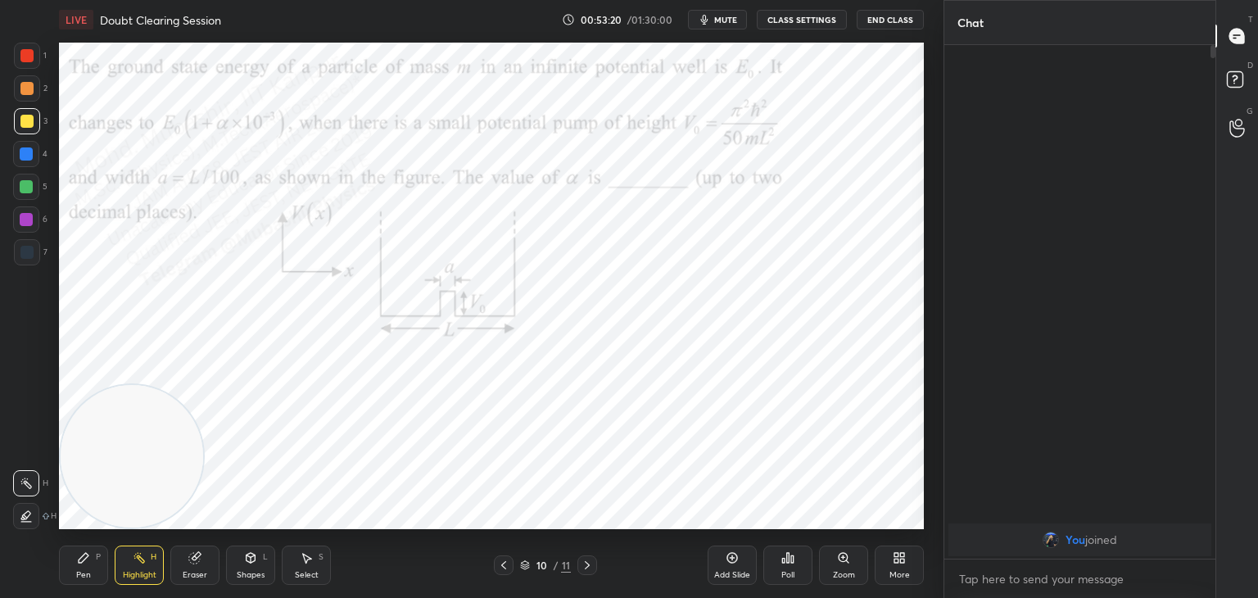
click at [75, 555] on div "Pen P" at bounding box center [83, 565] width 49 height 39
click at [25, 63] on div at bounding box center [27, 56] width 26 height 26
click at [195, 574] on div "Eraser" at bounding box center [195, 575] width 25 height 8
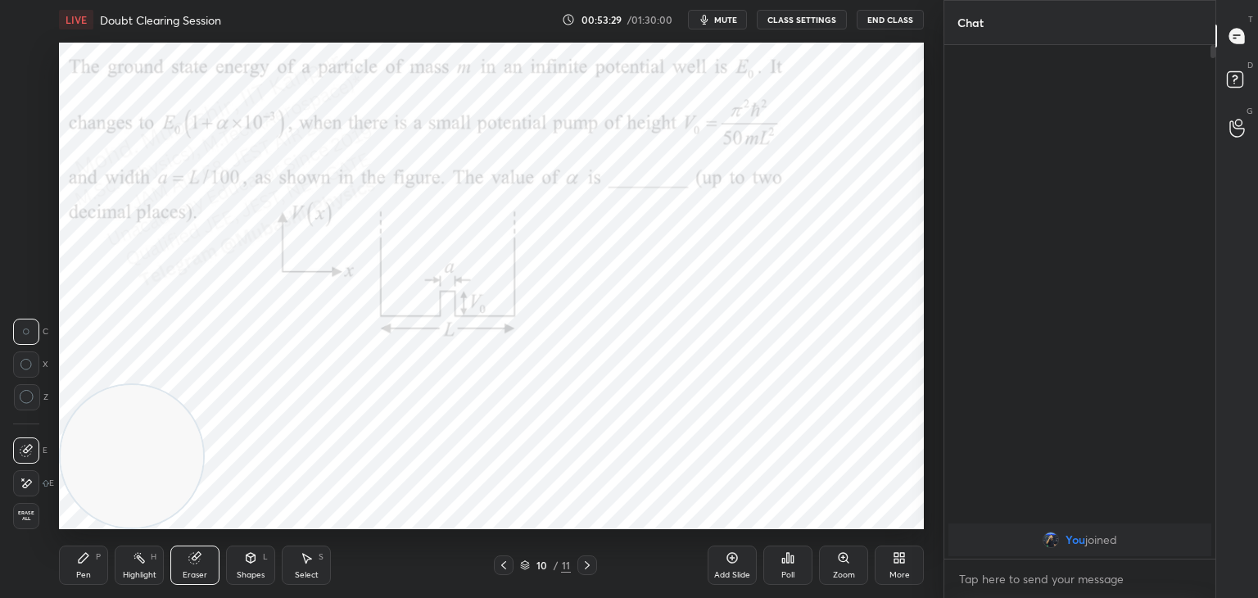
drag, startPoint x: 21, startPoint y: 519, endPoint x: 67, endPoint y: 486, distance: 56.9
click at [20, 519] on span "Erase all" at bounding box center [26, 515] width 25 height 11
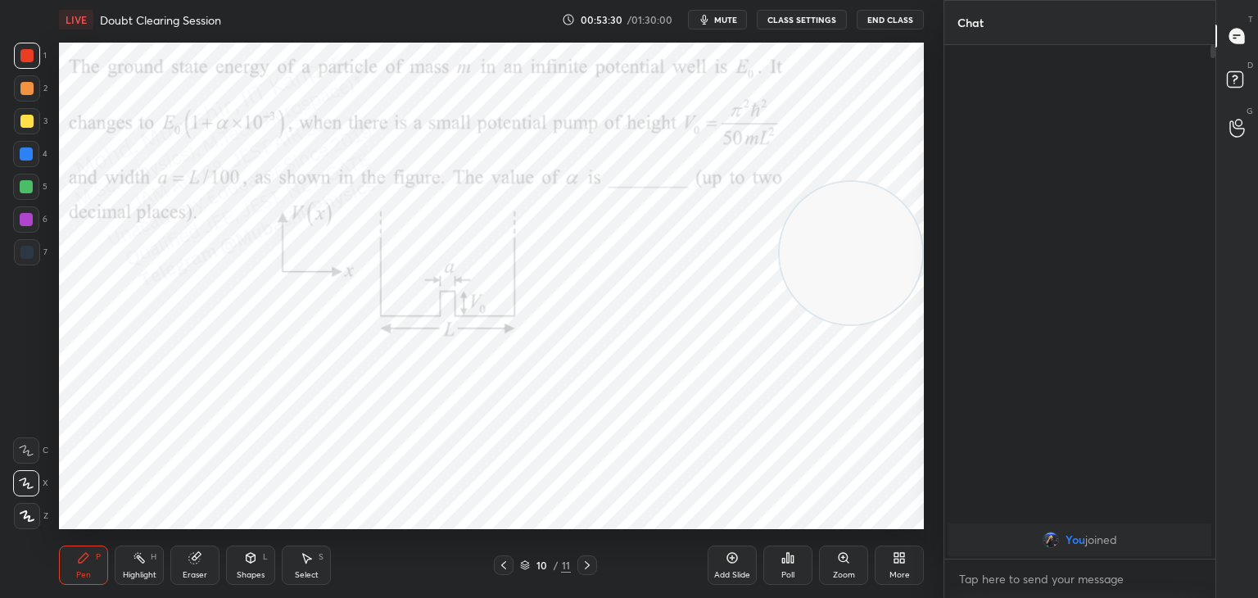
drag, startPoint x: 177, startPoint y: 424, endPoint x: 855, endPoint y: 250, distance: 700.1
click at [862, 247] on video at bounding box center [851, 253] width 143 height 143
drag, startPoint x: 29, startPoint y: 166, endPoint x: 38, endPoint y: 165, distance: 8.2
click at [31, 165] on div at bounding box center [26, 154] width 26 height 26
drag, startPoint x: 824, startPoint y: 309, endPoint x: 827, endPoint y: 184, distance: 124.6
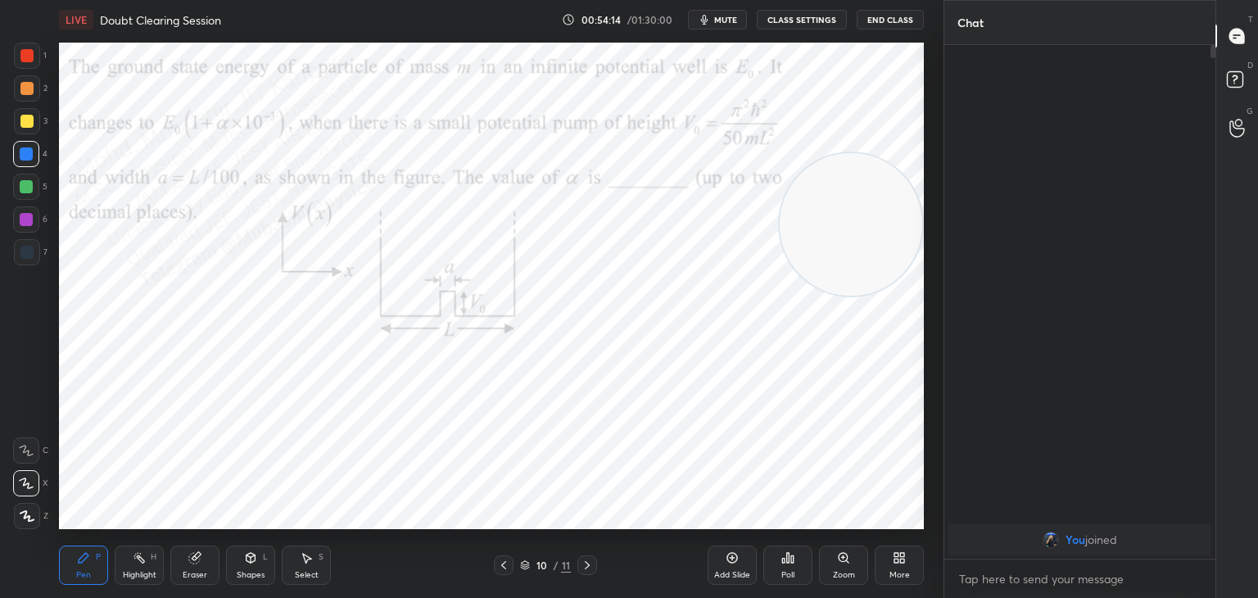
click at [831, 165] on video at bounding box center [851, 224] width 143 height 143
click at [293, 571] on div "Select S" at bounding box center [306, 565] width 49 height 39
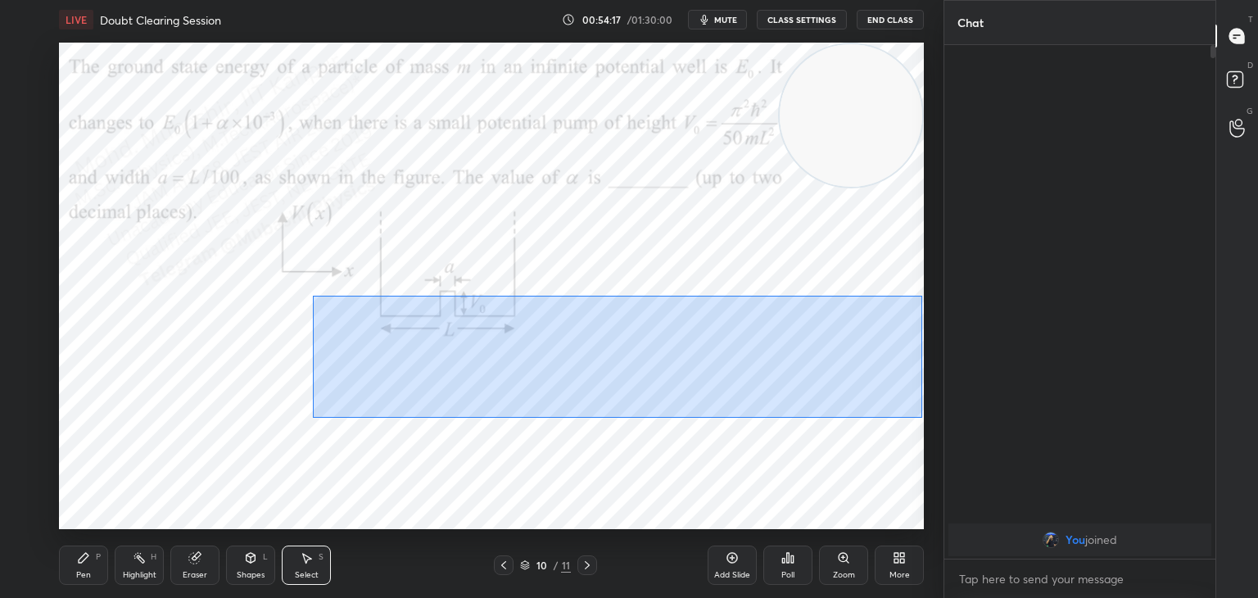
drag, startPoint x: 313, startPoint y: 296, endPoint x: 736, endPoint y: 369, distance: 429.1
click at [916, 417] on div "0 ° Undo Copy Duplicate Duplicate to new slide Delete" at bounding box center [491, 286] width 865 height 487
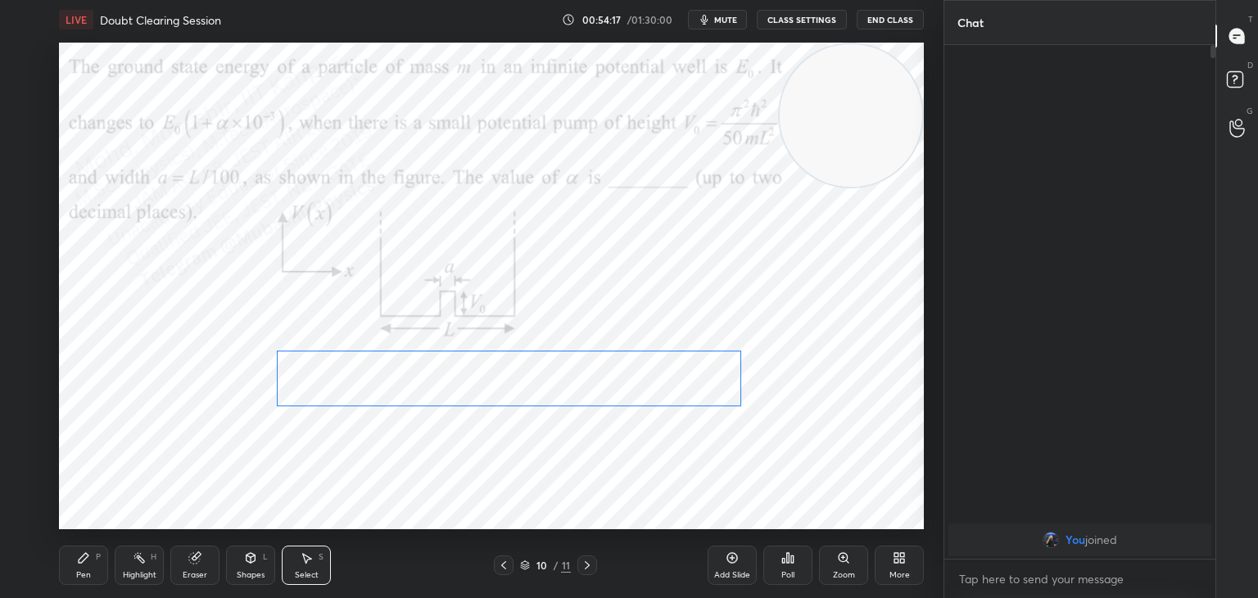
drag, startPoint x: 706, startPoint y: 355, endPoint x: 627, endPoint y: 371, distance: 80.3
click at [627, 371] on div "0 ° Undo Copy Duplicate Duplicate to new slide Delete" at bounding box center [491, 286] width 865 height 487
drag, startPoint x: 624, startPoint y: 369, endPoint x: 601, endPoint y: 372, distance: 23.1
click at [605, 371] on div "0 ° Undo Copy Duplicate Duplicate to new slide Delete" at bounding box center [491, 286] width 865 height 487
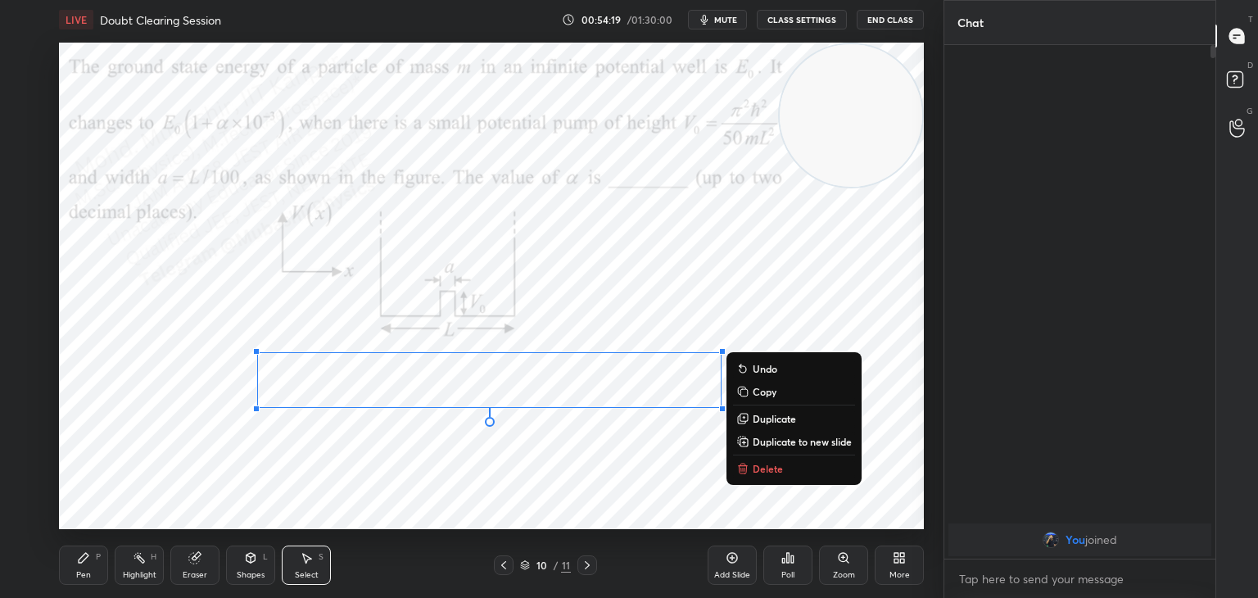
click at [141, 571] on div "Highlight" at bounding box center [140, 575] width 34 height 8
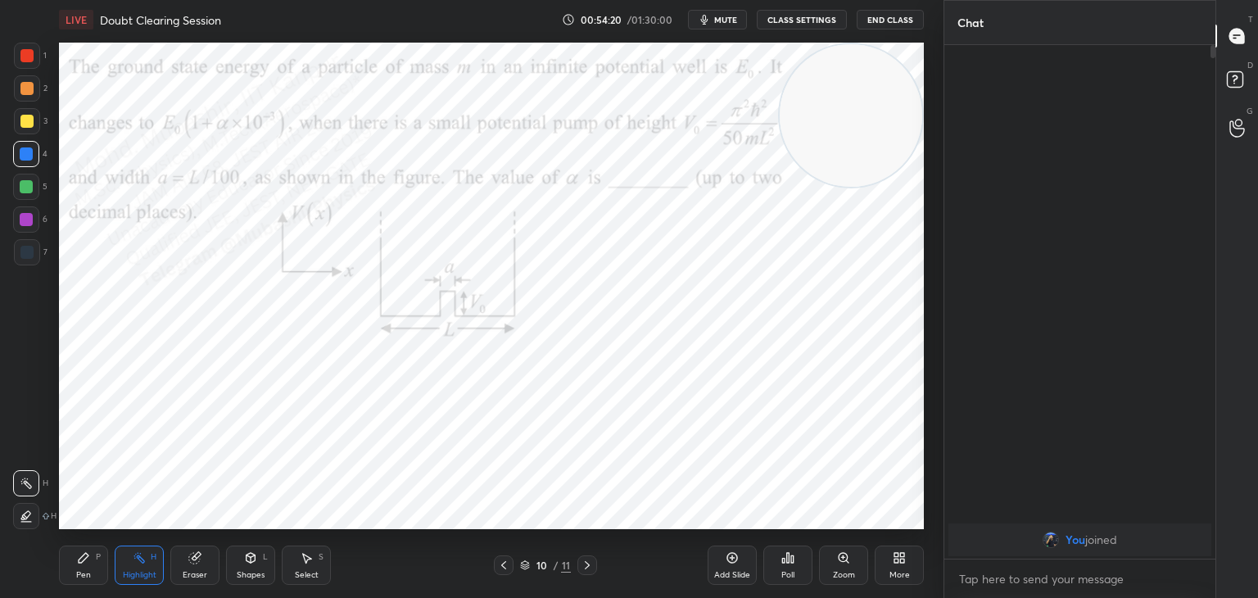
drag, startPoint x: 54, startPoint y: 562, endPoint x: 64, endPoint y: 533, distance: 30.3
click at [56, 562] on div "LIVE Doubt Clearing Session 00:54:20 / 01:30:00 mute CLASS SETTINGS End Class S…" at bounding box center [491, 299] width 878 height 598
click at [87, 561] on icon at bounding box center [83, 557] width 13 height 13
click at [25, 136] on div "3" at bounding box center [31, 124] width 34 height 33
click at [18, 181] on div at bounding box center [26, 187] width 26 height 26
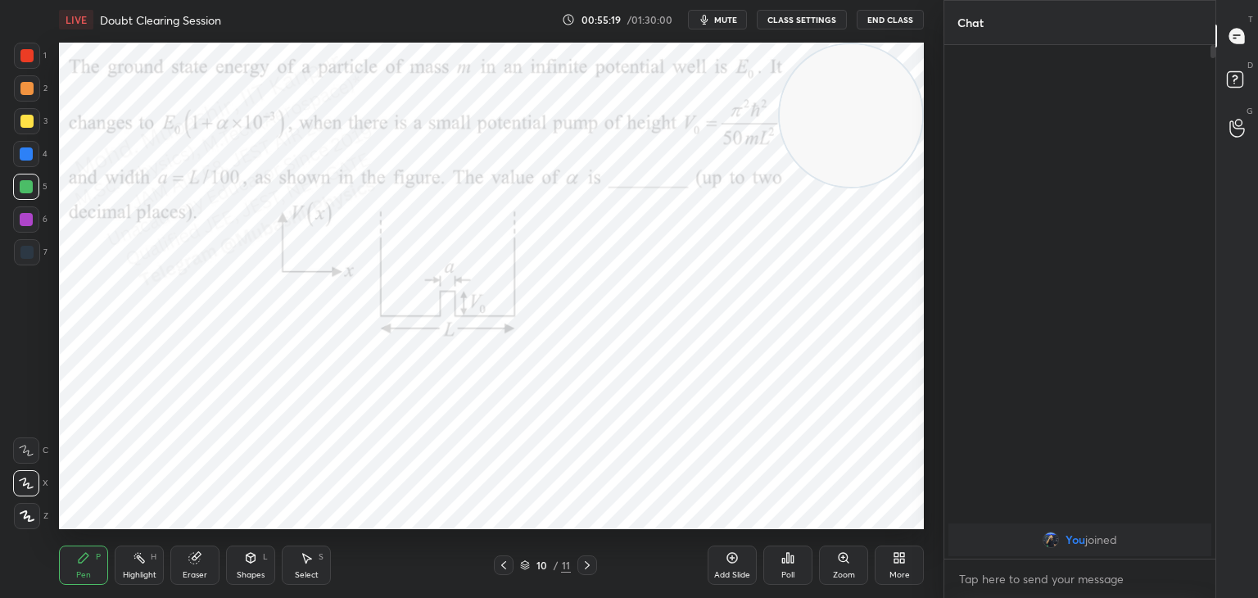
drag, startPoint x: 25, startPoint y: 96, endPoint x: 52, endPoint y: 106, distance: 29.5
click at [38, 97] on div at bounding box center [27, 88] width 26 height 26
drag, startPoint x: 28, startPoint y: 58, endPoint x: 46, endPoint y: 67, distance: 20.1
click at [29, 60] on div at bounding box center [26, 55] width 13 height 13
drag, startPoint x: 25, startPoint y: 184, endPoint x: 57, endPoint y: 195, distance: 34.5
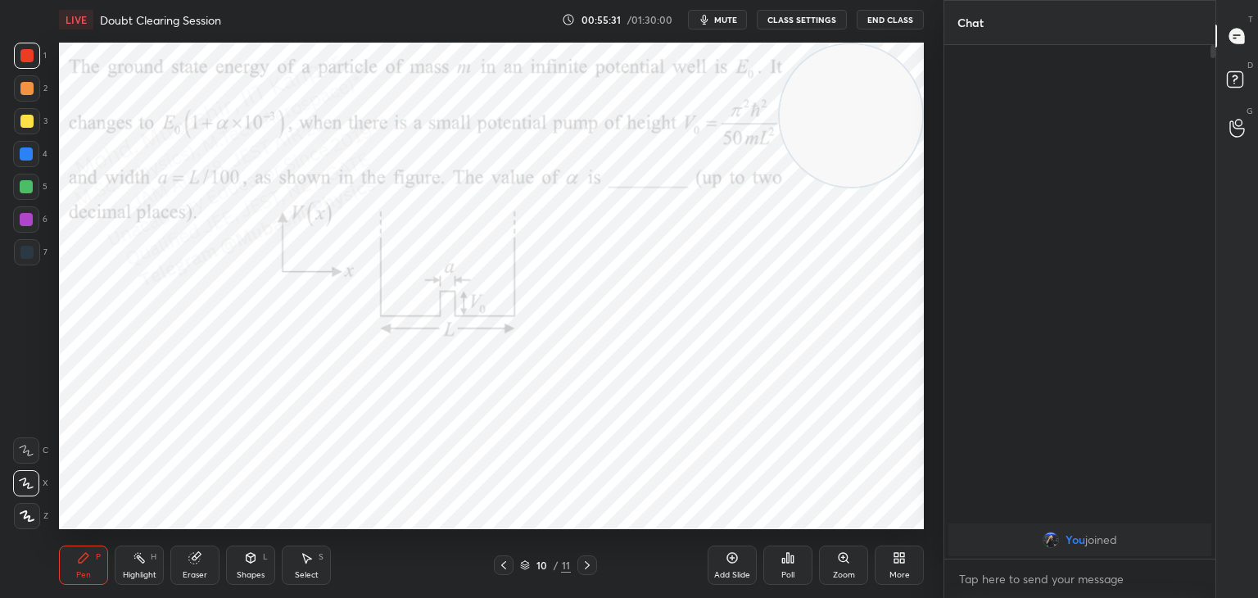
click at [28, 188] on div at bounding box center [26, 186] width 13 height 13
click at [21, 66] on div "1" at bounding box center [30, 59] width 33 height 33
click at [34, 224] on div at bounding box center [26, 219] width 26 height 26
drag, startPoint x: 136, startPoint y: 574, endPoint x: 159, endPoint y: 540, distance: 41.3
click at [134, 573] on div "Highlight" at bounding box center [140, 575] width 34 height 8
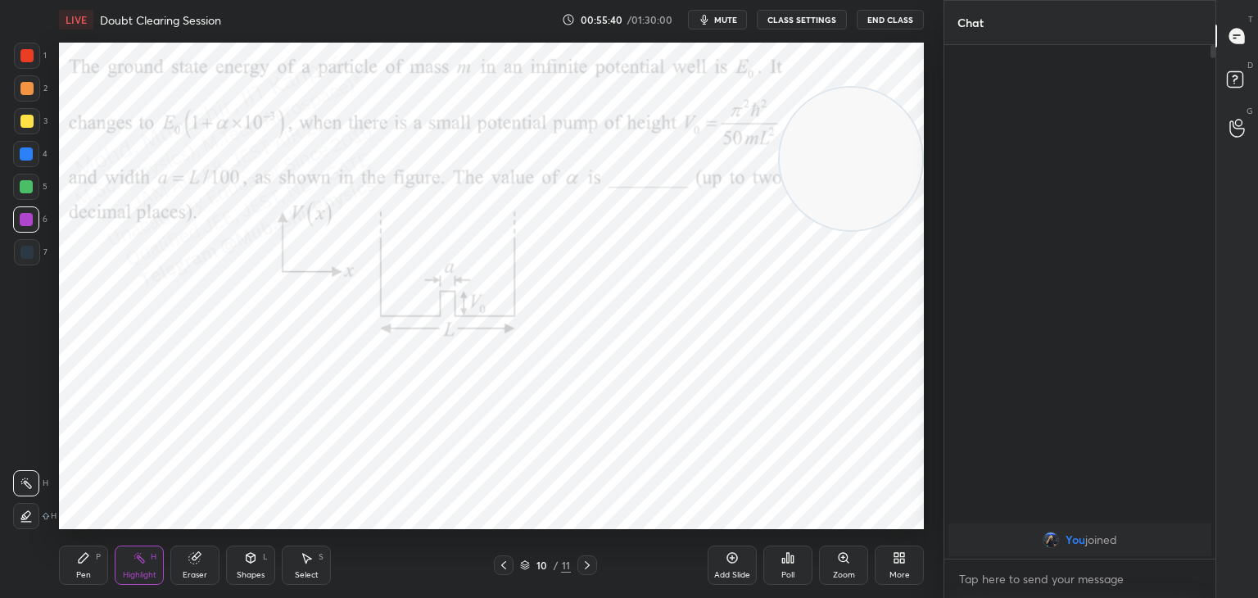
drag, startPoint x: 840, startPoint y: 132, endPoint x: 780, endPoint y: 253, distance: 135.5
click at [893, 230] on video at bounding box center [851, 159] width 143 height 143
drag, startPoint x: 852, startPoint y: 327, endPoint x: 213, endPoint y: 274, distance: 641.2
click at [690, 247] on video at bounding box center [761, 251] width 143 height 143
click at [74, 572] on div "Pen P" at bounding box center [83, 565] width 49 height 39
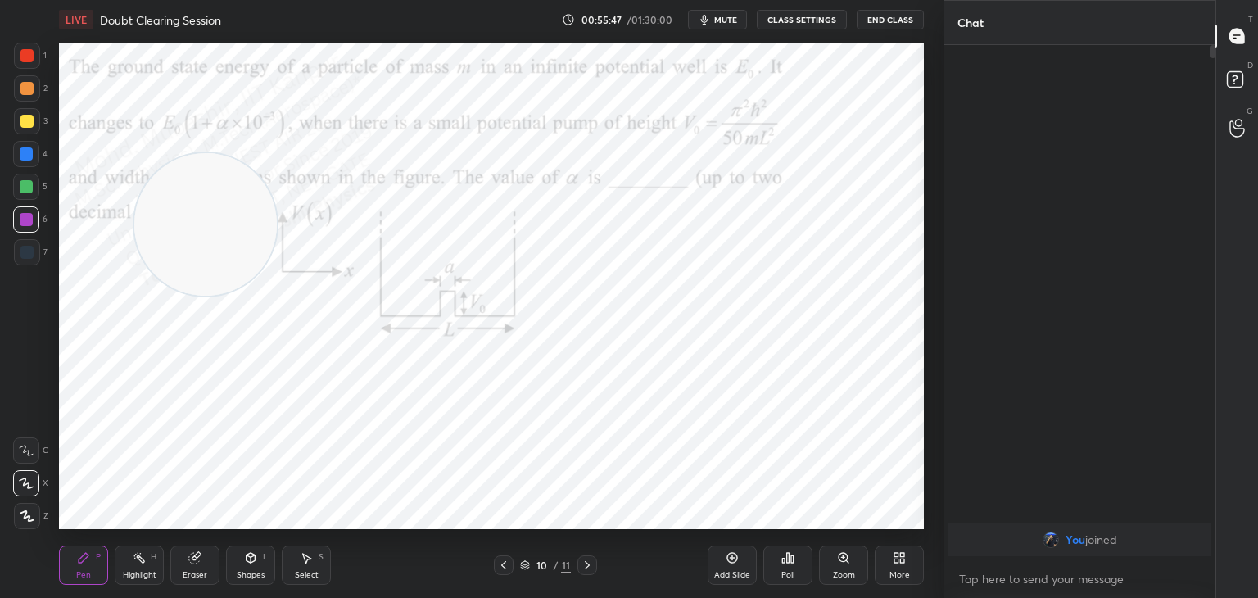
click at [136, 574] on div "Highlight" at bounding box center [140, 575] width 34 height 8
drag, startPoint x: 239, startPoint y: 247, endPoint x: 837, endPoint y: 266, distance: 598.3
click at [852, 271] on video at bounding box center [805, 254] width 143 height 143
drag, startPoint x: 857, startPoint y: 250, endPoint x: 890, endPoint y: 263, distance: 35.3
click at [898, 263] on video at bounding box center [851, 245] width 143 height 143
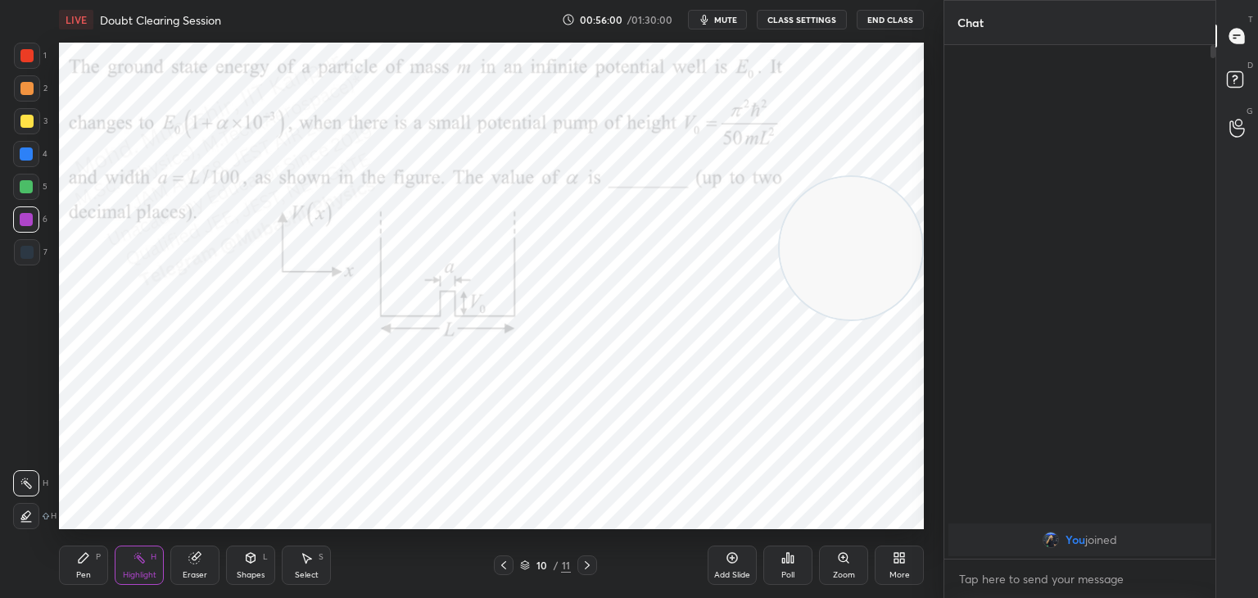
drag, startPoint x: 79, startPoint y: 566, endPoint x: 75, endPoint y: 538, distance: 28.0
click at [79, 563] on div "Pen P" at bounding box center [83, 565] width 49 height 39
click at [26, 192] on div at bounding box center [26, 186] width 13 height 13
click at [133, 564] on icon at bounding box center [139, 557] width 13 height 13
click at [587, 571] on icon at bounding box center [587, 565] width 13 height 13
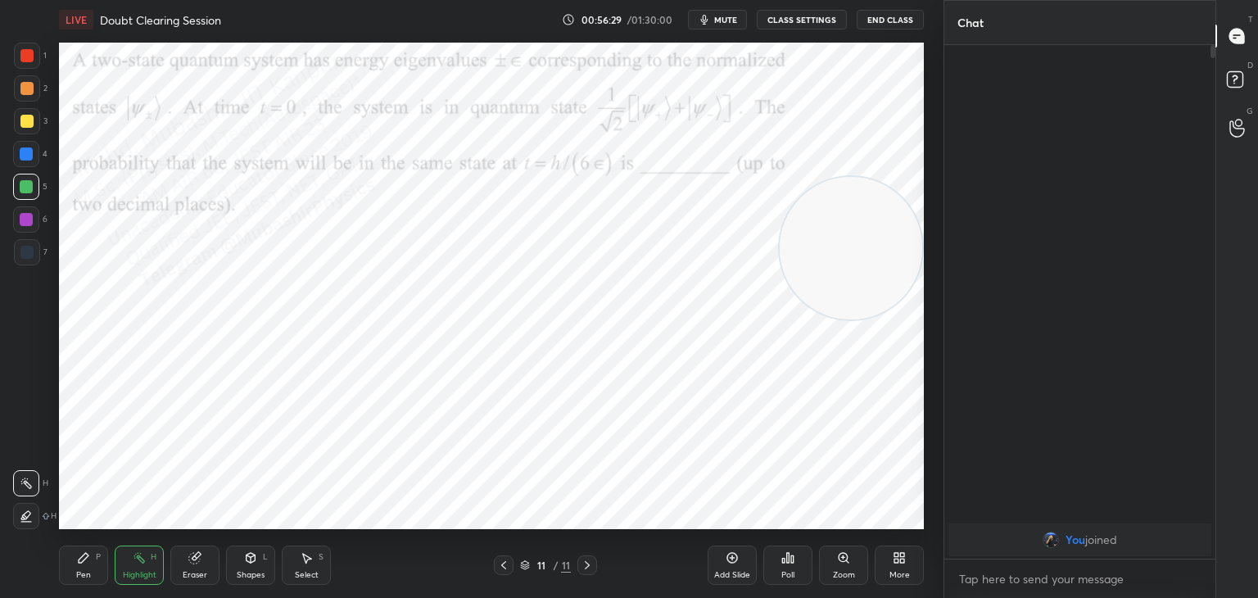
click at [75, 569] on div "Pen P" at bounding box center [83, 565] width 49 height 39
click at [18, 149] on div at bounding box center [26, 154] width 26 height 26
click at [29, 61] on div at bounding box center [26, 55] width 13 height 13
click at [899, 552] on icon at bounding box center [899, 557] width 13 height 13
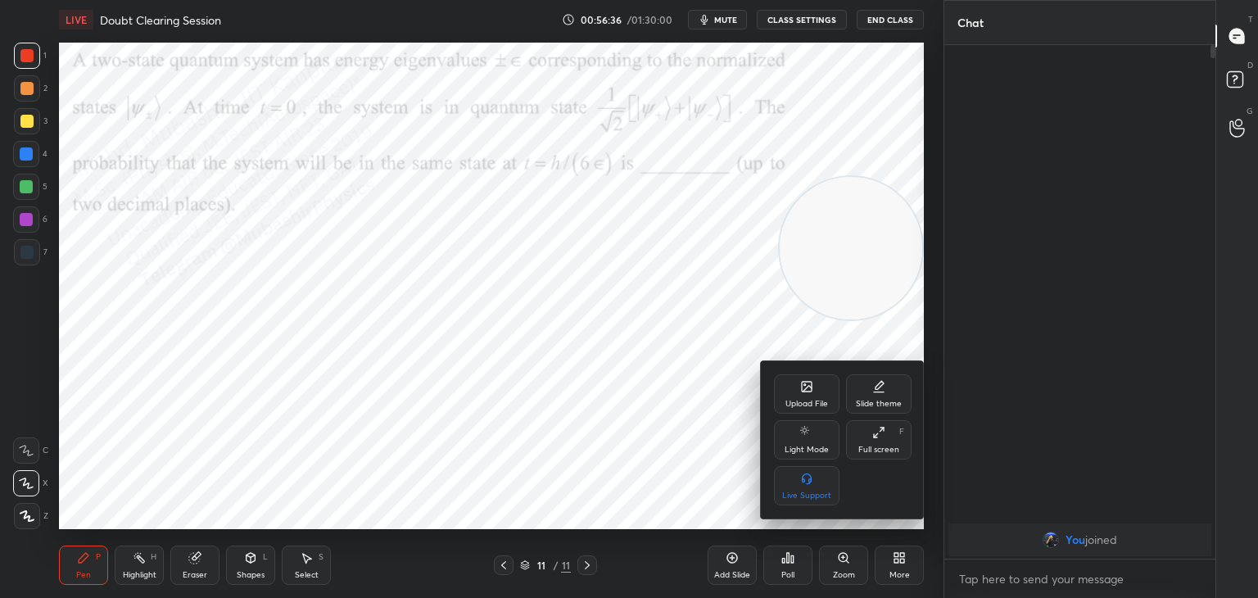
click at [811, 386] on icon at bounding box center [807, 387] width 10 height 10
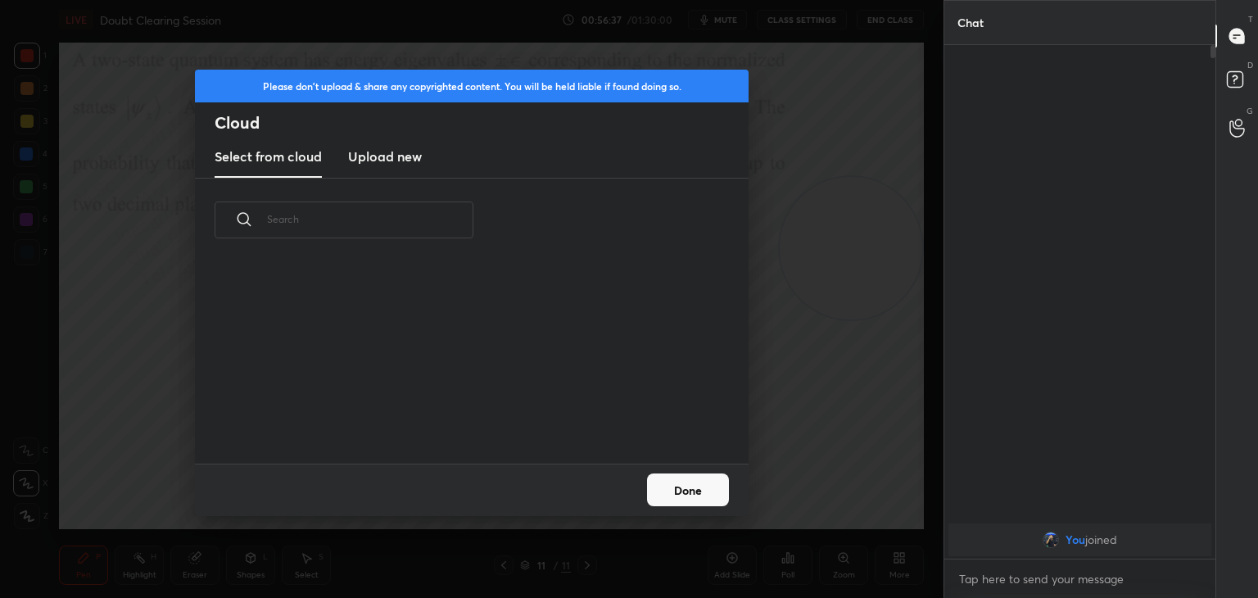
click at [396, 188] on input "text" at bounding box center [370, 219] width 206 height 70
click at [401, 150] on h3 "Upload new" at bounding box center [385, 157] width 74 height 20
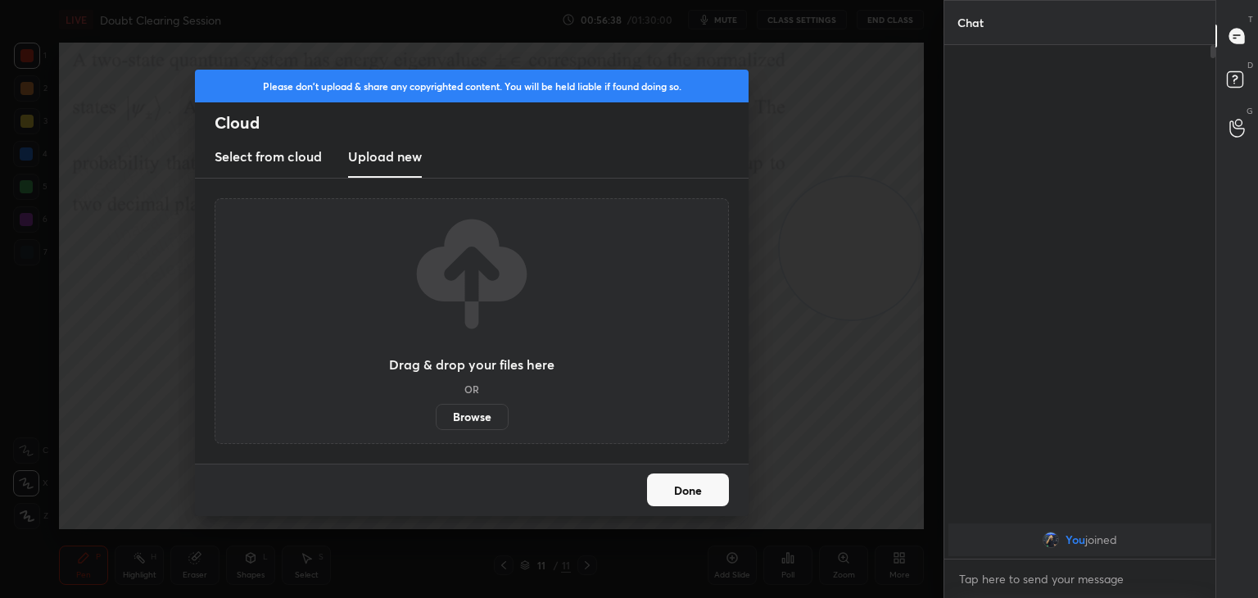
click at [460, 415] on label "Browse" at bounding box center [472, 417] width 73 height 26
click at [436, 415] on input "Browse" at bounding box center [436, 417] width 0 height 26
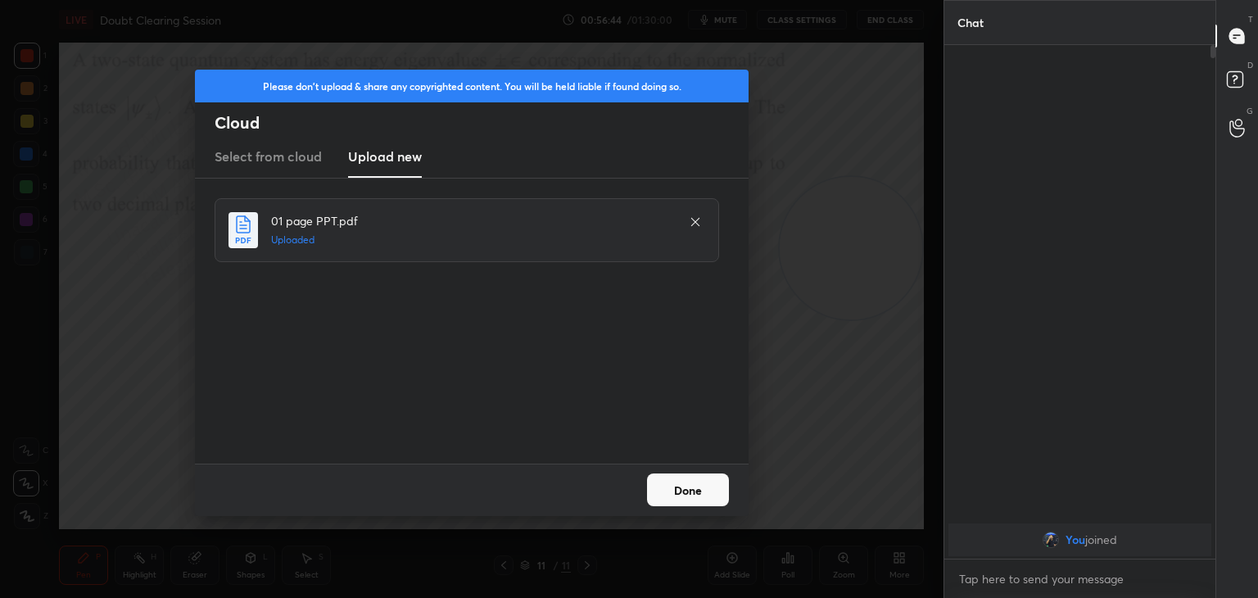
click at [668, 489] on button "Done" at bounding box center [688, 489] width 82 height 33
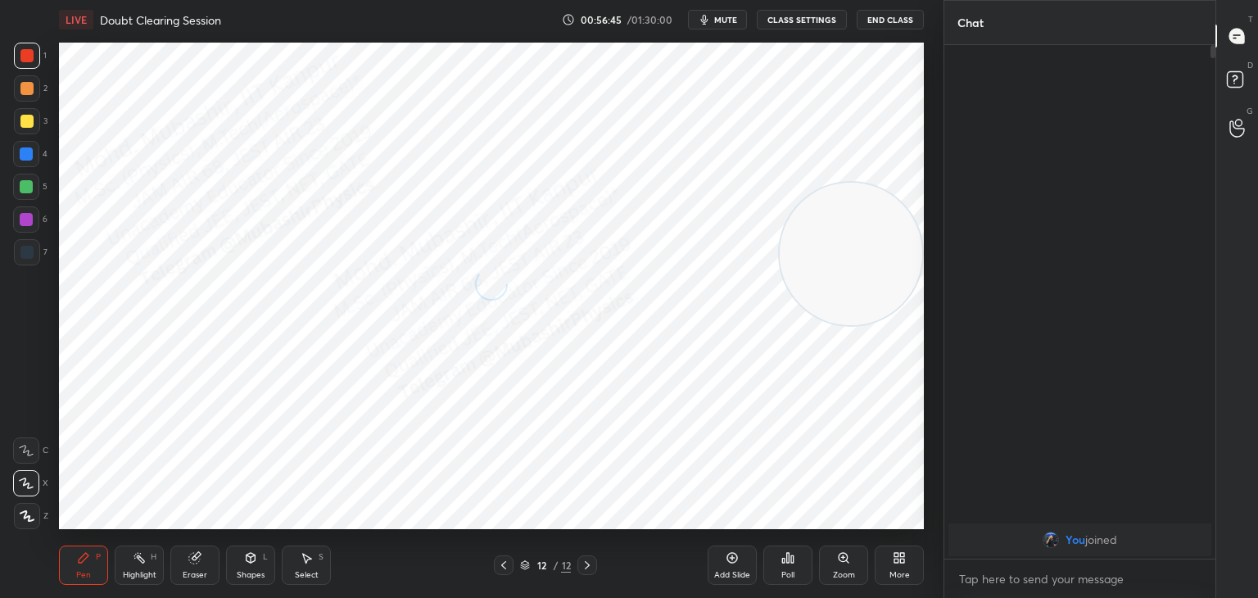
drag, startPoint x: 837, startPoint y: 254, endPoint x: 908, endPoint y: 451, distance: 208.8
click at [913, 325] on video at bounding box center [851, 254] width 143 height 143
drag, startPoint x: 308, startPoint y: 551, endPoint x: 311, endPoint y: 538, distance: 13.5
click at [311, 538] on div "Pen P Highlight H Eraser Shapes L Select S 12 / 12 Add Slide Poll Zoom More" at bounding box center [491, 565] width 865 height 66
drag, startPoint x: 310, startPoint y: 572, endPoint x: 323, endPoint y: 537, distance: 37.6
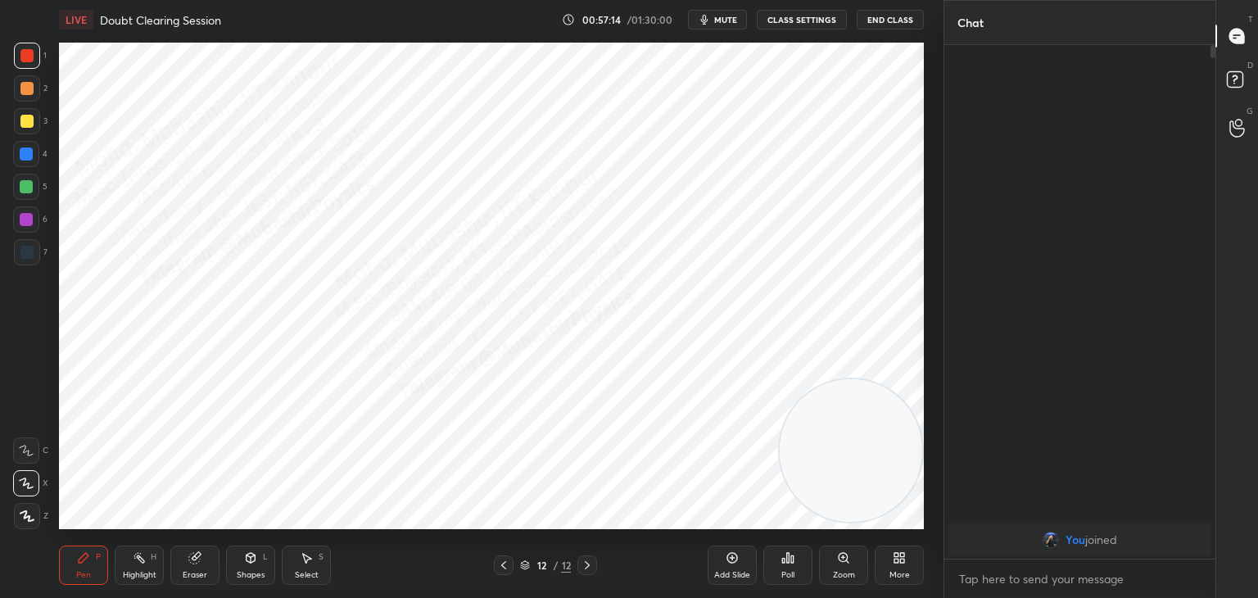
click at [310, 571] on div "Select" at bounding box center [307, 575] width 24 height 8
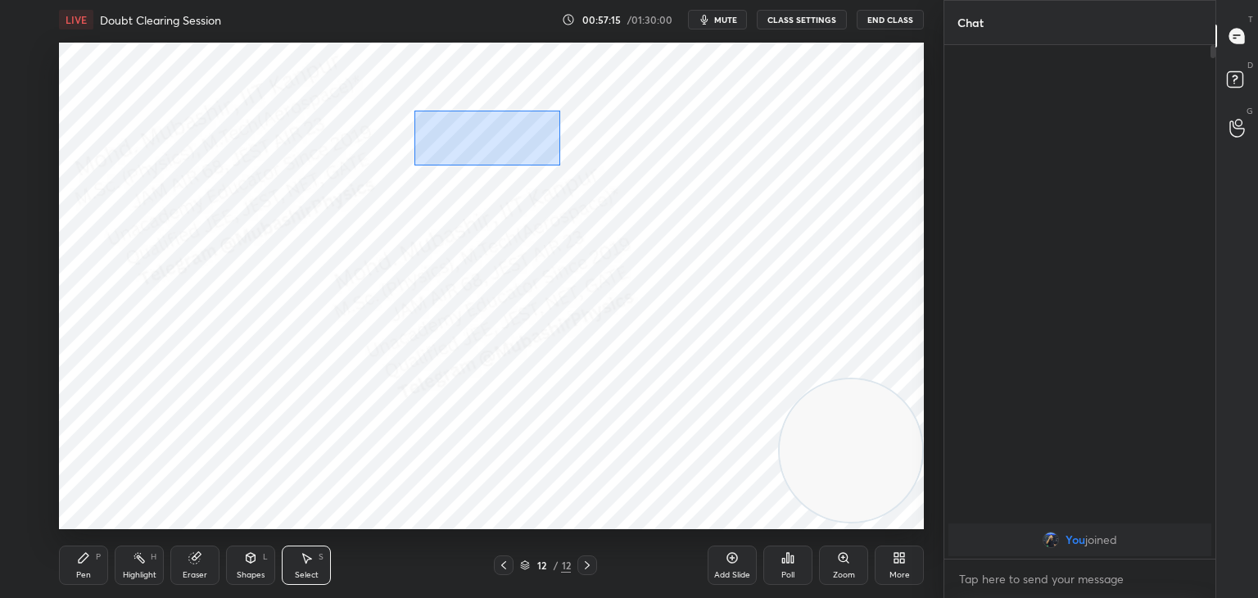
drag, startPoint x: 414, startPoint y: 111, endPoint x: 560, endPoint y: 165, distance: 155.5
click at [567, 168] on div "0 ° Undo Copy Duplicate Duplicate to new slide Delete" at bounding box center [491, 286] width 865 height 487
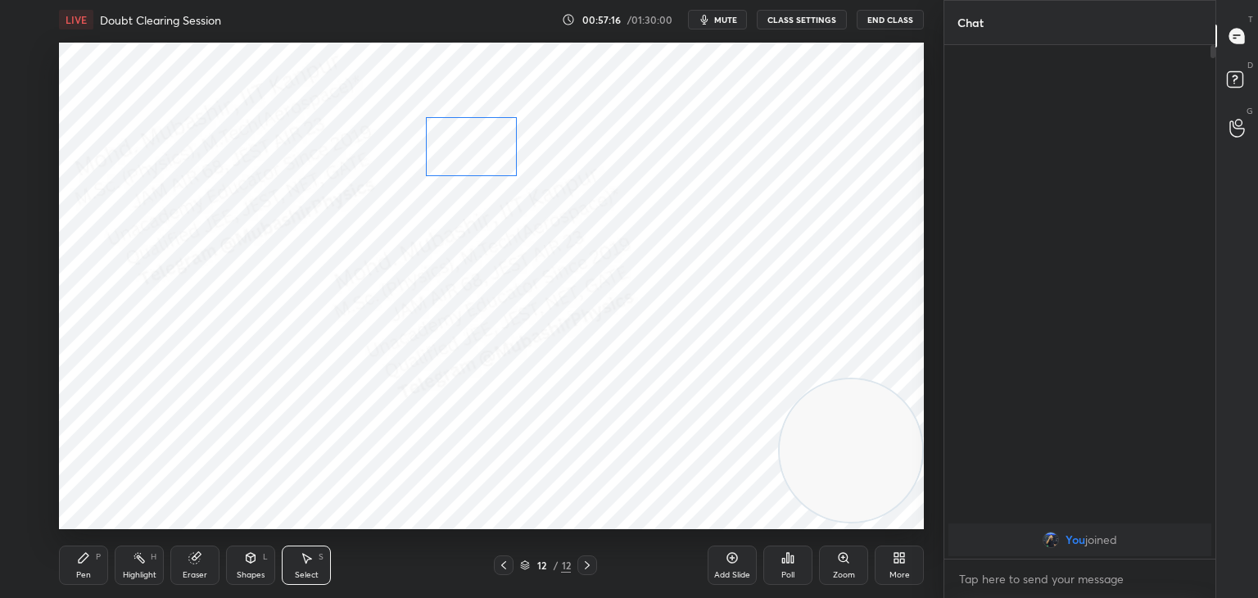
drag, startPoint x: 480, startPoint y: 133, endPoint x: 475, endPoint y: 149, distance: 17.1
click at [475, 149] on div "0 ° Undo Copy Duplicate Duplicate to new slide Delete" at bounding box center [491, 286] width 865 height 487
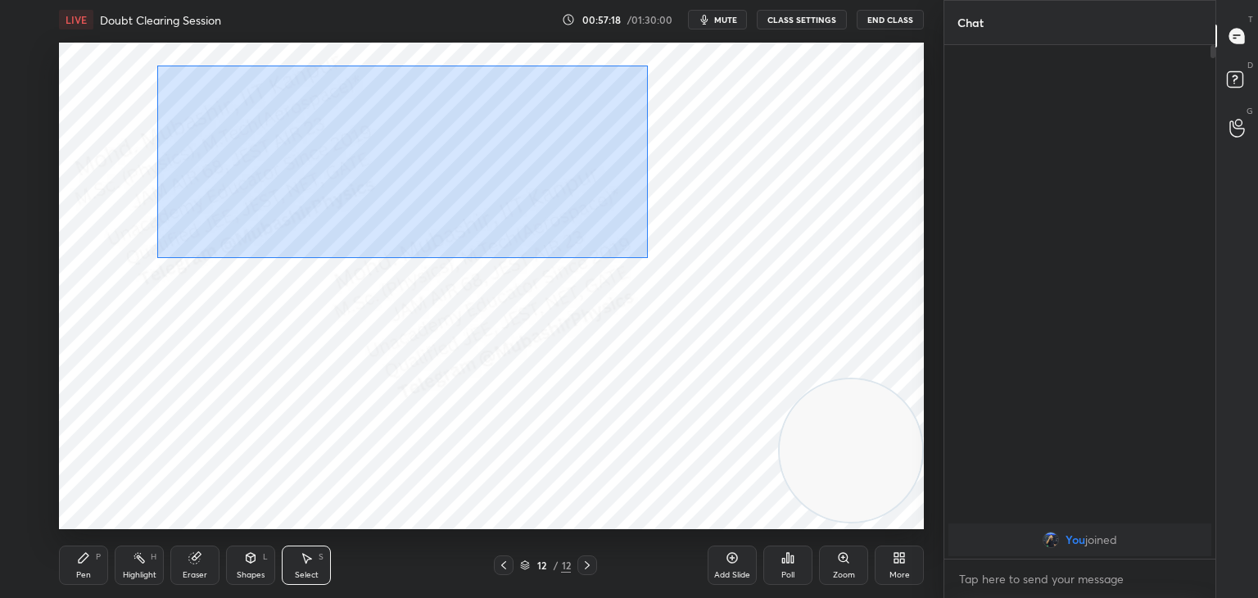
drag, startPoint x: 206, startPoint y: 93, endPoint x: 549, endPoint y: 211, distance: 361.9
click at [639, 251] on div "0 ° Undo Copy Duplicate Duplicate to new slide Delete" at bounding box center [491, 286] width 865 height 487
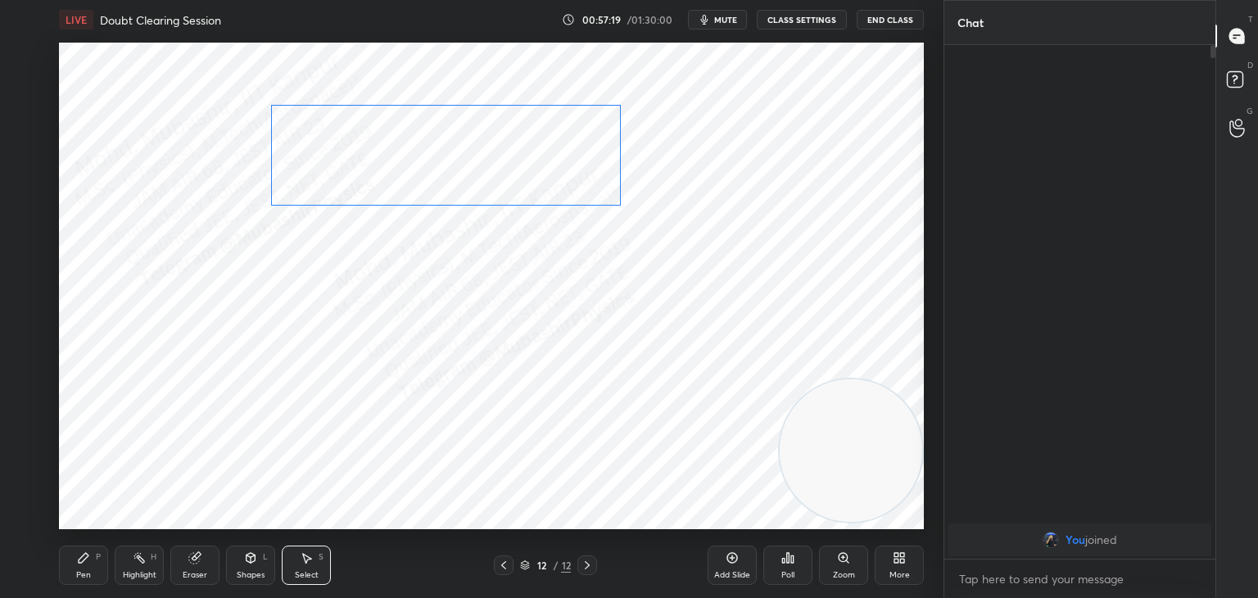
drag, startPoint x: 390, startPoint y: 171, endPoint x: 403, endPoint y: 228, distance: 58.0
click at [480, 171] on div "0 ° Undo Copy Duplicate Duplicate to new slide Delete" at bounding box center [491, 286] width 865 height 487
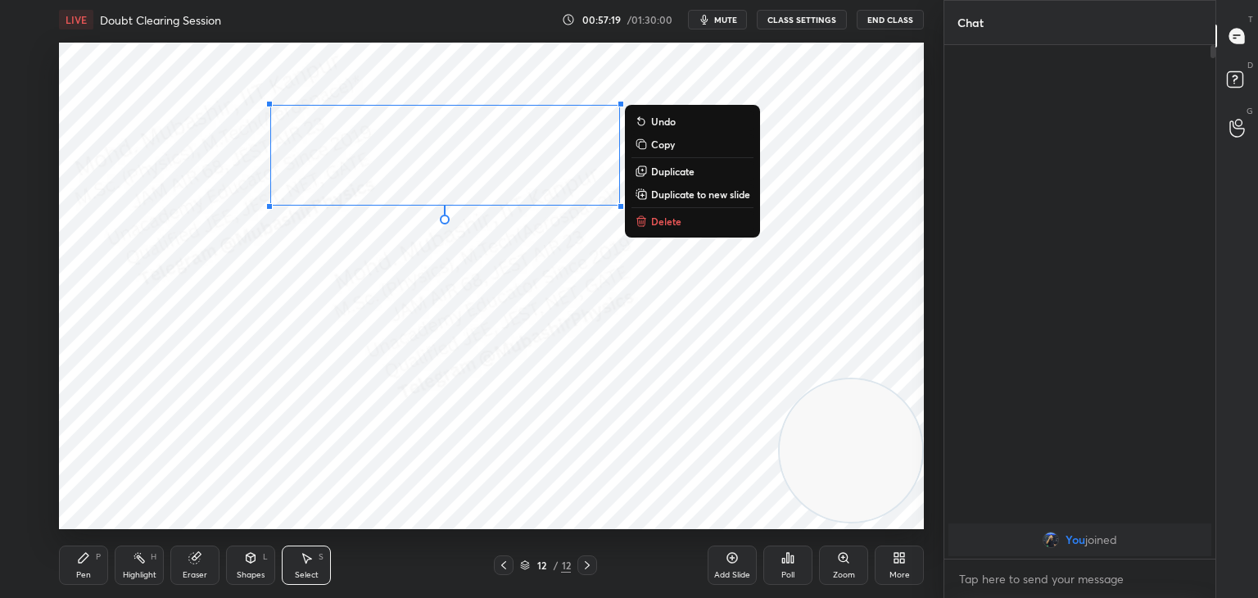
click at [77, 568] on div "Pen P" at bounding box center [83, 565] width 49 height 39
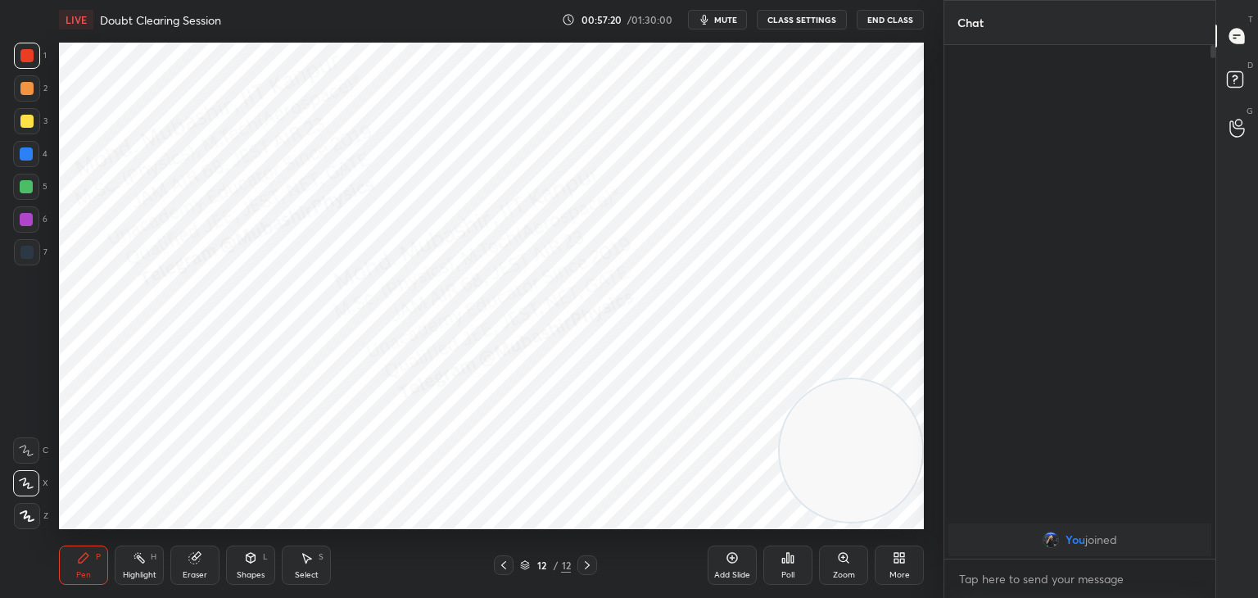
click at [31, 155] on div at bounding box center [26, 153] width 13 height 13
drag, startPoint x: 147, startPoint y: 558, endPoint x: 149, endPoint y: 550, distance: 8.4
click at [146, 558] on div "Highlight H" at bounding box center [139, 565] width 49 height 39
click at [72, 575] on div "Pen P" at bounding box center [83, 565] width 49 height 39
drag, startPoint x: 146, startPoint y: 573, endPoint x: 156, endPoint y: 571, distance: 10.0
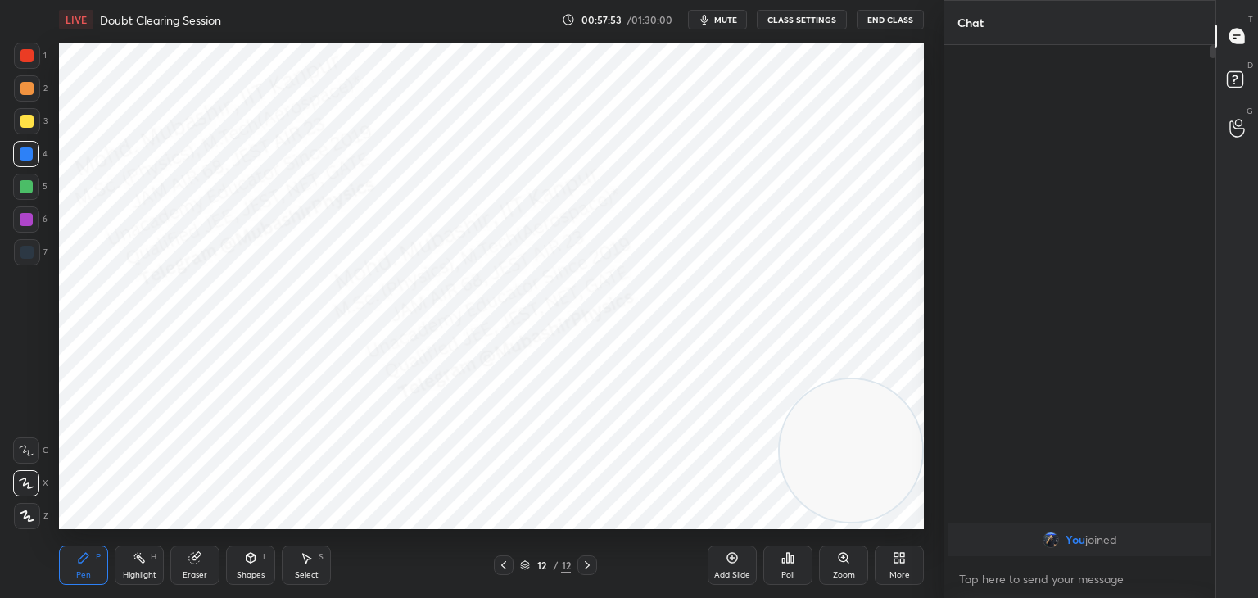
click at [151, 572] on div "Highlight" at bounding box center [140, 575] width 34 height 8
click at [893, 18] on button "End Class" at bounding box center [890, 20] width 67 height 20
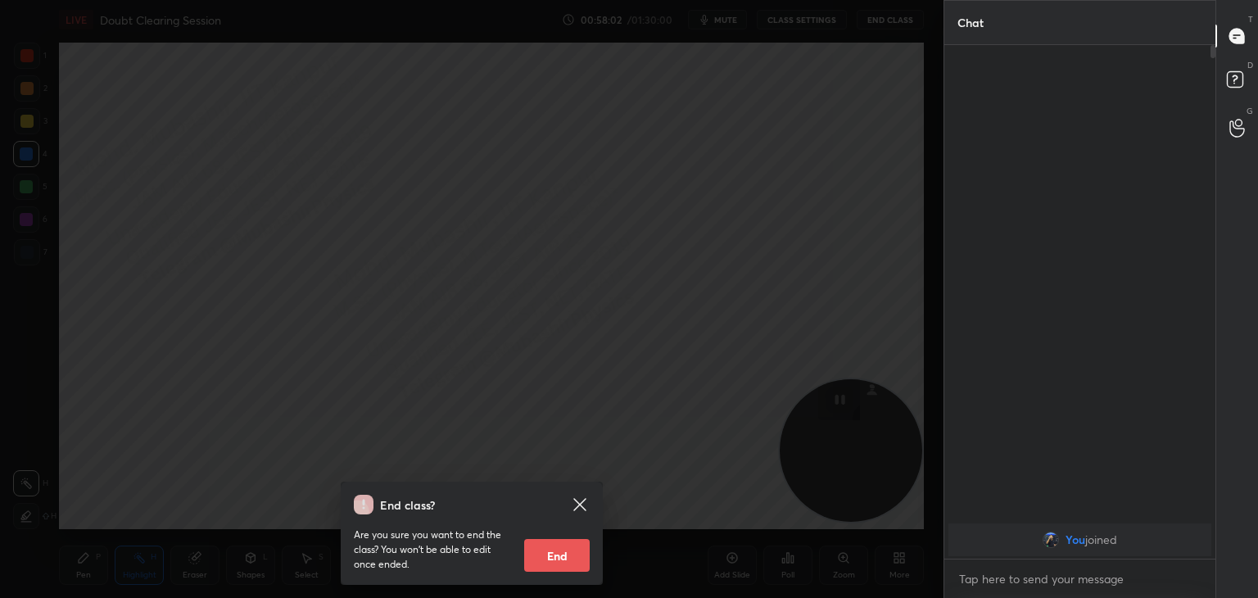
click at [557, 546] on button "End" at bounding box center [557, 555] width 66 height 33
type textarea "x"
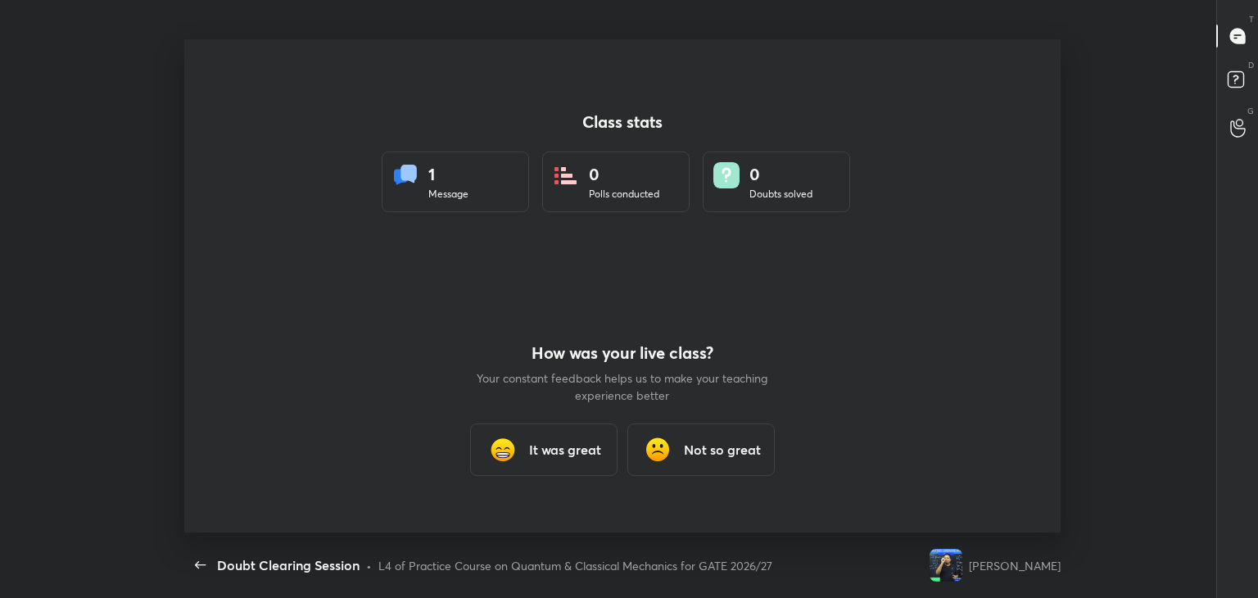
scroll to position [0, 0]
